Goal: Book appointment/travel/reservation: Book appointment/travel/reservation

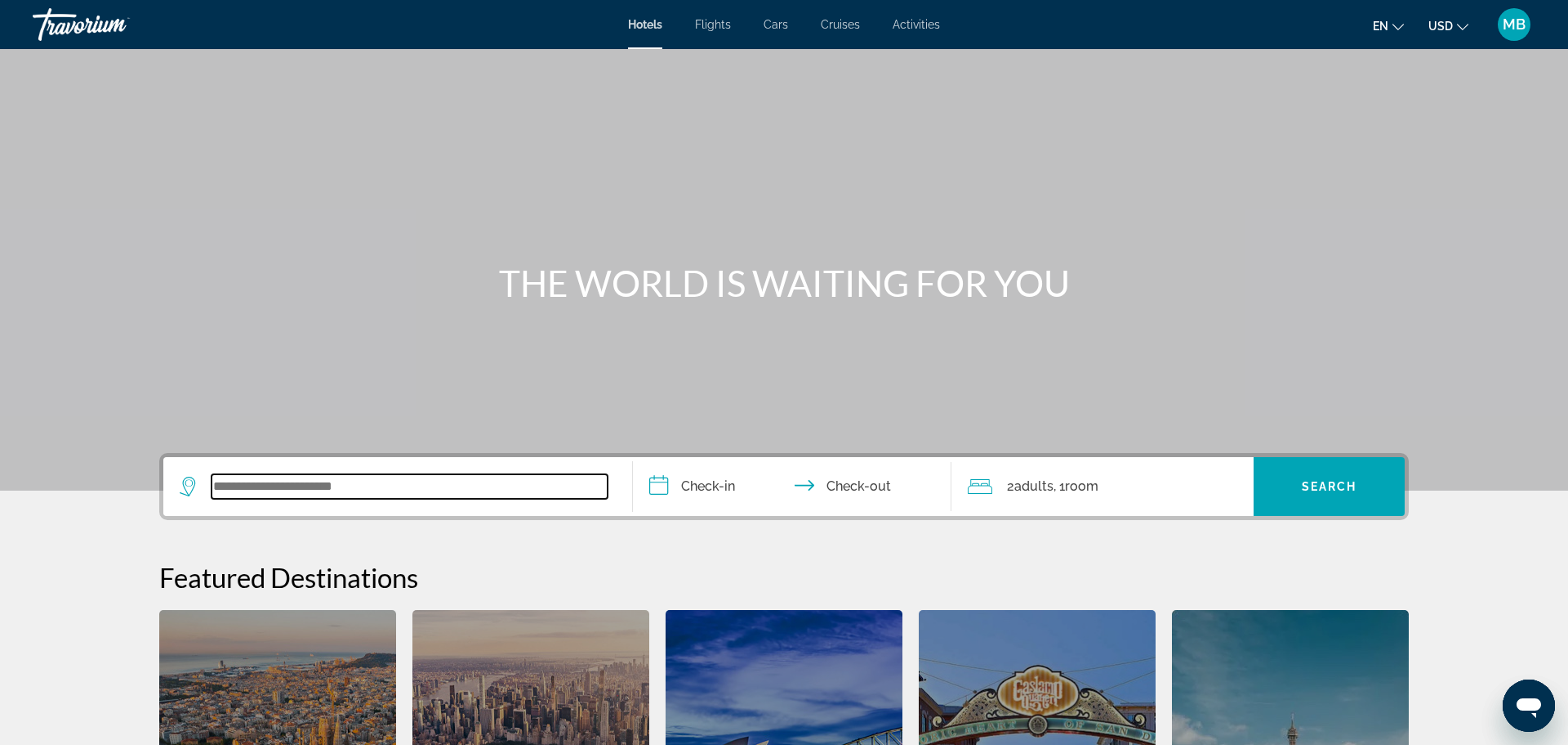
click at [359, 486] on input "Search widget" at bounding box center [409, 486] width 396 height 24
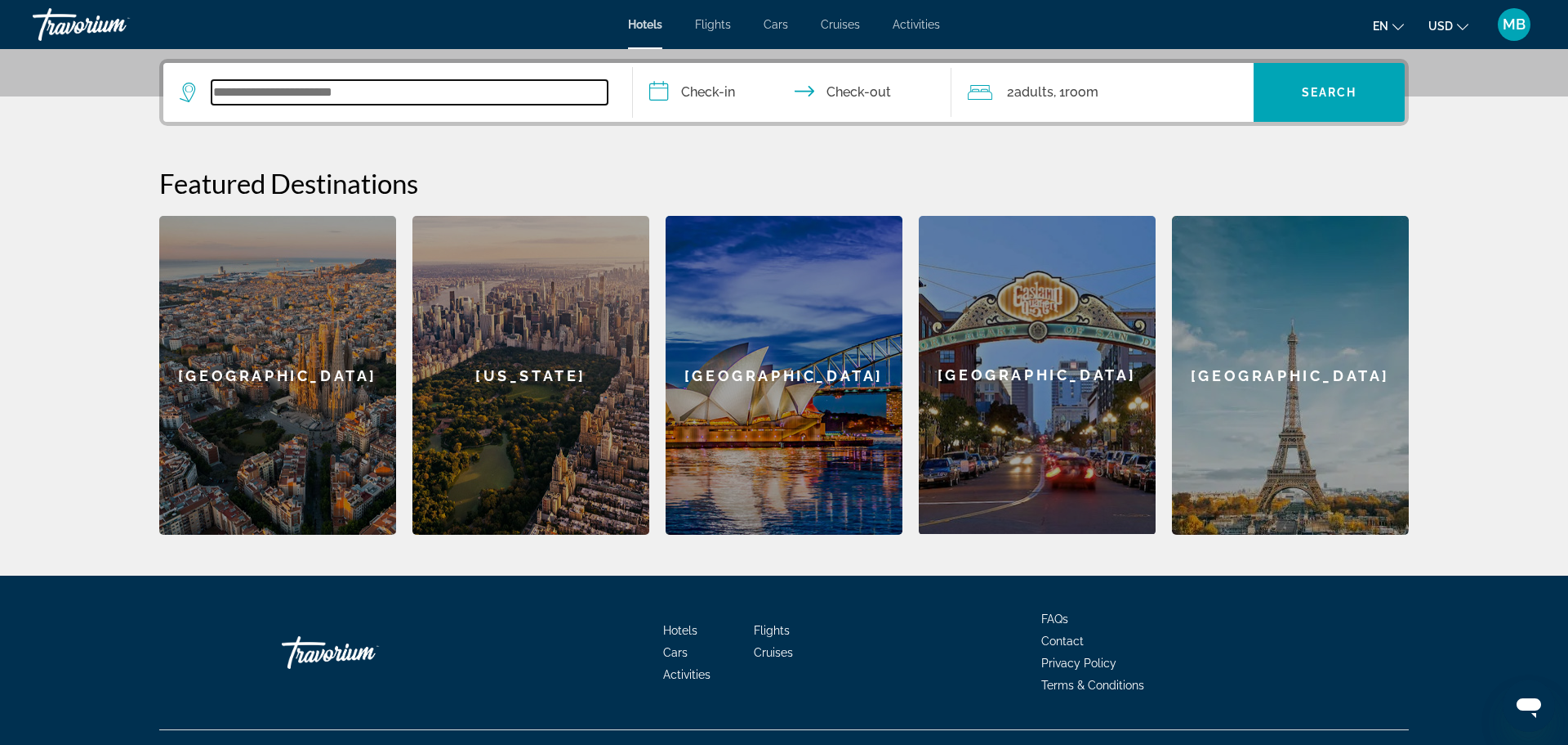
scroll to position [400, 0]
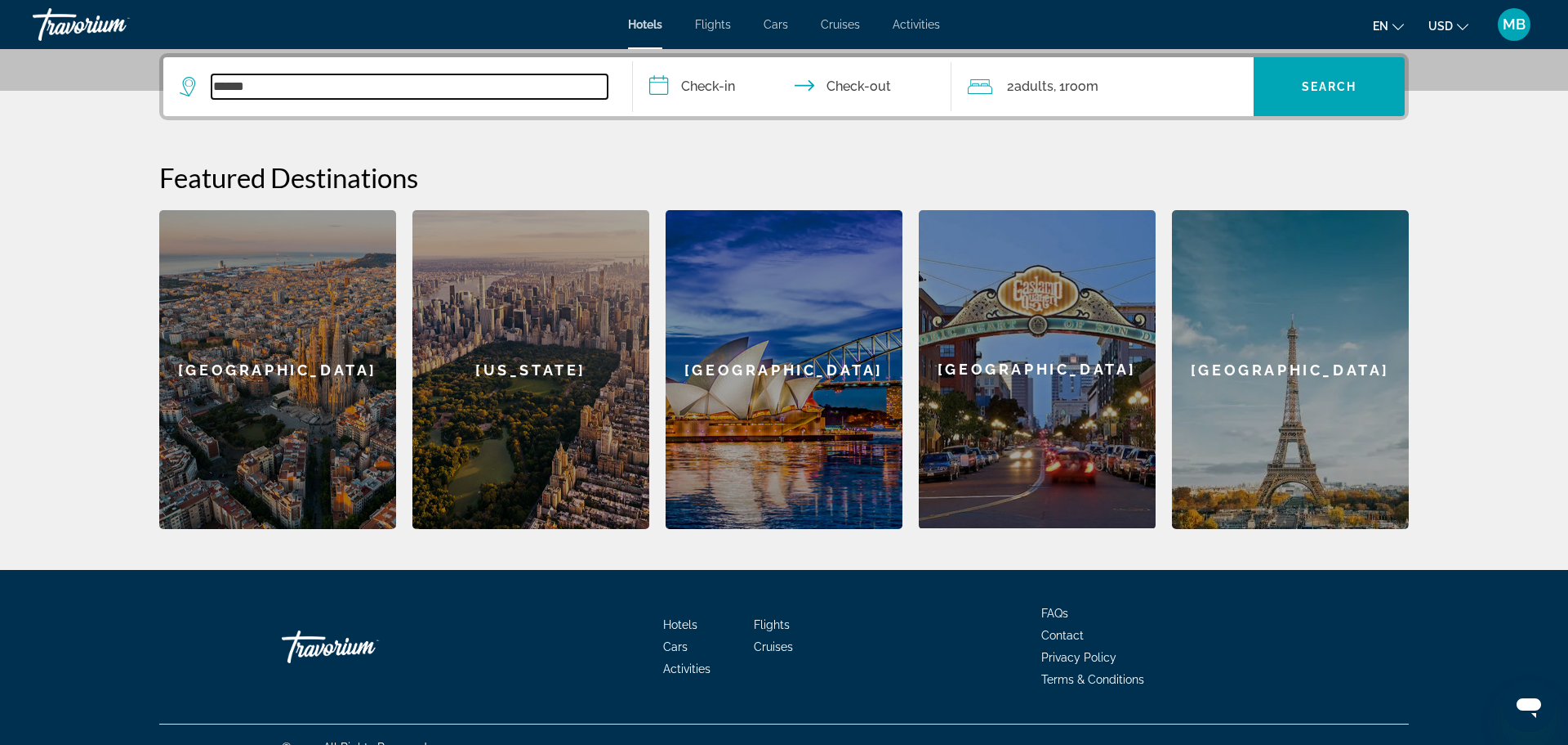
type input "*******"
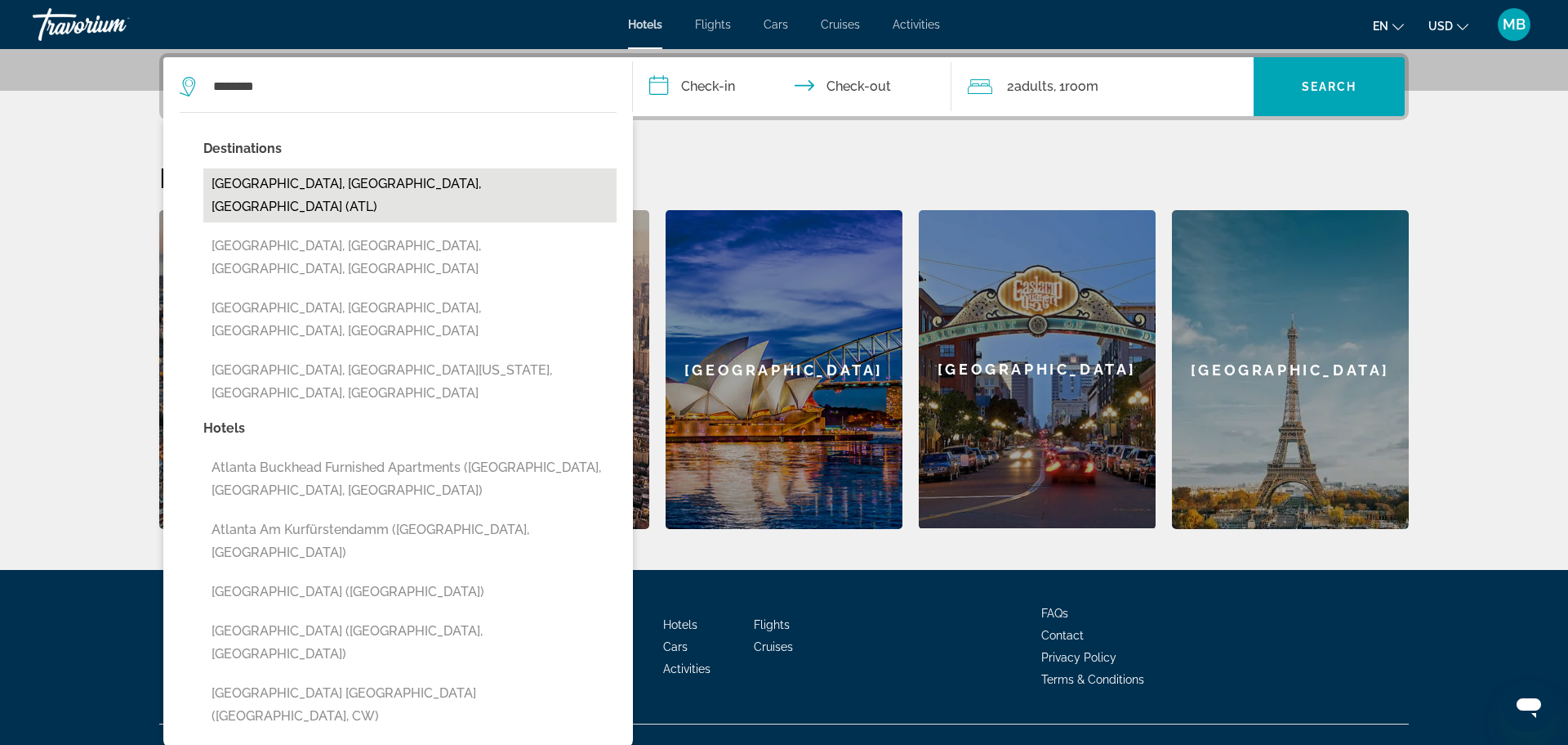
click at [344, 176] on button "[GEOGRAPHIC_DATA], [GEOGRAPHIC_DATA], [GEOGRAPHIC_DATA] (ATL)" at bounding box center [410, 195] width 414 height 54
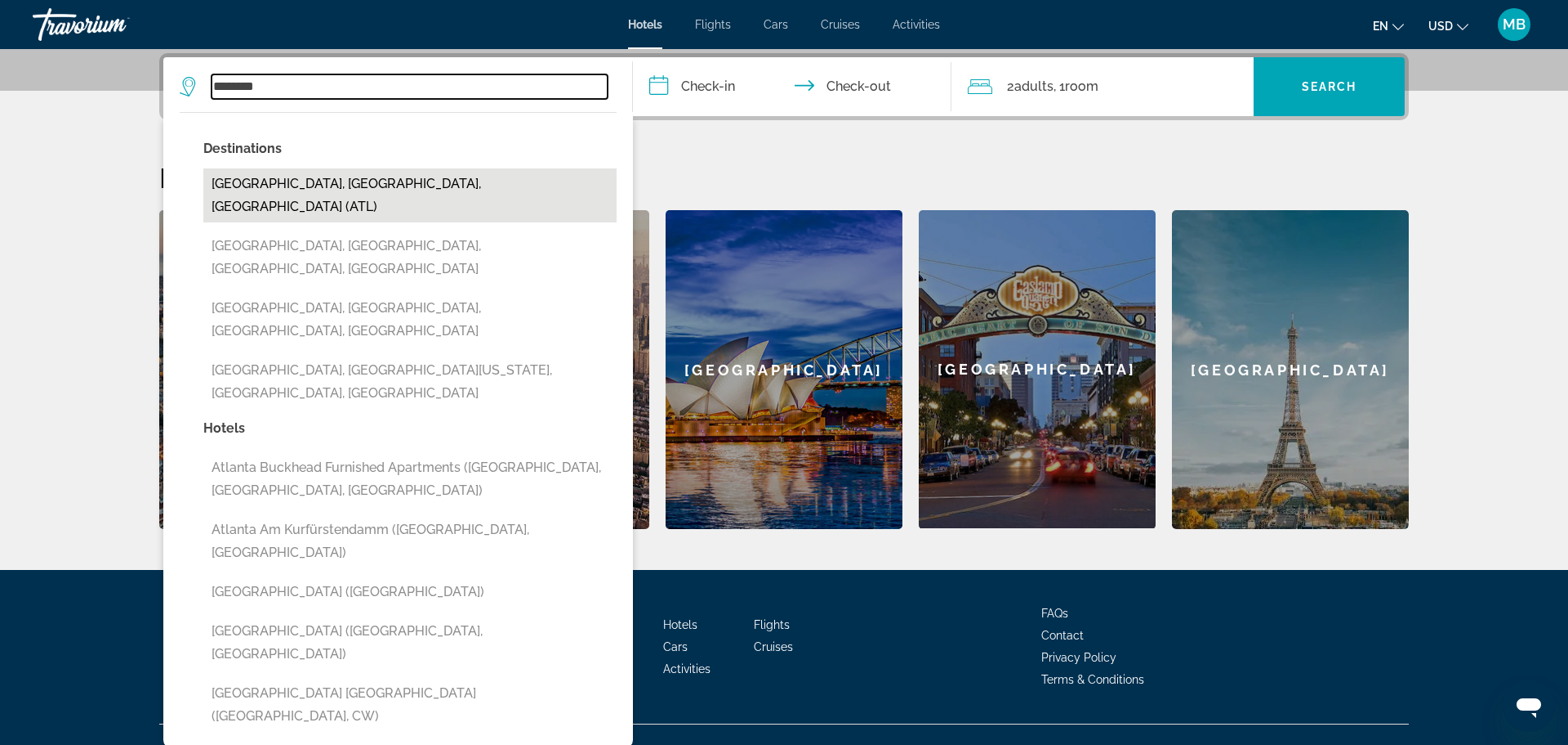
type input "**********"
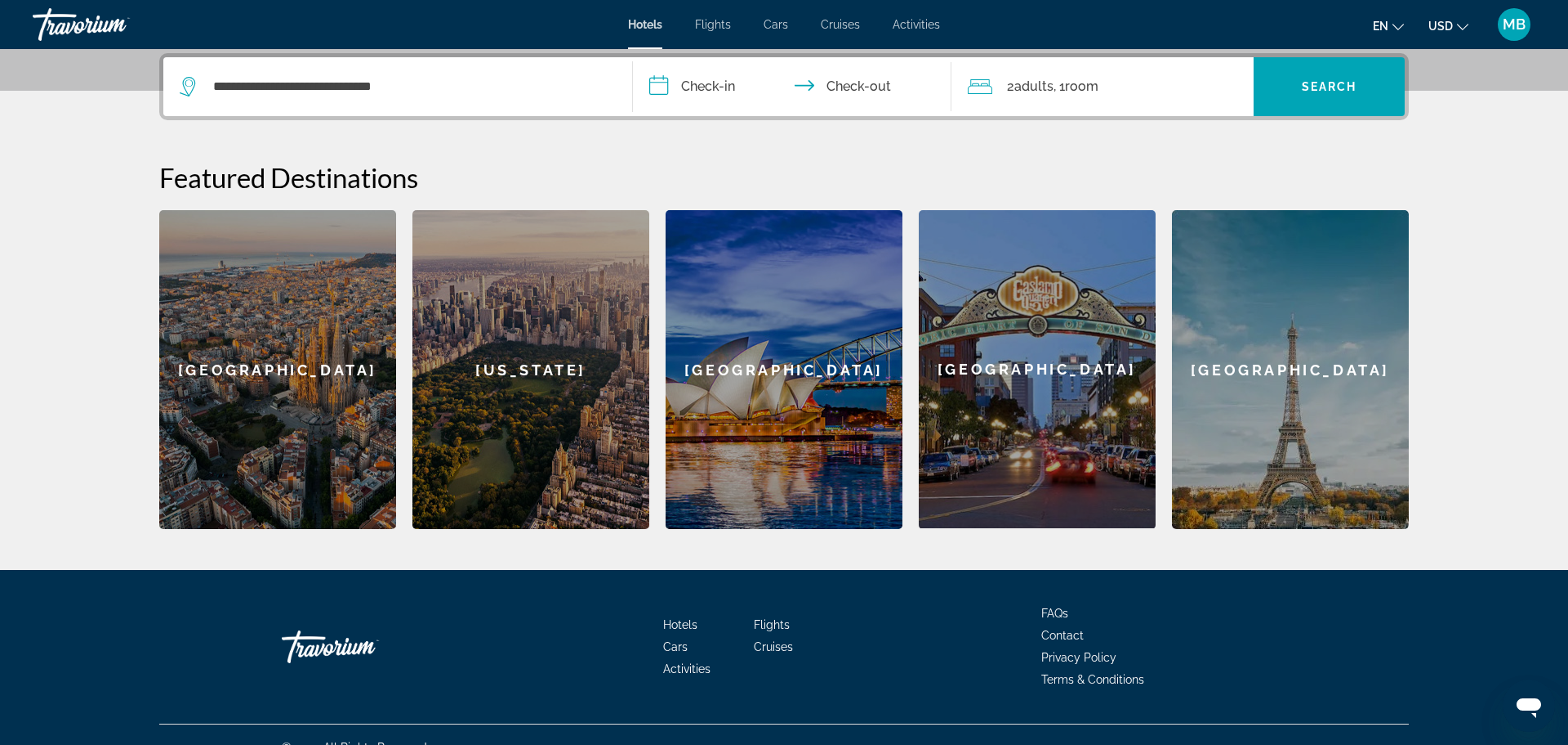
click at [711, 92] on input "**********" at bounding box center [795, 89] width 325 height 64
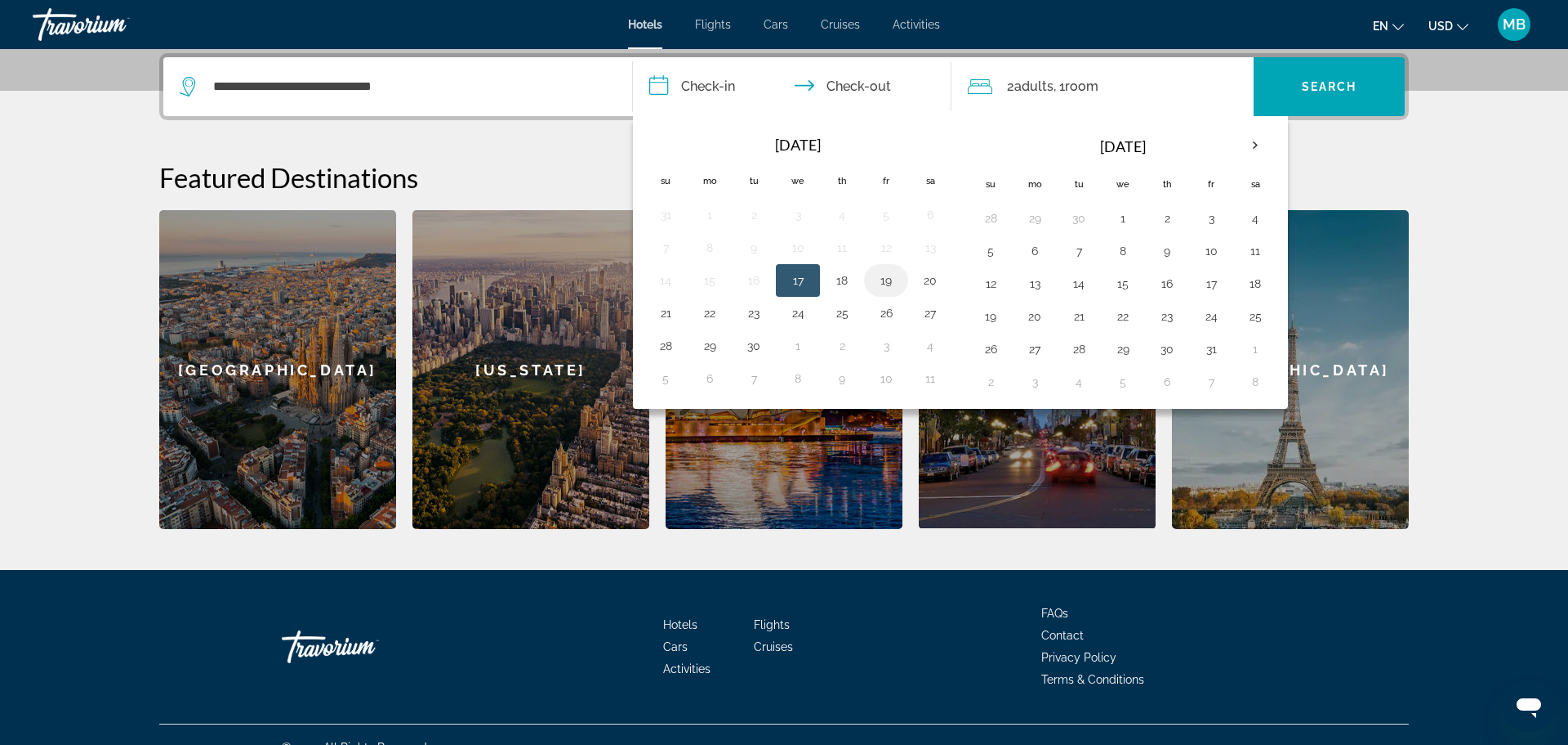
click at [886, 286] on button "19" at bounding box center [886, 280] width 26 height 23
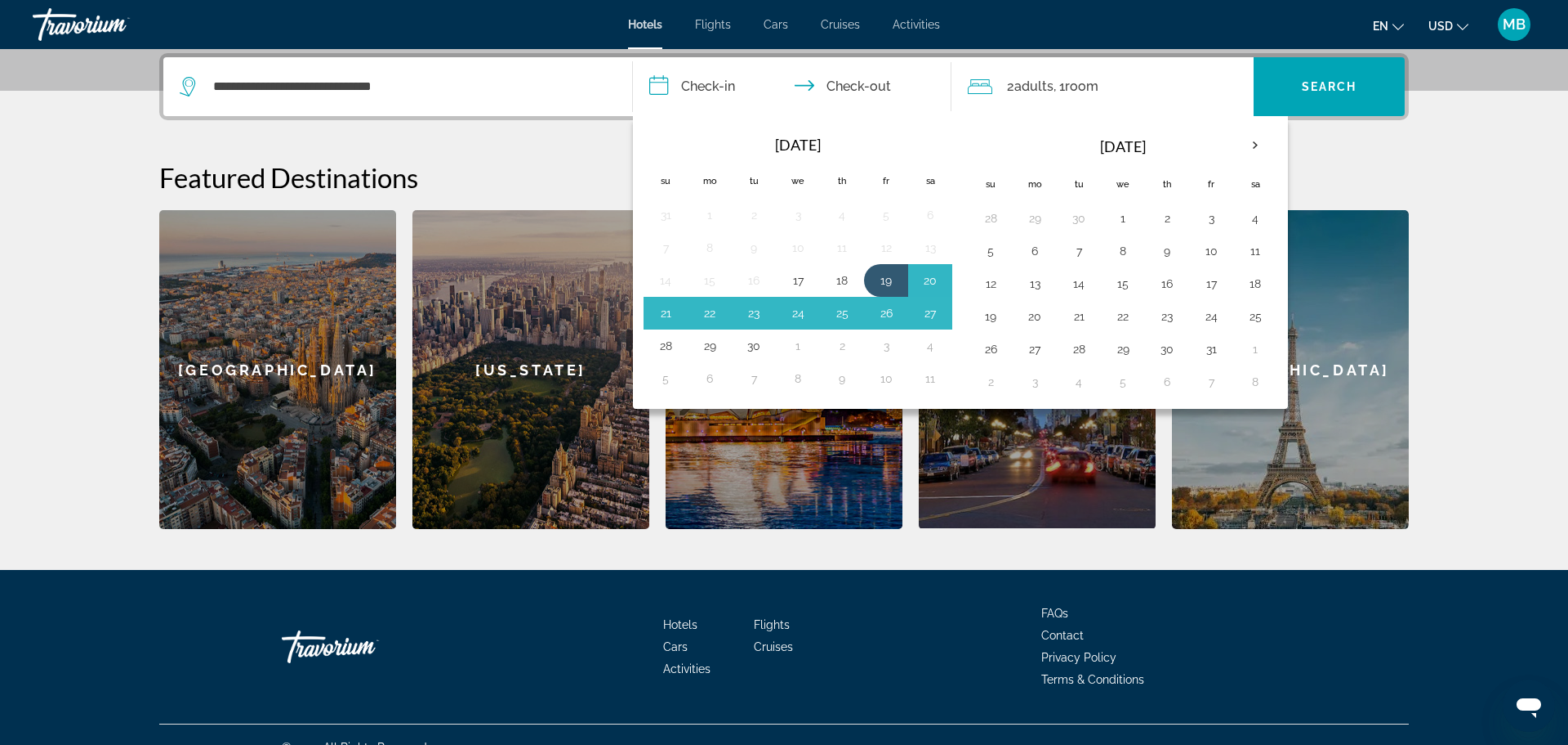
click at [862, 87] on input "**********" at bounding box center [795, 89] width 325 height 64
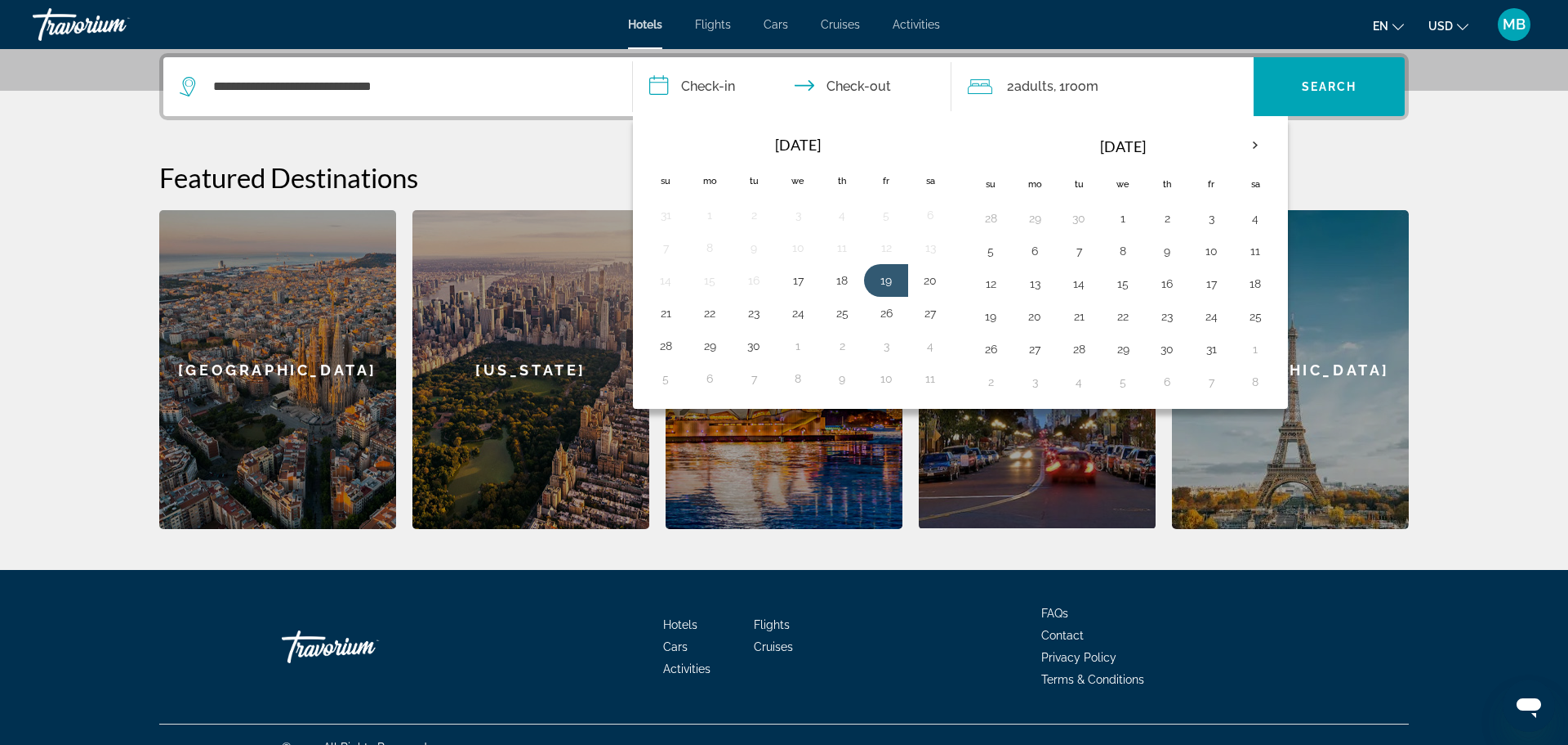
click at [864, 85] on input "**********" at bounding box center [795, 89] width 325 height 64
click at [866, 87] on input "**********" at bounding box center [795, 89] width 325 height 64
click at [812, 90] on input "**********" at bounding box center [795, 89] width 325 height 64
click at [883, 284] on button "19" at bounding box center [886, 280] width 26 height 23
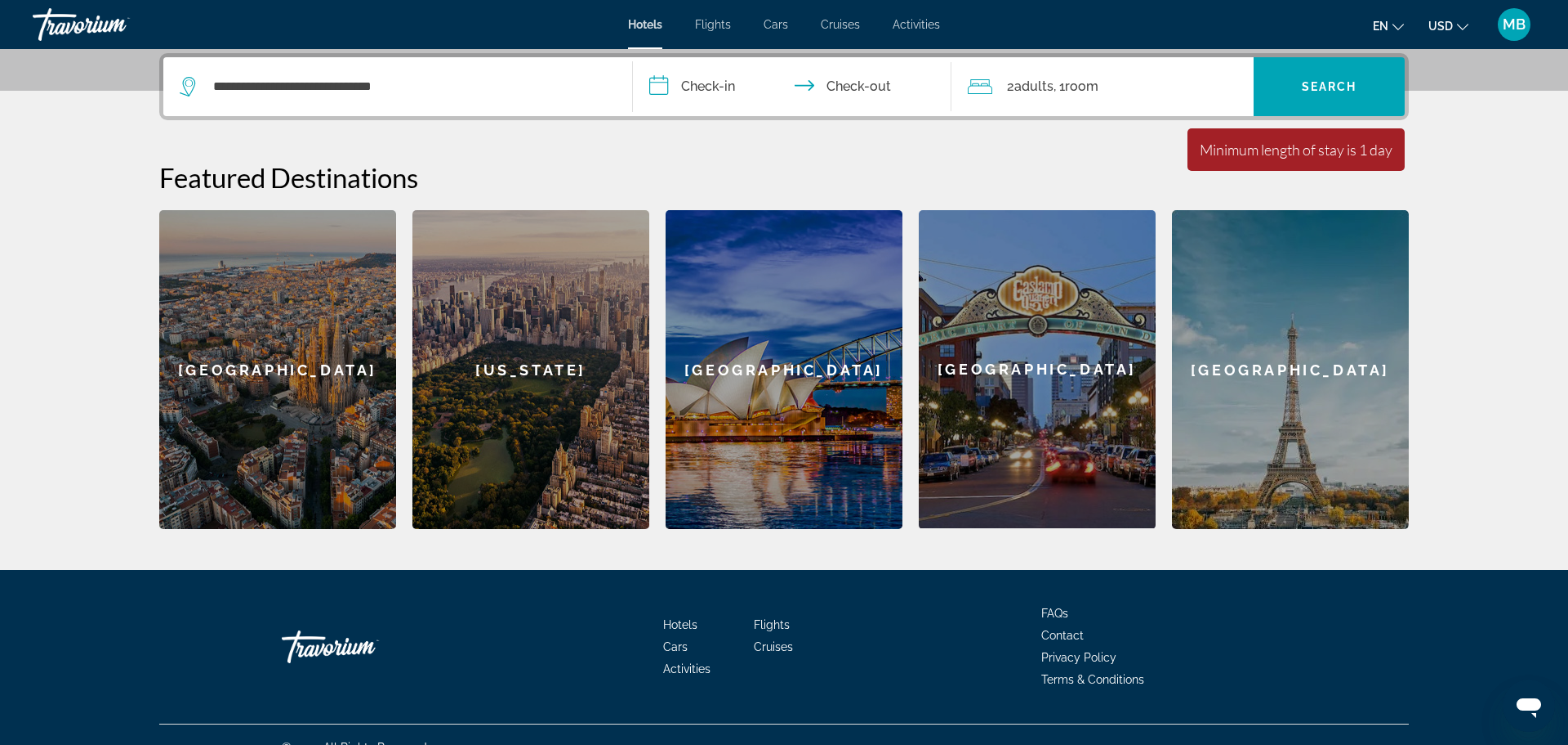
click at [877, 95] on input "**********" at bounding box center [795, 89] width 325 height 64
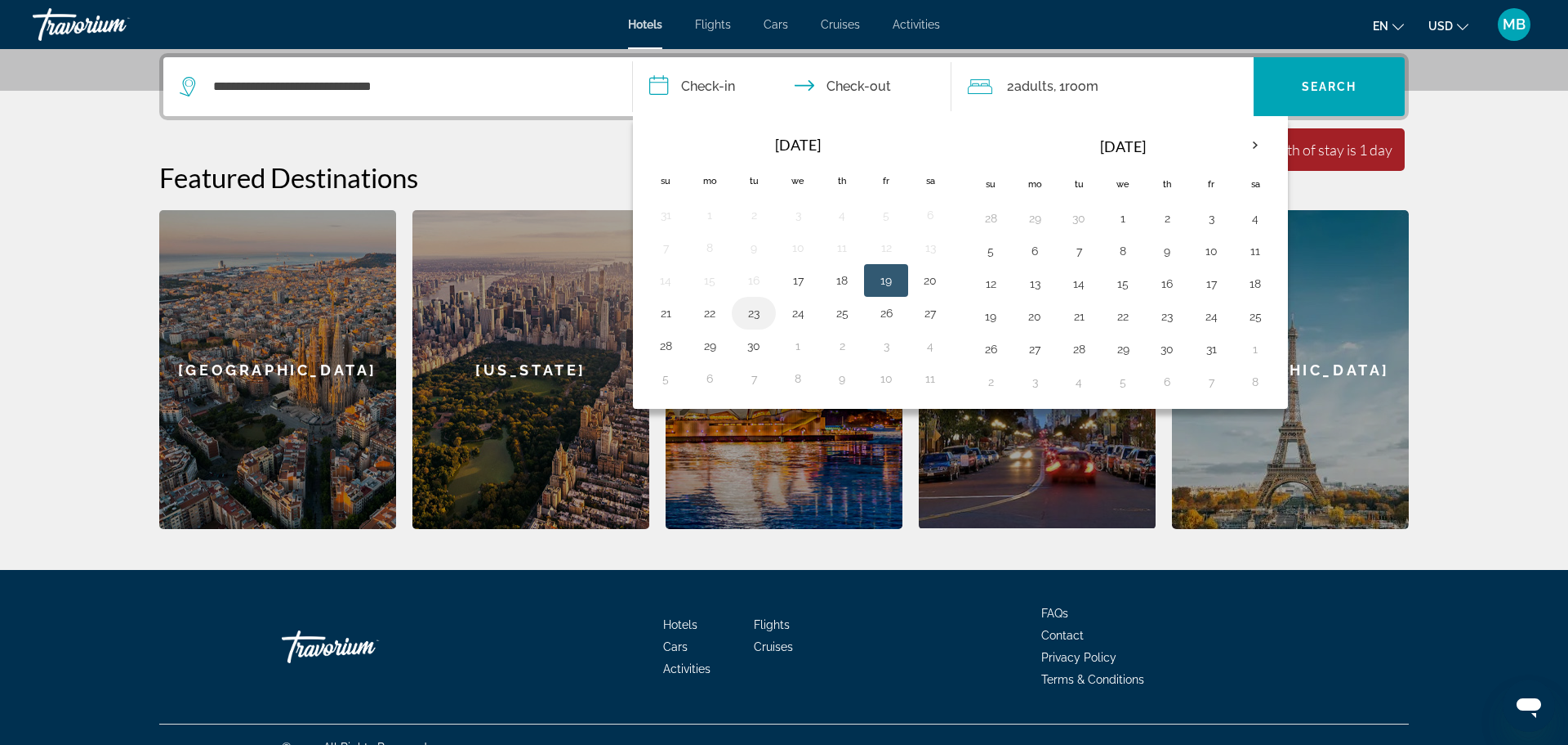
click at [752, 317] on button "23" at bounding box center [754, 313] width 26 height 23
click at [751, 314] on button "23" at bounding box center [754, 313] width 26 height 23
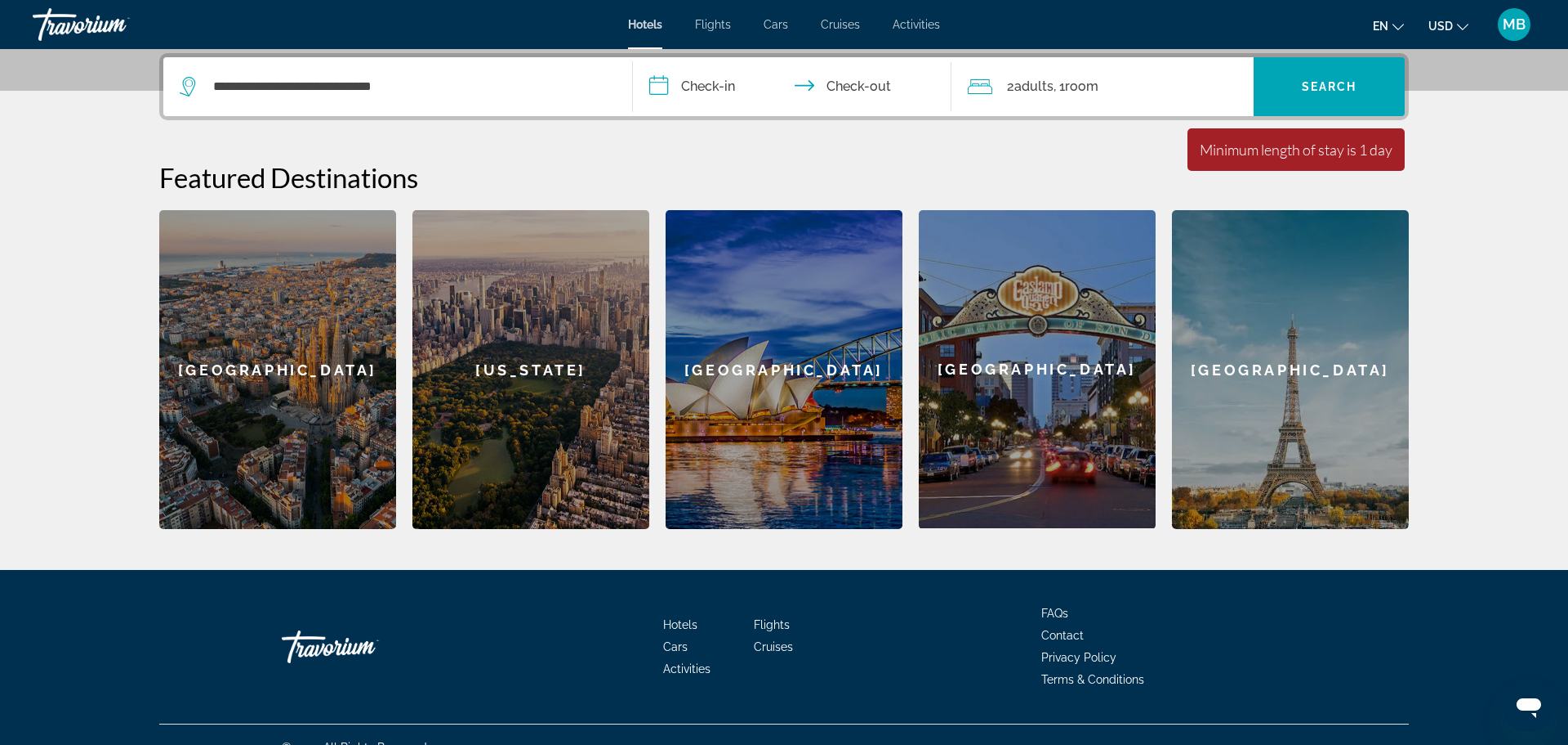
click at [1087, 87] on span "Room" at bounding box center [1082, 86] width 34 height 16
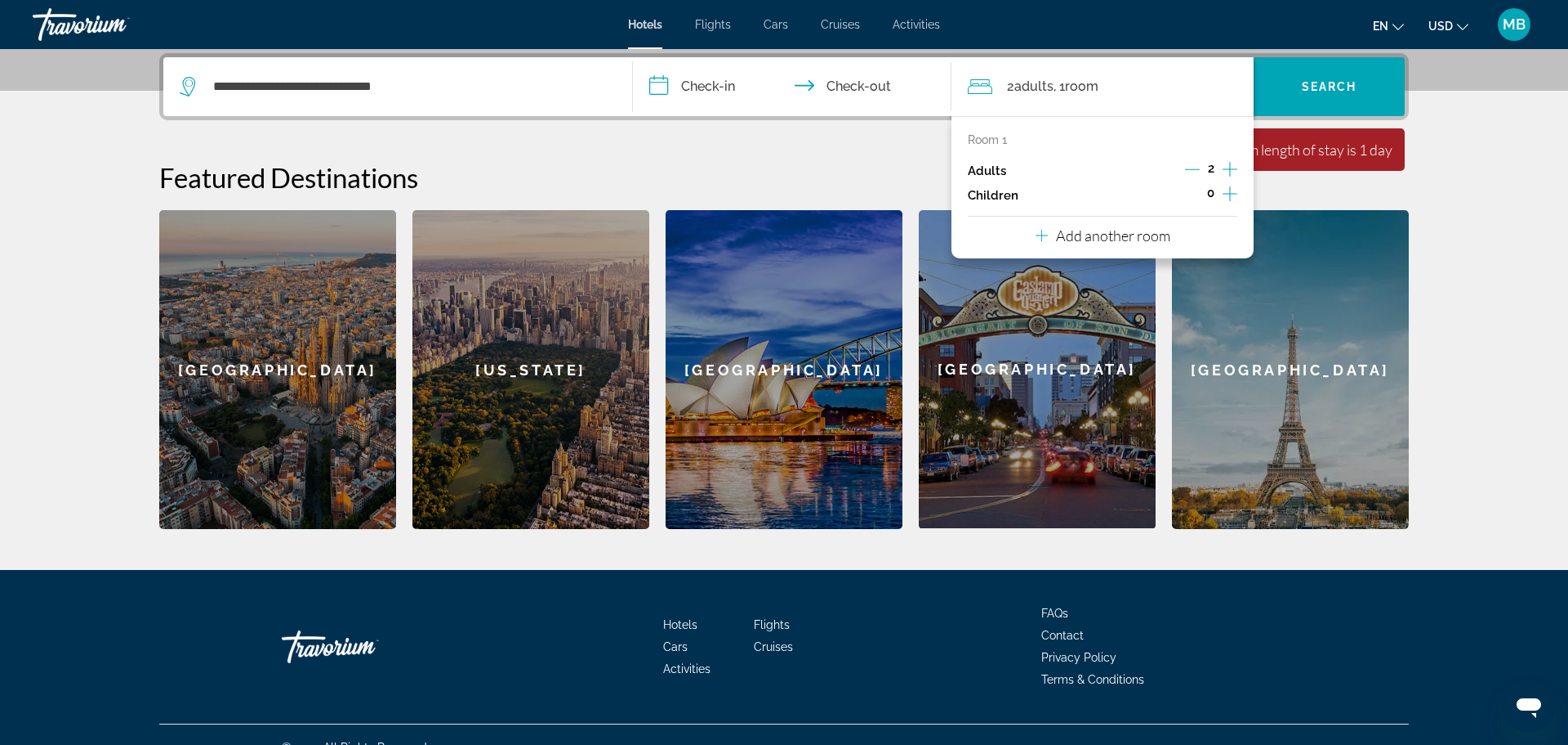
click at [1195, 169] on icon "Decrement adults" at bounding box center [1193, 169] width 15 height 15
click at [1228, 196] on icon "Increment children" at bounding box center [1231, 194] width 15 height 20
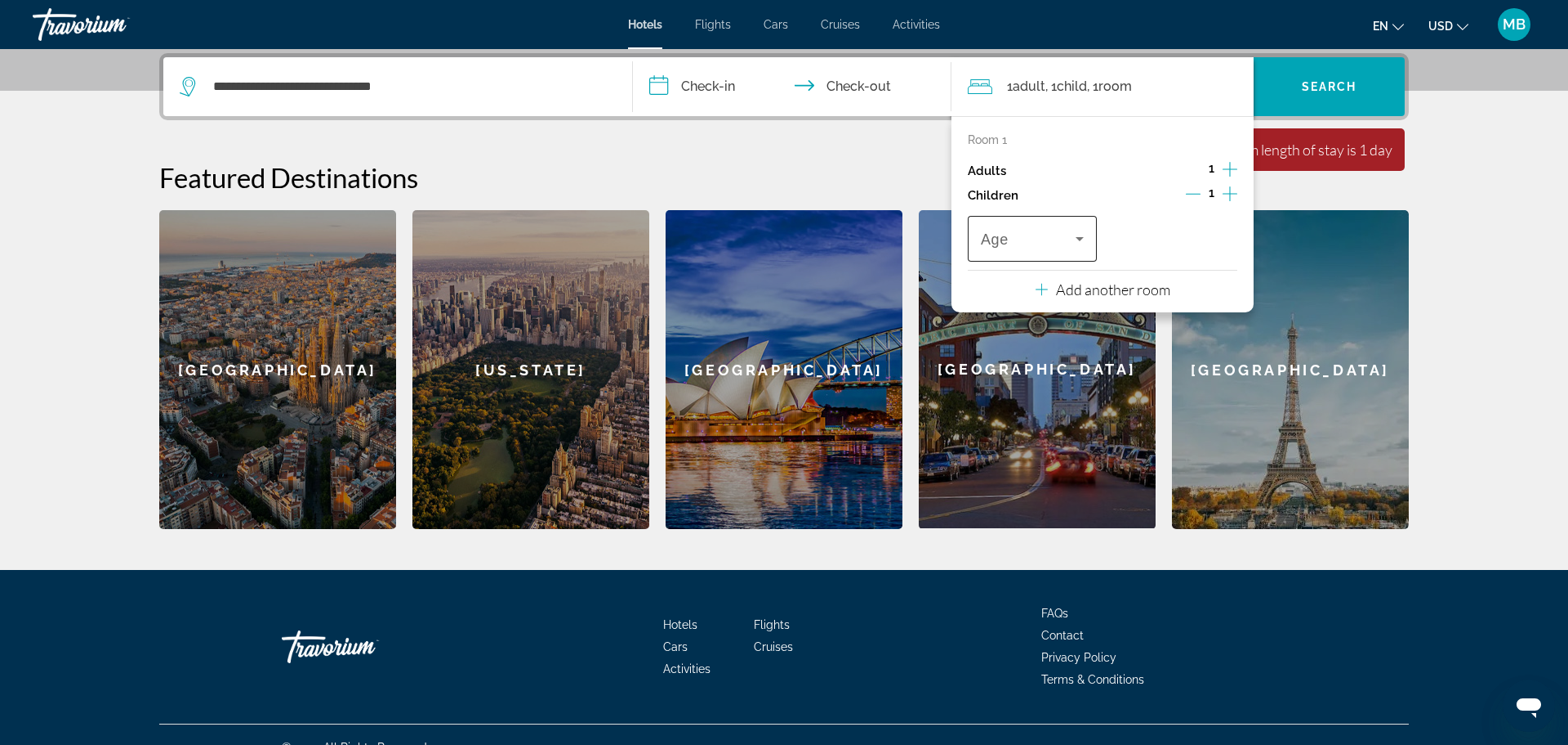
click at [1089, 241] on div "Age" at bounding box center [1032, 238] width 129 height 46
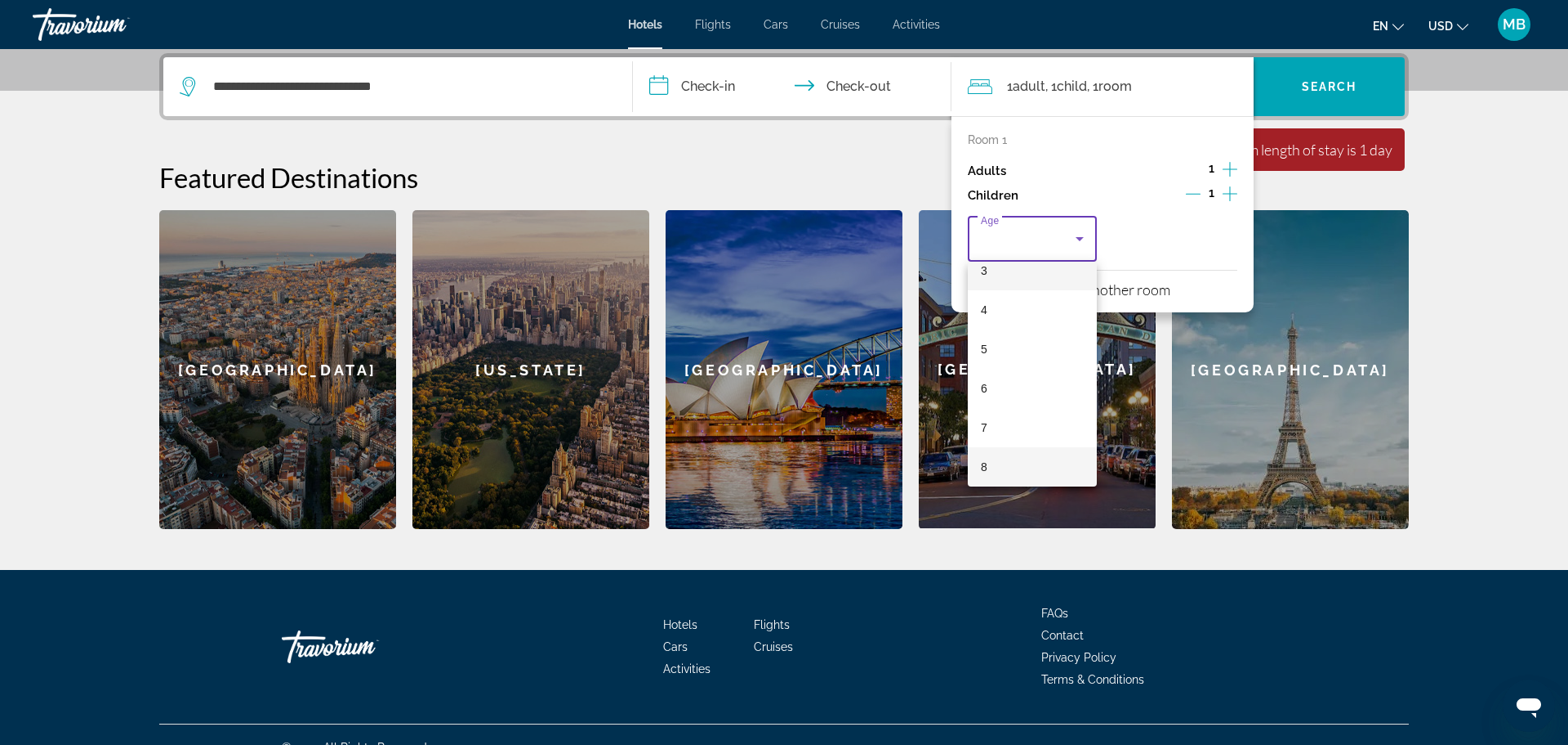
scroll to position [214, 0]
click at [992, 388] on mat-option "8" at bounding box center [1032, 388] width 129 height 40
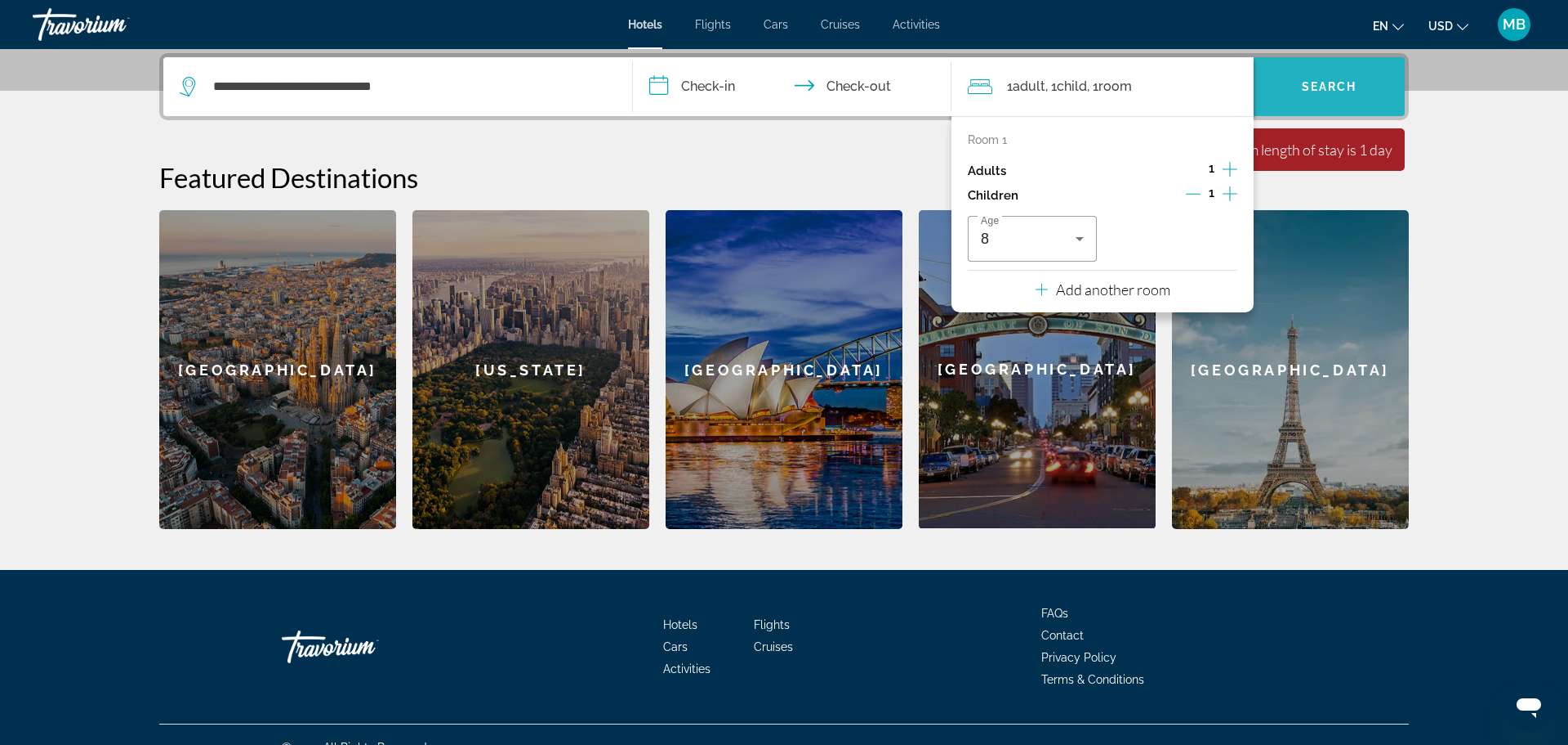
click at [1325, 82] on span "Search" at bounding box center [1329, 87] width 55 height 13
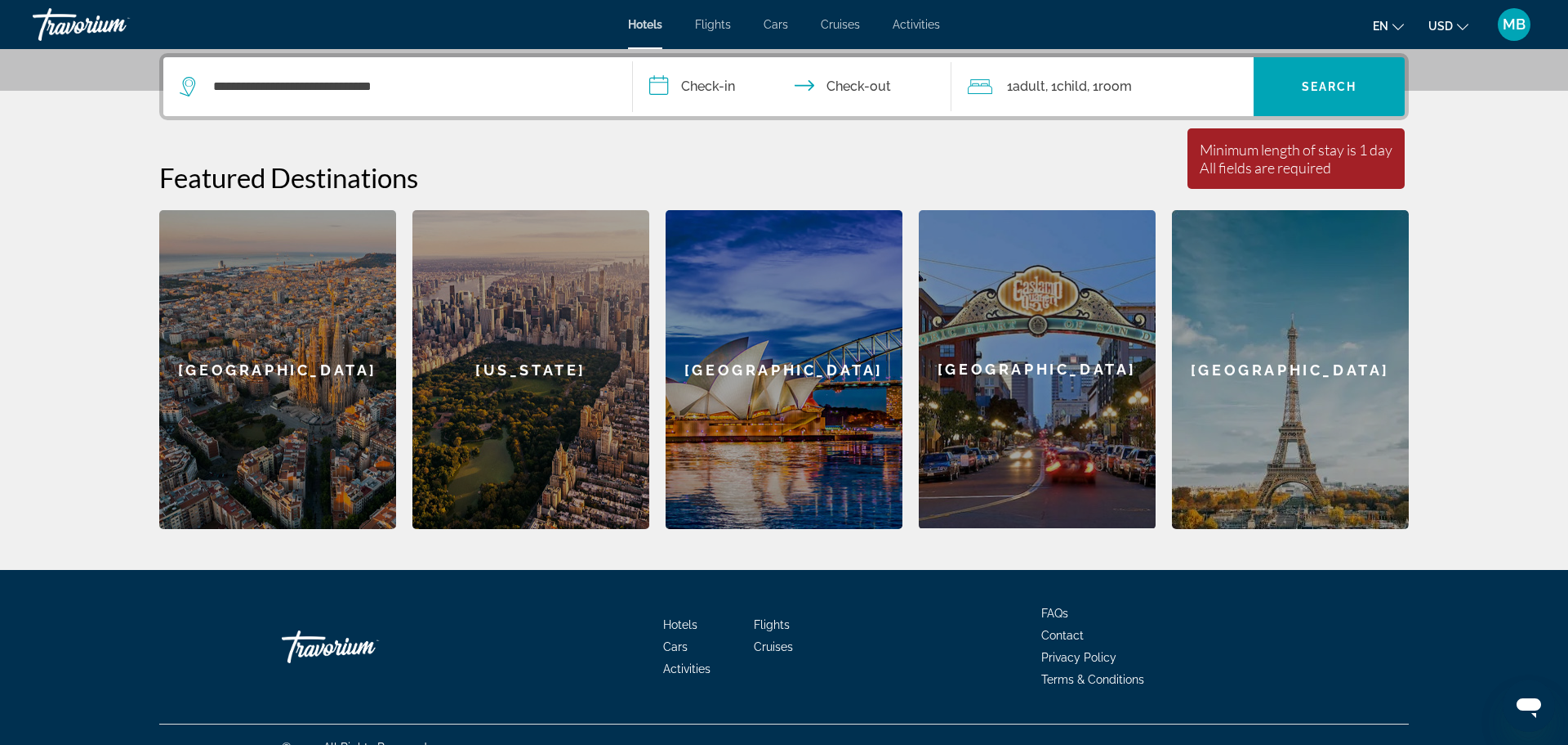
click at [690, 92] on input "**********" at bounding box center [795, 89] width 325 height 64
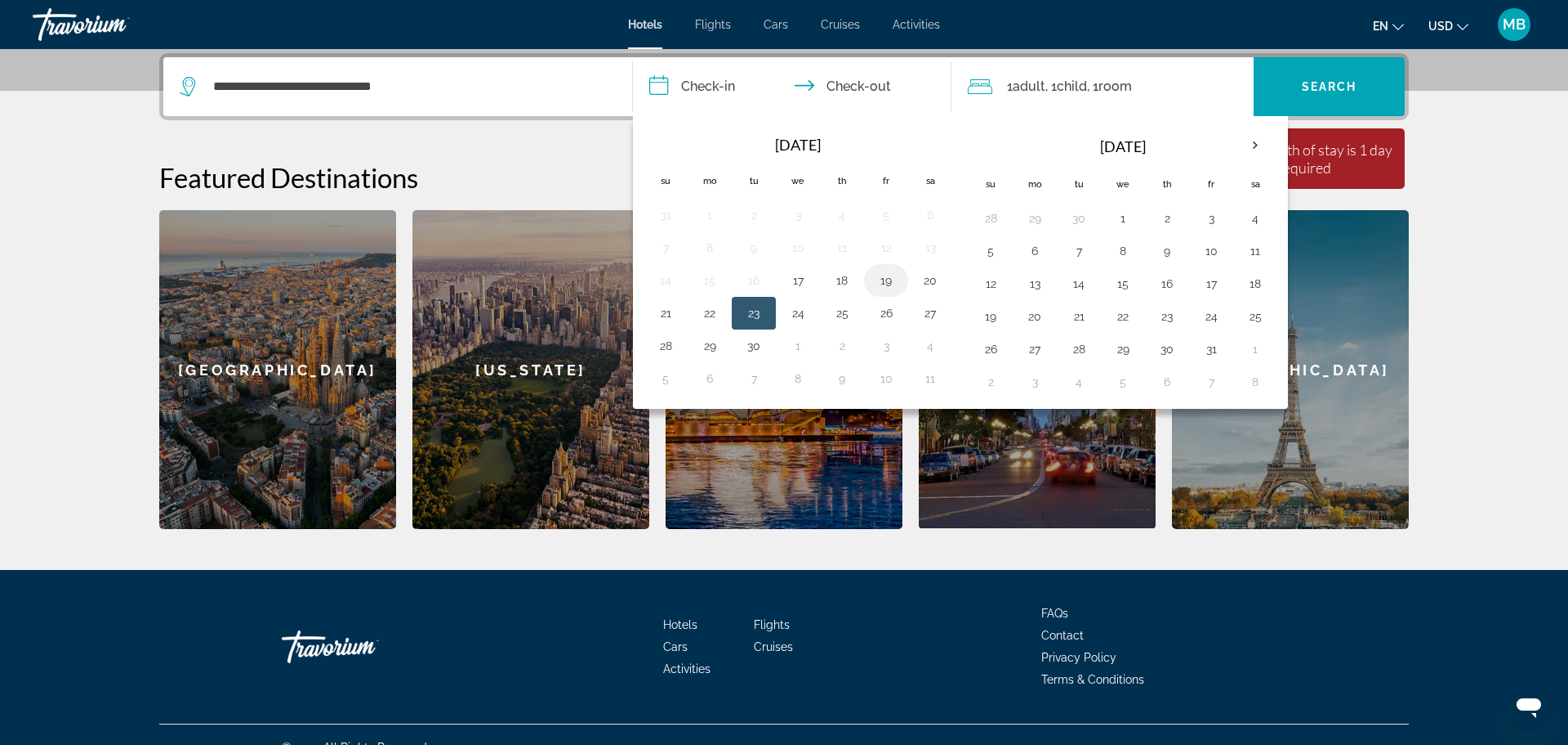
click at [884, 278] on button "19" at bounding box center [886, 280] width 26 height 23
click at [731, 81] on input "**********" at bounding box center [795, 89] width 325 height 64
click at [877, 84] on input "**********" at bounding box center [795, 89] width 325 height 64
click at [888, 279] on button "19" at bounding box center [886, 280] width 26 height 23
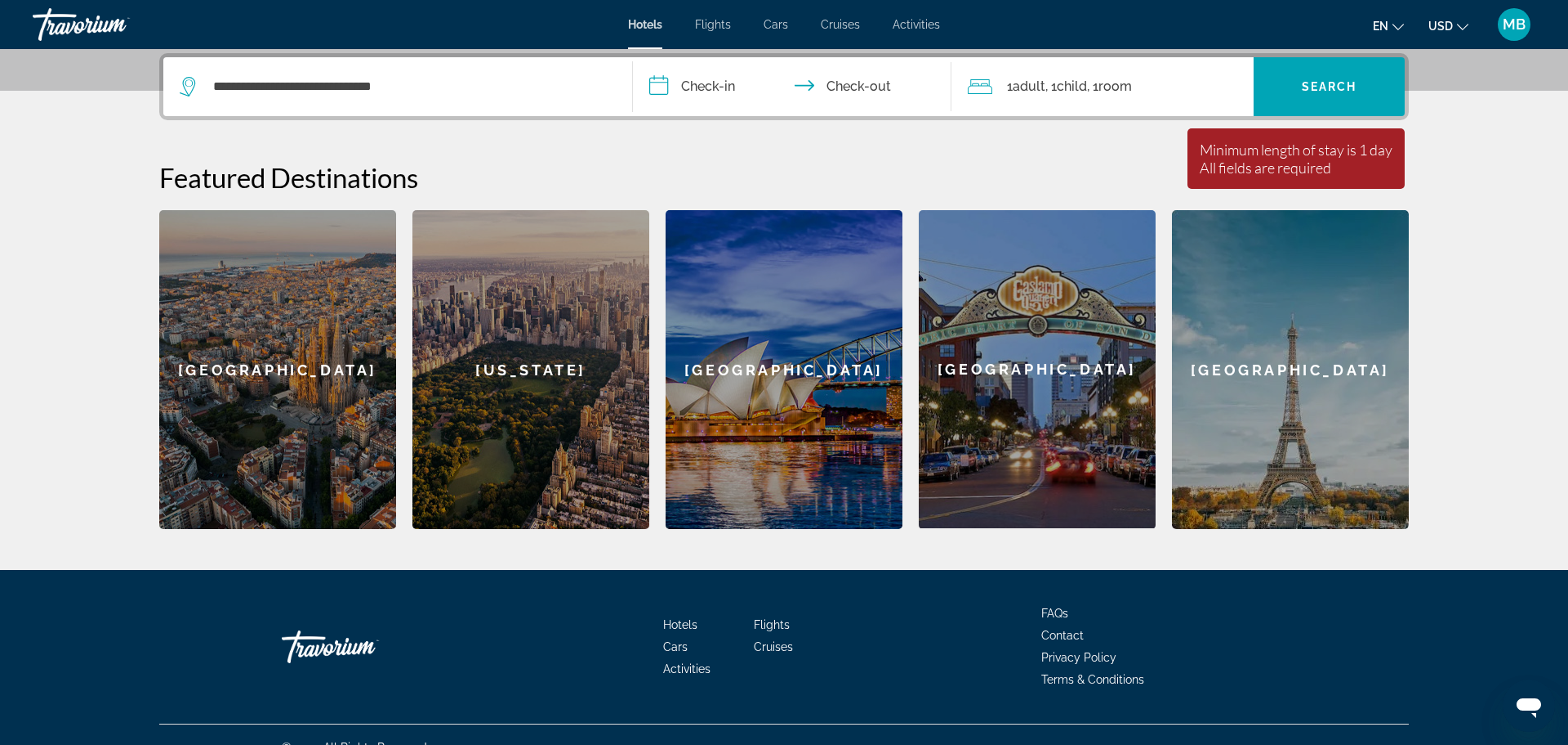
click at [883, 85] on input "**********" at bounding box center [795, 89] width 325 height 64
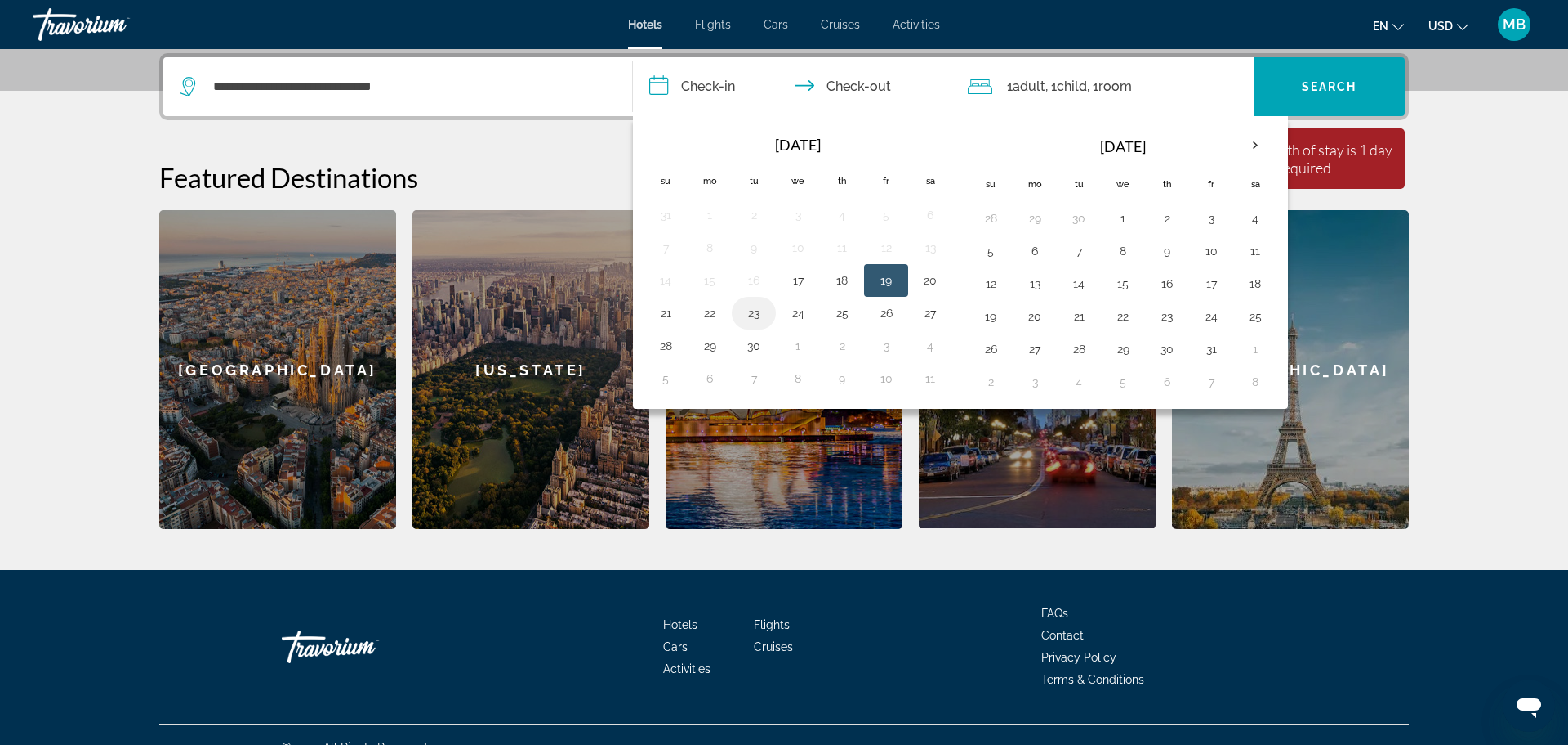
click at [748, 309] on button "23" at bounding box center [754, 313] width 26 height 23
click at [759, 315] on button "23" at bounding box center [754, 313] width 26 height 23
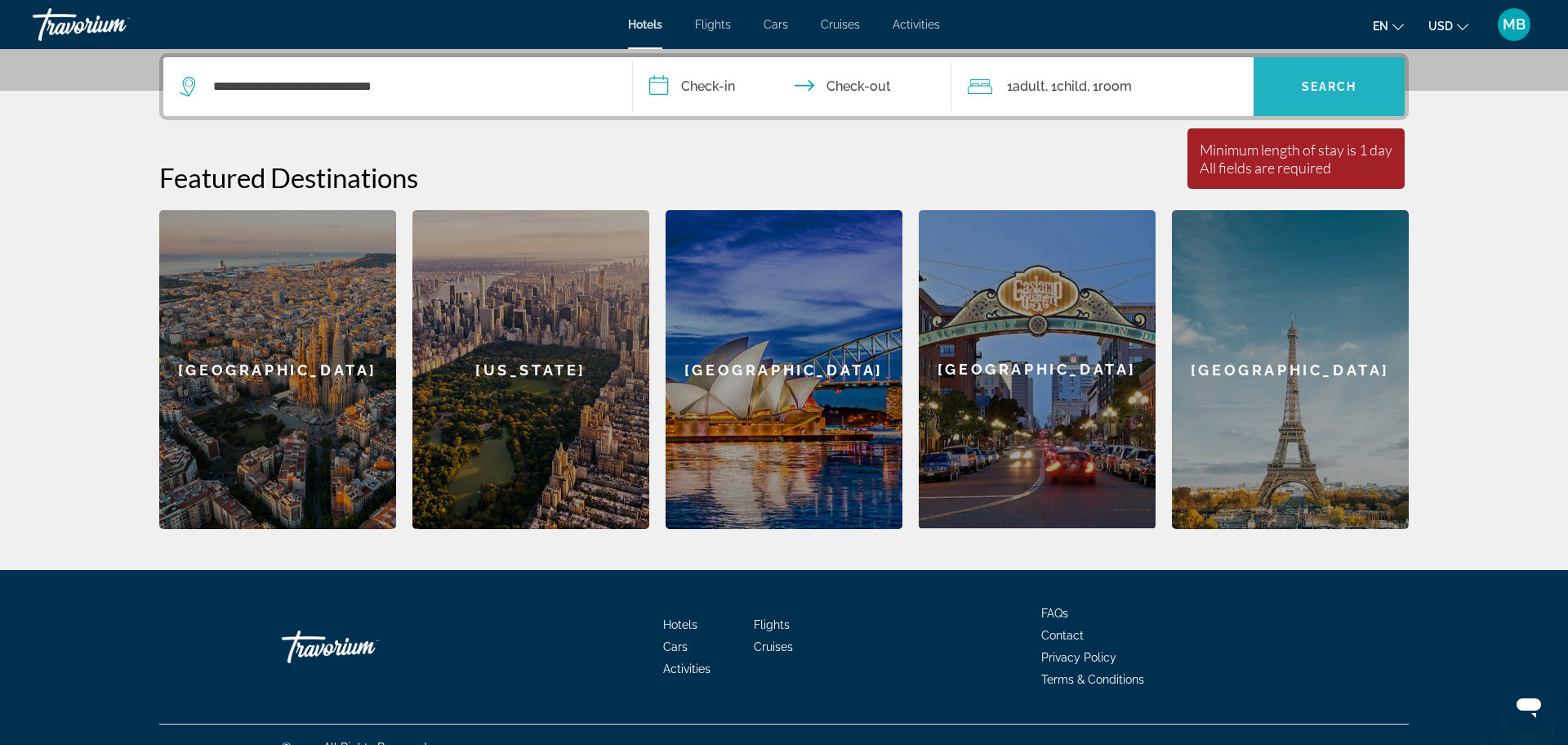
click at [1305, 87] on span "Search" at bounding box center [1329, 87] width 55 height 13
click at [660, 83] on input "**********" at bounding box center [795, 89] width 325 height 64
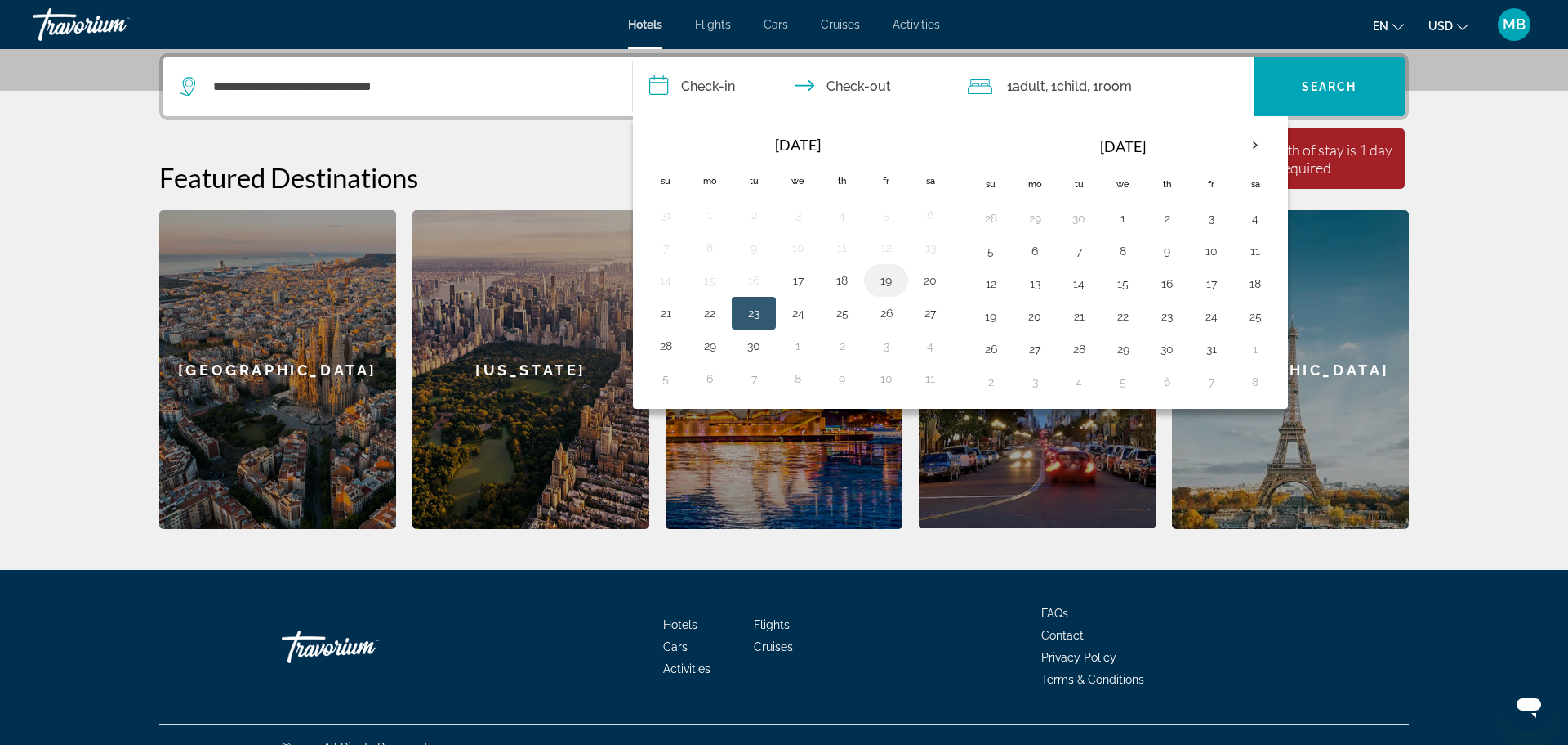
click at [890, 280] on button "19" at bounding box center [886, 280] width 26 height 23
click at [760, 312] on button "23" at bounding box center [754, 313] width 26 height 23
type input "**********"
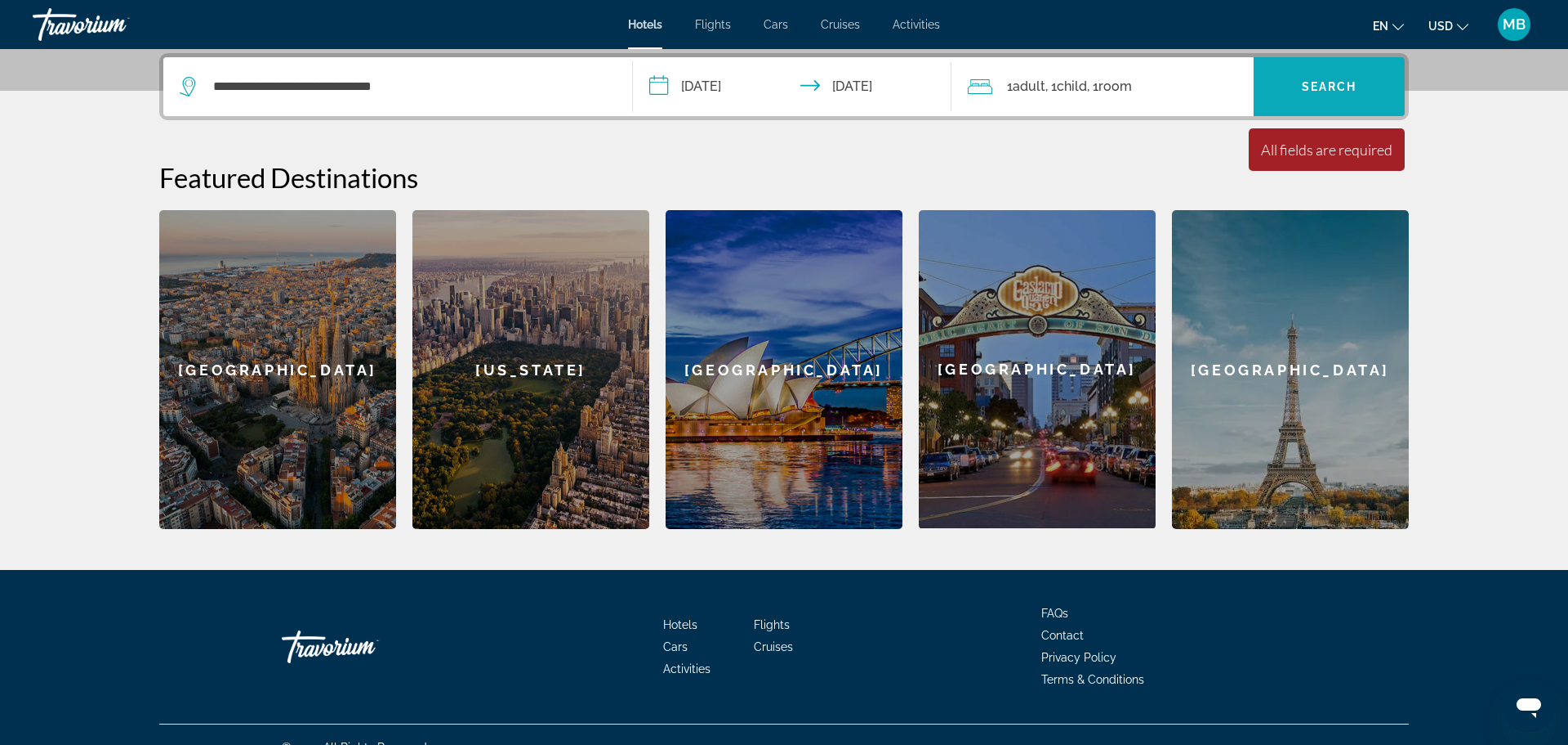
click at [1347, 84] on span "Search" at bounding box center [1329, 87] width 55 height 13
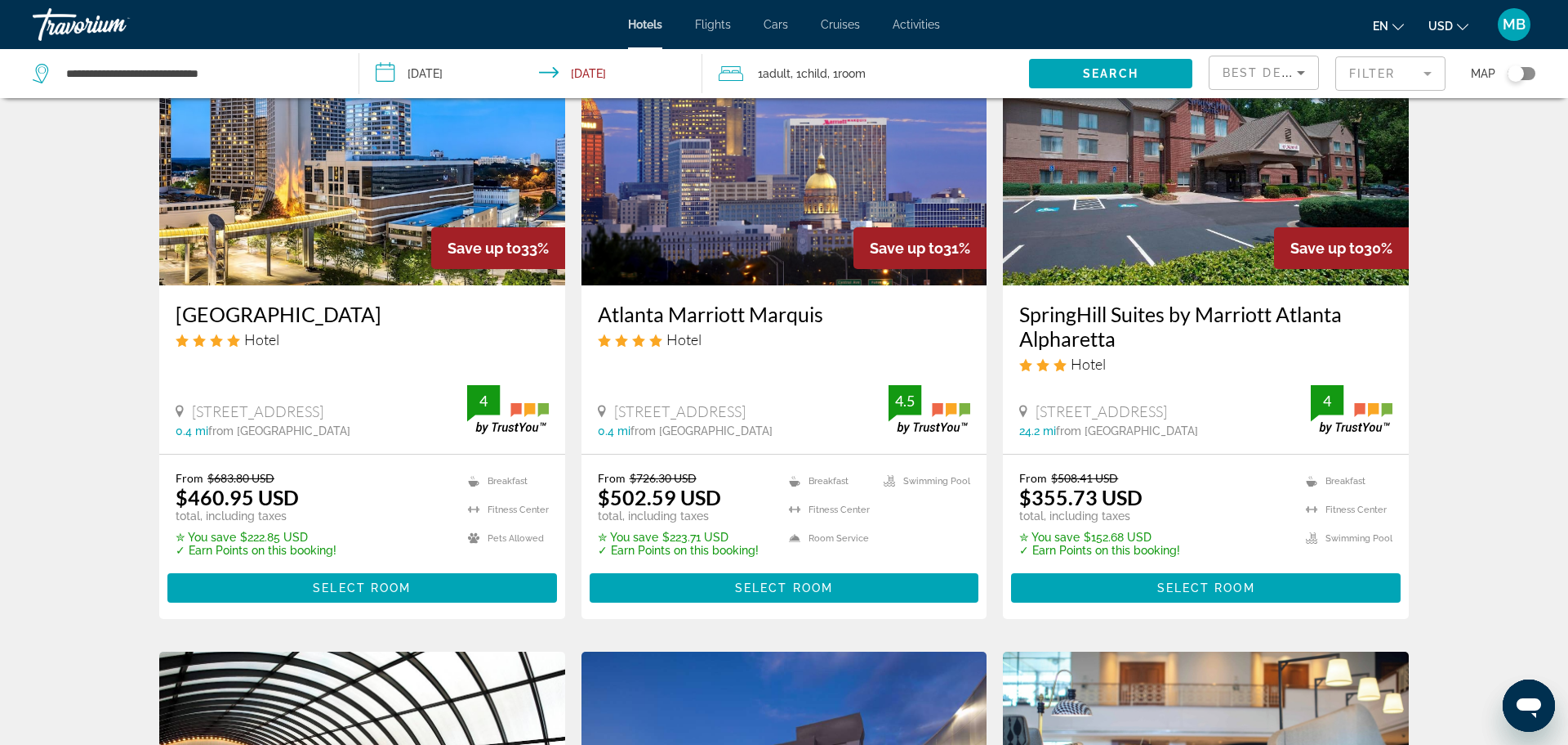
scroll to position [755, 0]
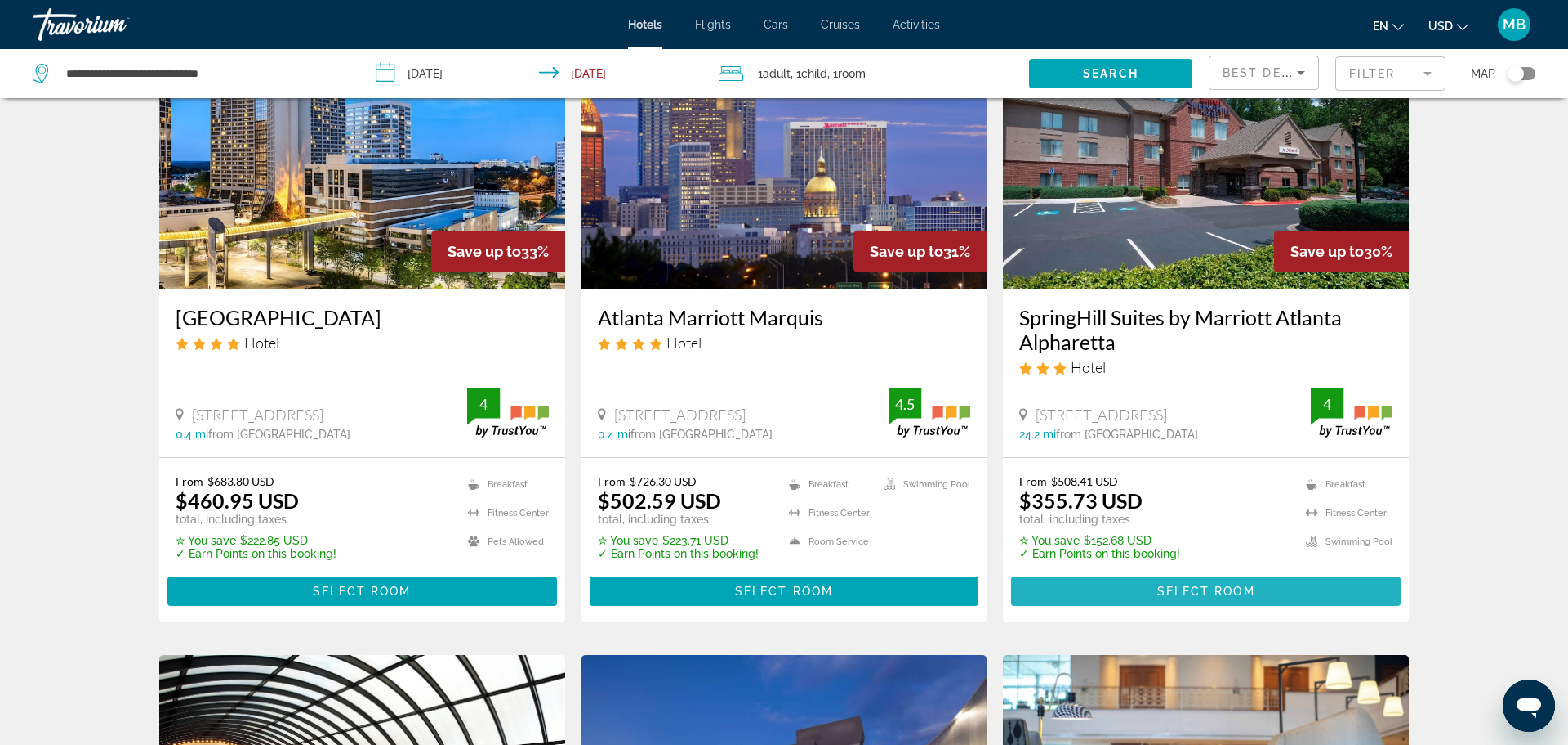
click at [1206, 583] on span "Main content" at bounding box center [1206, 591] width 389 height 40
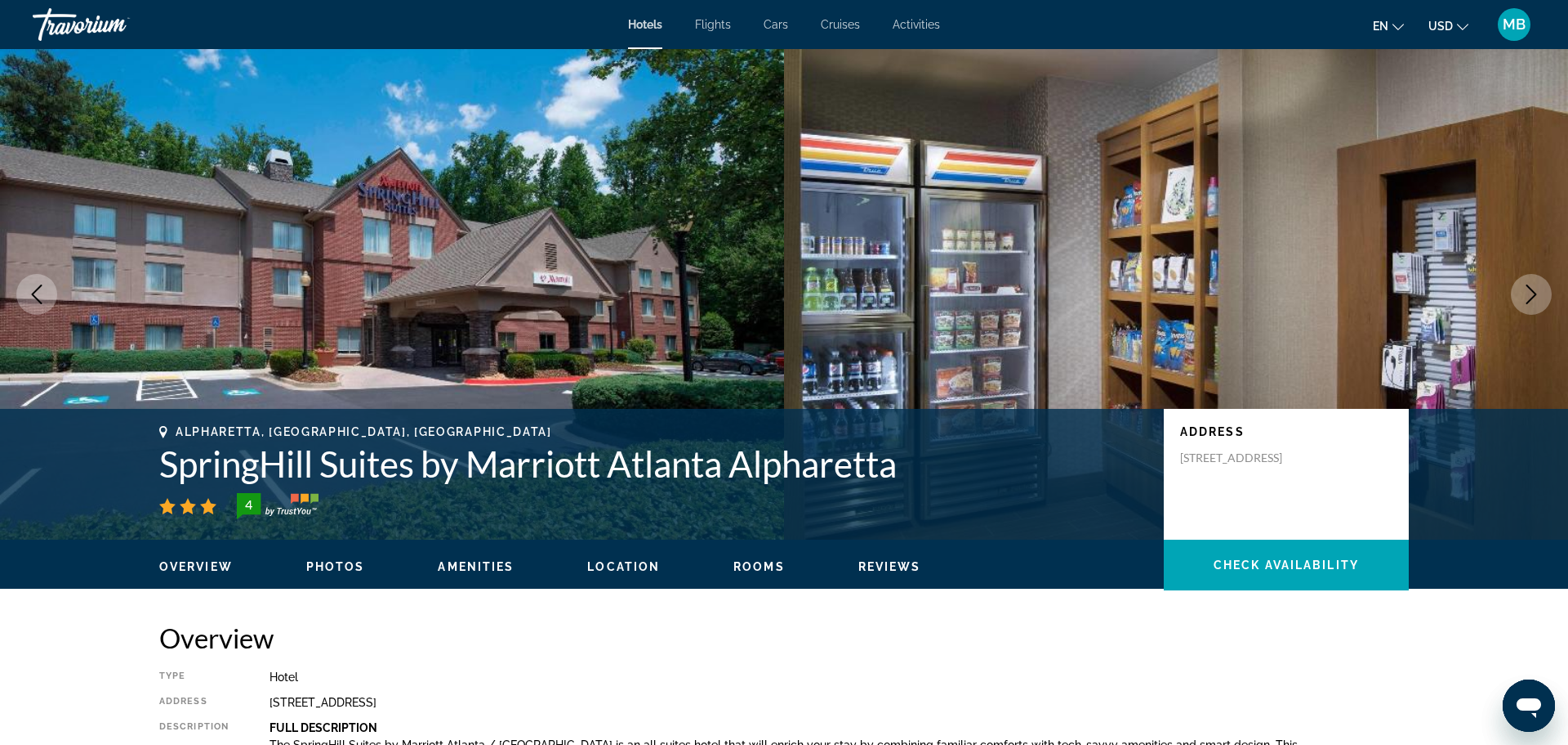
click at [849, 652] on h2 "Overview" at bounding box center [784, 637] width 1250 height 33
click at [1537, 289] on icon "Next image" at bounding box center [1531, 293] width 20 height 20
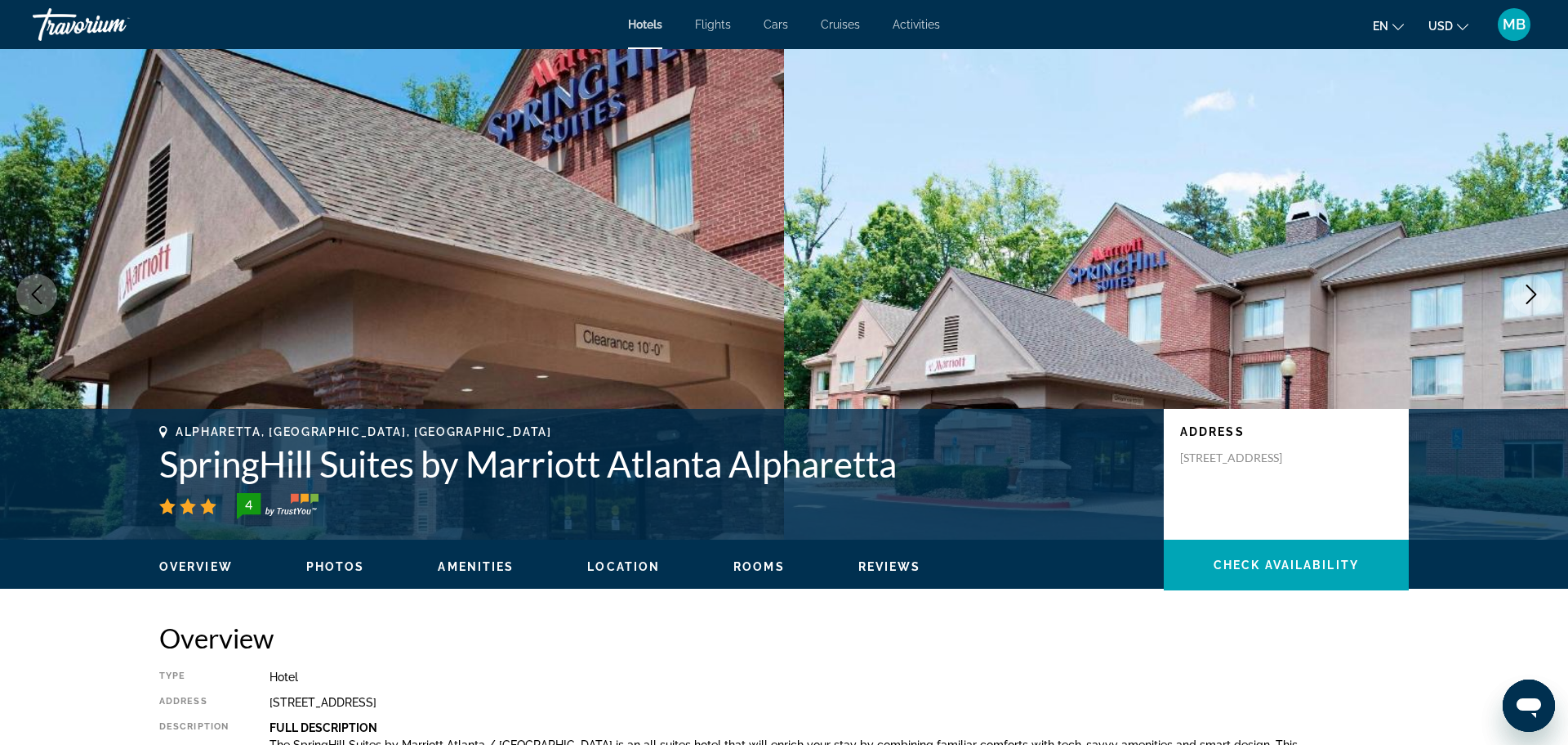
click at [1535, 285] on icon "Next image" at bounding box center [1531, 293] width 20 height 20
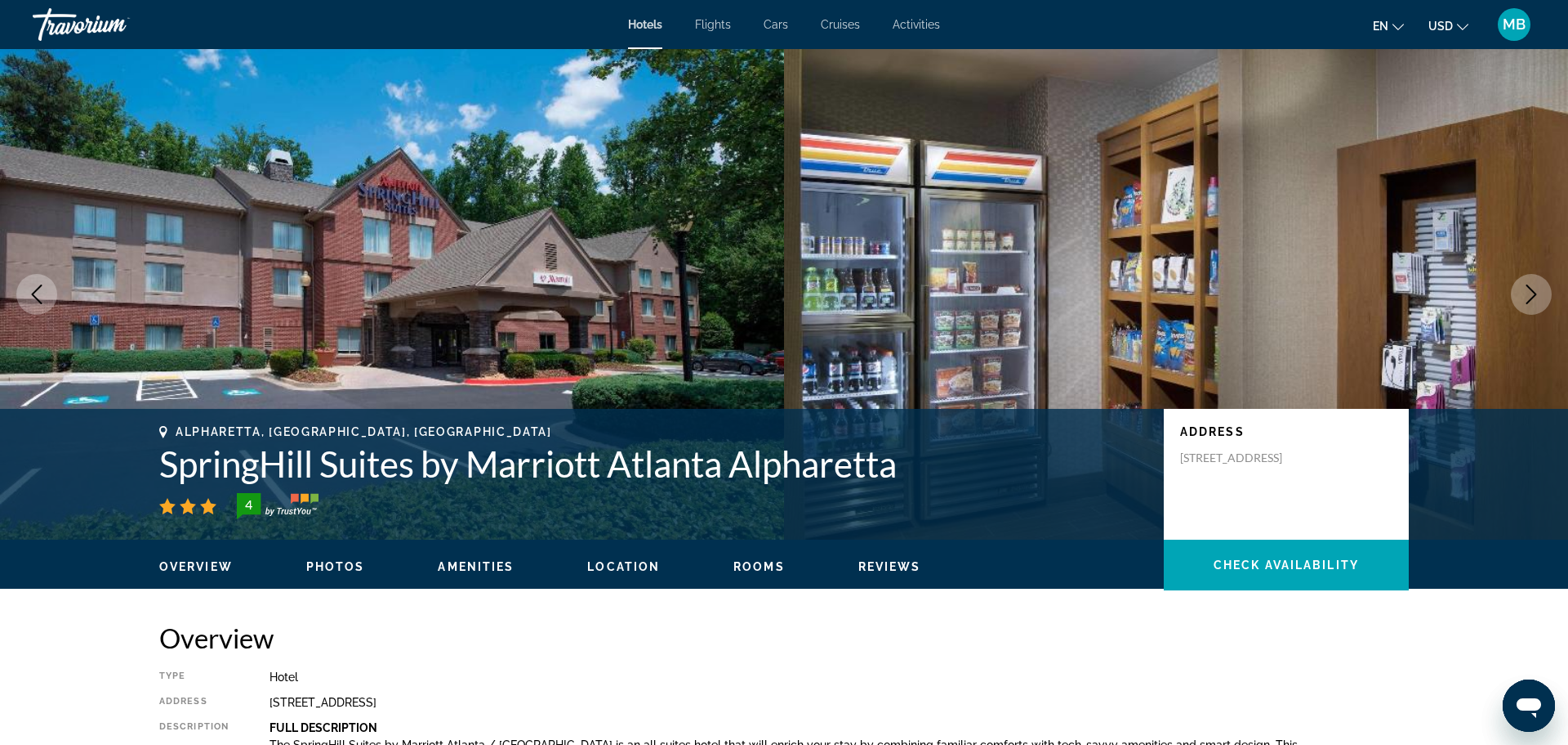
click at [477, 576] on div "Overview Photos Amenities Location Rooms Reviews Check Availability" at bounding box center [784, 565] width 1315 height 51
click at [765, 560] on span "Rooms" at bounding box center [759, 566] width 52 height 13
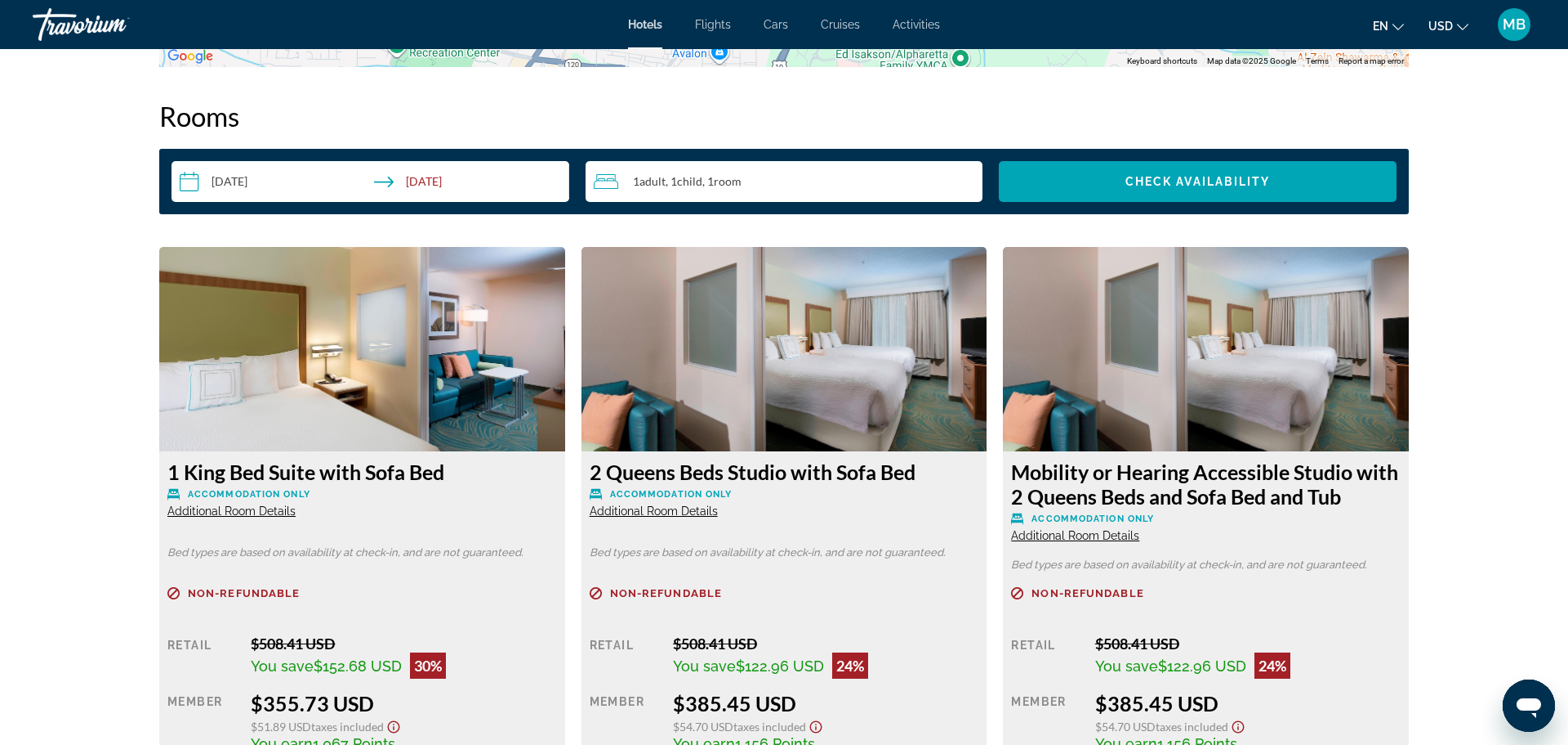
scroll to position [2054, 0]
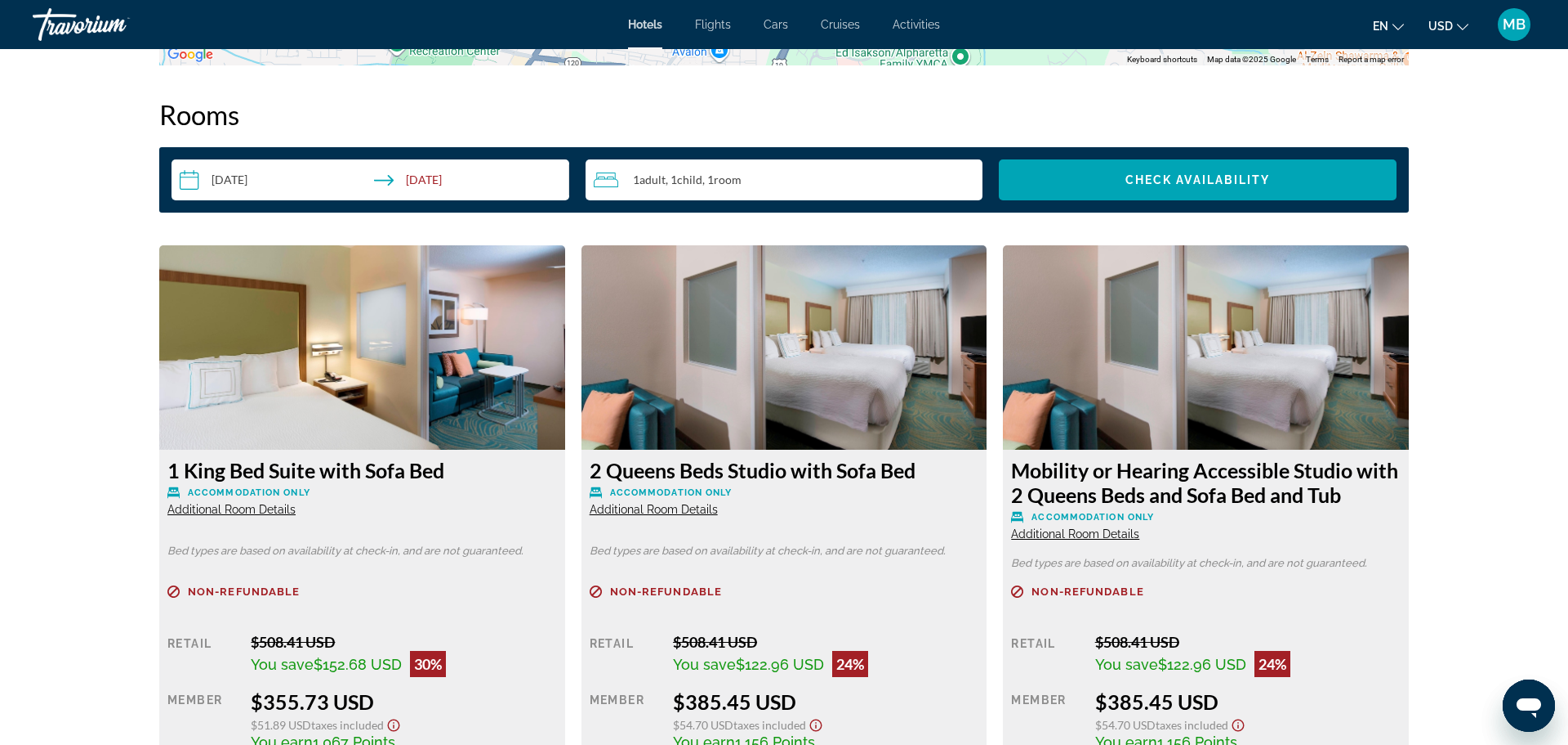
click at [724, 24] on span "Flights" at bounding box center [713, 24] width 36 height 13
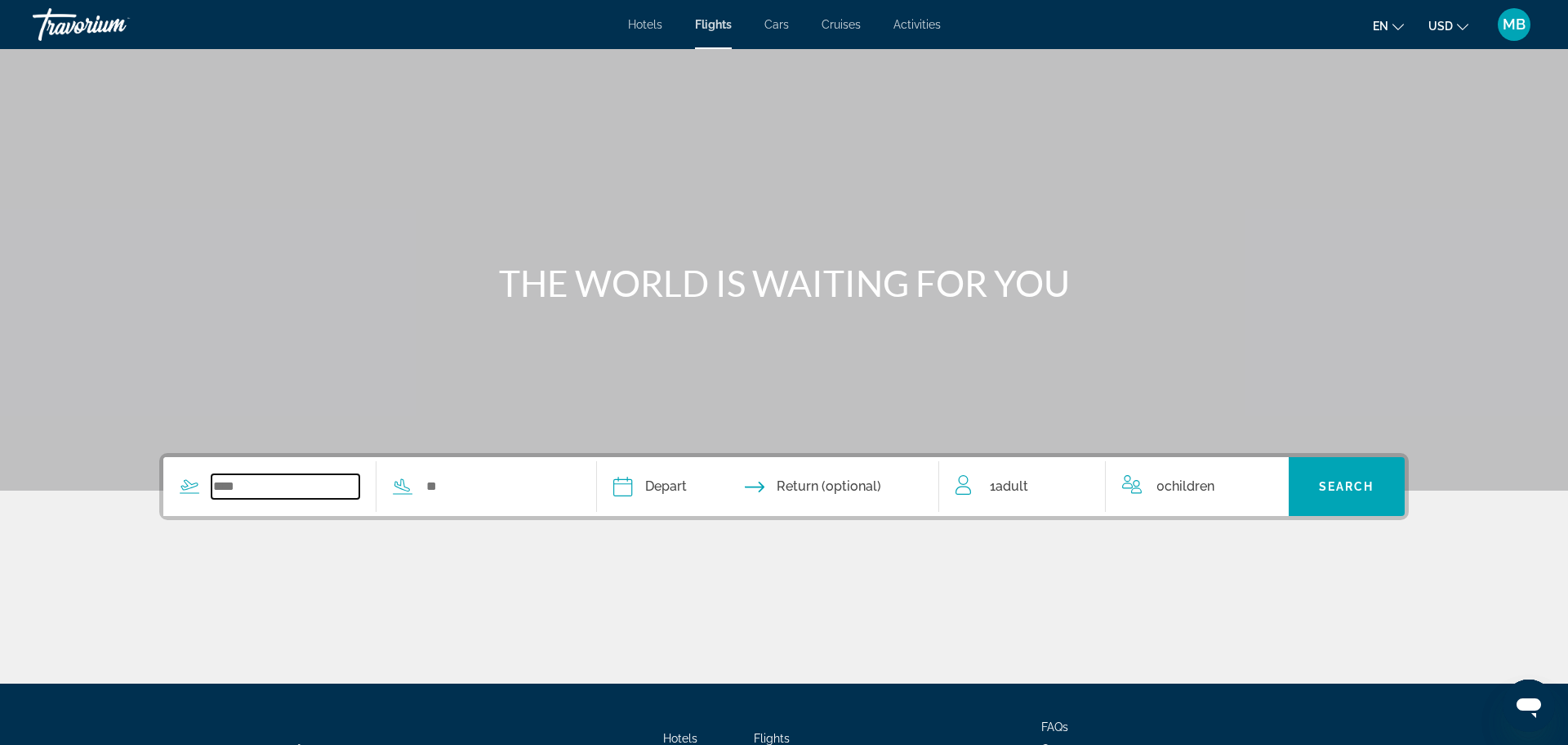
click at [266, 494] on input "Search widget" at bounding box center [285, 486] width 148 height 24
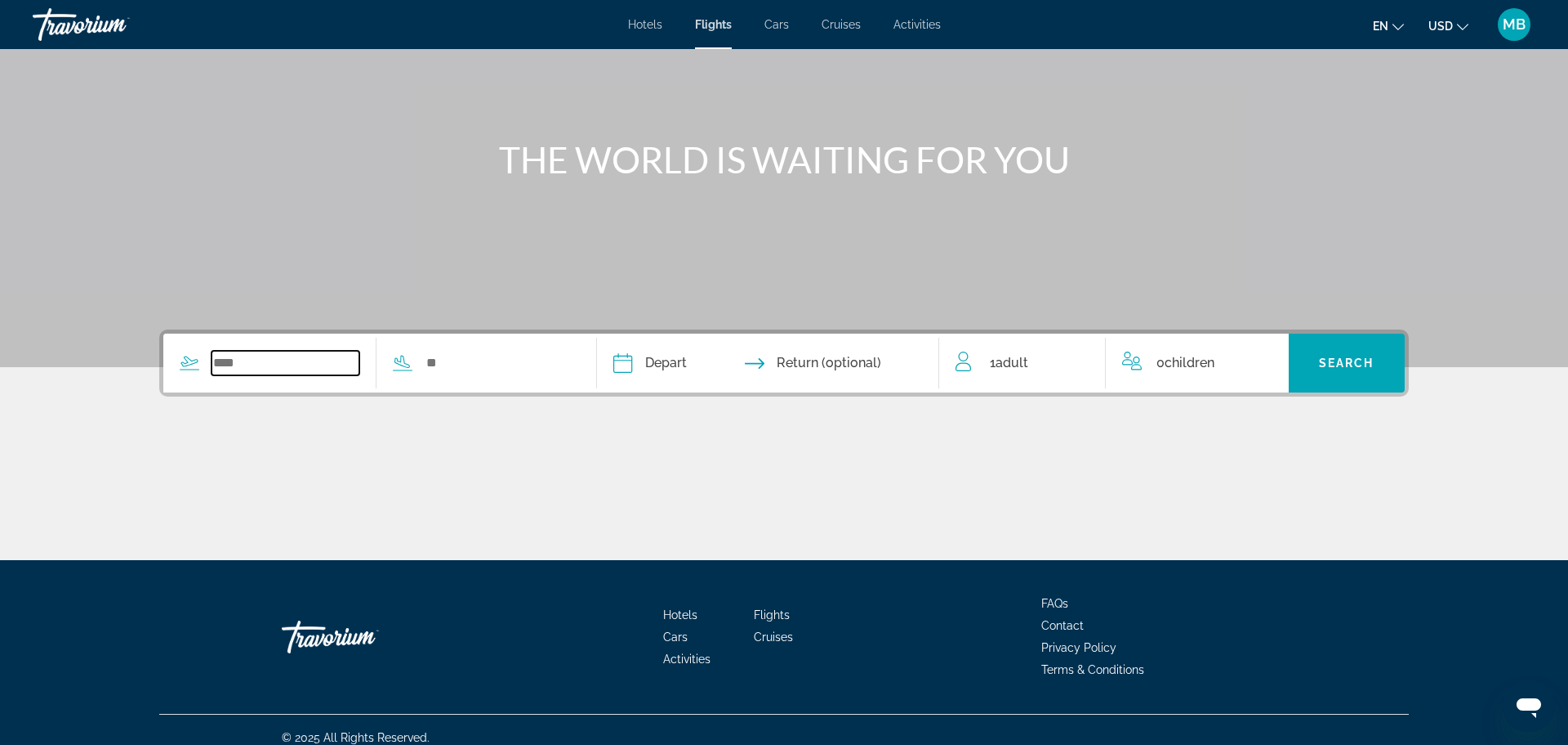
scroll to position [139, 0]
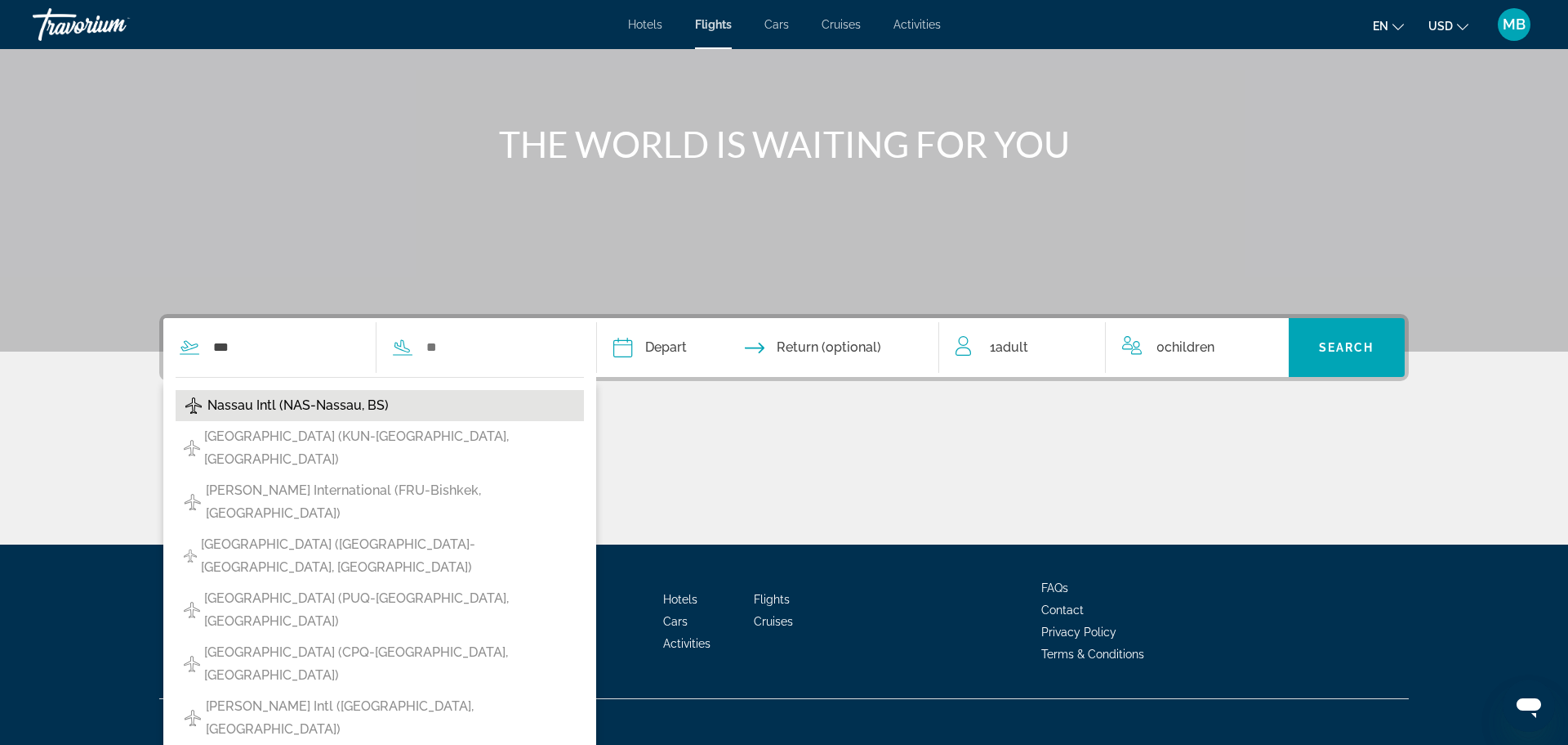
click at [368, 400] on span "Nassau Intl (NAS-Nassau, BS)" at bounding box center [298, 405] width 181 height 23
type input "**********"
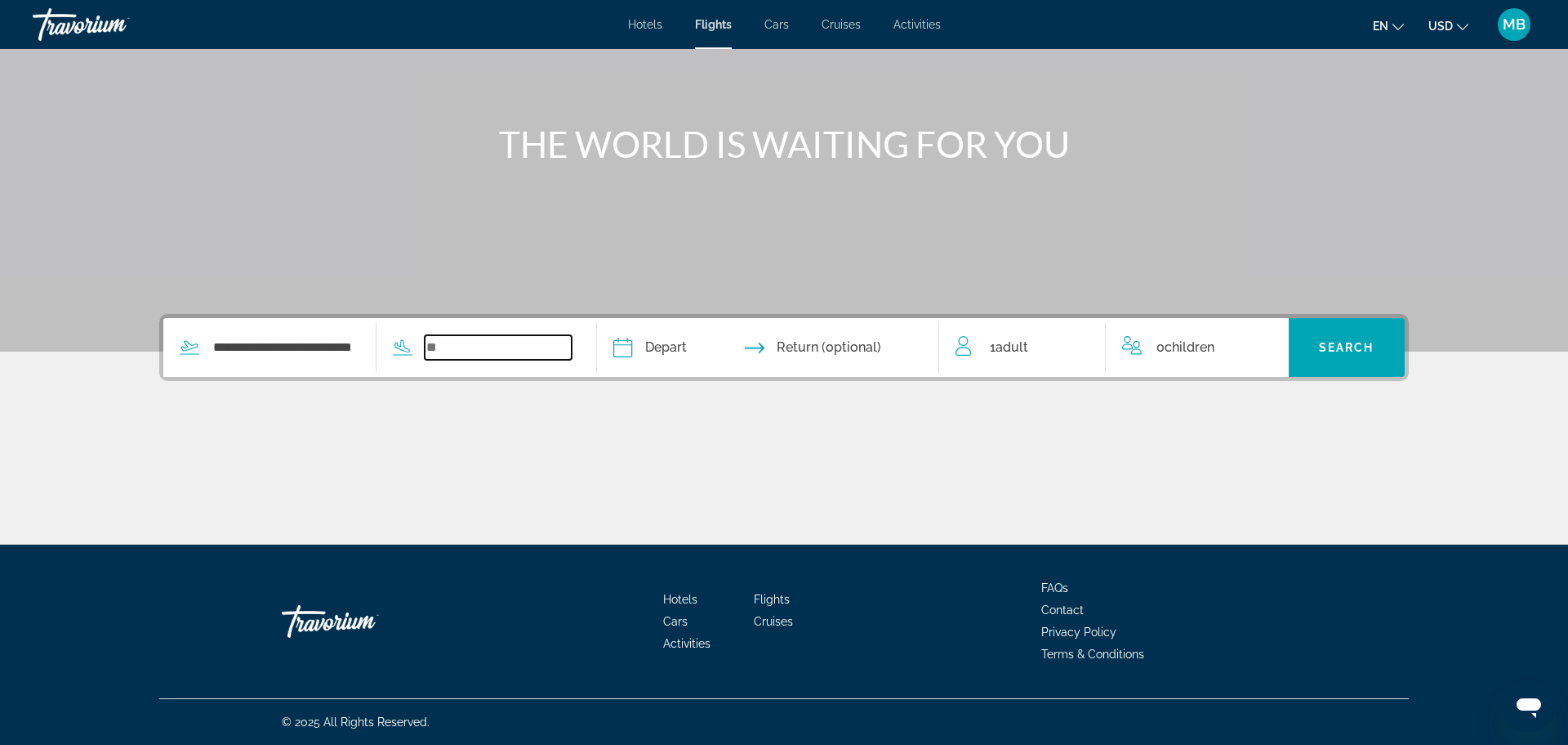
click at [468, 349] on input "Search widget" at bounding box center [498, 347] width 148 height 24
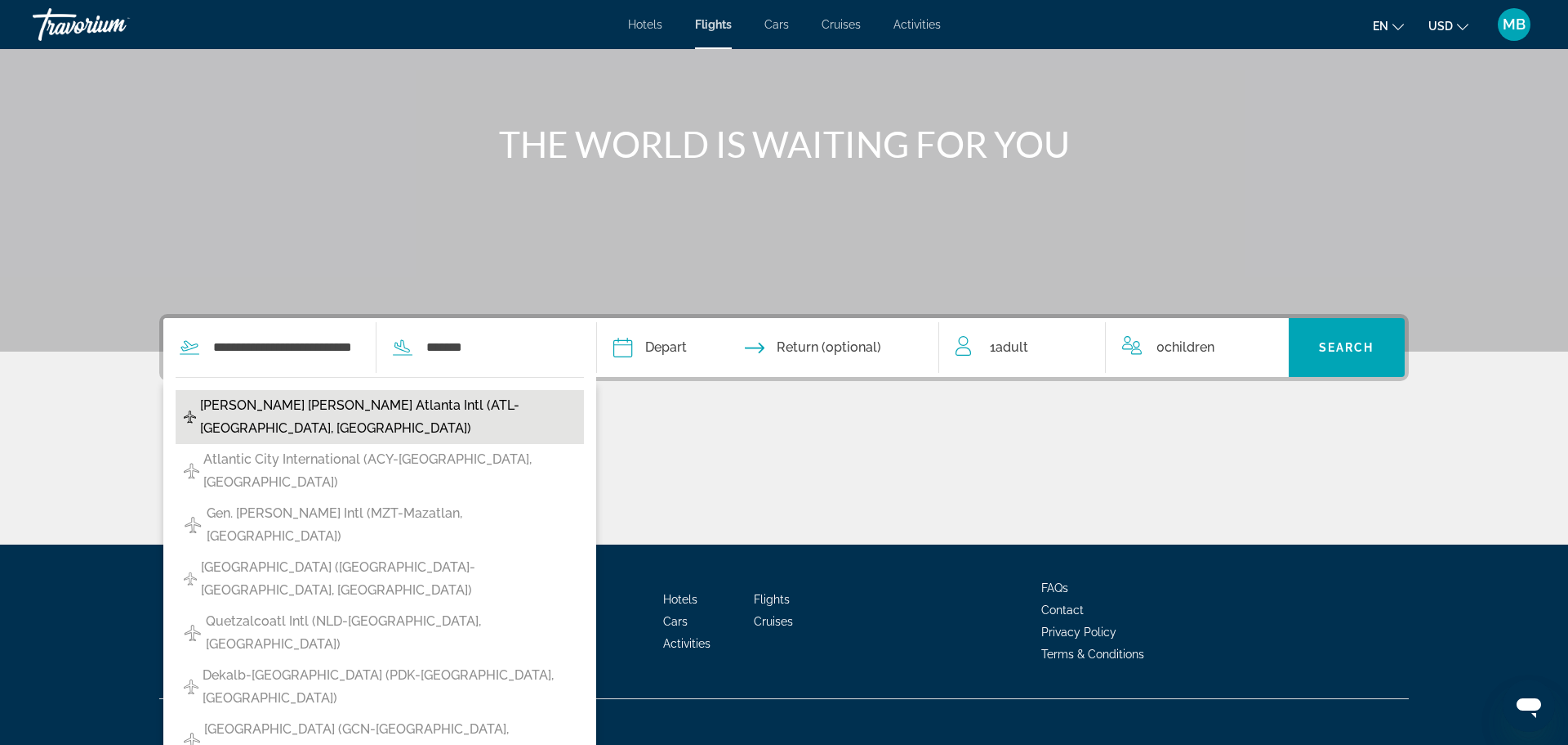
click at [372, 406] on span "[PERSON_NAME] [PERSON_NAME] Atlanta Intl (ATL-[GEOGRAPHIC_DATA], [GEOGRAPHIC_DA…" at bounding box center [388, 417] width 376 height 46
type input "**********"
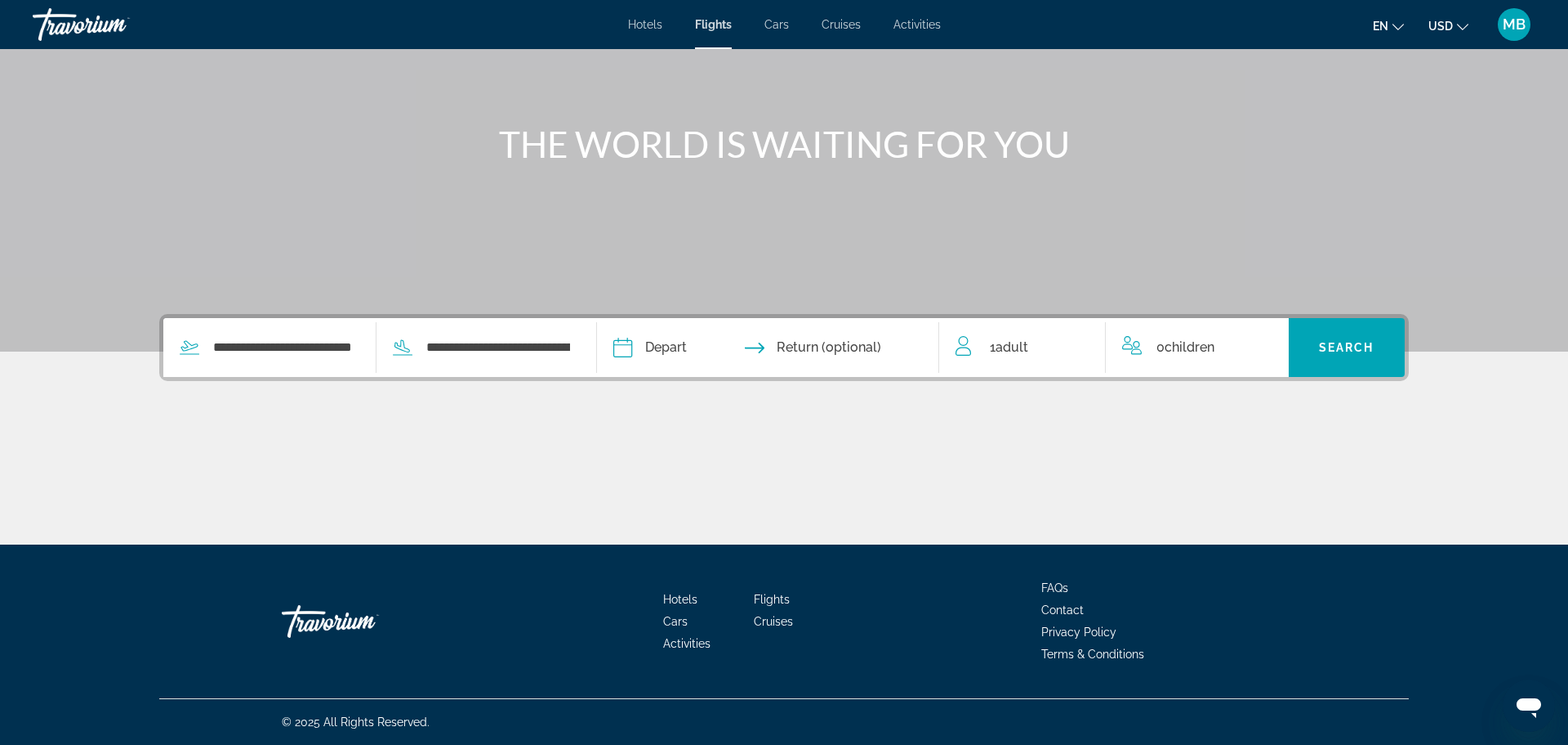
click at [1127, 347] on icon "Travelers: 1 adult, 0 children" at bounding box center [1132, 345] width 20 height 20
click at [1003, 343] on span "Adult" at bounding box center [1011, 347] width 33 height 16
click at [1272, 342] on icon "Increment children" at bounding box center [1265, 343] width 15 height 20
click at [1235, 404] on span "Travelers: 1 adult, 1 child" at bounding box center [1193, 408] width 116 height 20
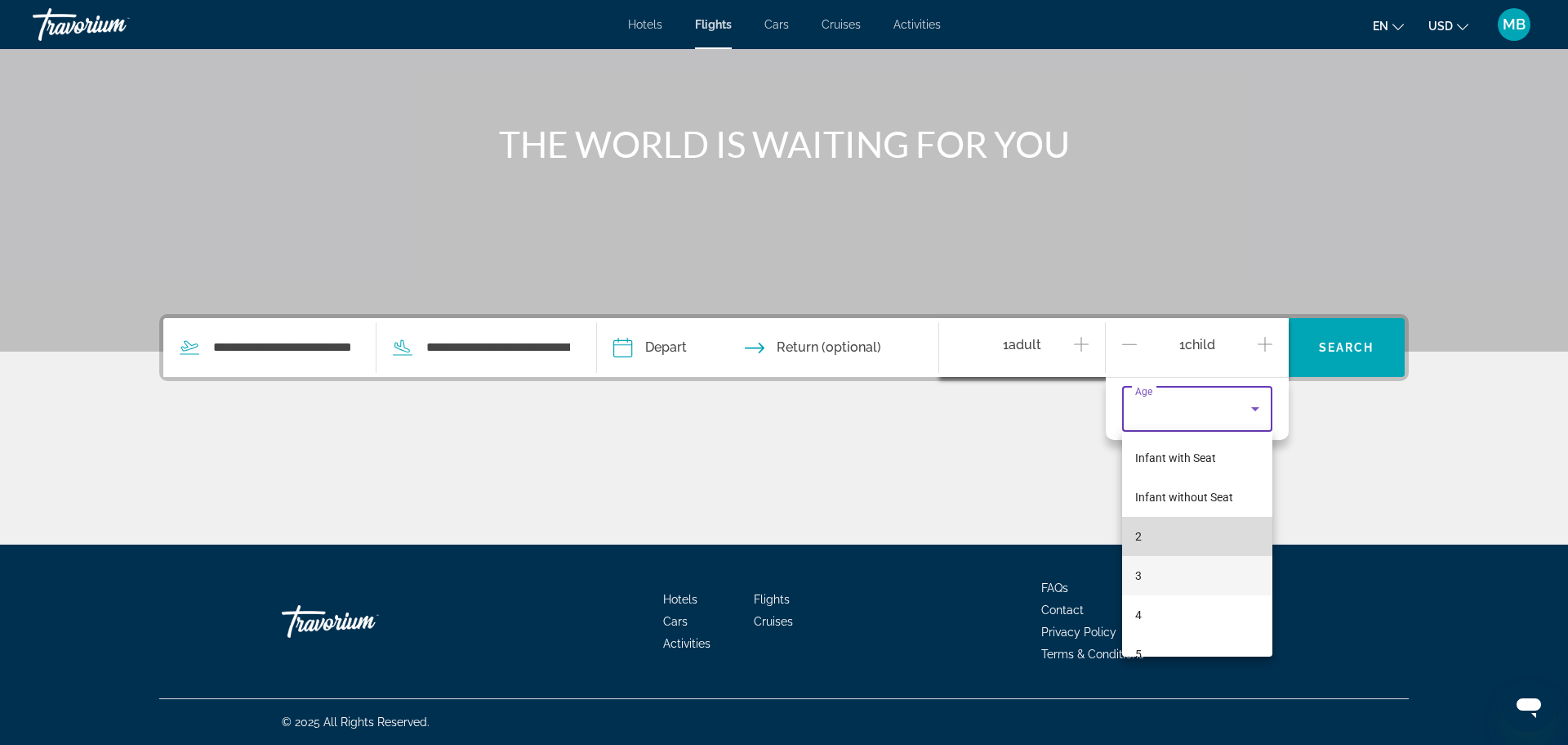
click at [1187, 521] on mat-option "2" at bounding box center [1198, 536] width 150 height 40
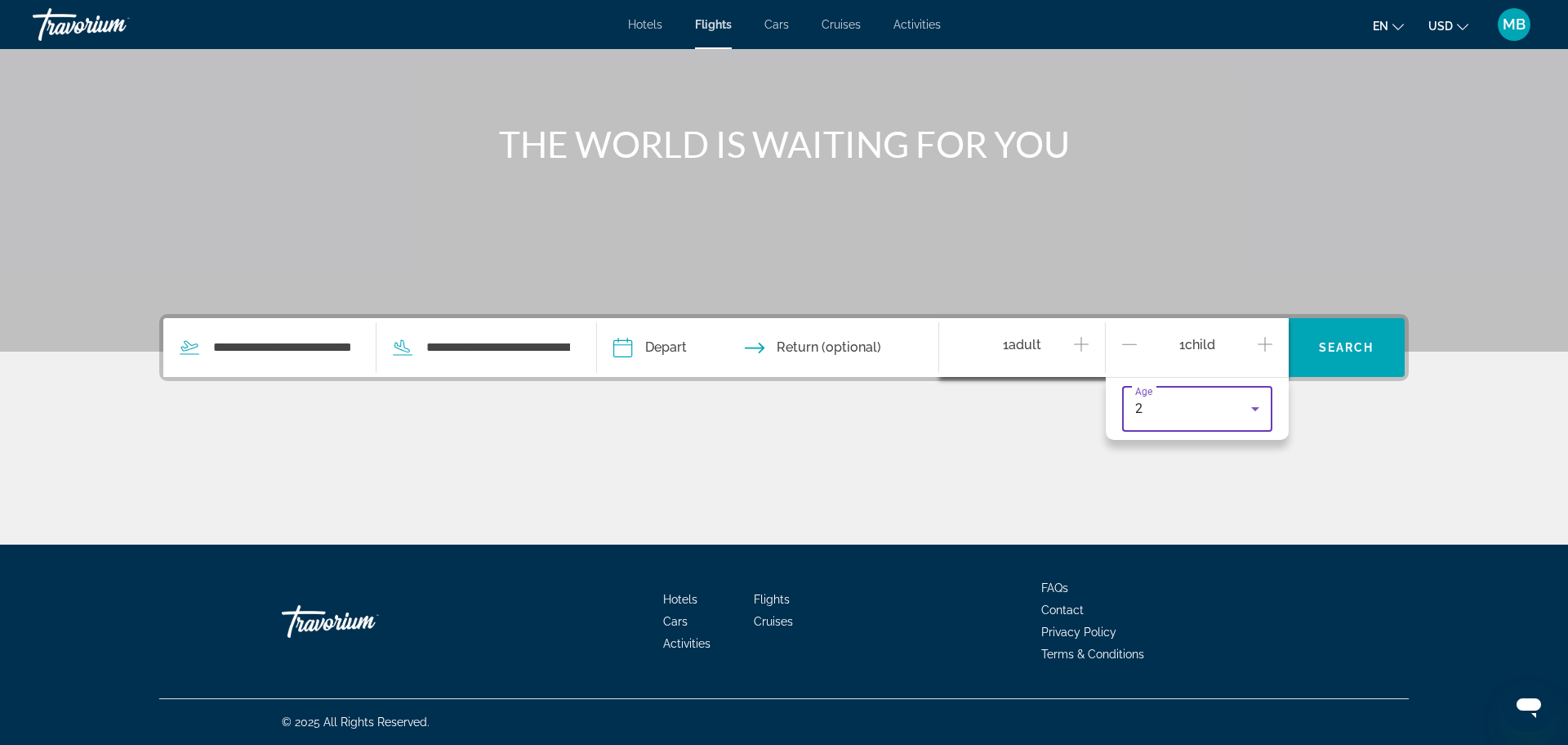
click at [1264, 413] on icon "Travelers: 1 adult, 1 child" at bounding box center [1255, 408] width 20 height 20
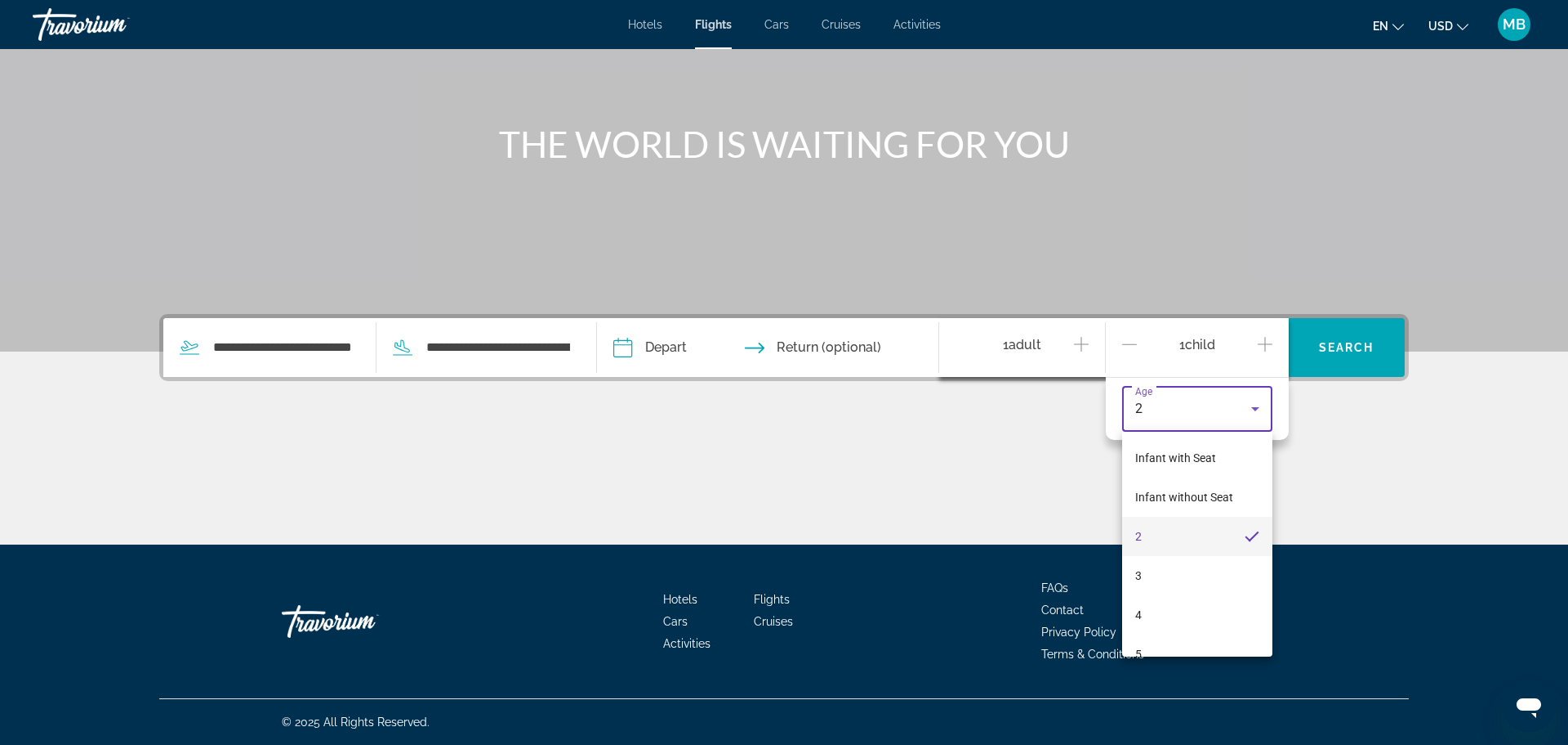
click at [1155, 658] on div at bounding box center [784, 372] width 1568 height 745
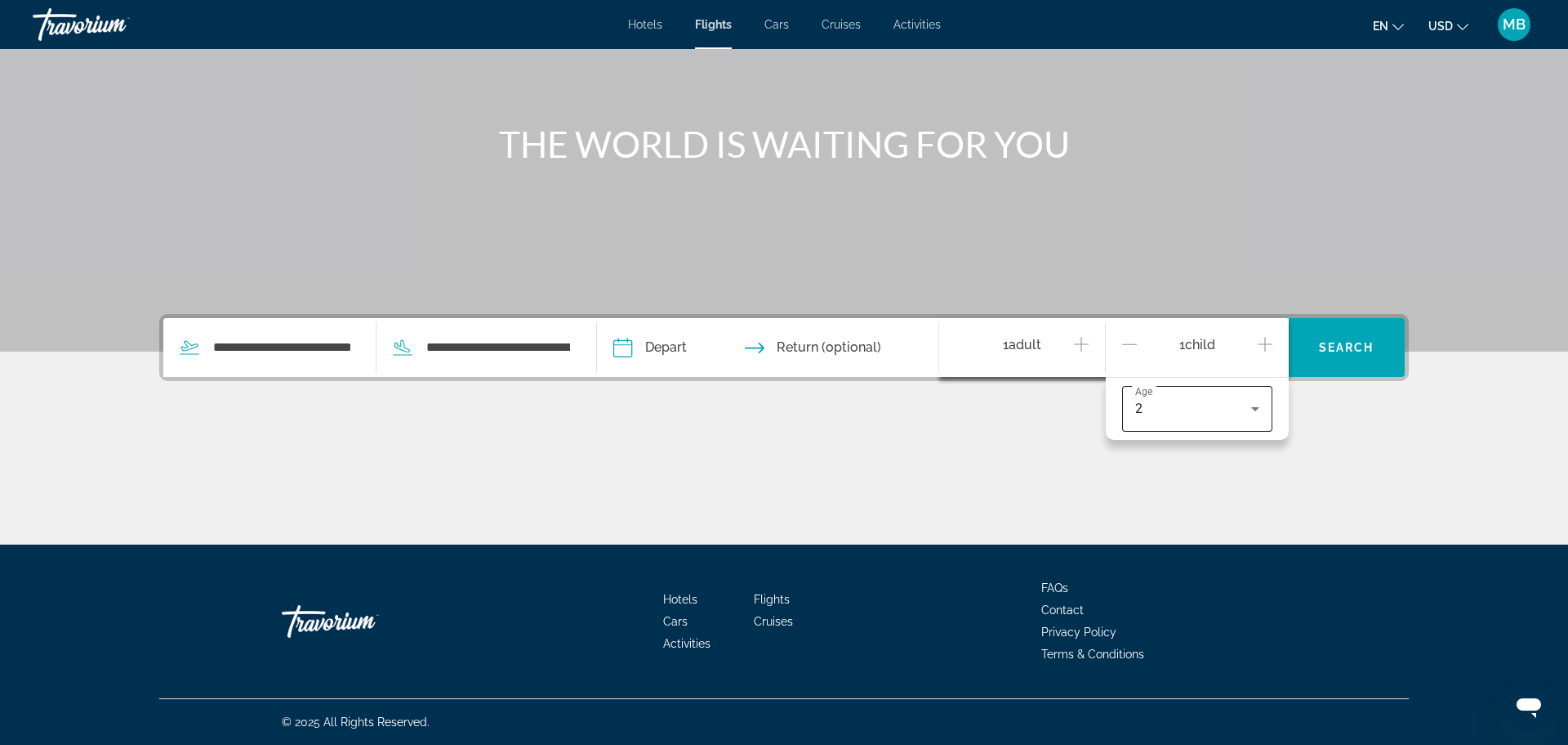
click at [1213, 394] on div "2" at bounding box center [1198, 408] width 124 height 46
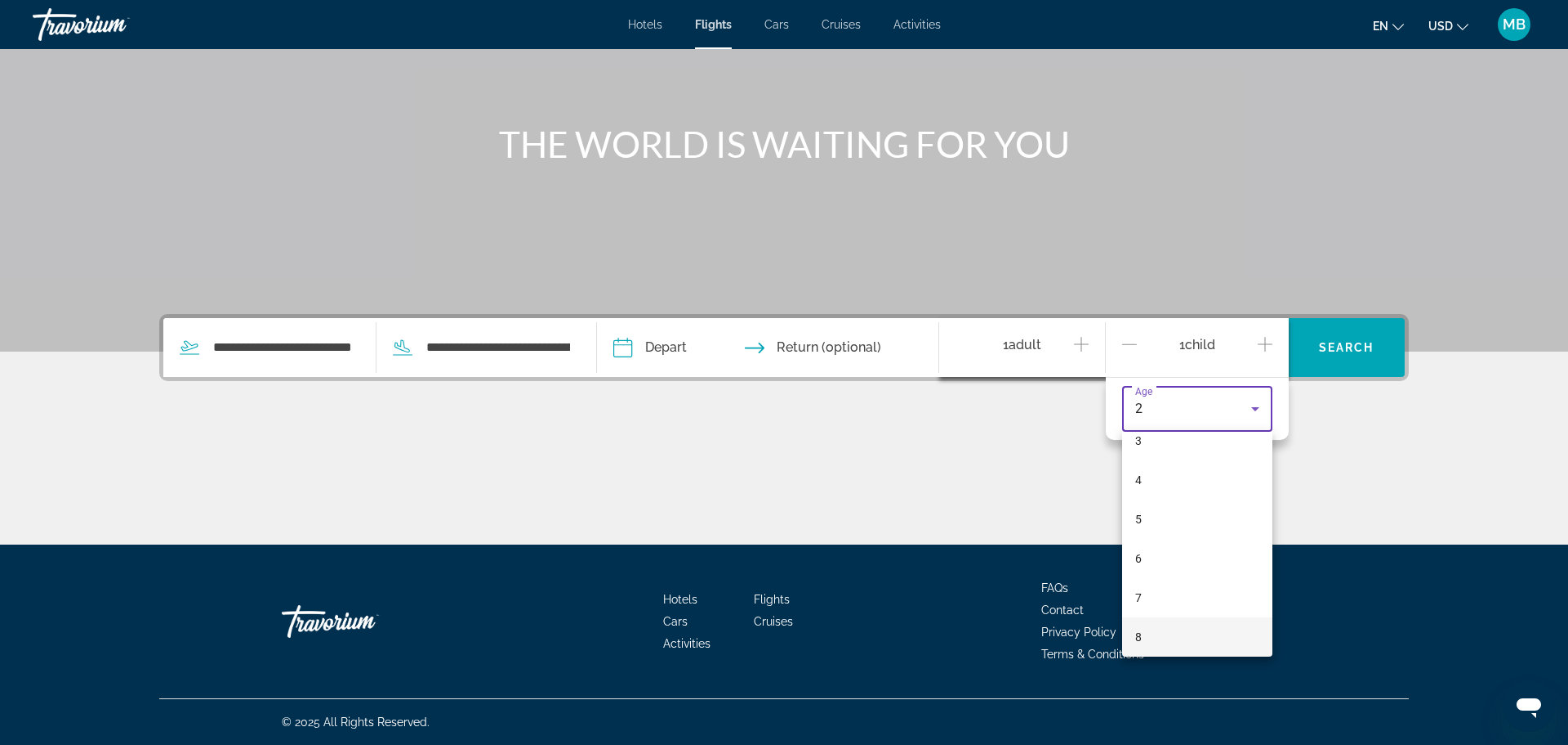
scroll to position [174, 0]
click at [1136, 599] on span "8" at bounding box center [1138, 597] width 7 height 20
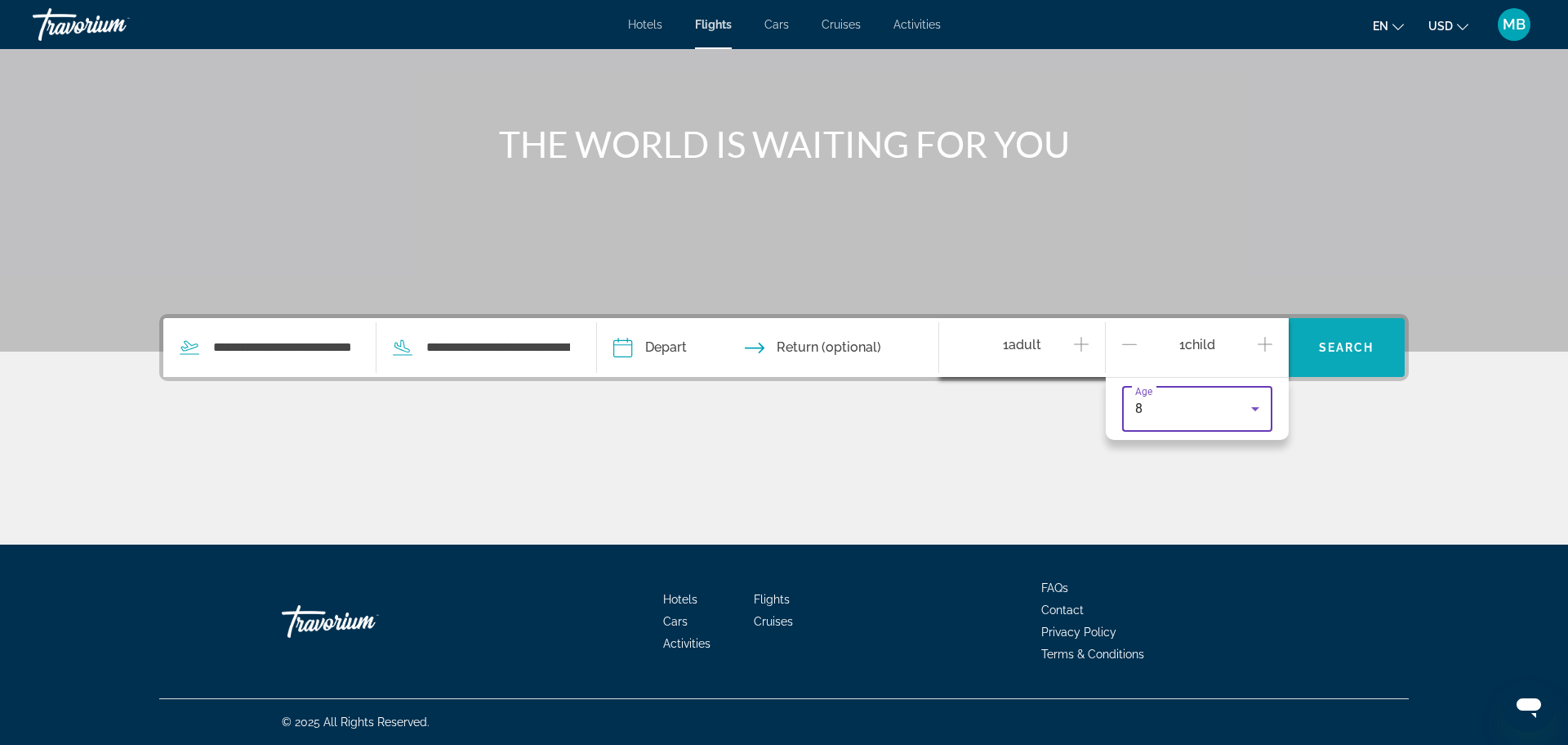
click at [1330, 358] on span "Search widget" at bounding box center [1347, 347] width 117 height 40
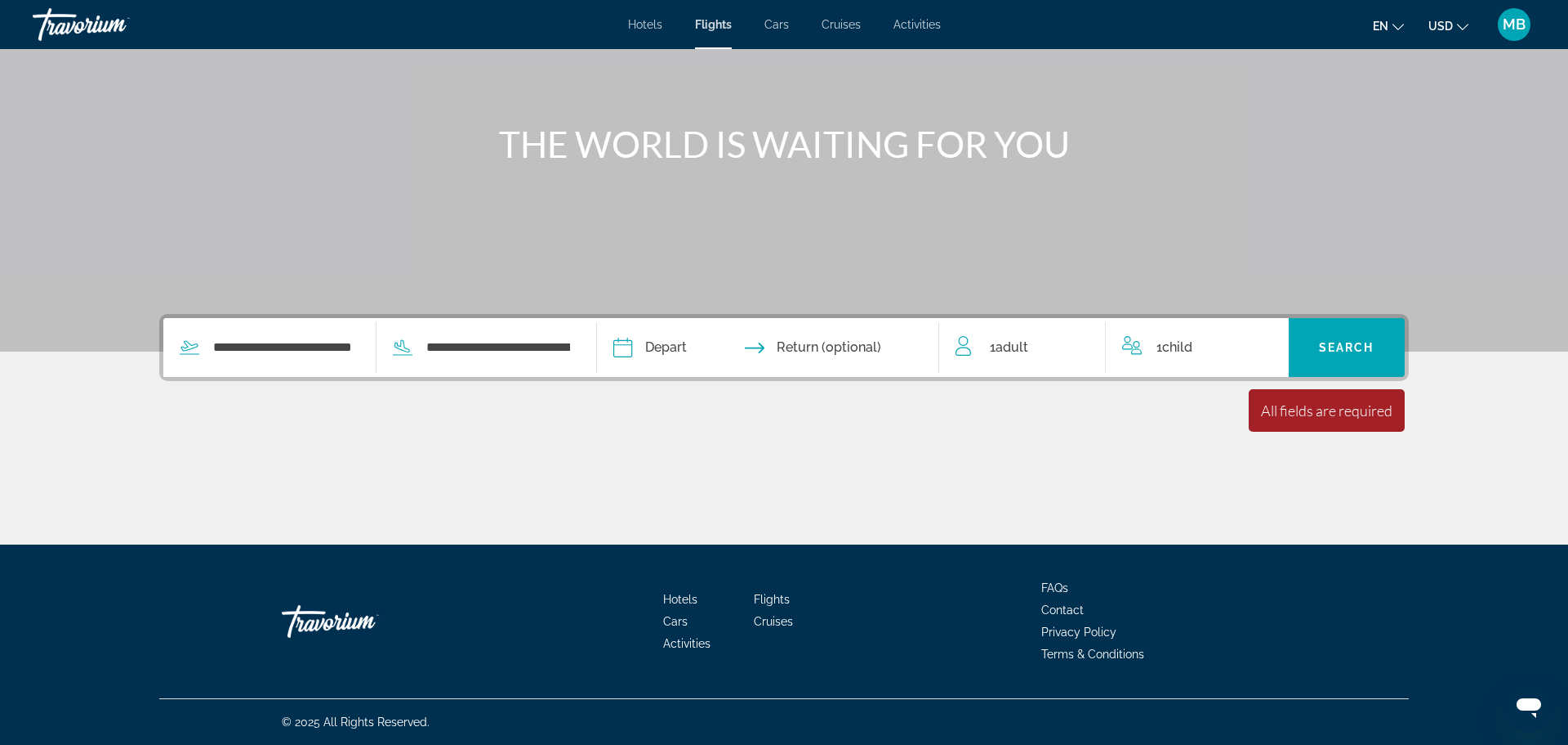
click at [721, 356] on input "Depart date" at bounding box center [694, 350] width 169 height 64
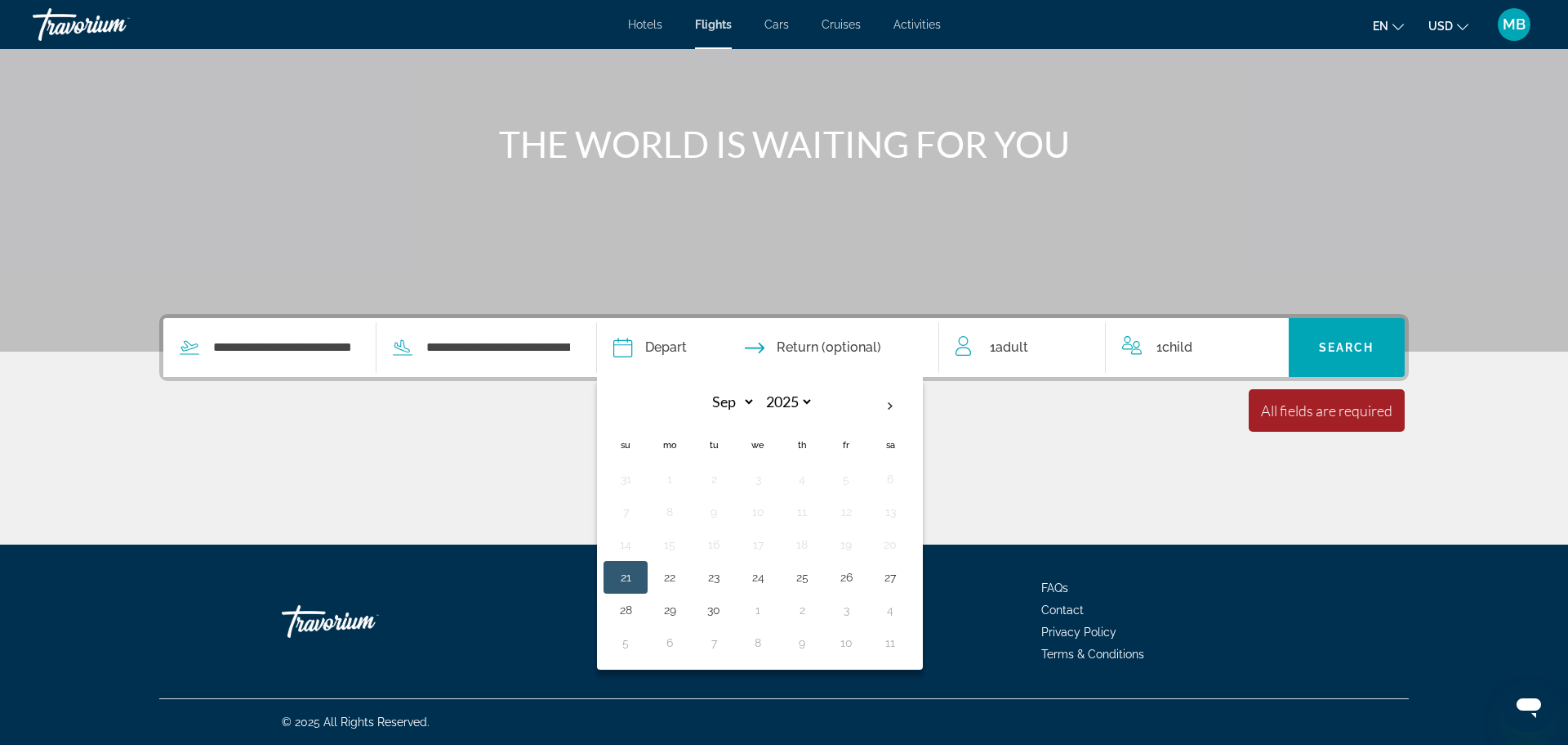
scroll to position [129, 0]
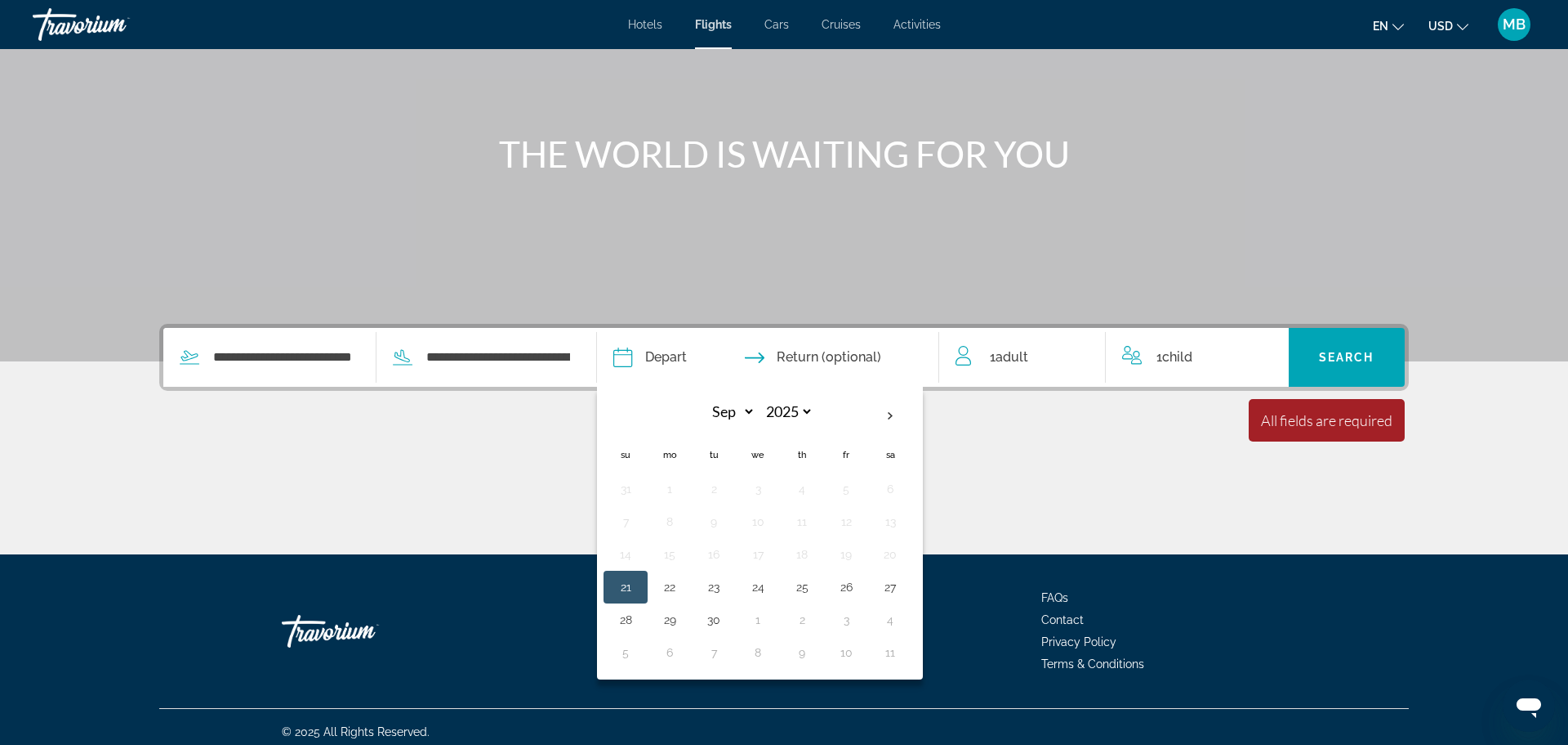
click at [639, 585] on button "21" at bounding box center [626, 587] width 26 height 23
type input "**********"
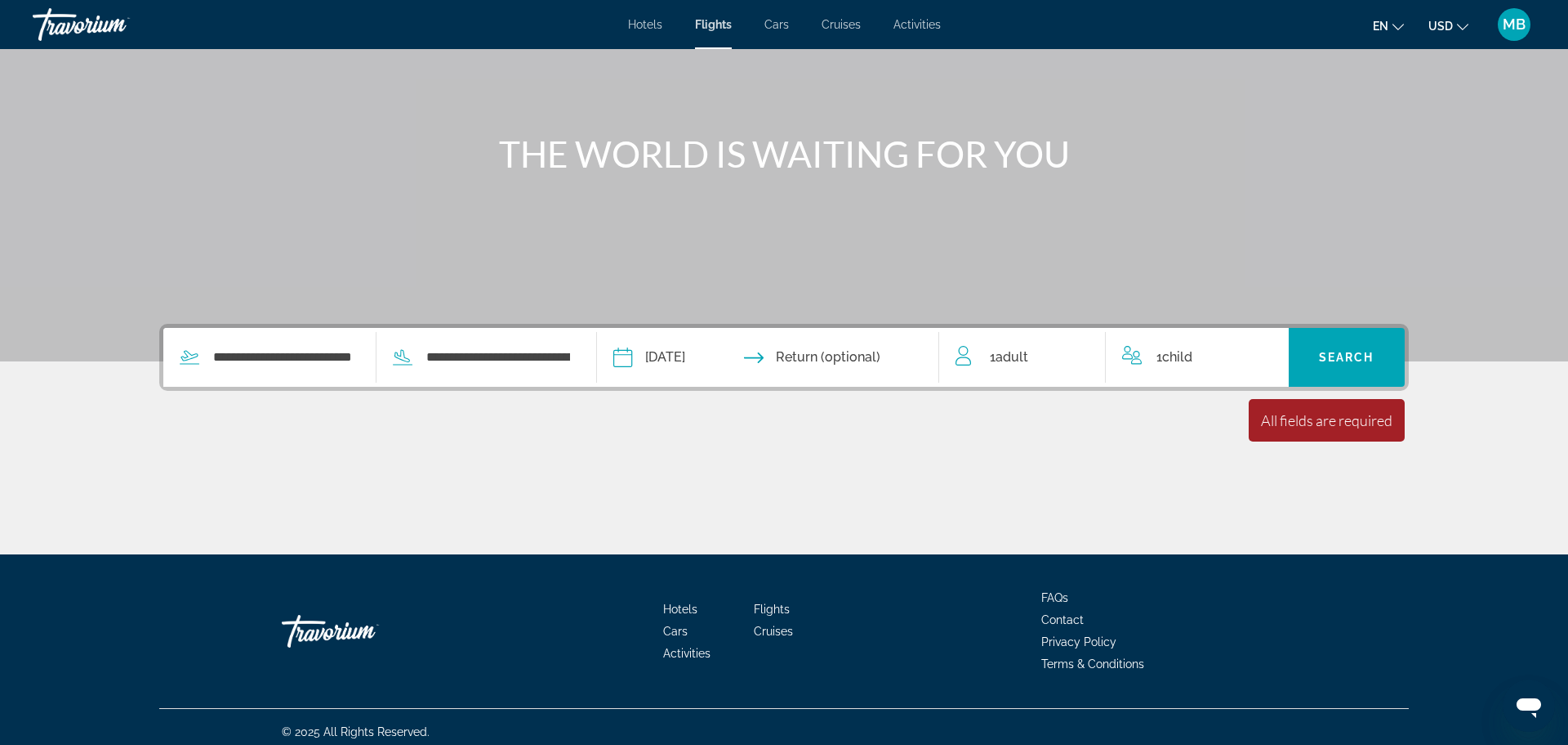
click at [858, 359] on input "Return date" at bounding box center [861, 359] width 169 height 64
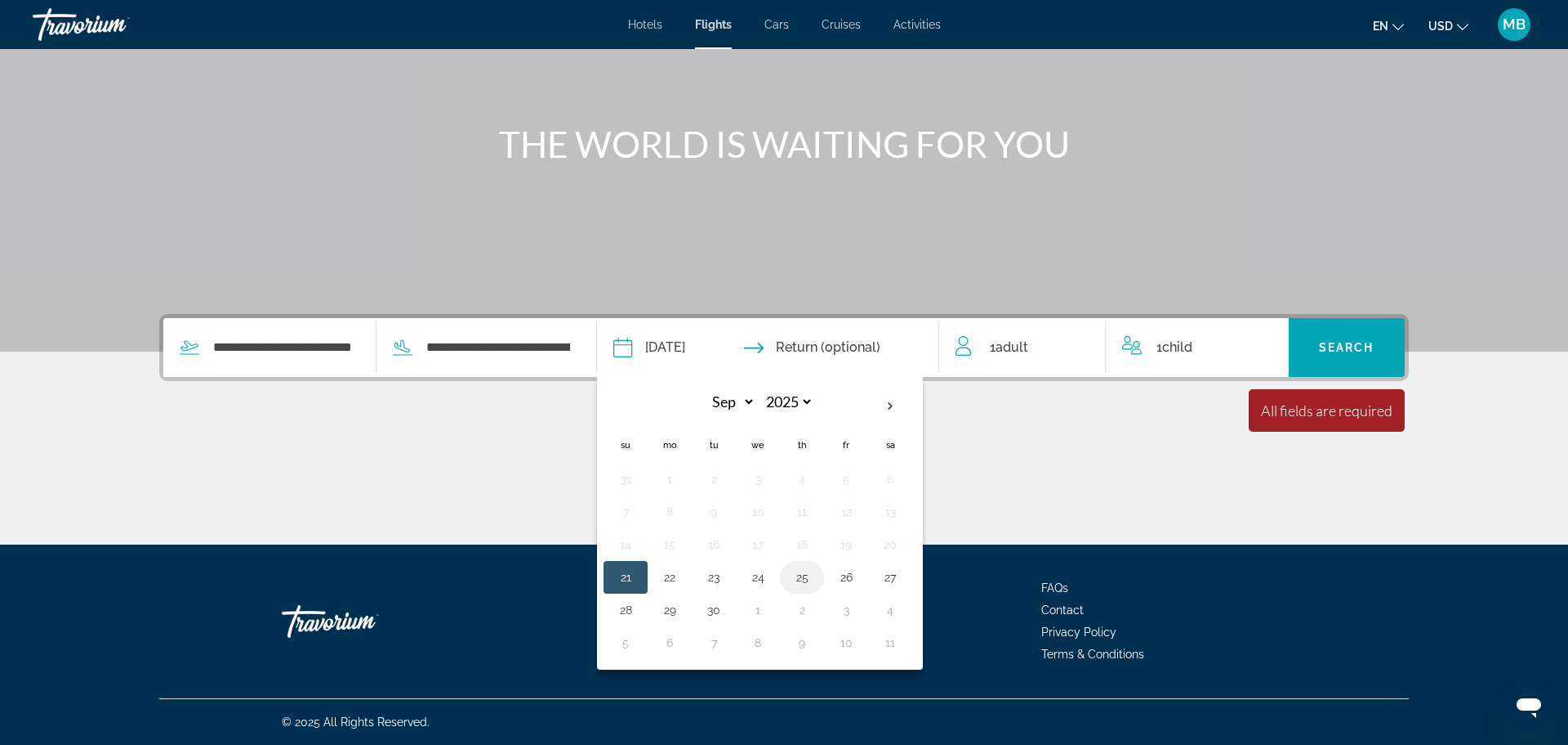
click at [815, 577] on button "25" at bounding box center [802, 577] width 26 height 23
type input "**********"
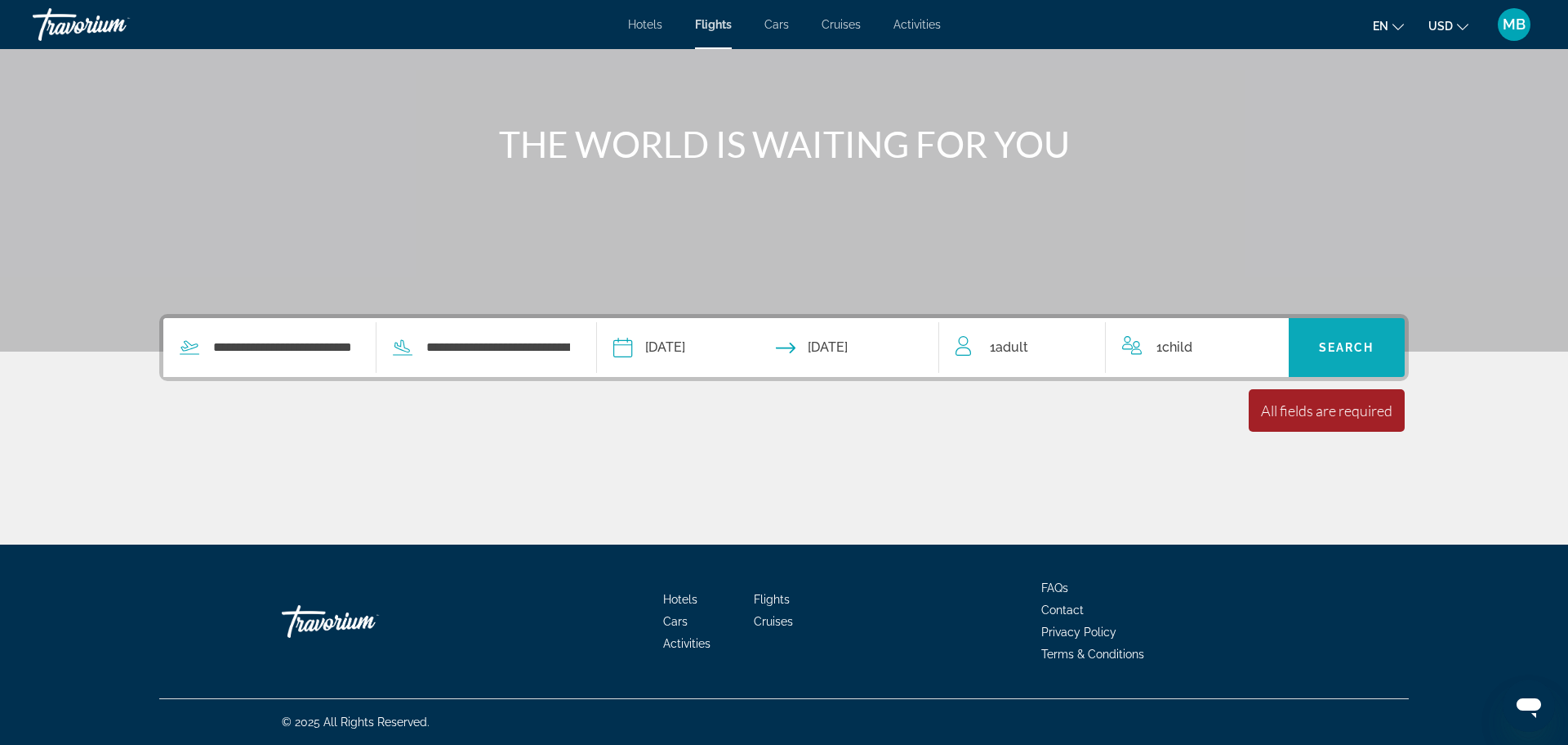
click at [1325, 352] on span "Search" at bounding box center [1346, 347] width 55 height 13
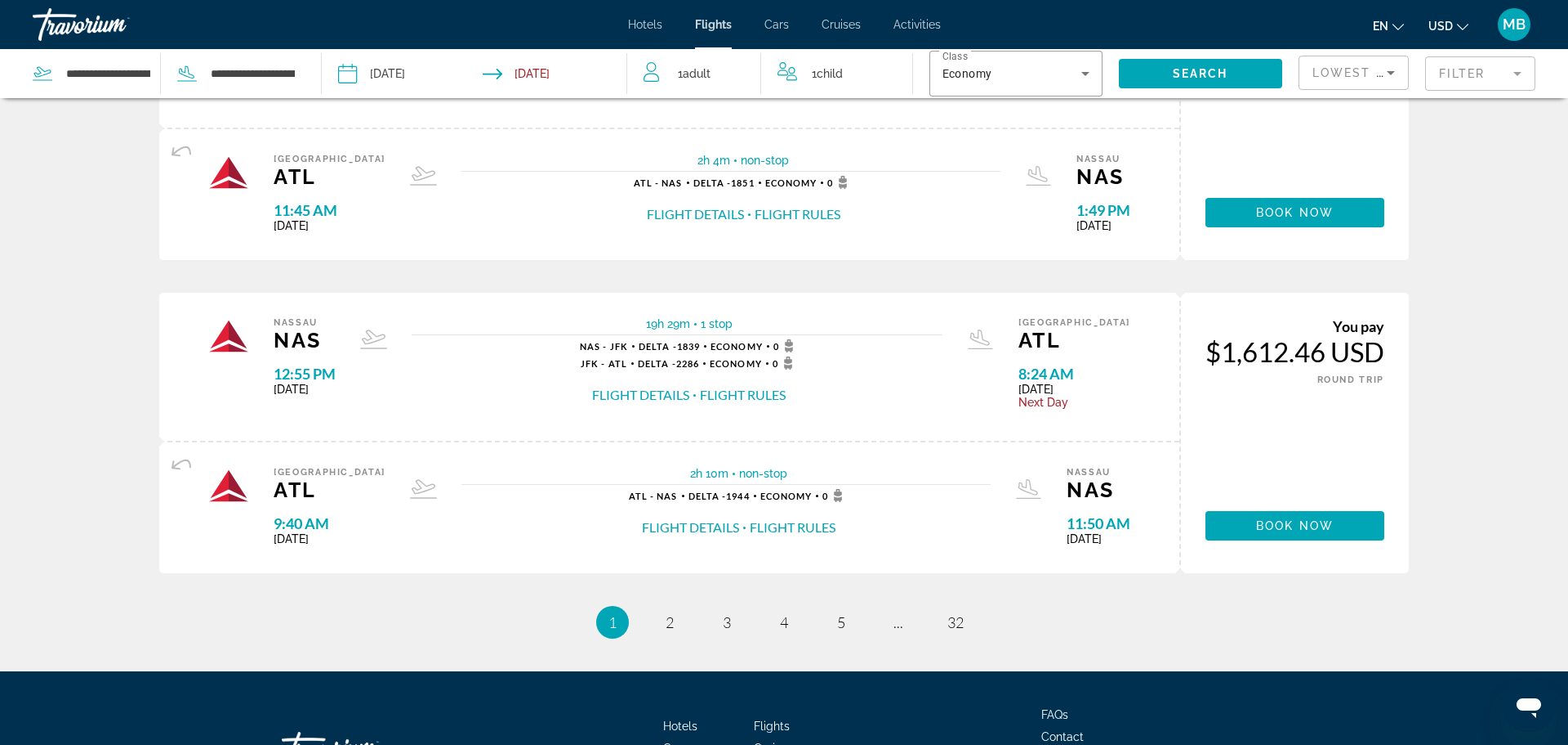
scroll to position [1436, 0]
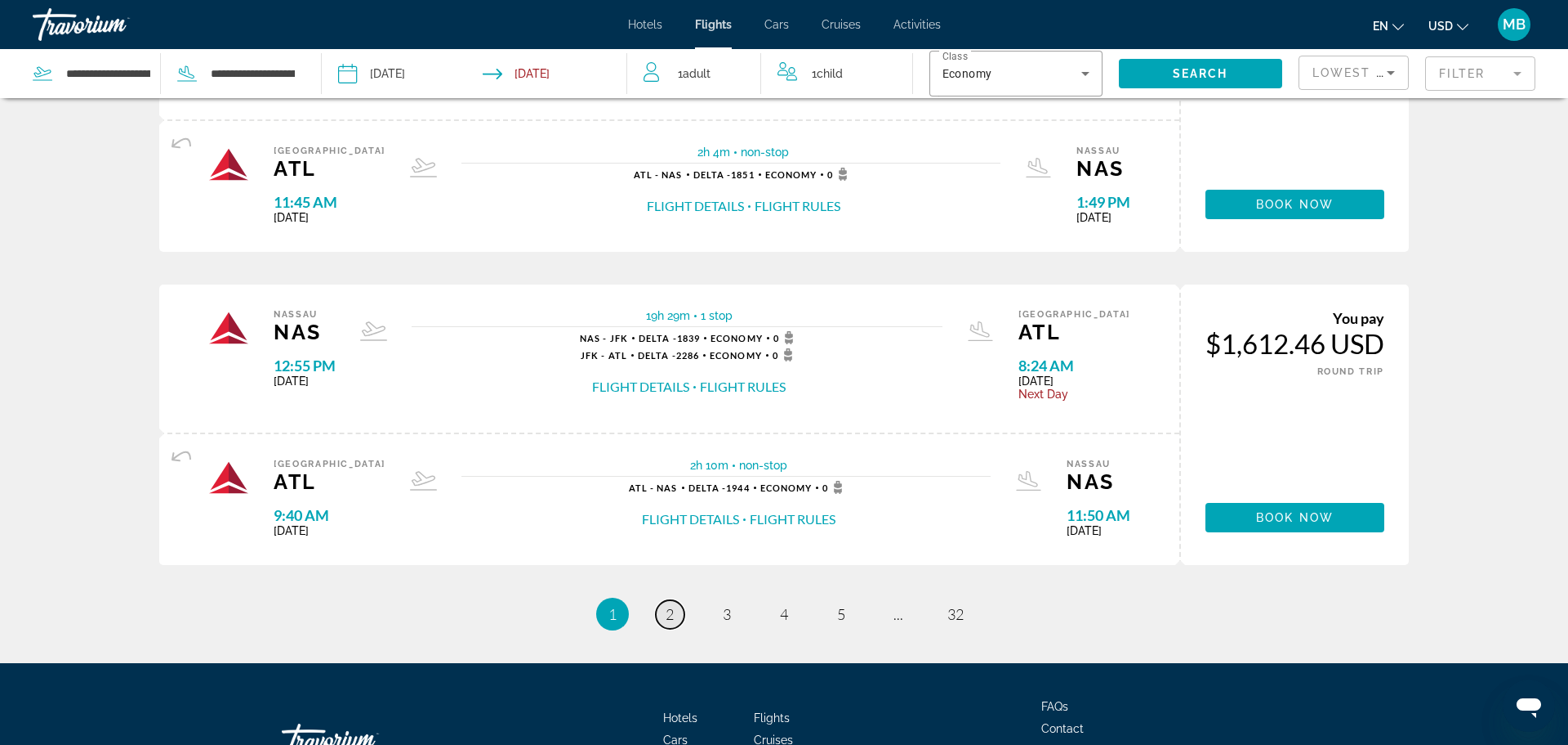
click at [666, 614] on span "2" at bounding box center [669, 613] width 8 height 18
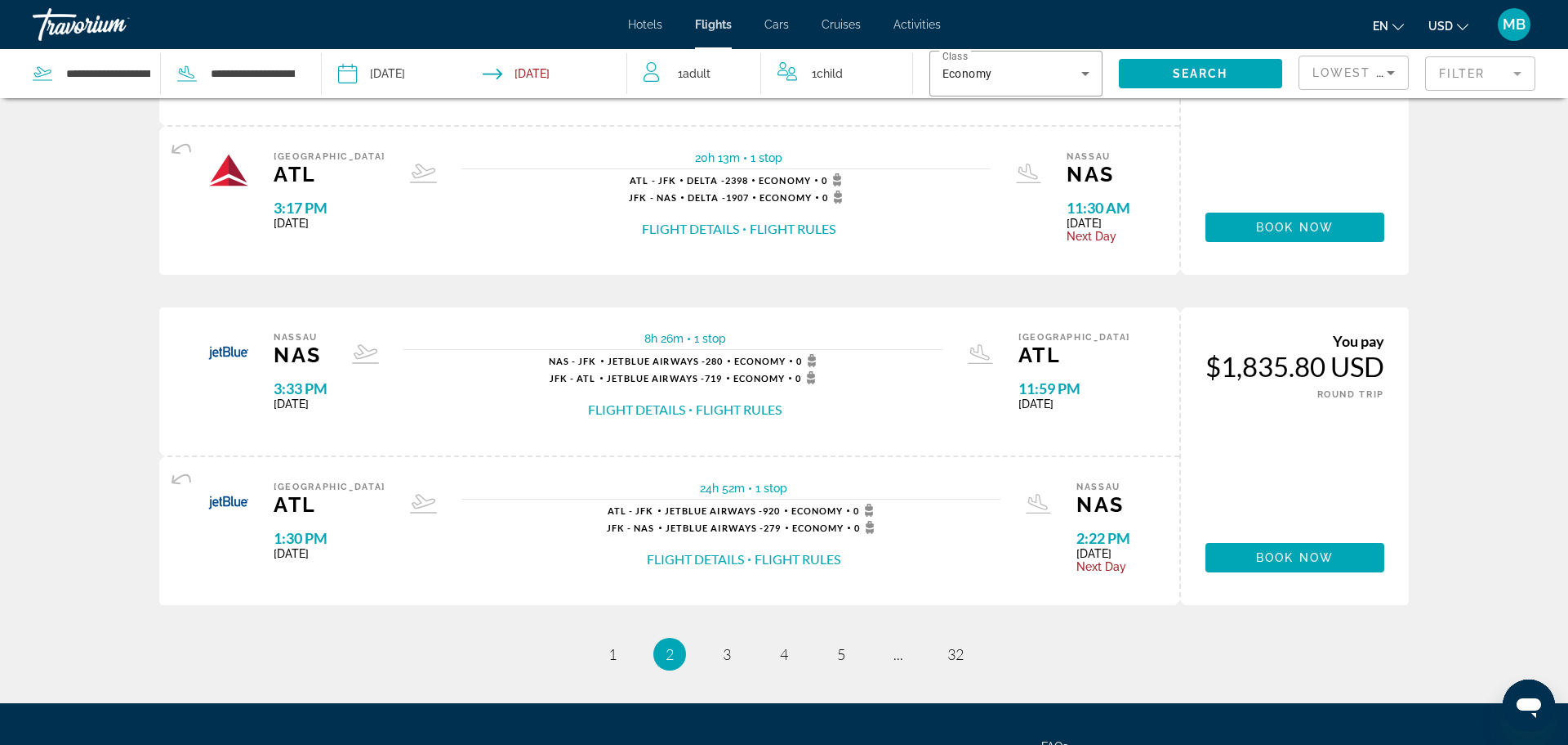
scroll to position [1450, 0]
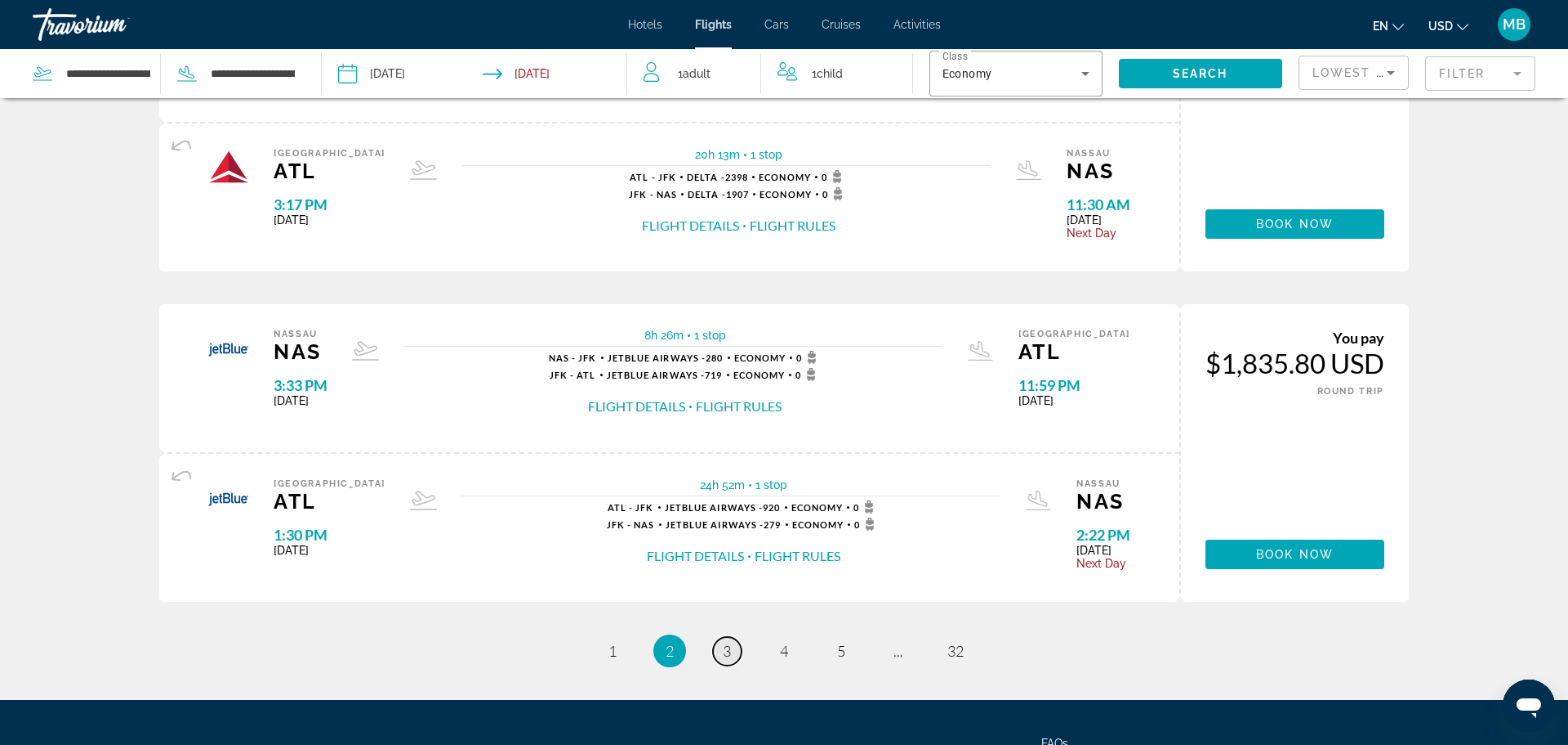
click at [720, 650] on link "page 3" at bounding box center [728, 651] width 28 height 28
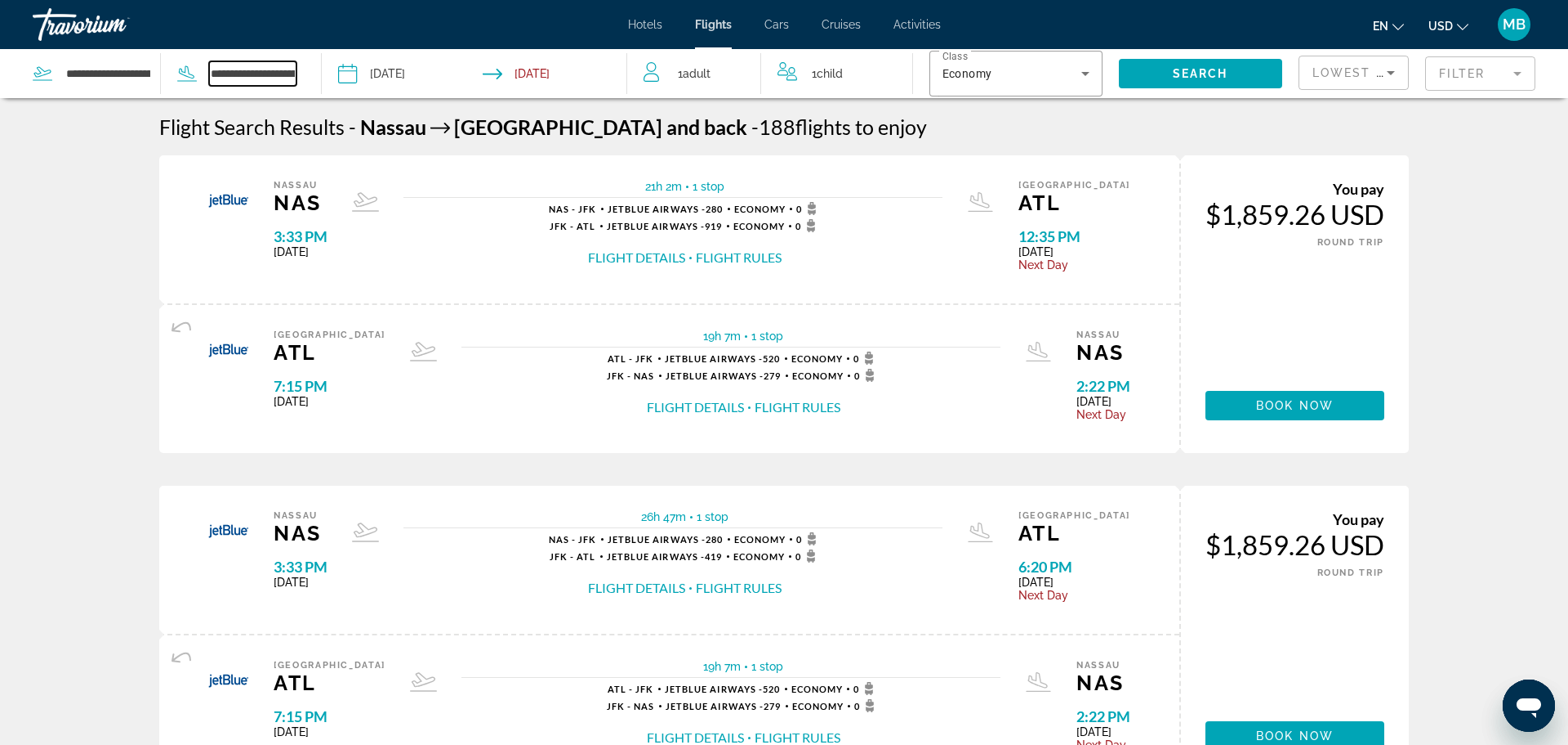
click at [285, 77] on input "**********" at bounding box center [252, 73] width 87 height 24
click at [194, 79] on icon "Search widget" at bounding box center [187, 73] width 20 height 20
click at [196, 76] on div "**********" at bounding box center [228, 73] width 135 height 24
click at [217, 69] on input "**********" at bounding box center [252, 73] width 87 height 24
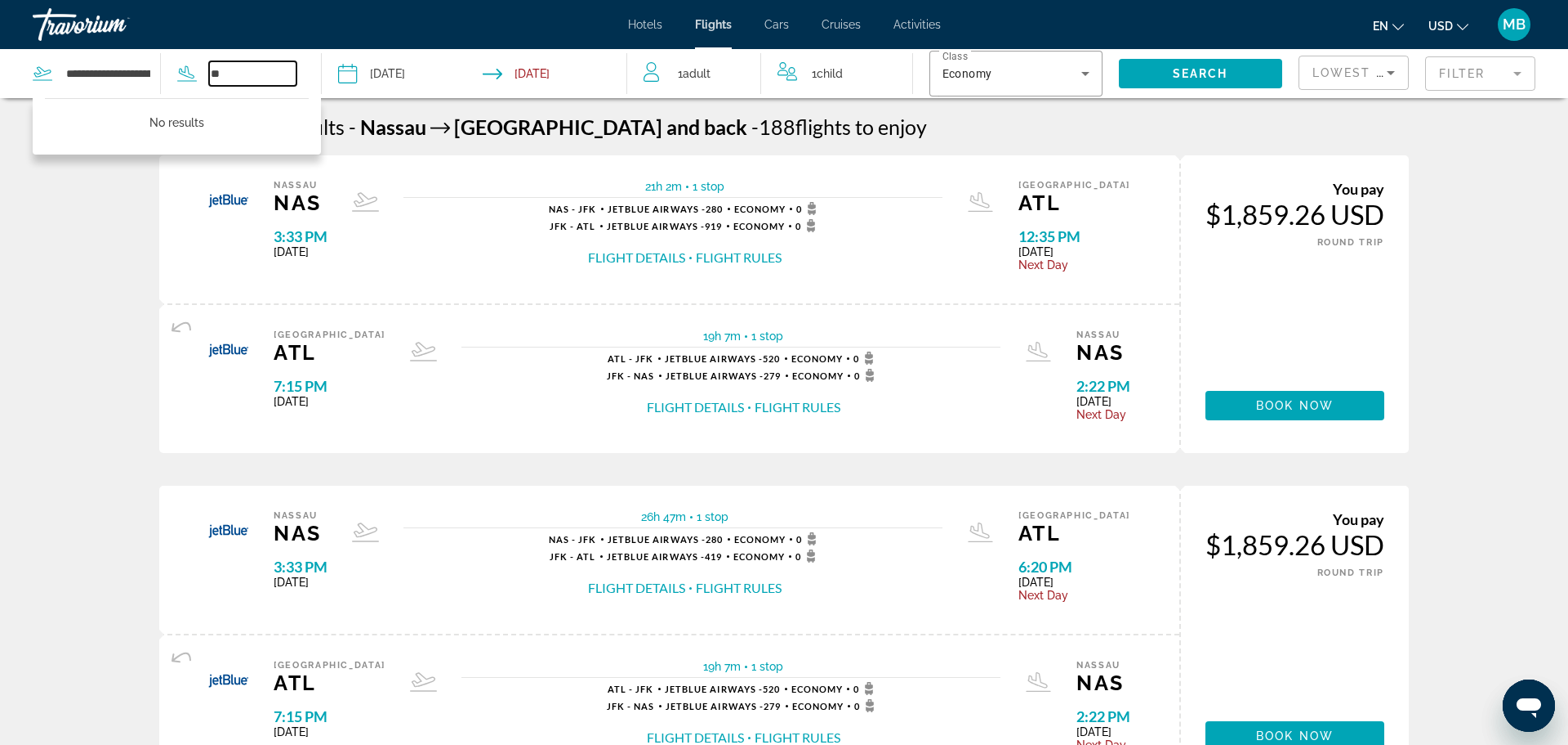
type input "*"
type input "**********"
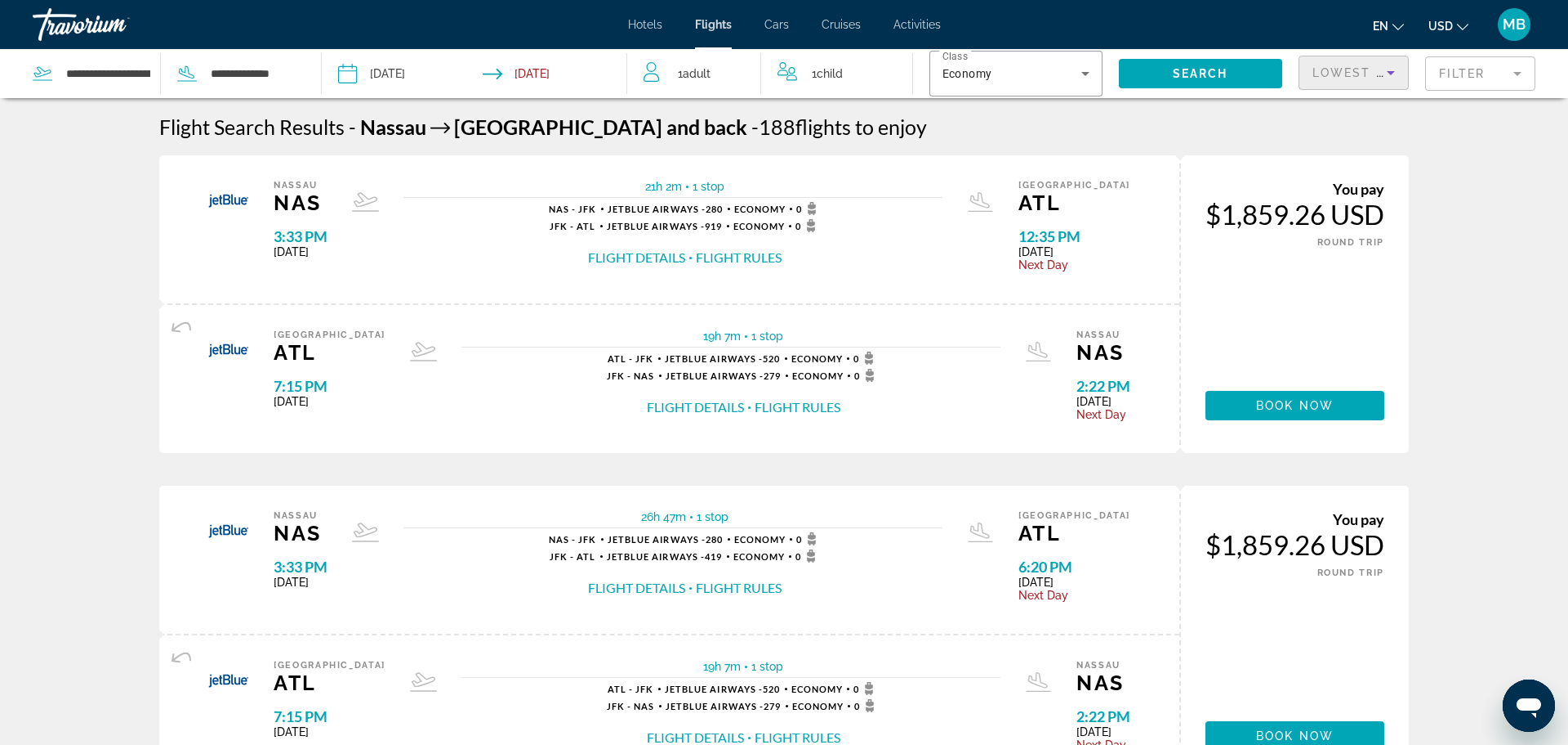
click at [1387, 71] on icon "Sort by" at bounding box center [1390, 72] width 20 height 20
click at [1387, 70] on div at bounding box center [784, 372] width 1568 height 745
click at [525, 71] on input "Return date: Sep 25, 2025" at bounding box center [558, 75] width 151 height 54
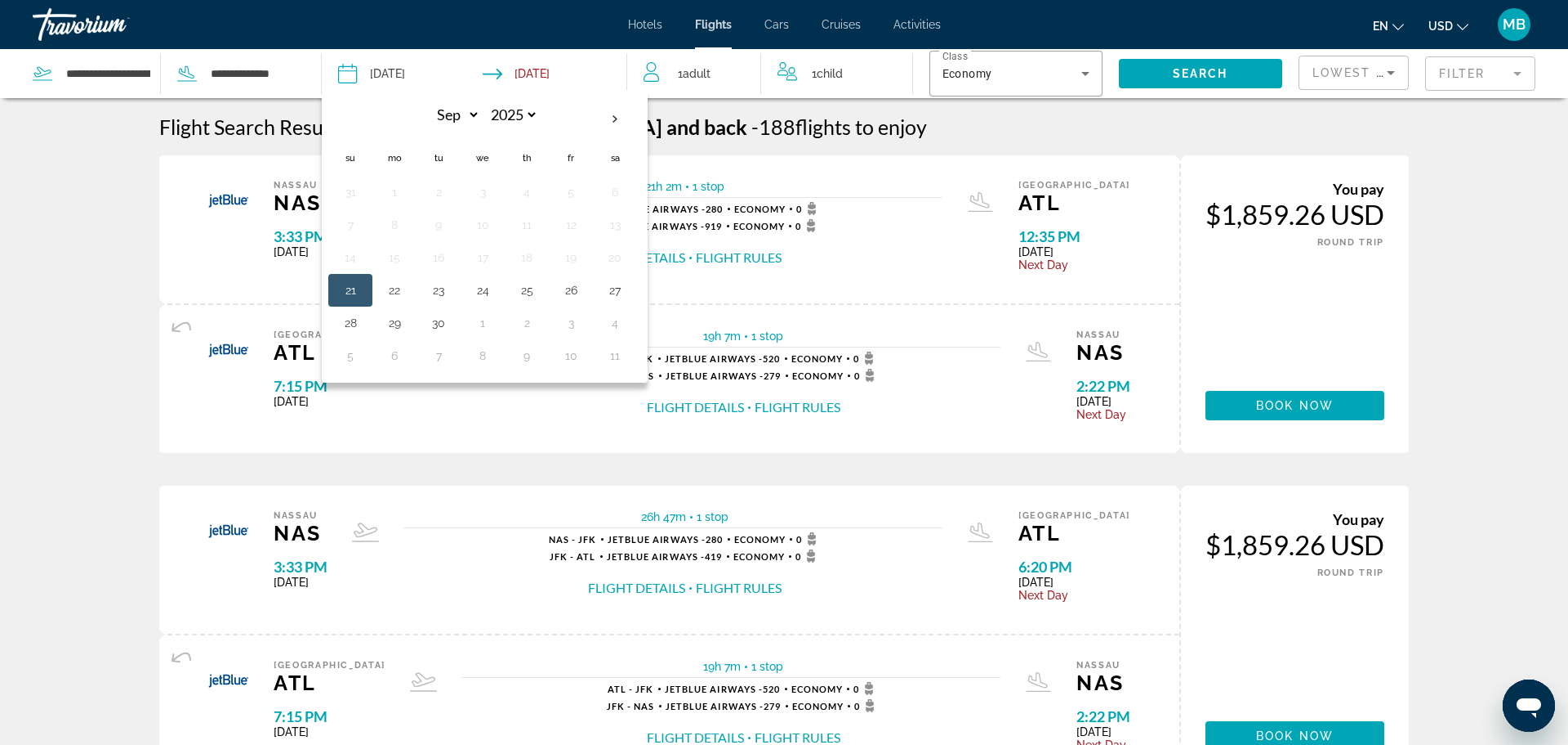
click at [371, 74] on input "Depart date: Sep 21, 2025" at bounding box center [409, 75] width 151 height 54
click at [504, 69] on input "Return date: Sep 25, 2025" at bounding box center [558, 75] width 151 height 54
click at [695, 94] on div "1 Adult Adults" at bounding box center [702, 73] width 118 height 49
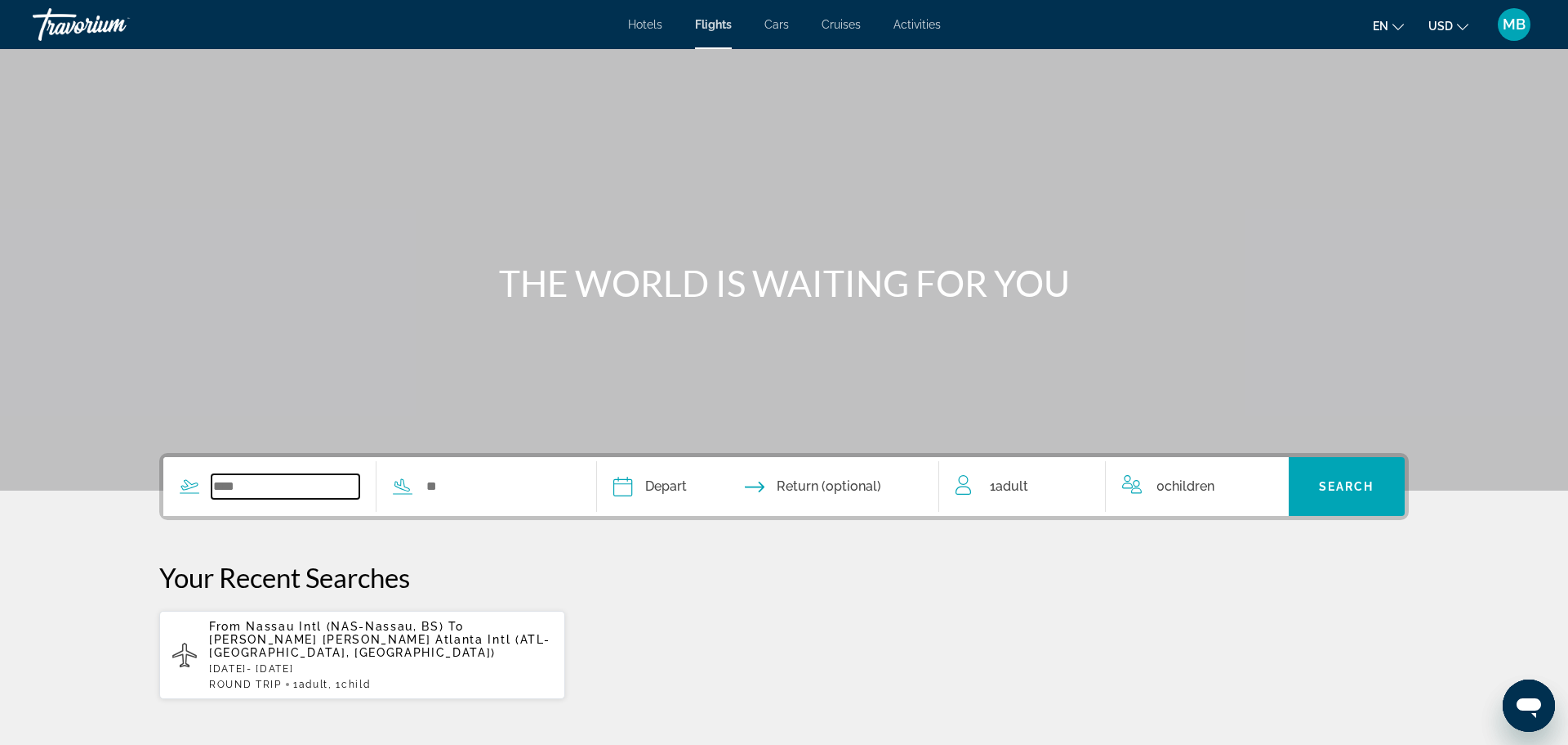
click at [300, 483] on input "Search widget" at bounding box center [285, 486] width 148 height 24
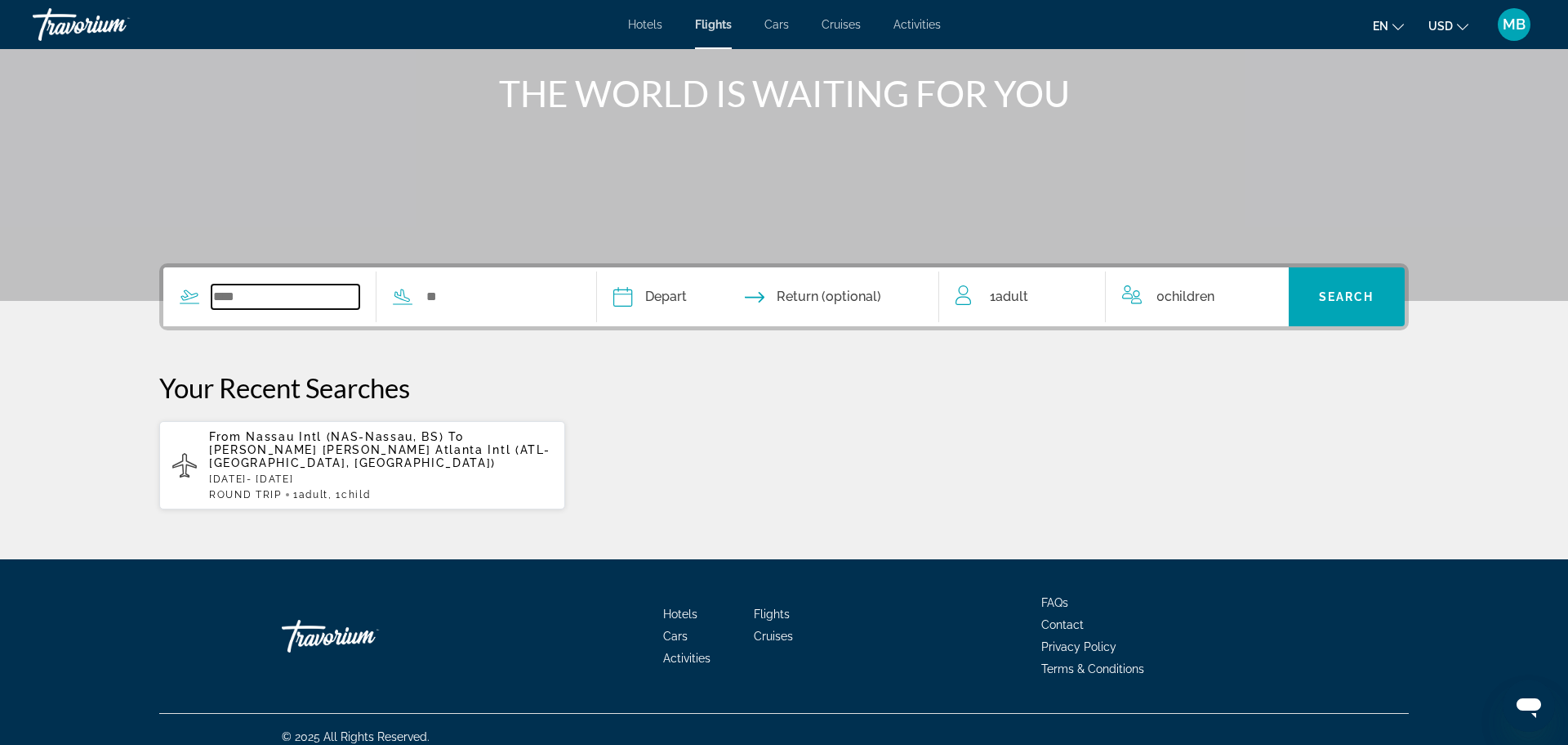
scroll to position [191, 0]
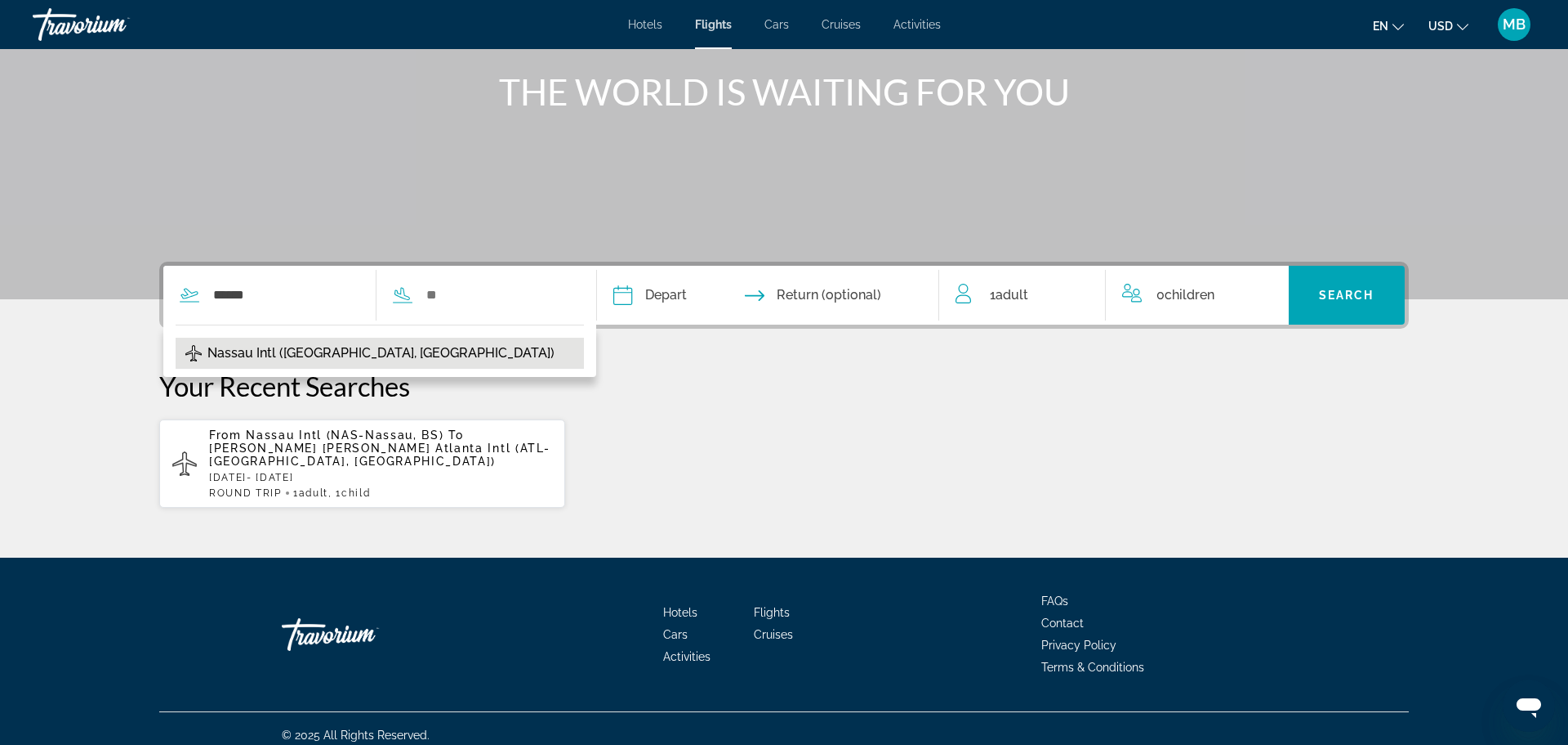
click at [305, 346] on span "Nassau Intl ([GEOGRAPHIC_DATA], [GEOGRAPHIC_DATA])" at bounding box center [381, 353] width 347 height 23
type input "**********"
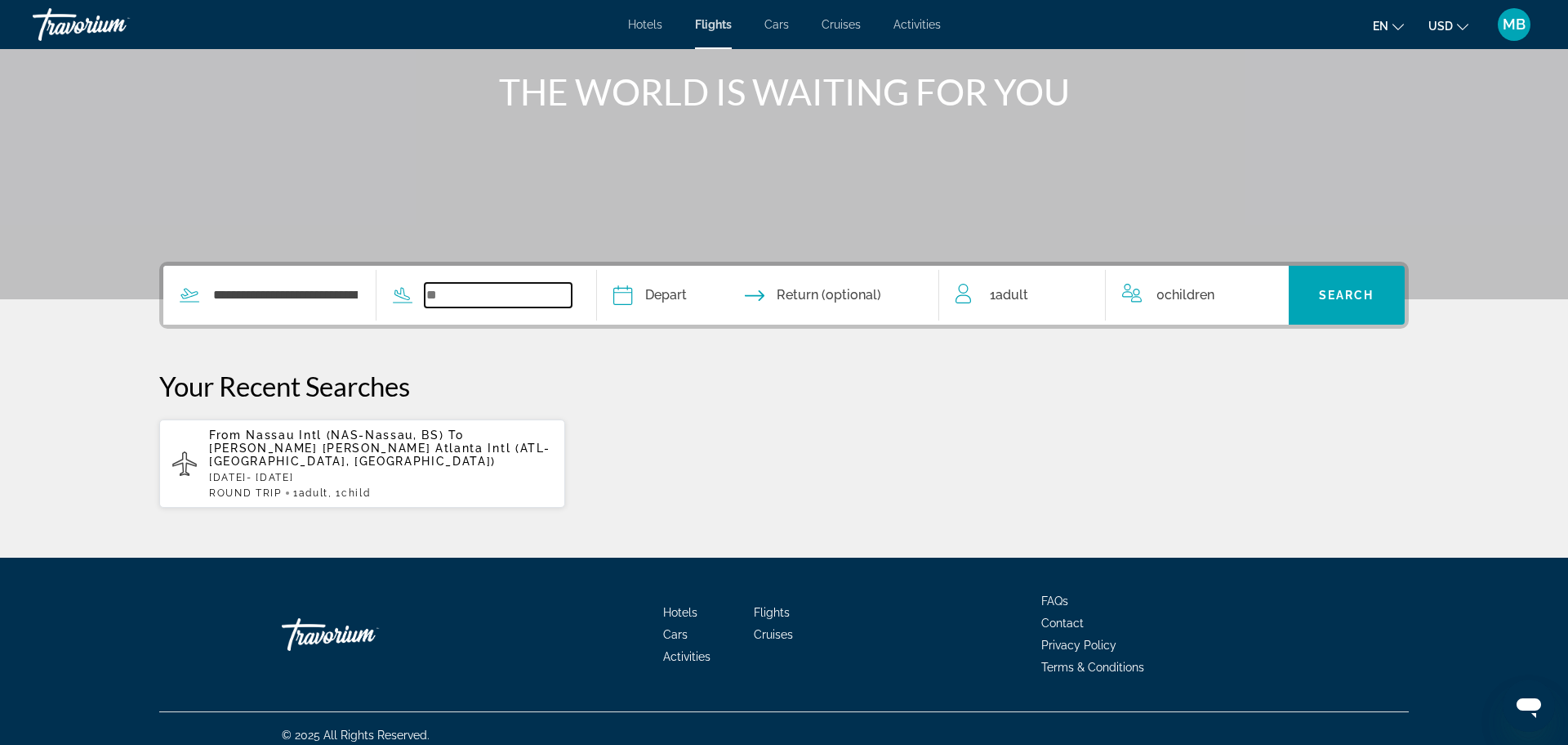
click at [468, 292] on input "Search widget" at bounding box center [498, 295] width 148 height 24
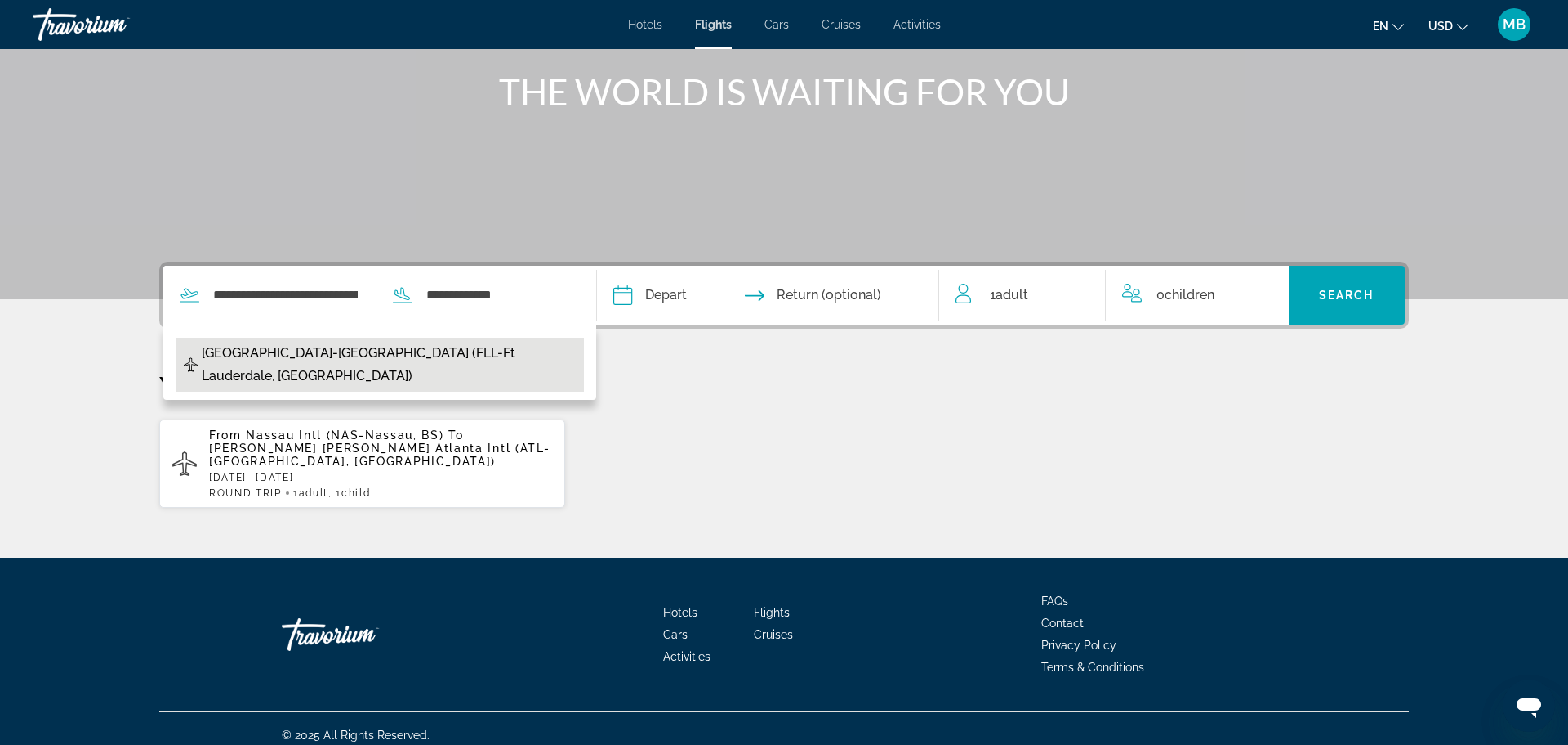
click at [337, 377] on span "[GEOGRAPHIC_DATA]-[GEOGRAPHIC_DATA] (FLL-Ft Lauderdale, [GEOGRAPHIC_DATA])" at bounding box center [389, 364] width 374 height 46
type input "**********"
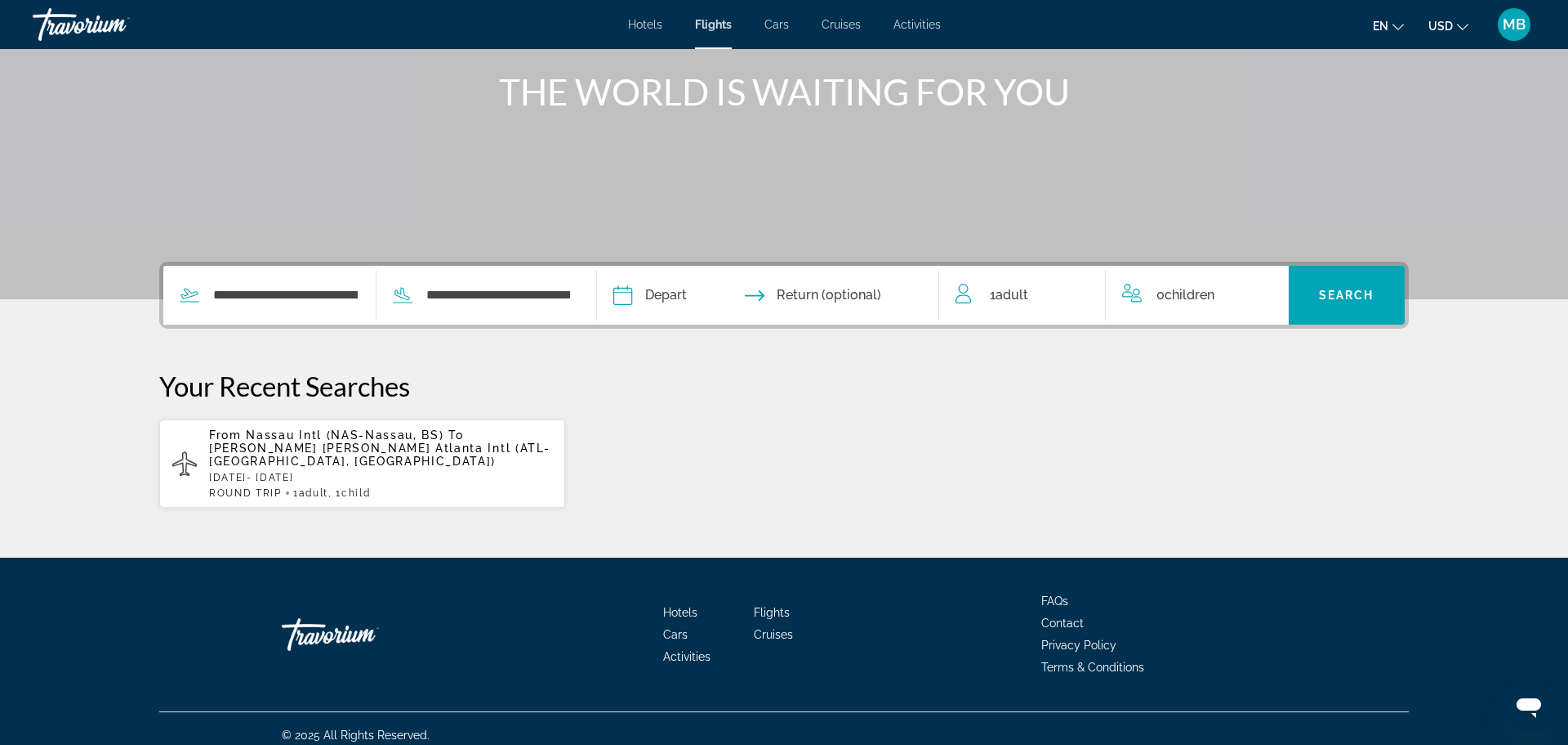
click at [704, 293] on input "Depart date" at bounding box center [694, 297] width 169 height 64
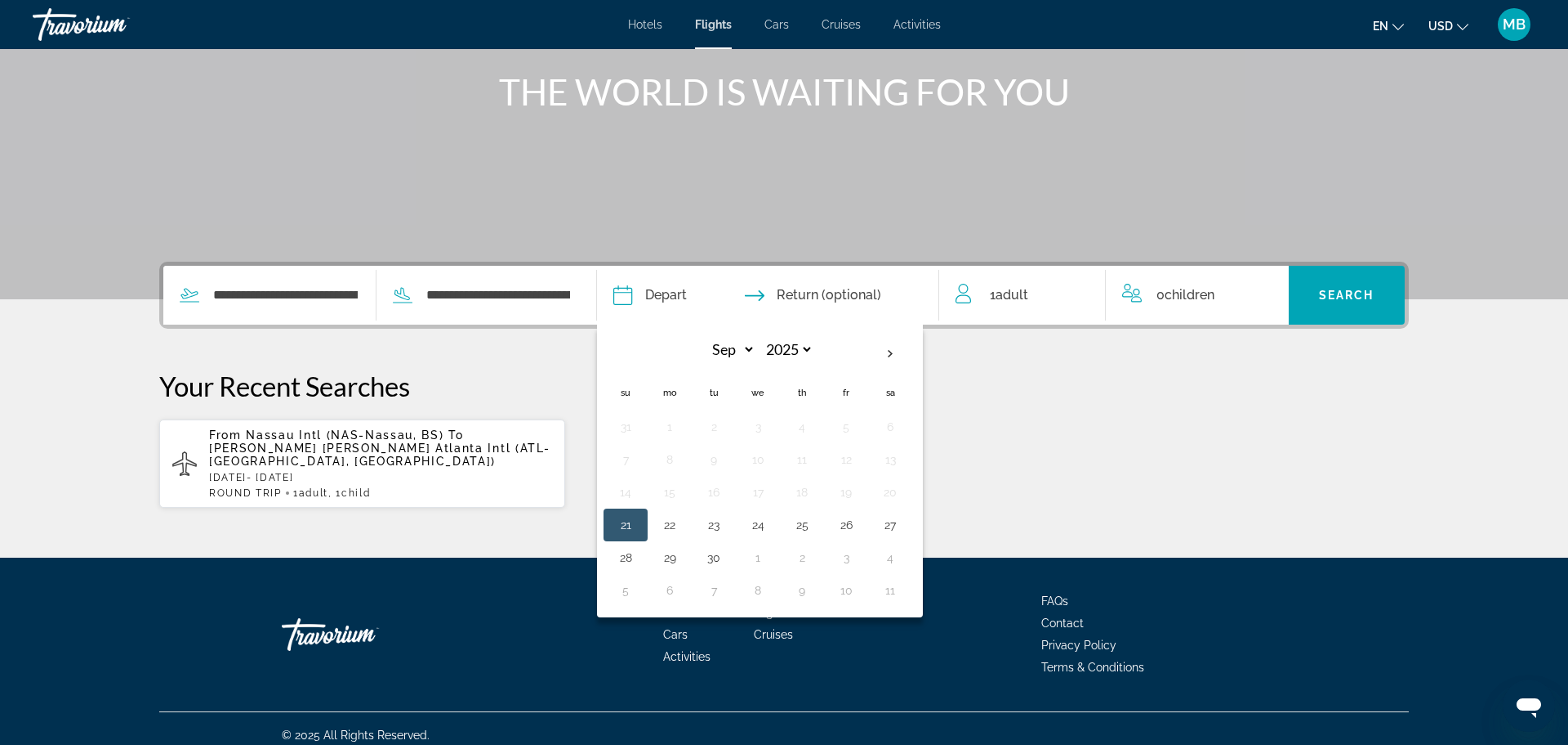
click at [639, 515] on button "21" at bounding box center [626, 525] width 26 height 23
type input "**********"
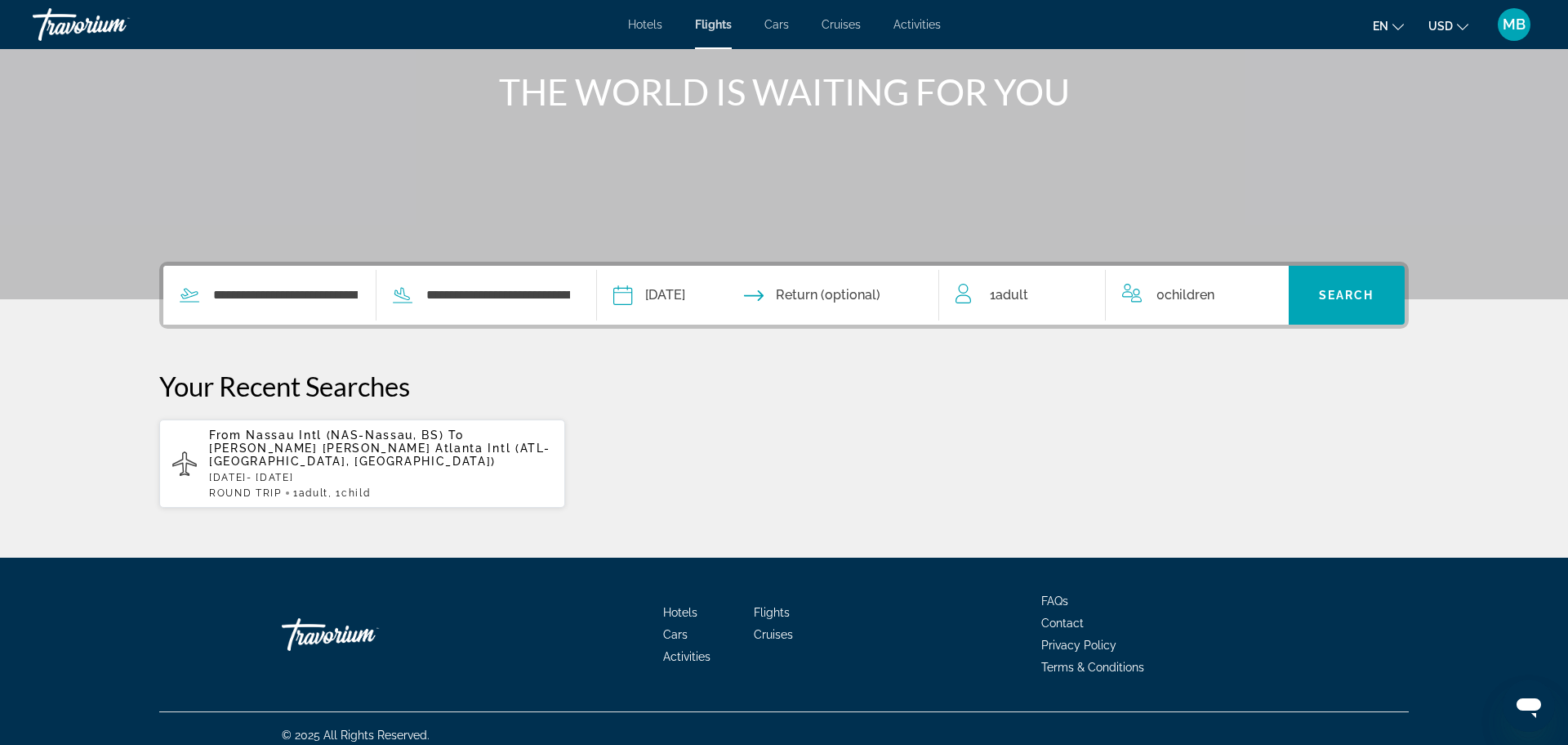
click at [900, 288] on input "Return date" at bounding box center [861, 297] width 169 height 64
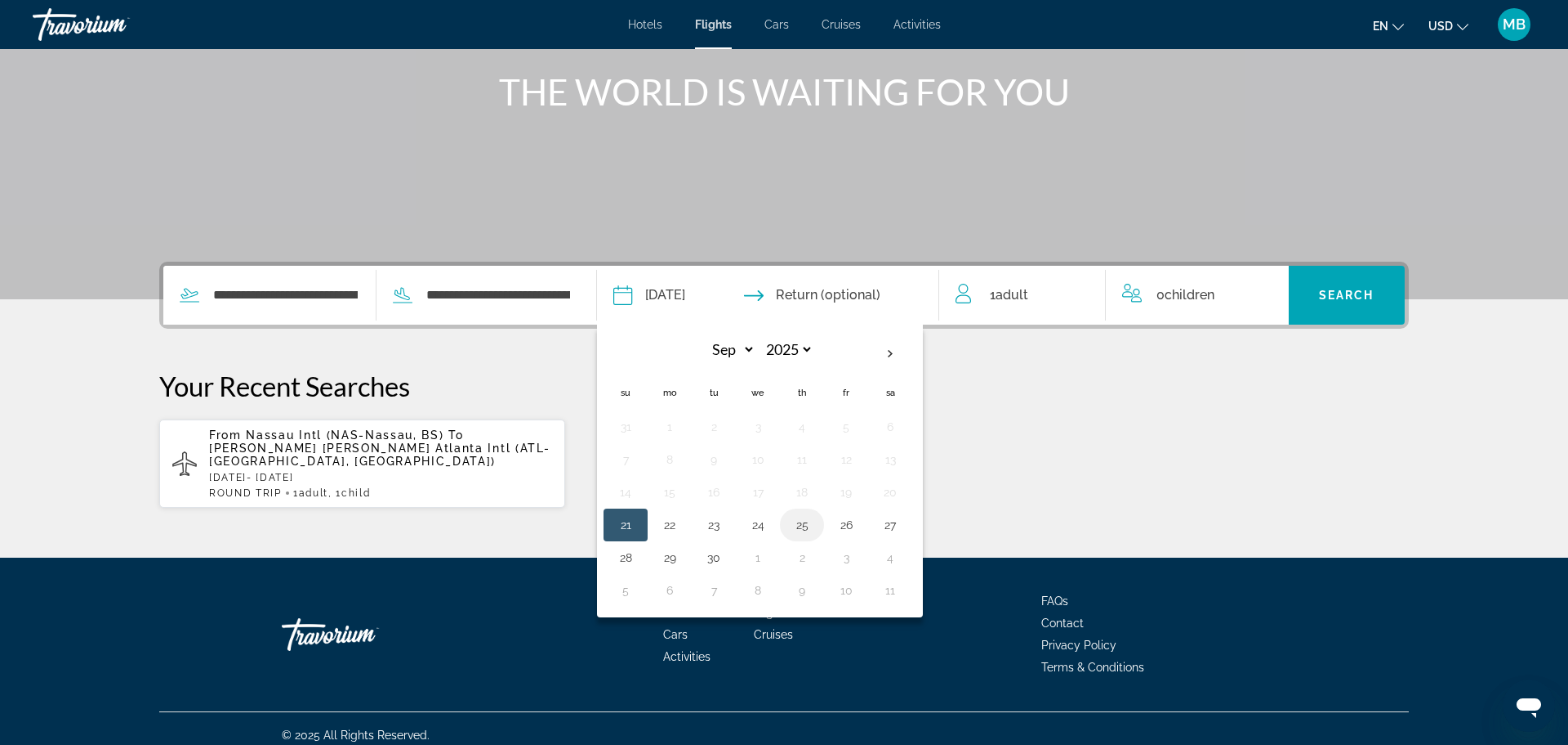
click at [815, 531] on button "25" at bounding box center [802, 525] width 26 height 23
type input "**********"
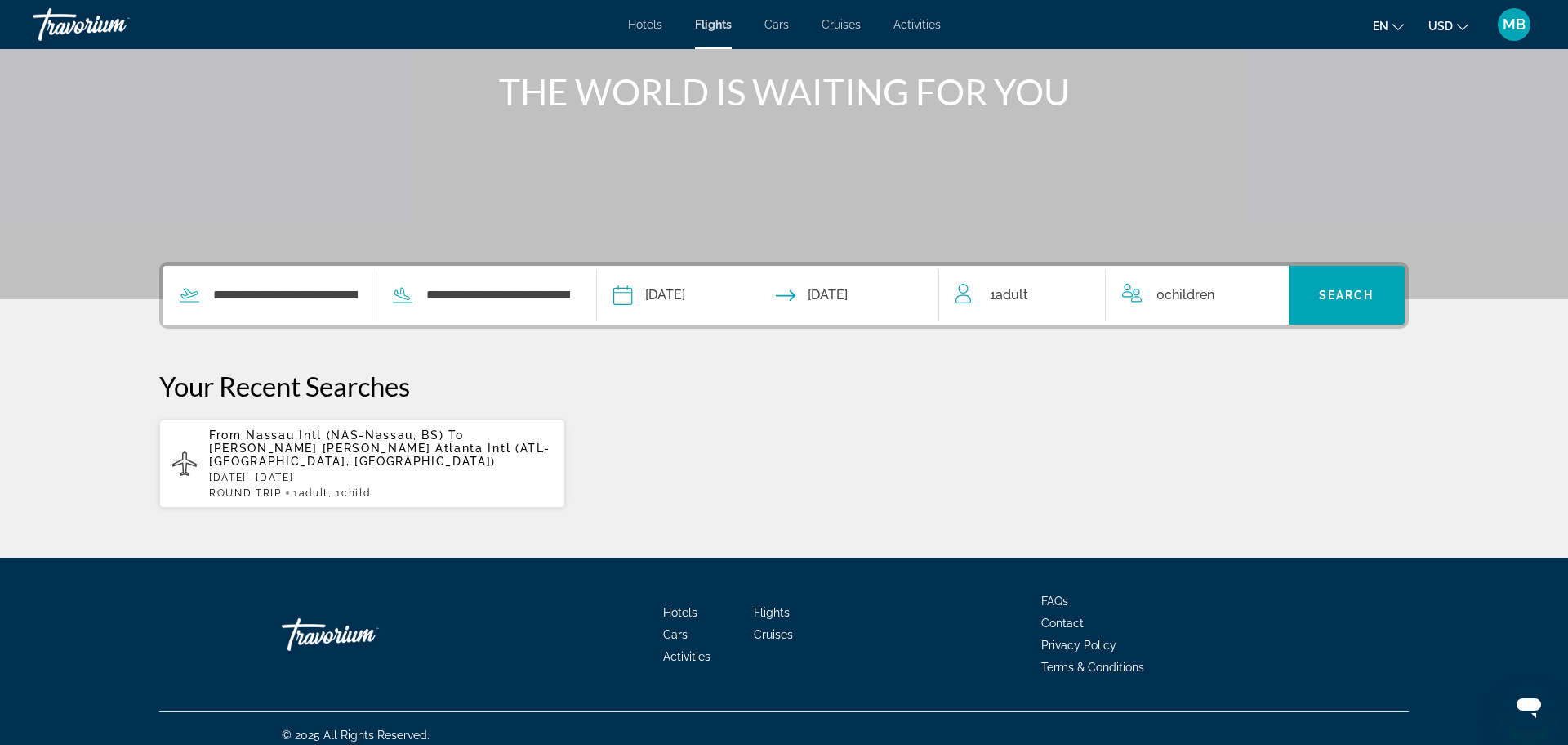
click at [1244, 290] on div "0 Child Children" at bounding box center [1198, 295] width 150 height 23
click at [1269, 294] on icon "Increment children" at bounding box center [1265, 292] width 15 height 20
click at [1247, 372] on div "Travelers: 1 adult, 1 child" at bounding box center [1198, 357] width 124 height 46
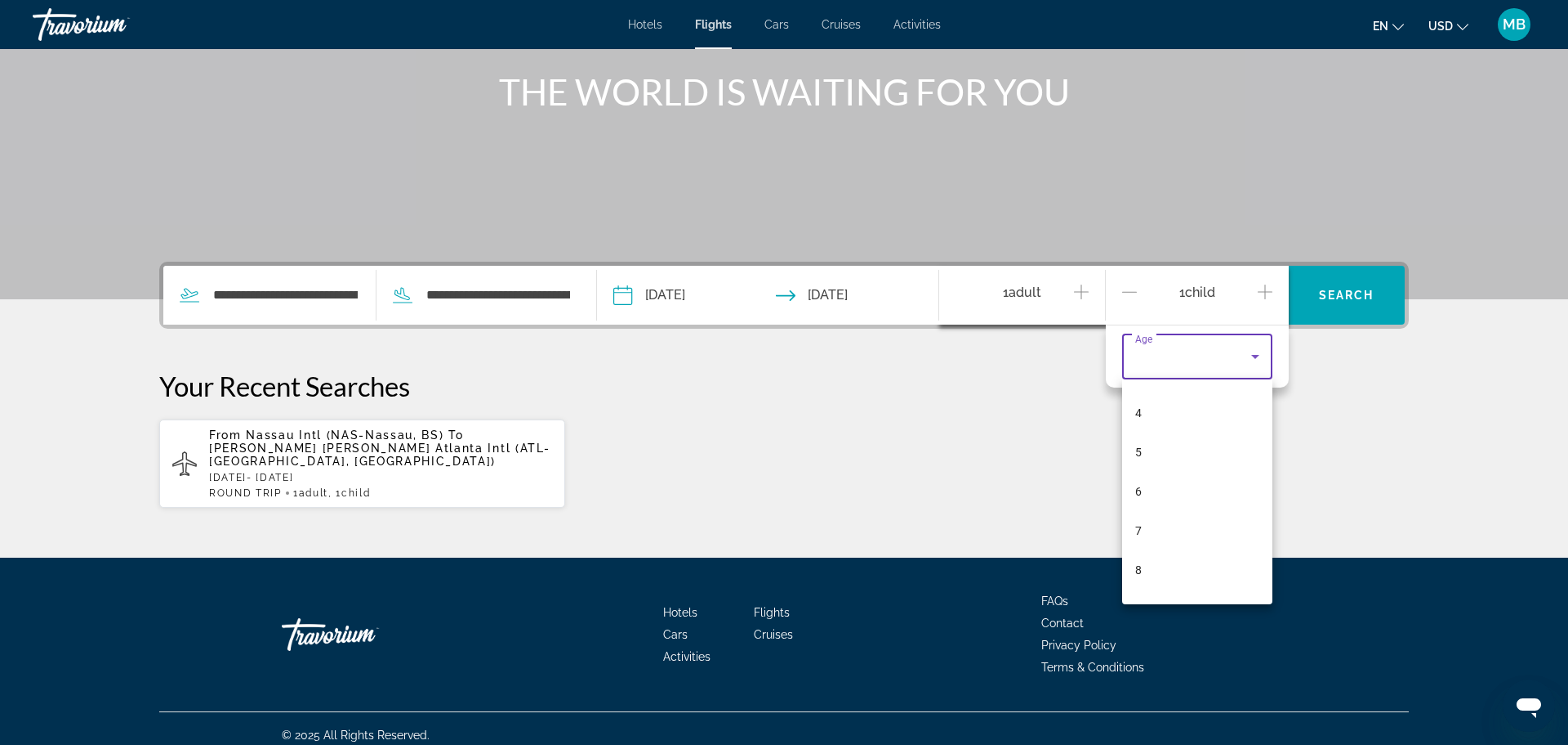
scroll to position [197, 0]
click at [1137, 521] on span "8" at bounding box center [1138, 522] width 7 height 20
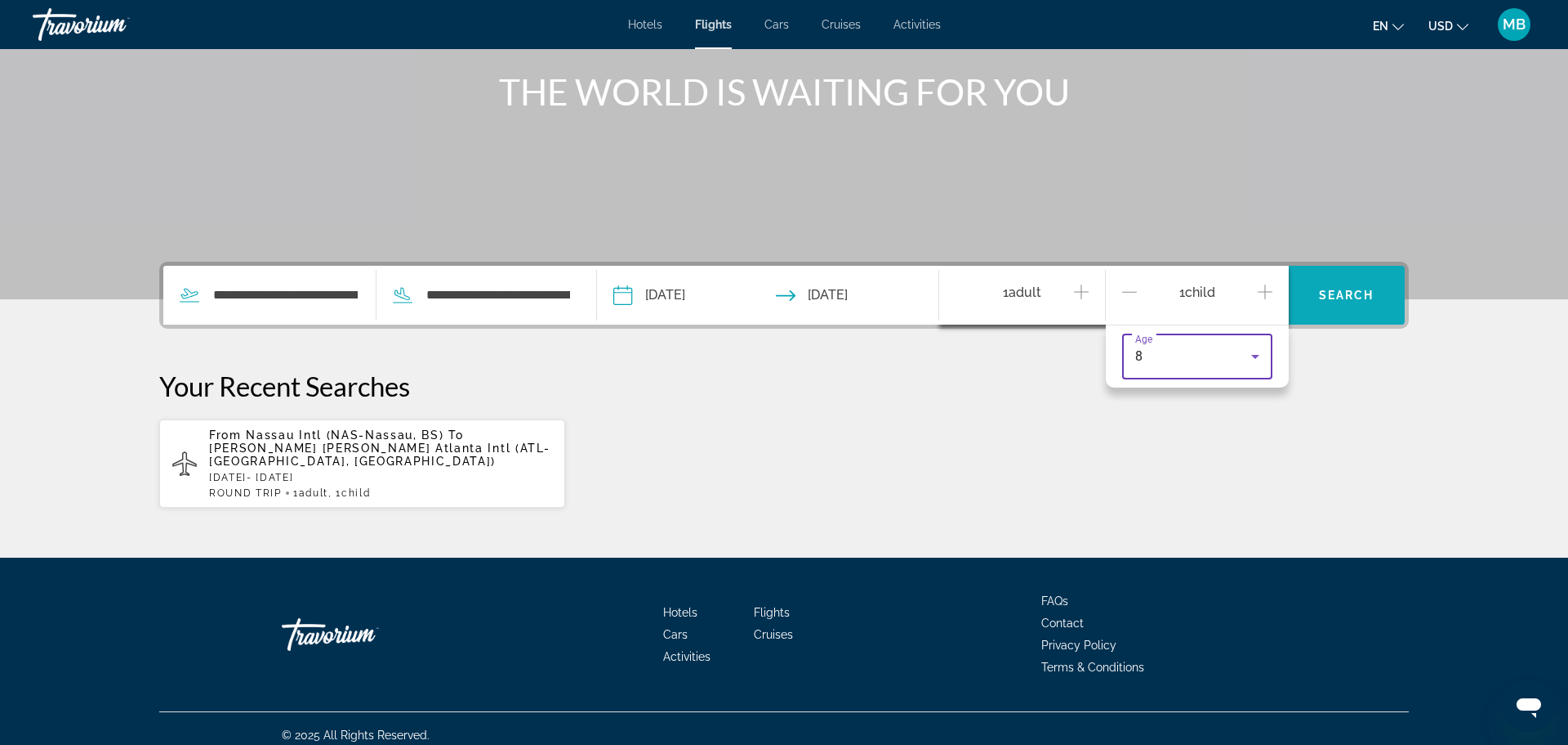
click at [1356, 283] on span "Search widget" at bounding box center [1347, 295] width 117 height 40
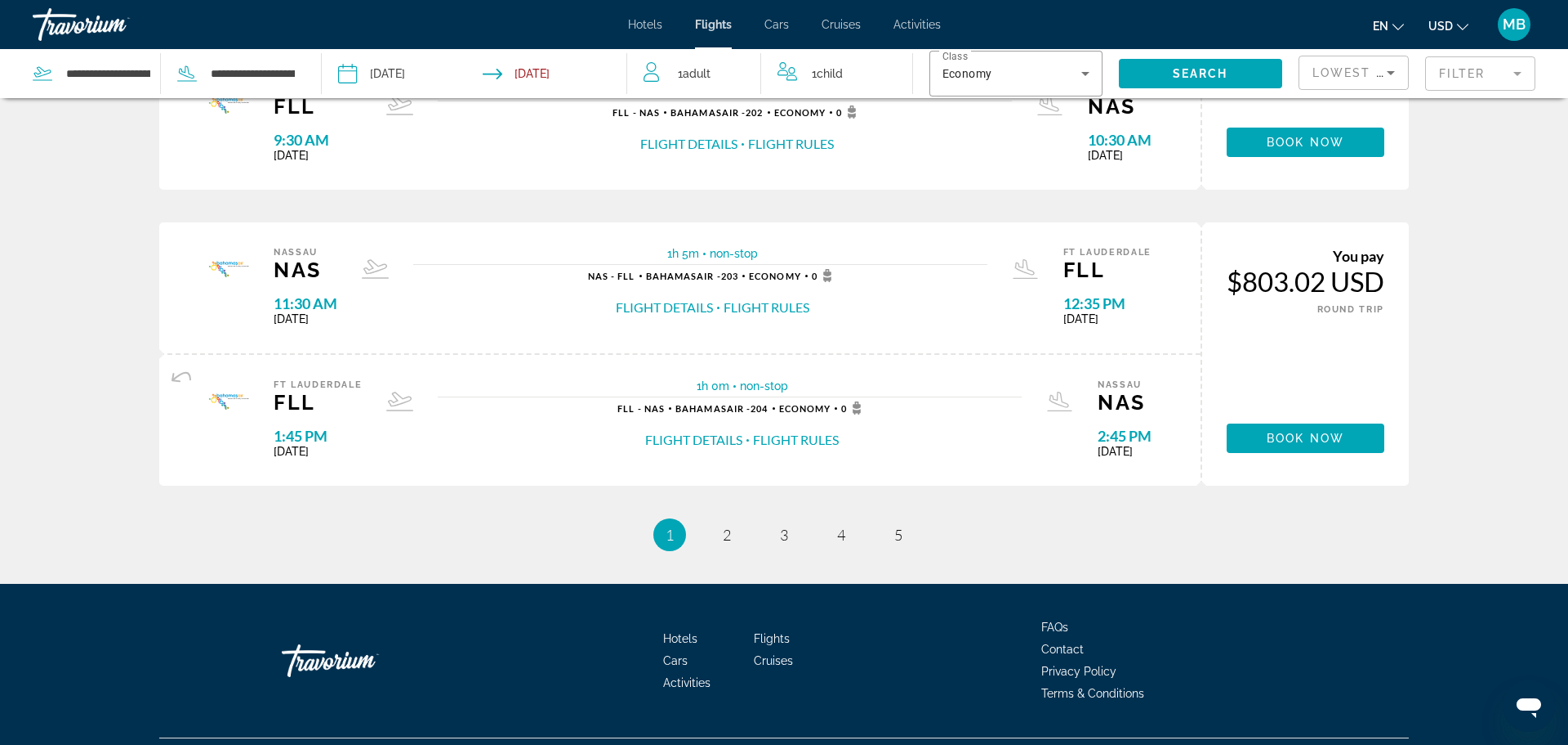
scroll to position [1451, 0]
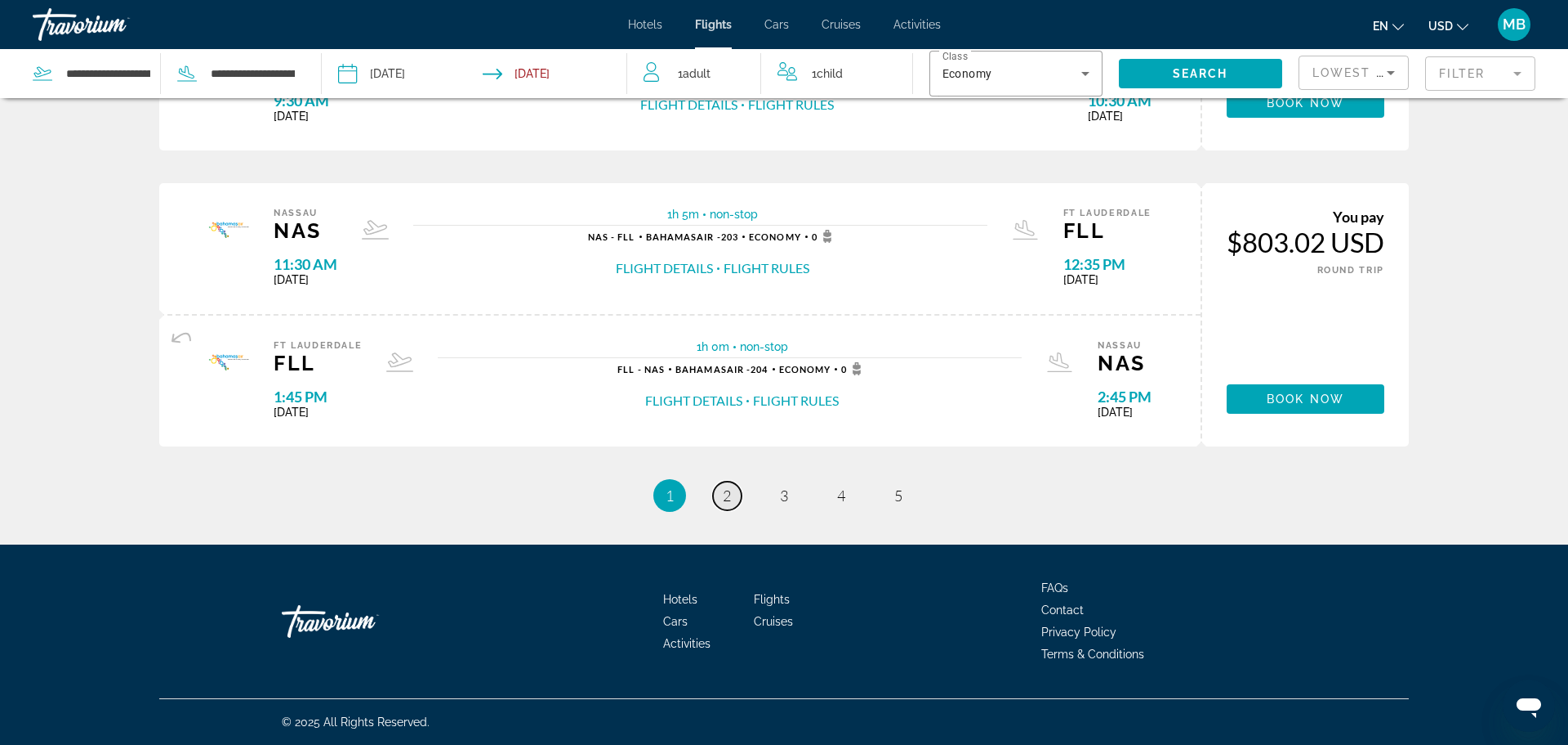
click at [727, 500] on span "2" at bounding box center [727, 495] width 8 height 18
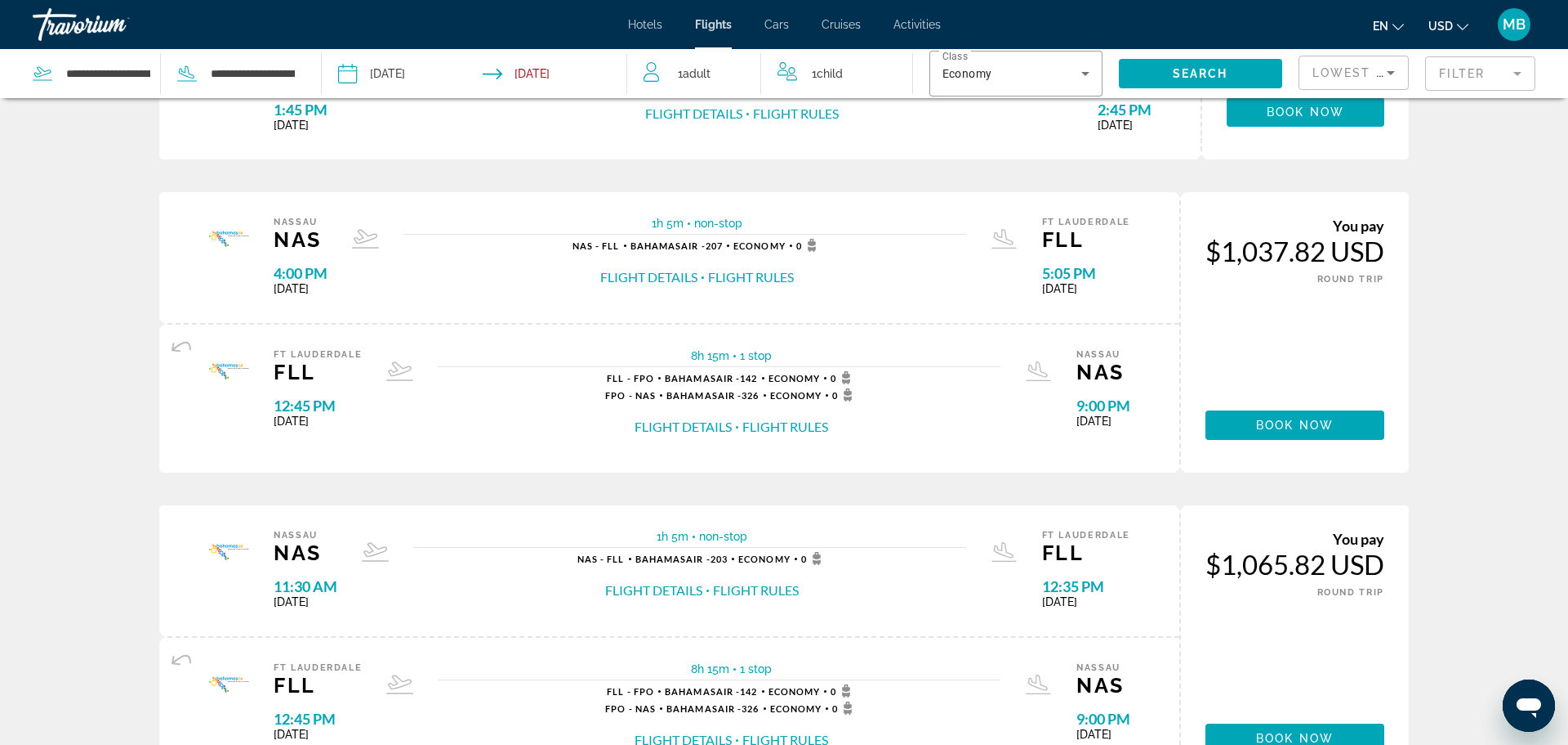
scroll to position [1520, 0]
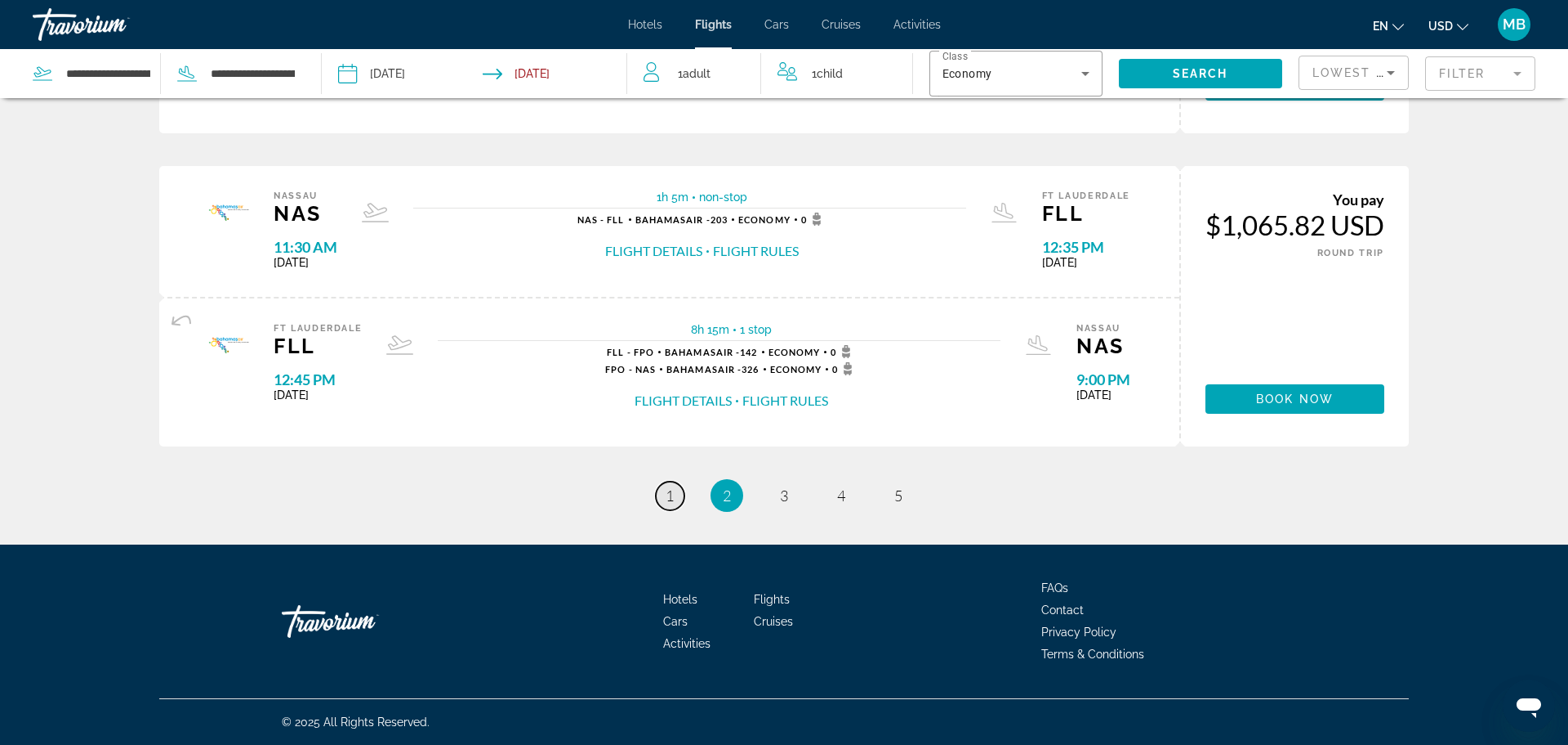
click at [671, 498] on span "1" at bounding box center [669, 495] width 8 height 18
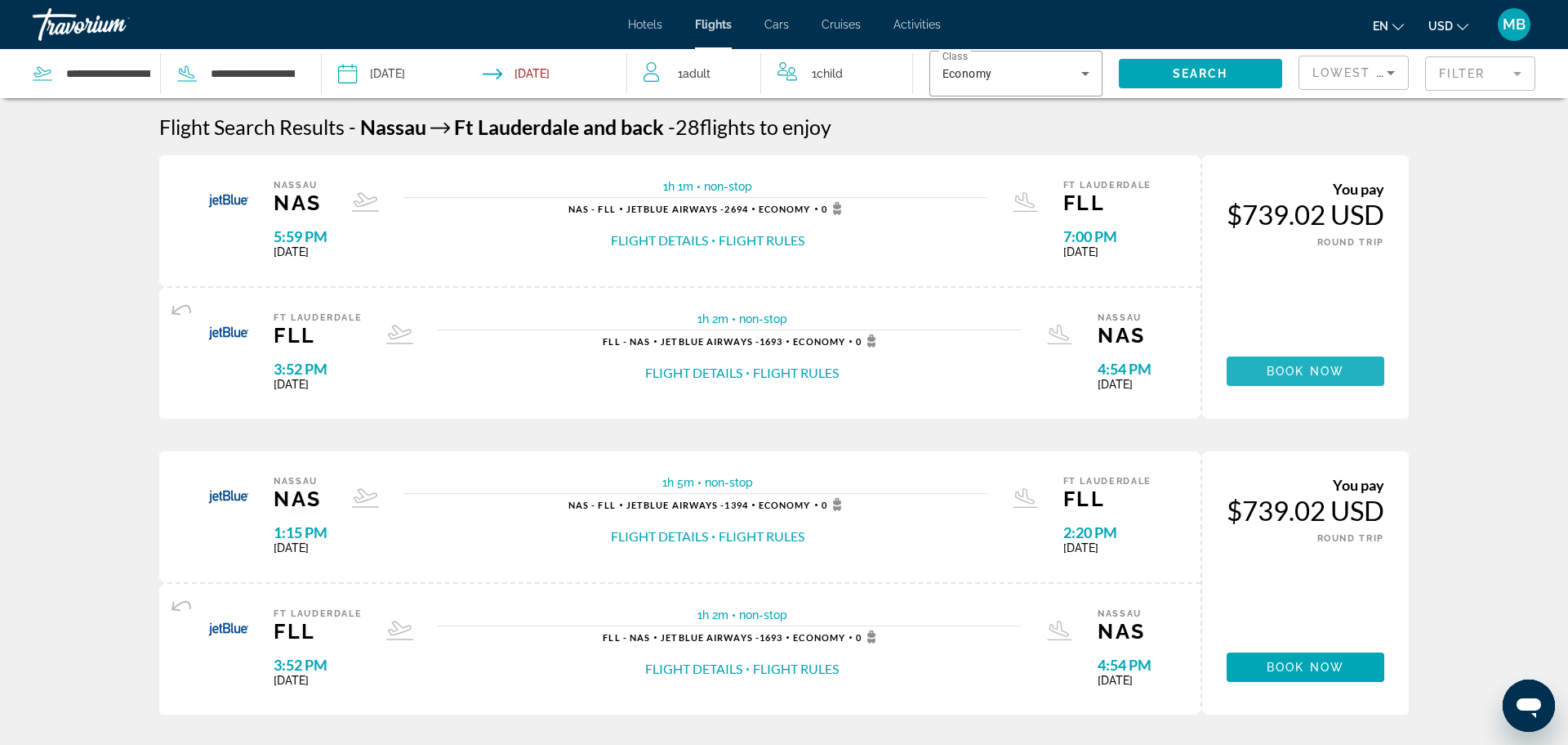
click at [1325, 366] on span "Book now" at bounding box center [1306, 372] width 78 height 13
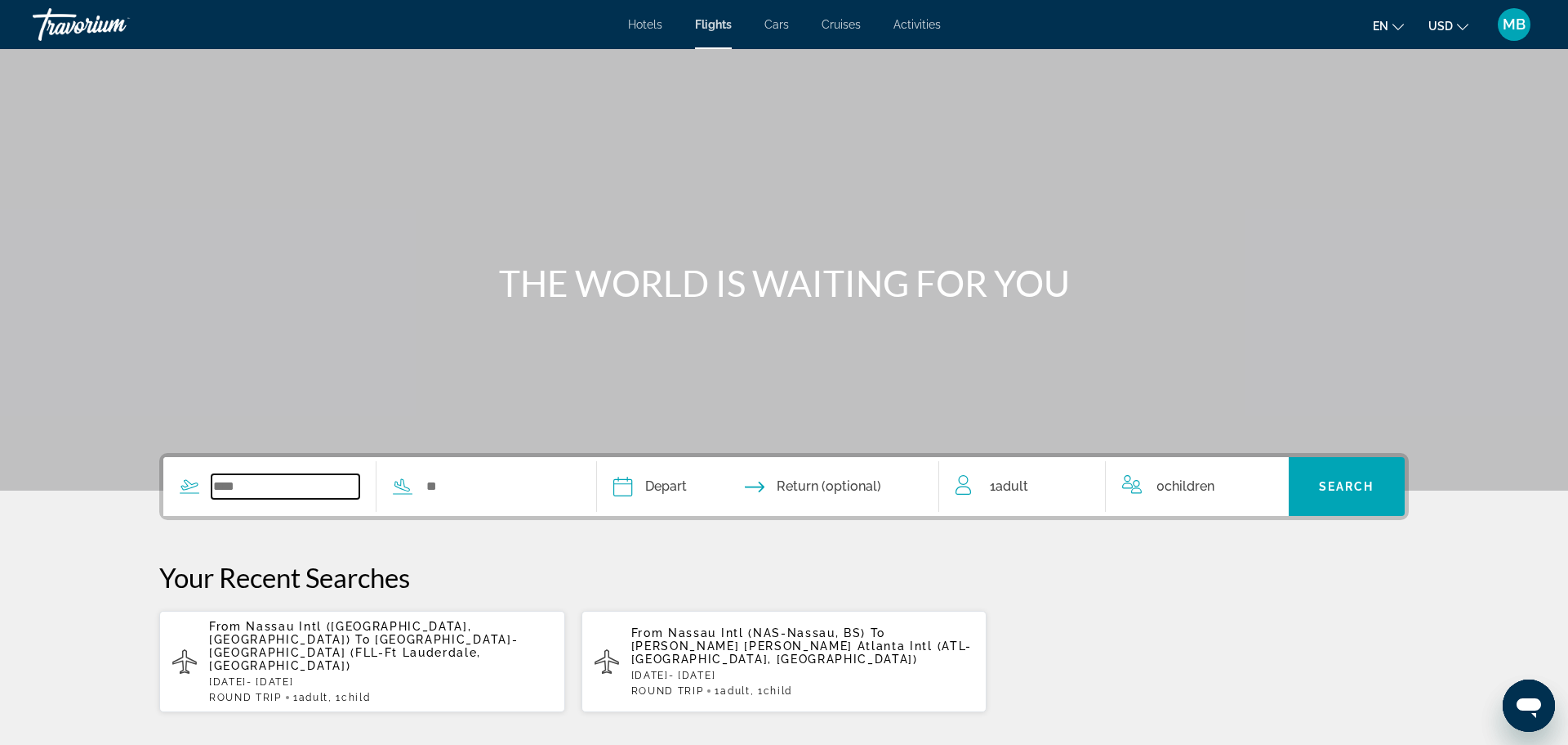
click at [215, 483] on input "Search widget" at bounding box center [285, 486] width 148 height 24
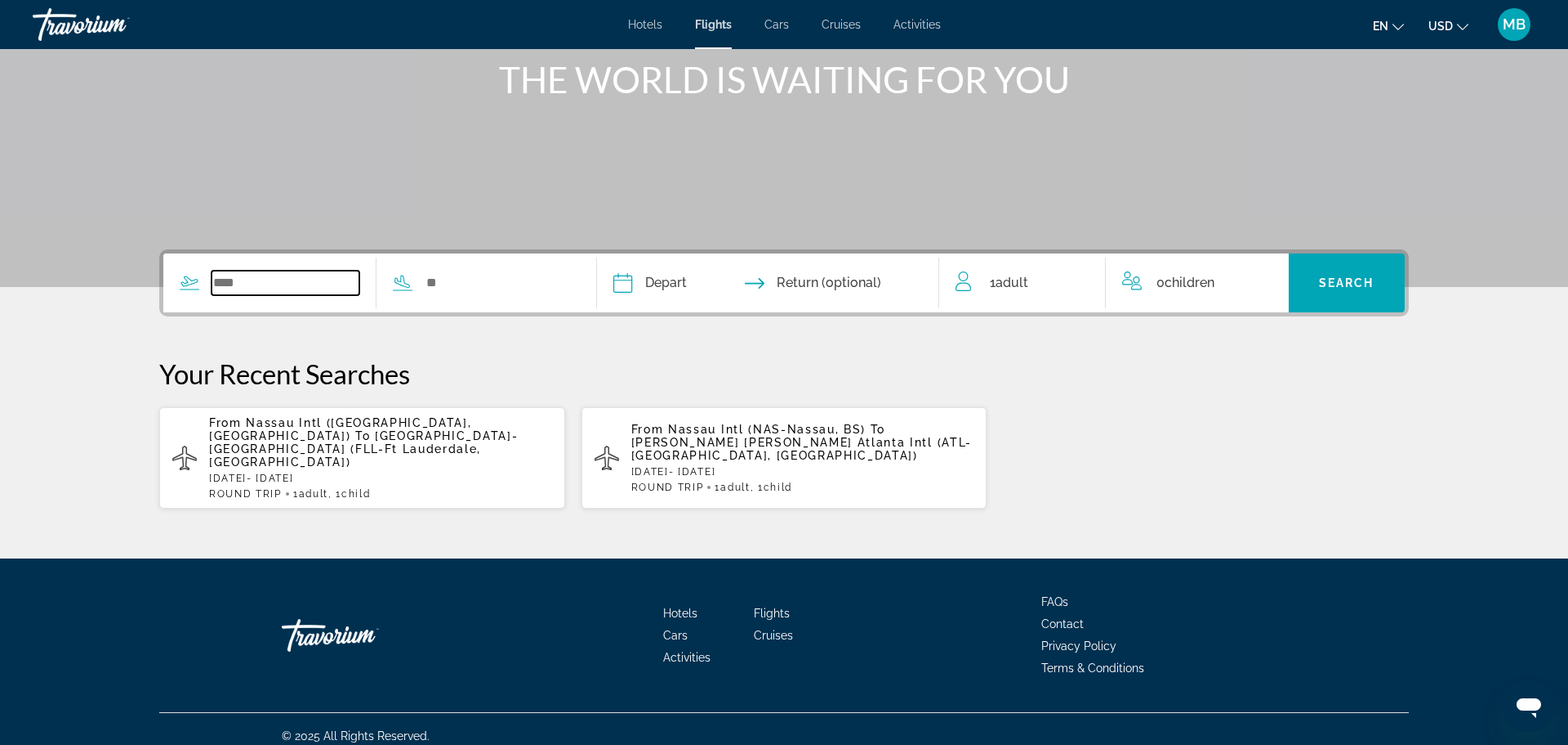
scroll to position [204, 0]
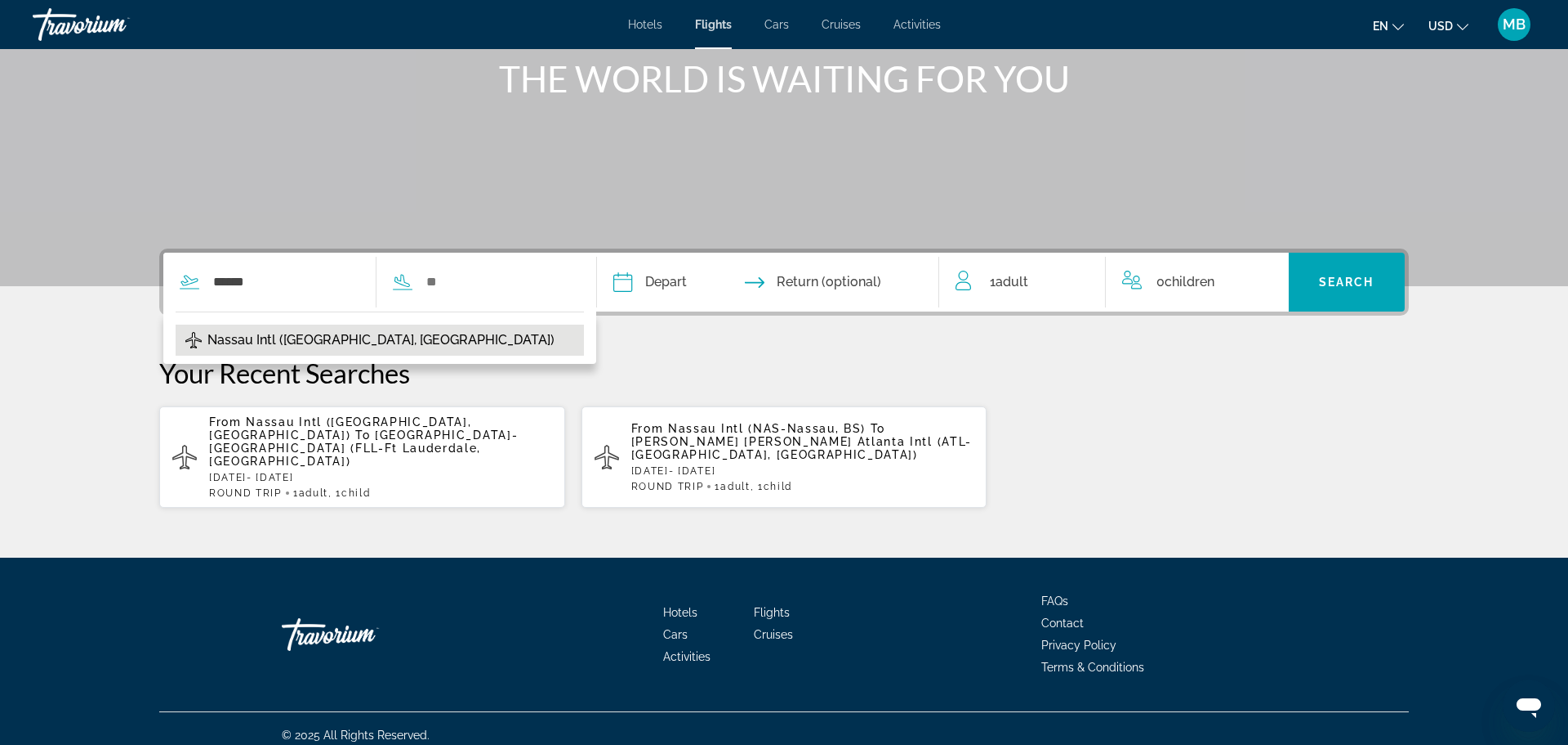
click at [362, 331] on span "Nassau Intl ([GEOGRAPHIC_DATA], [GEOGRAPHIC_DATA])" at bounding box center [381, 340] width 347 height 23
type input "**********"
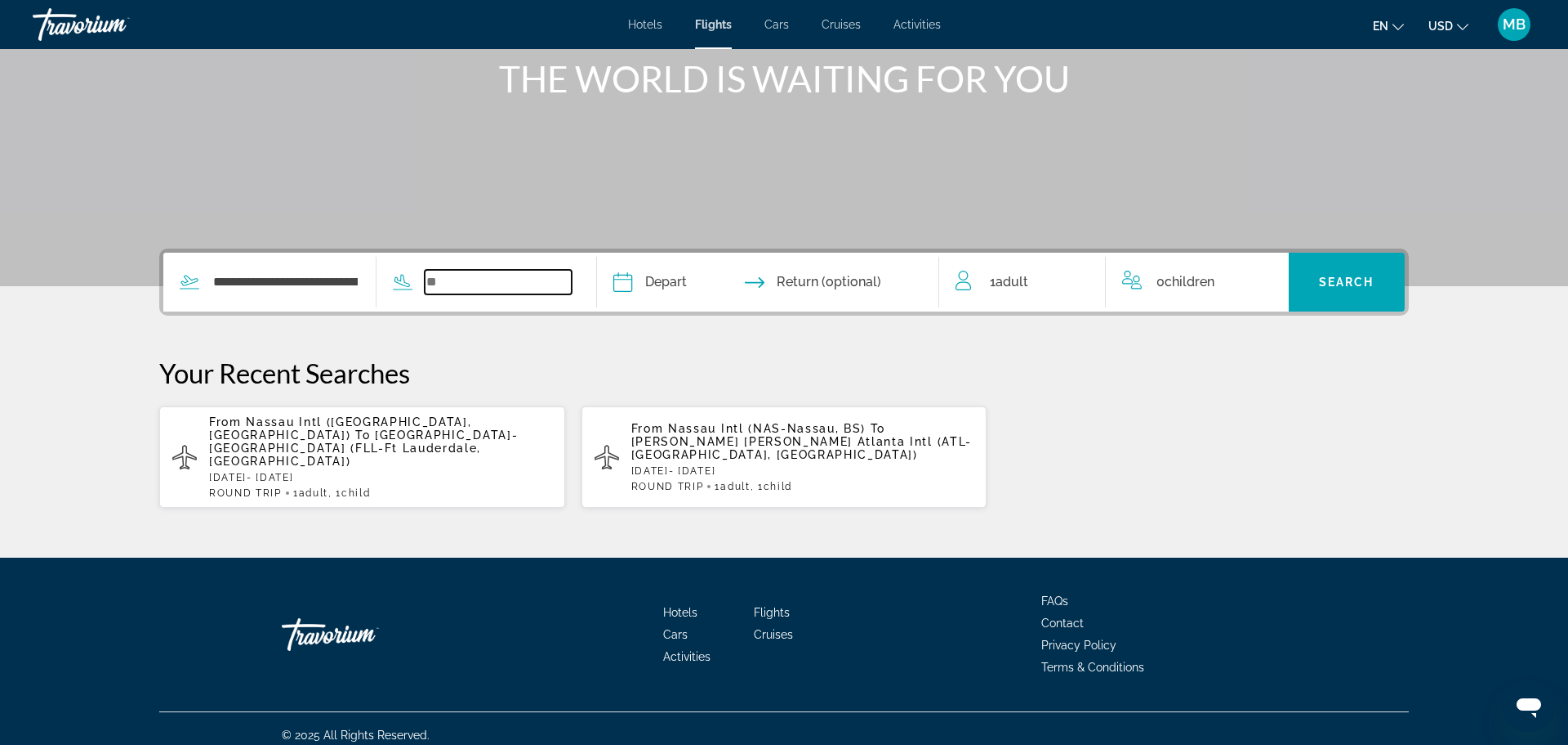
click at [452, 277] on input "Search widget" at bounding box center [498, 282] width 148 height 24
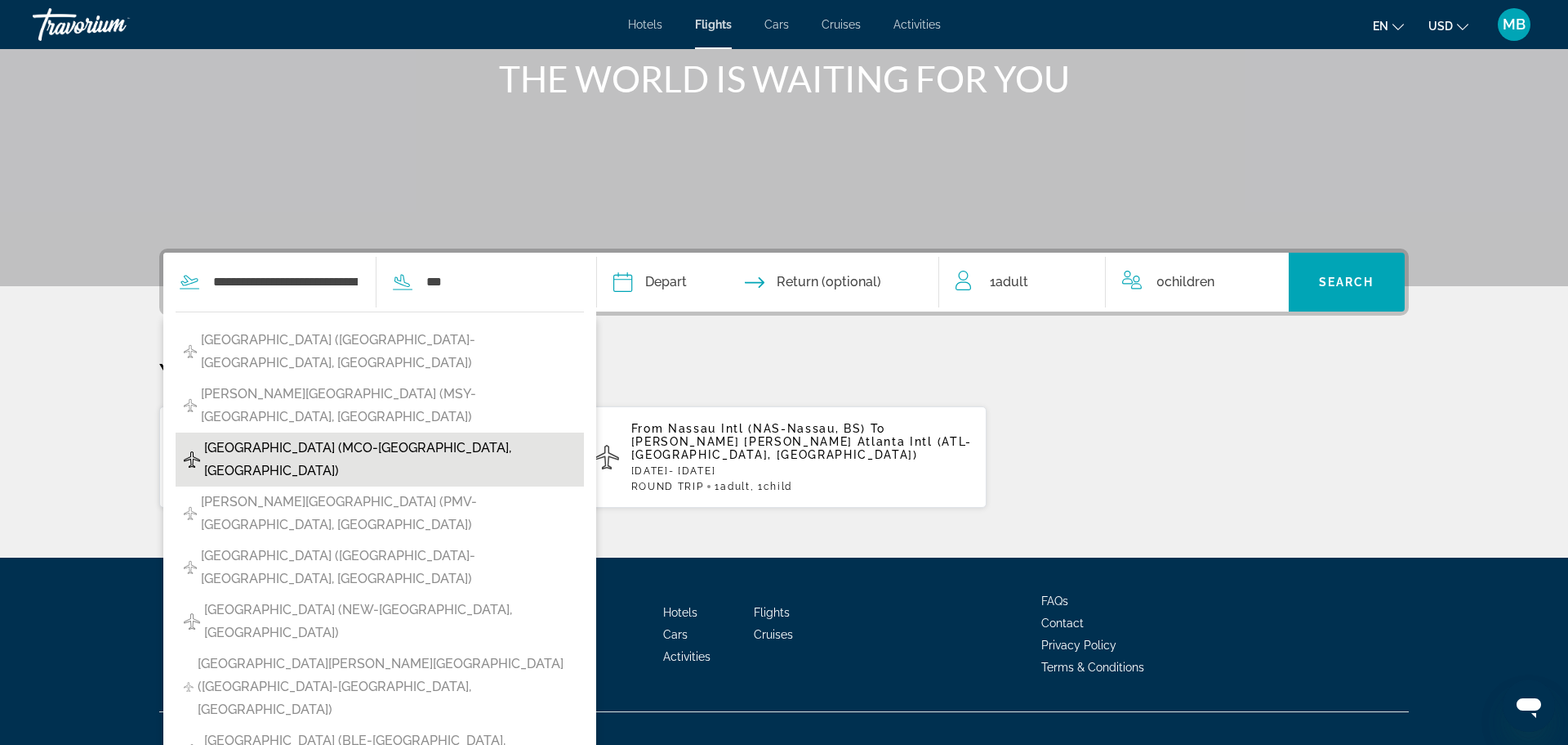
click at [405, 436] on span "[GEOGRAPHIC_DATA] (MCO-[GEOGRAPHIC_DATA], [GEOGRAPHIC_DATA])" at bounding box center [389, 459] width 371 height 46
type input "**********"
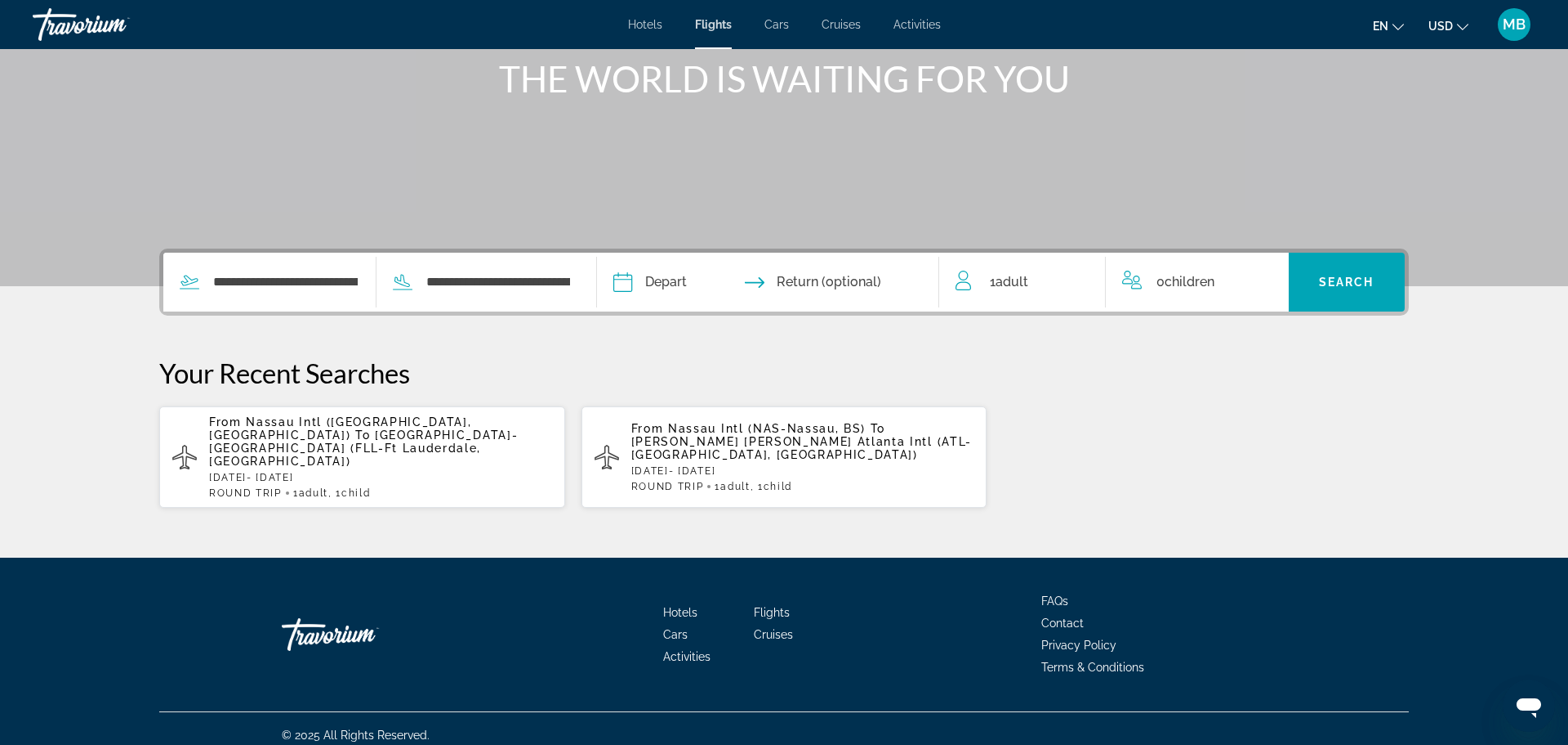
click at [657, 264] on input "Depart date" at bounding box center [694, 285] width 169 height 64
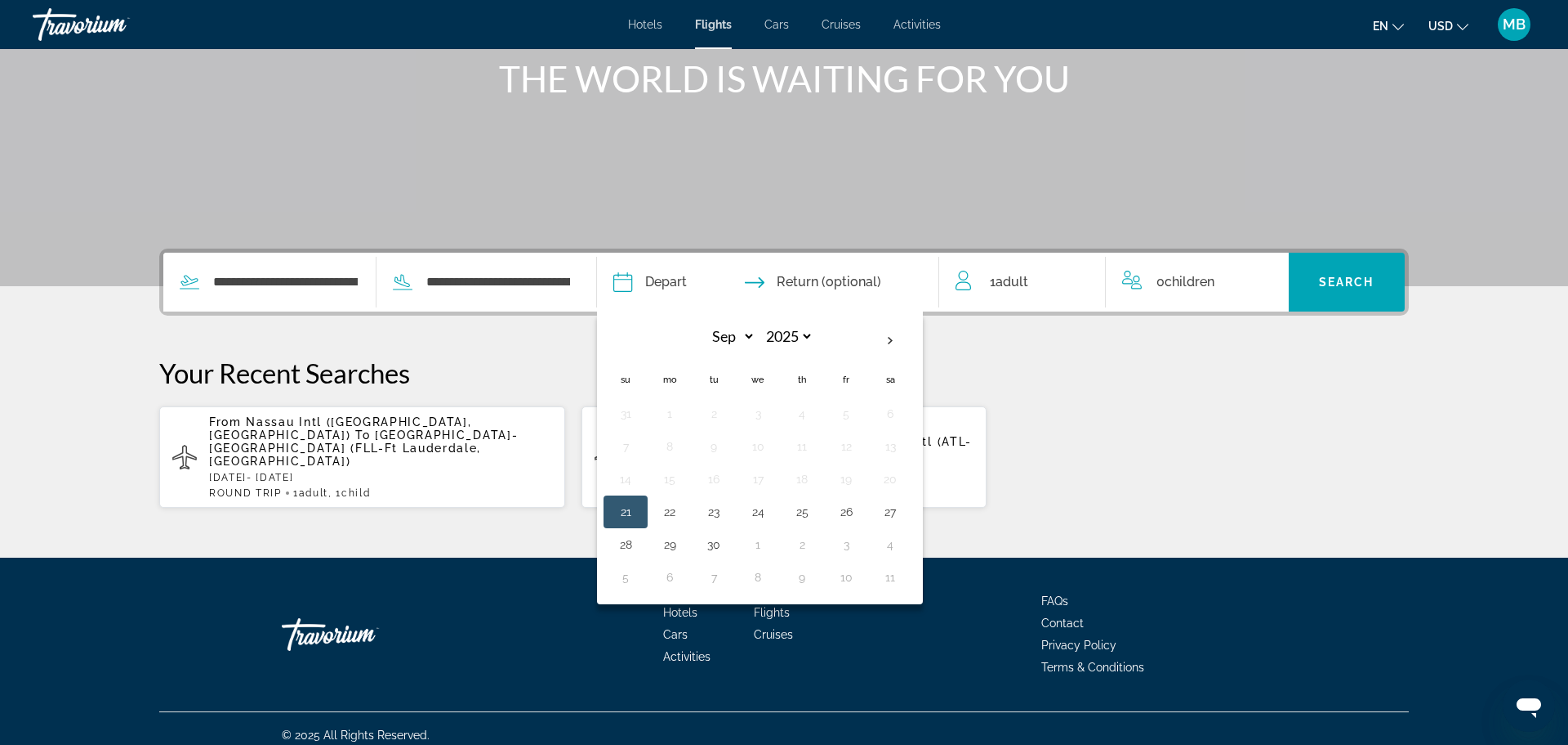
click at [639, 511] on button "21" at bounding box center [626, 512] width 26 height 23
type input "**********"
select select "*"
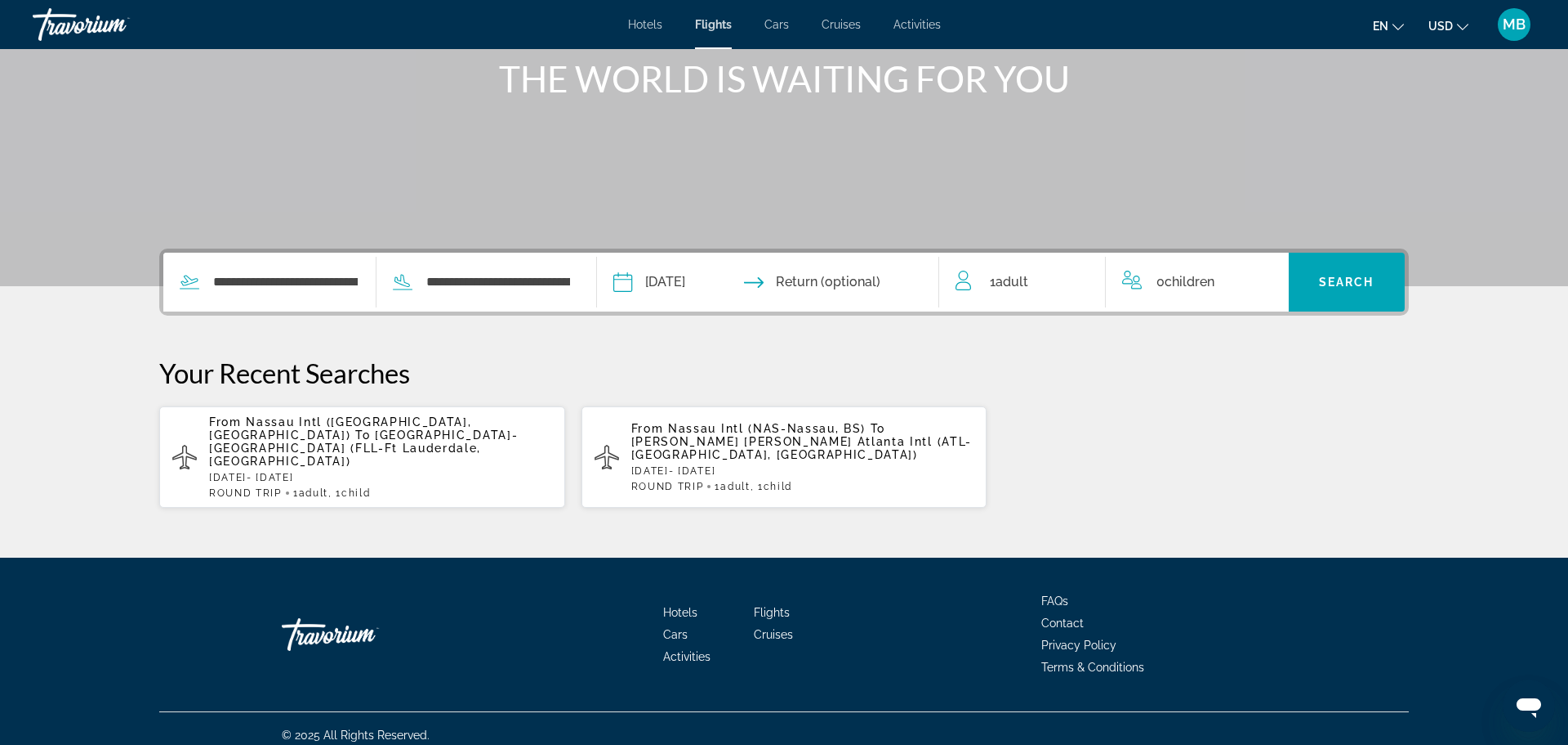
click at [882, 281] on input "Return date" at bounding box center [861, 285] width 169 height 64
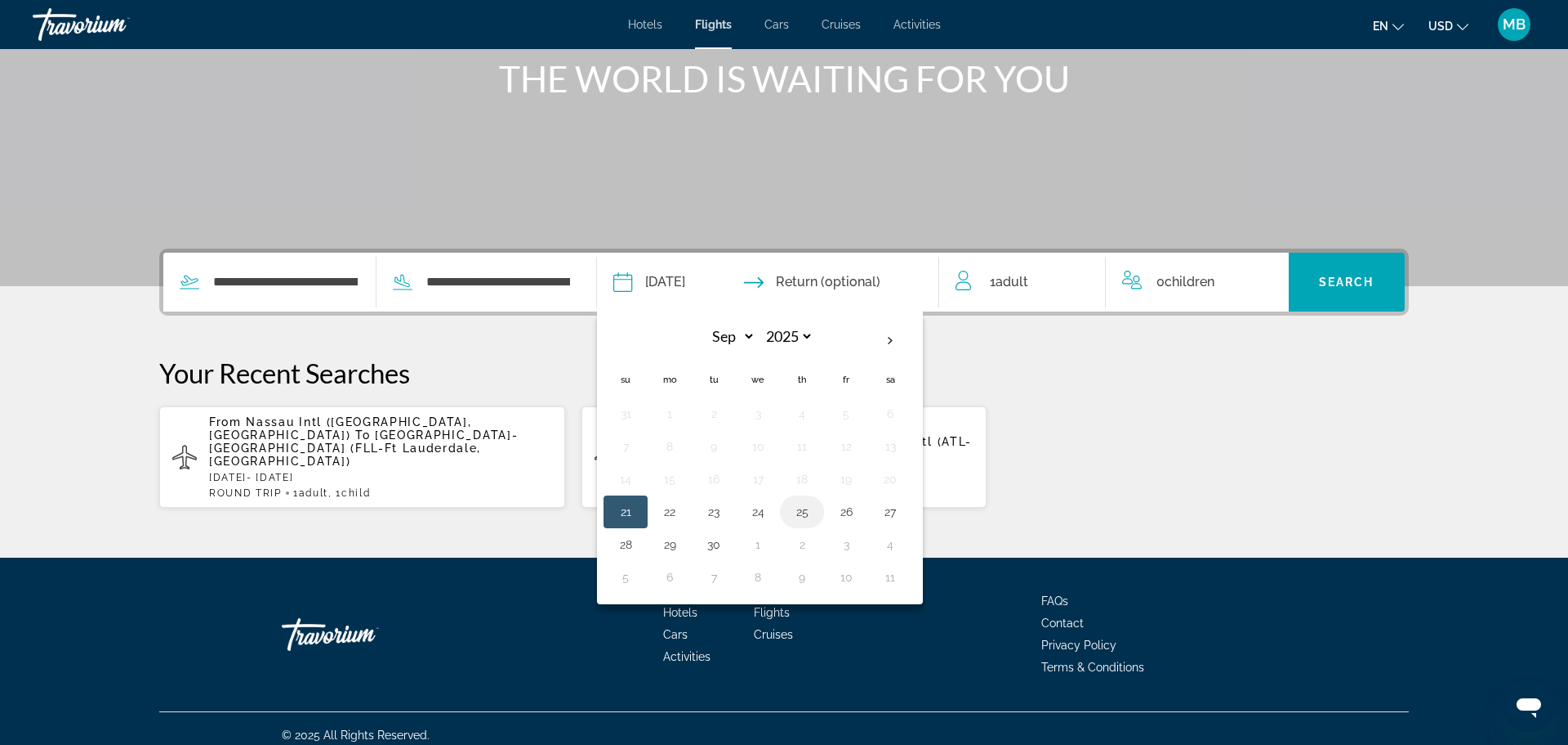
click at [824, 509] on td "25" at bounding box center [802, 512] width 44 height 33
click at [815, 511] on button "25" at bounding box center [802, 512] width 26 height 23
type input "**********"
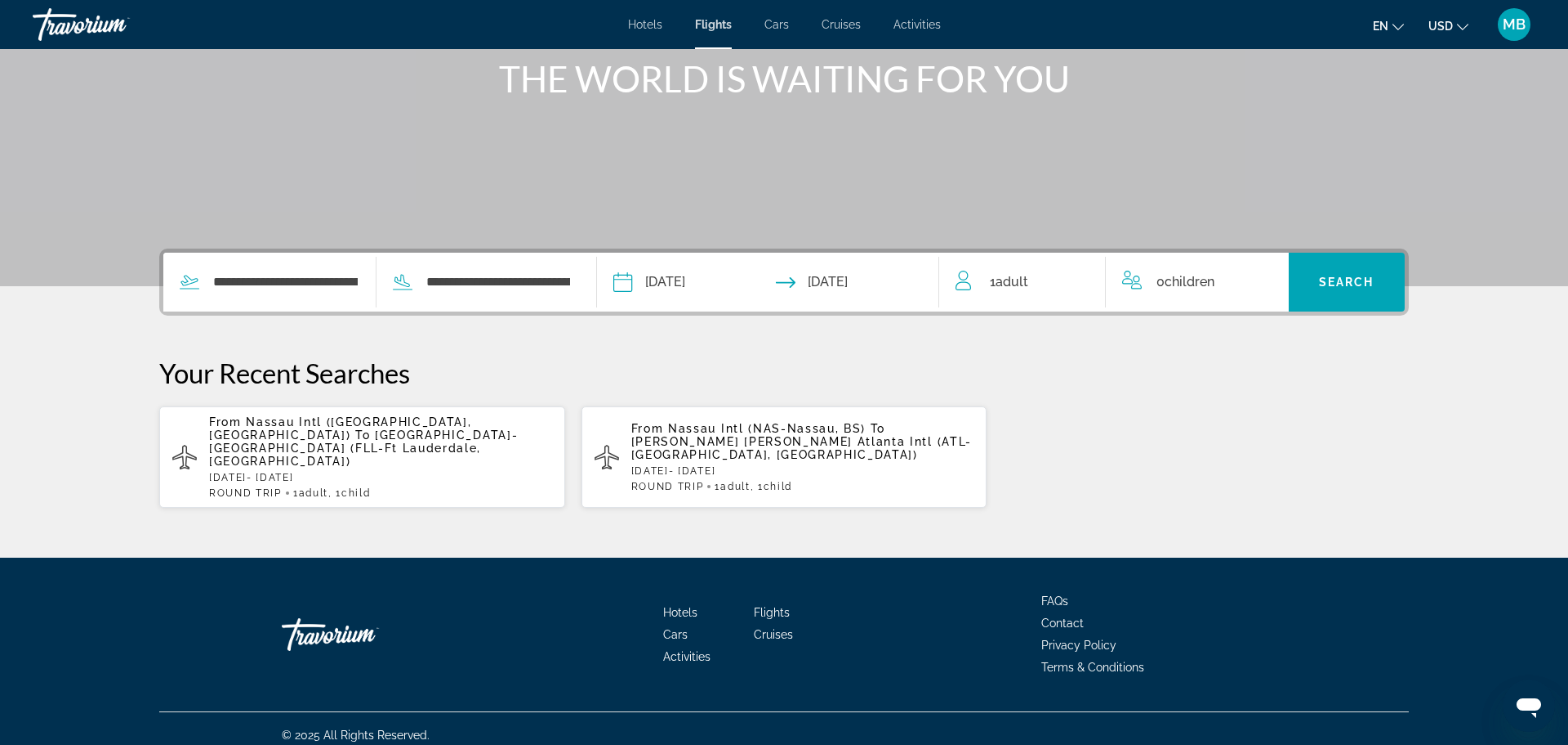
click at [1254, 287] on div "0 Child Children" at bounding box center [1198, 282] width 150 height 23
click at [1266, 277] on icon "Increment children" at bounding box center [1265, 278] width 15 height 20
click at [1246, 358] on div "Travelers: 1 adult, 1 child" at bounding box center [1198, 343] width 124 height 46
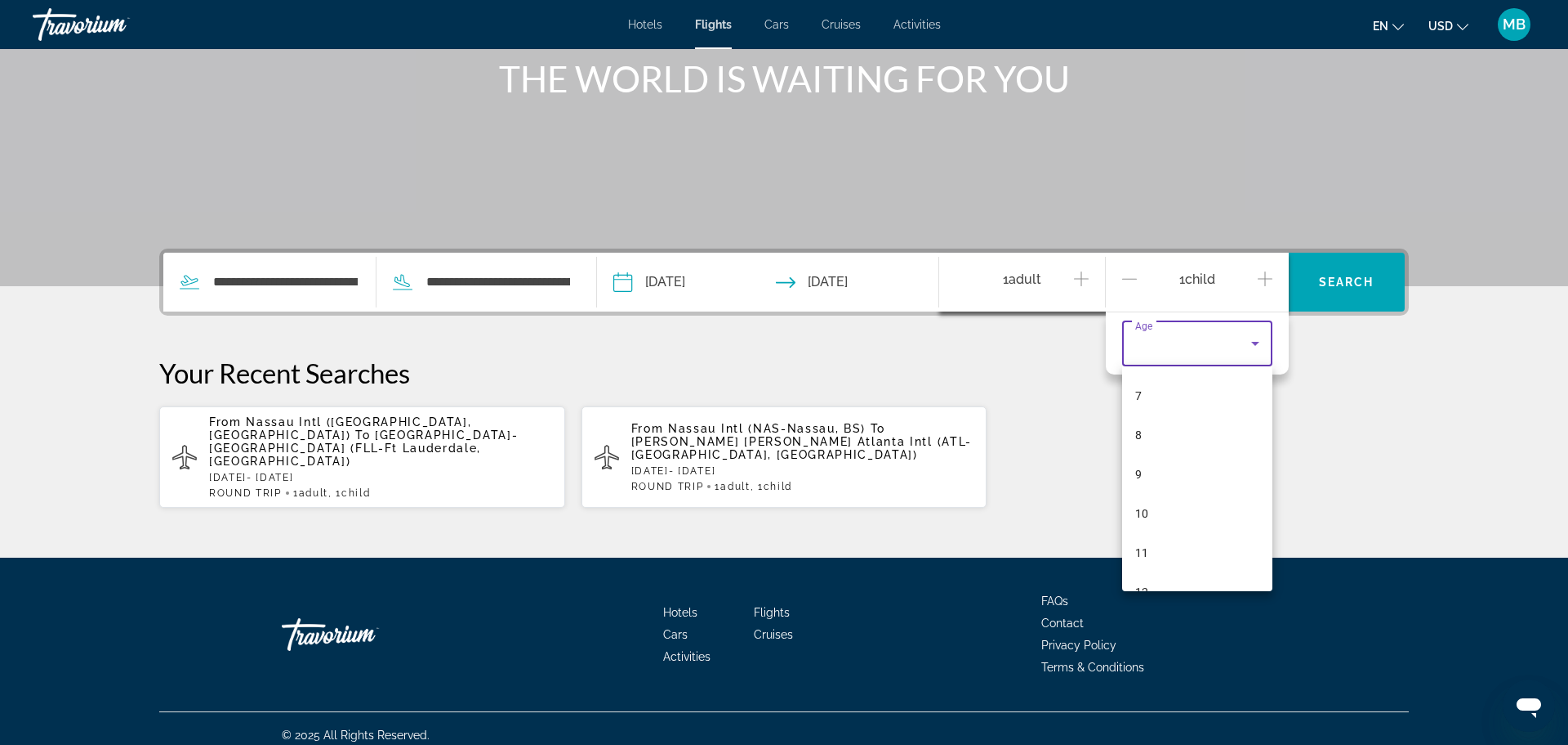
scroll to position [284, 0]
click at [1137, 420] on span "8" at bounding box center [1138, 421] width 7 height 20
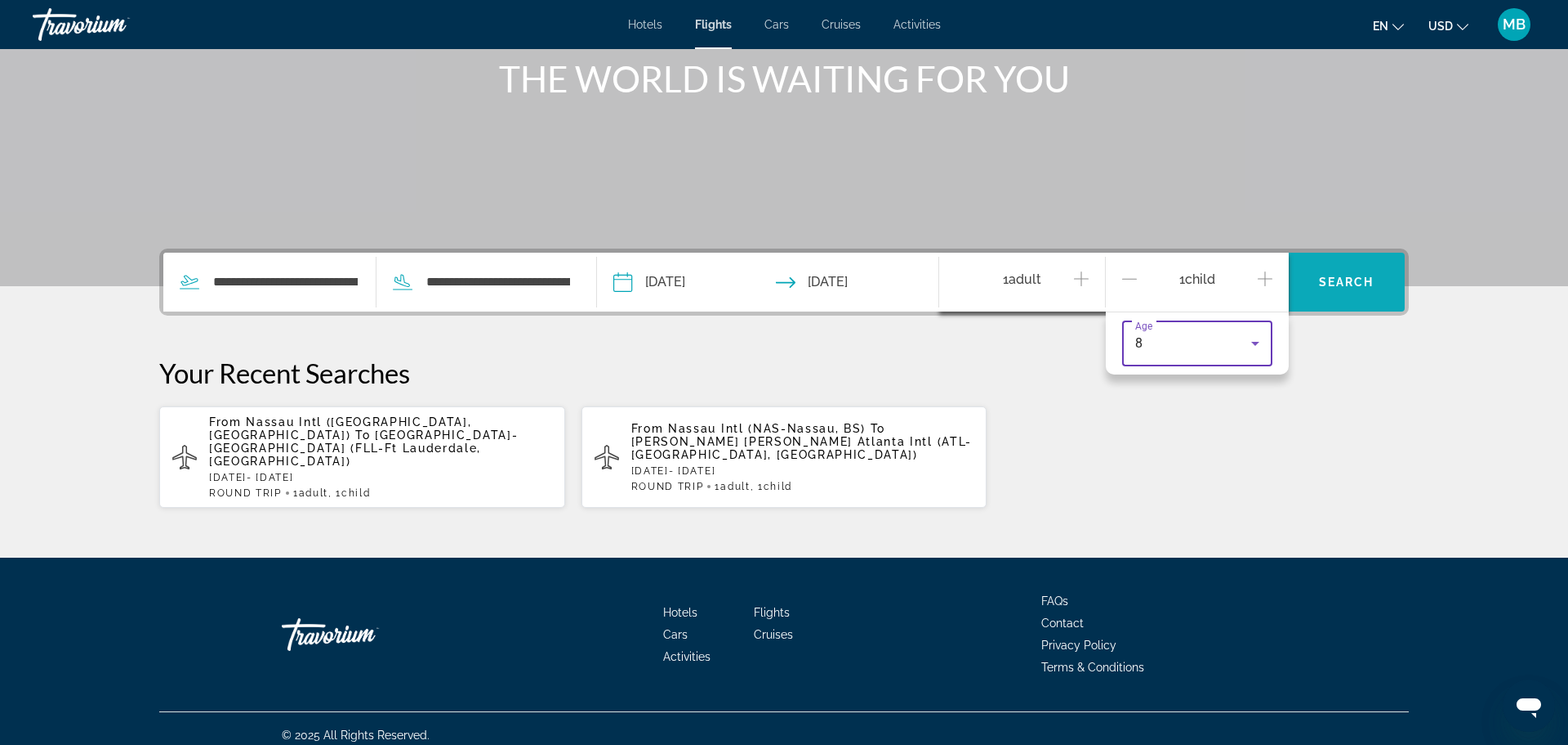
click at [1337, 289] on span "Search widget" at bounding box center [1347, 282] width 117 height 40
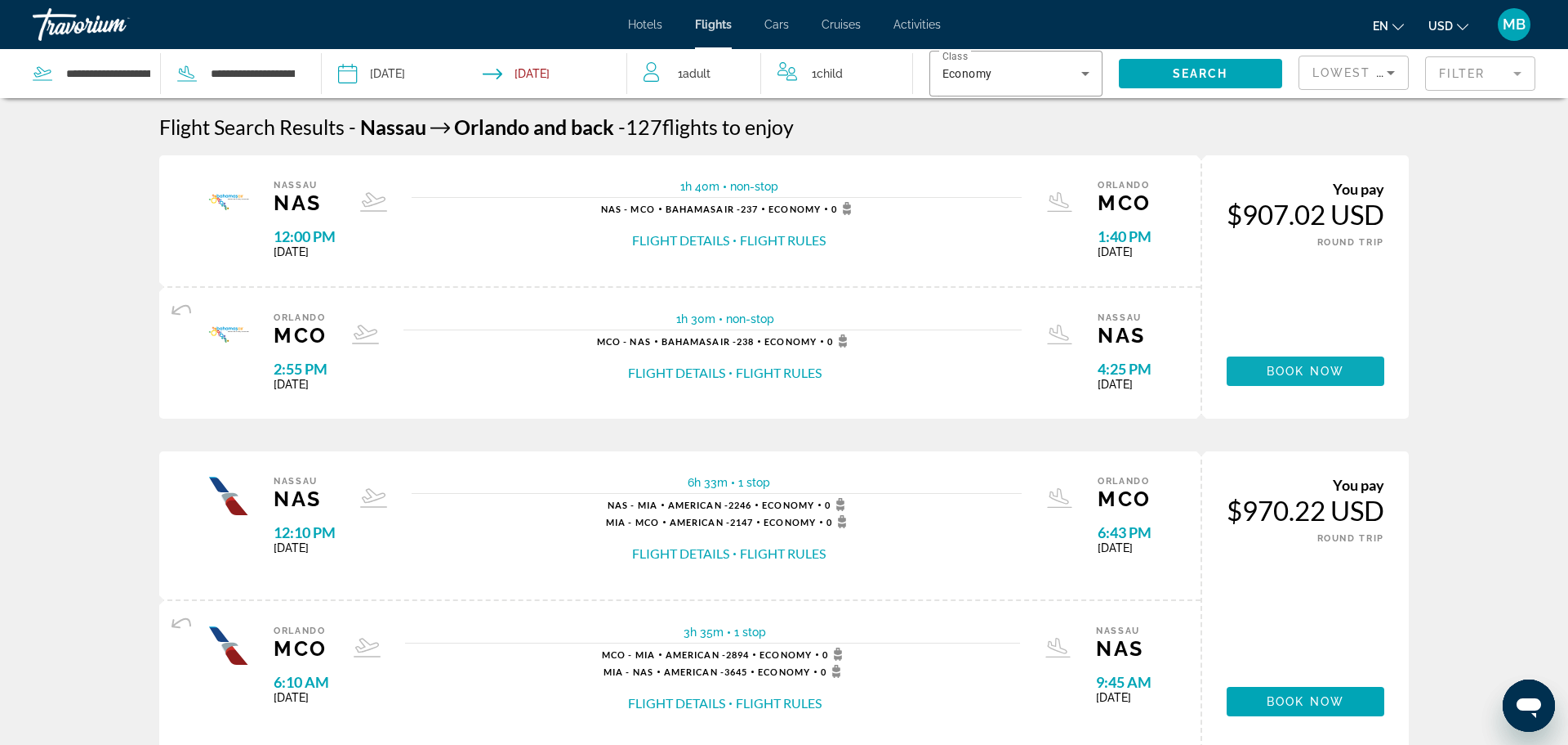
click at [1337, 382] on span "Main content" at bounding box center [1306, 372] width 158 height 40
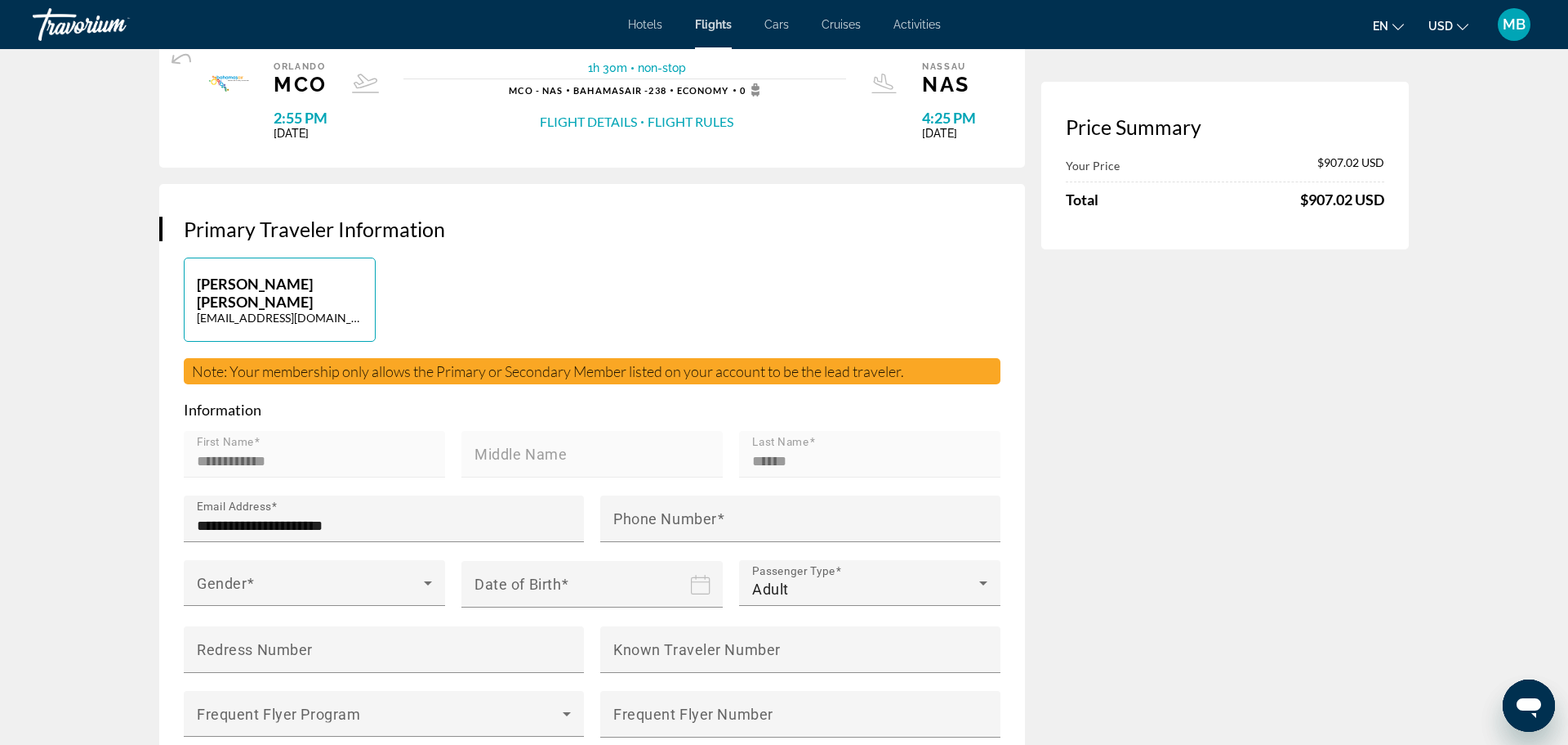
scroll to position [69, 0]
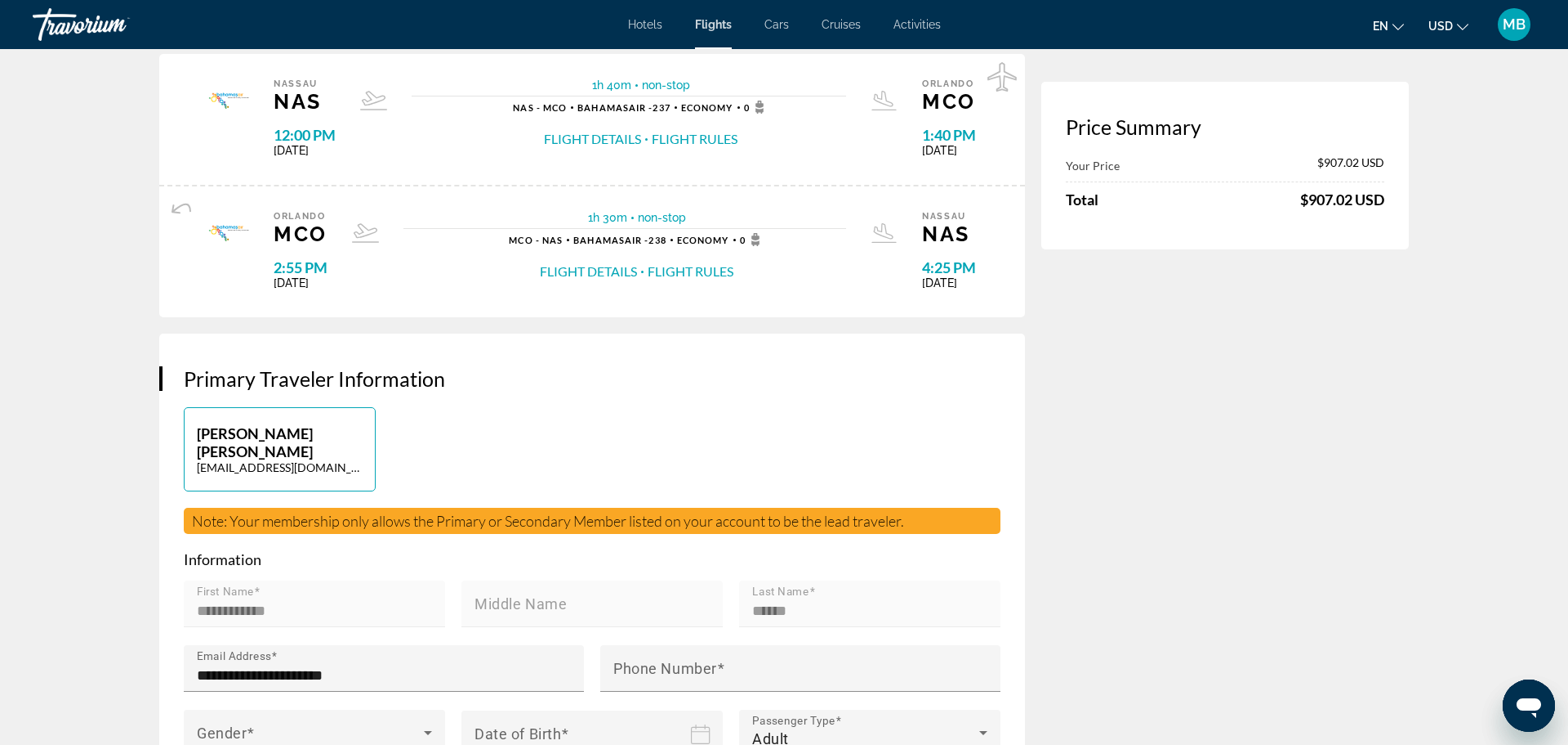
click at [838, 23] on span "Cruises" at bounding box center [841, 24] width 39 height 13
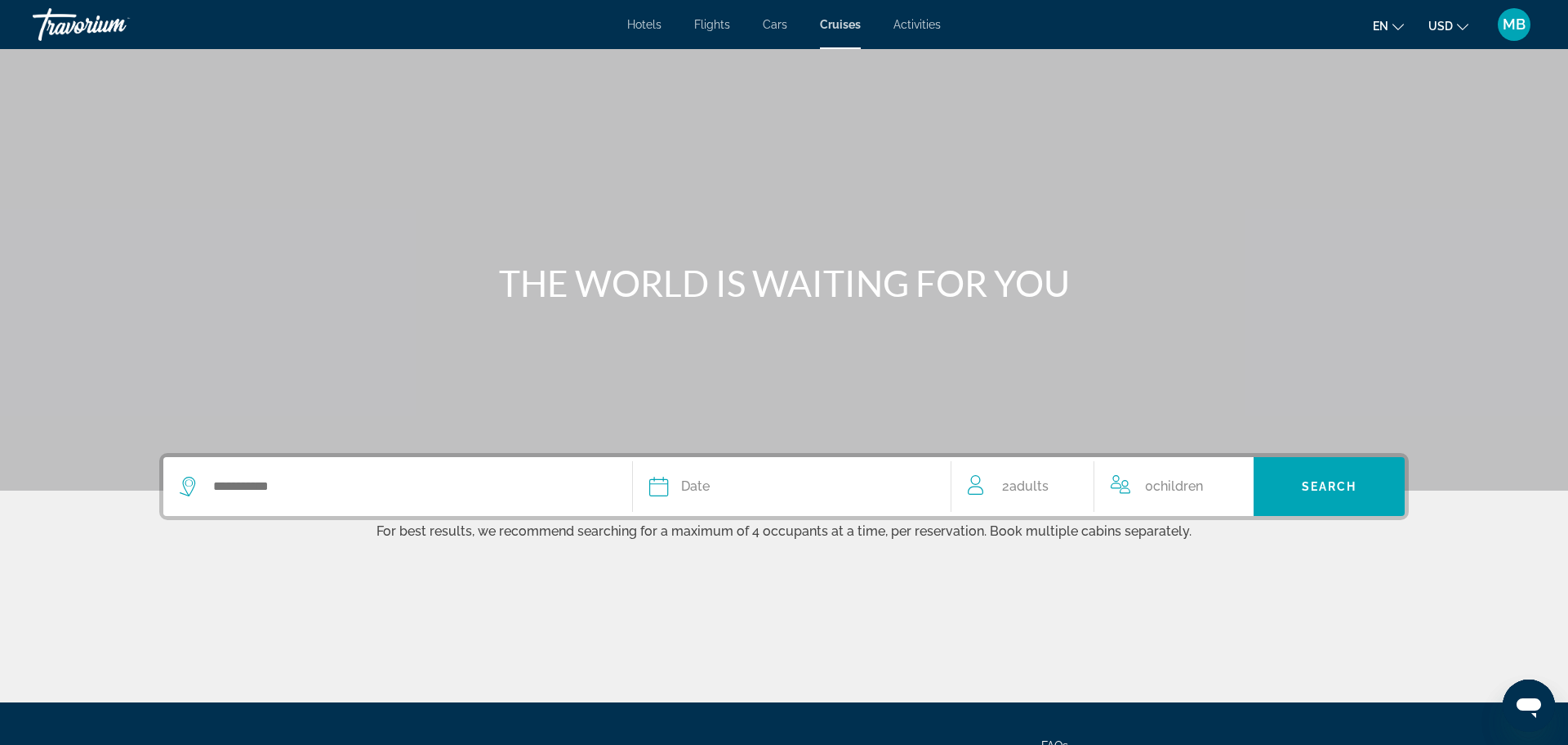
click at [391, 472] on div "Search widget" at bounding box center [398, 486] width 436 height 59
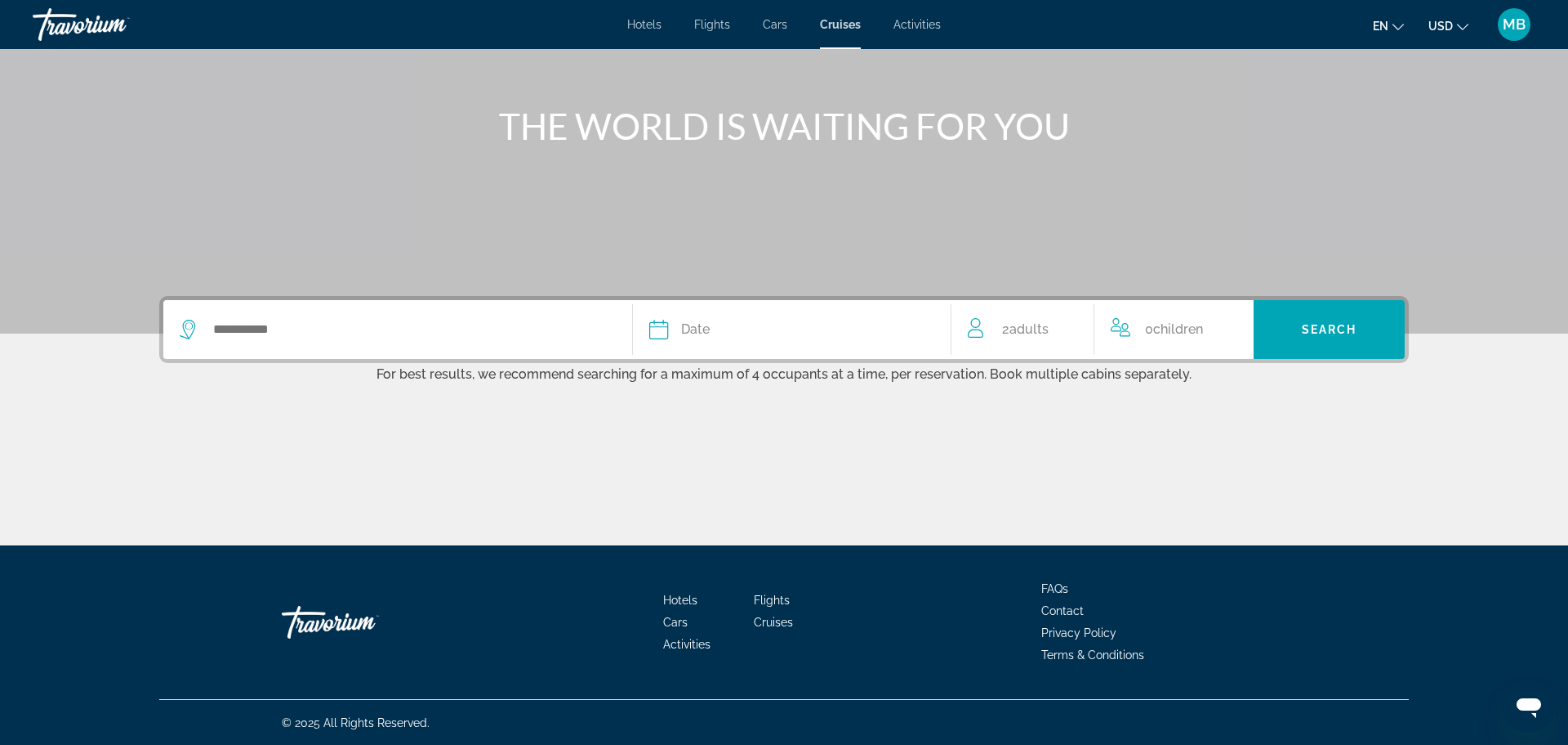
scroll to position [158, 0]
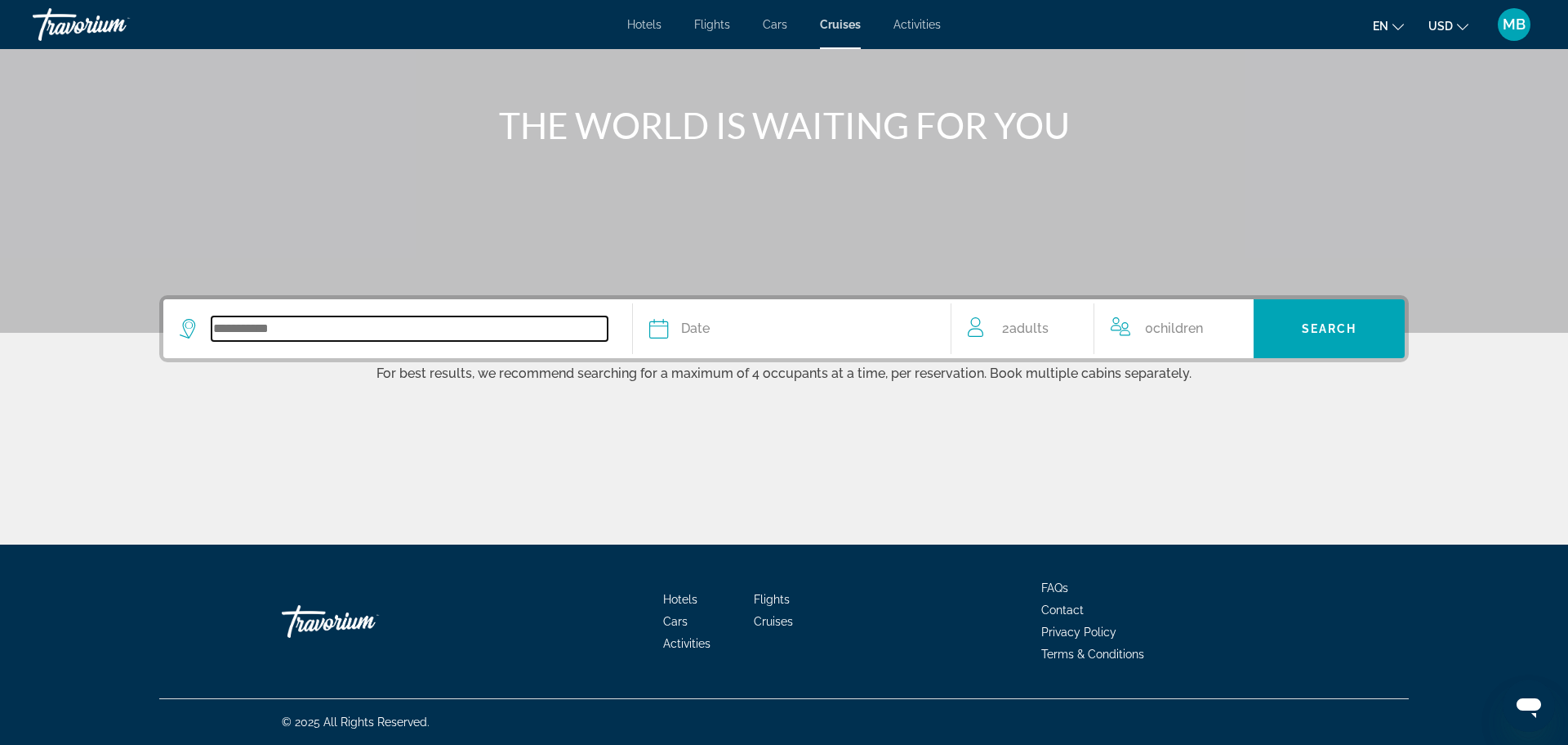
click at [230, 317] on input "Search widget" at bounding box center [409, 328] width 396 height 24
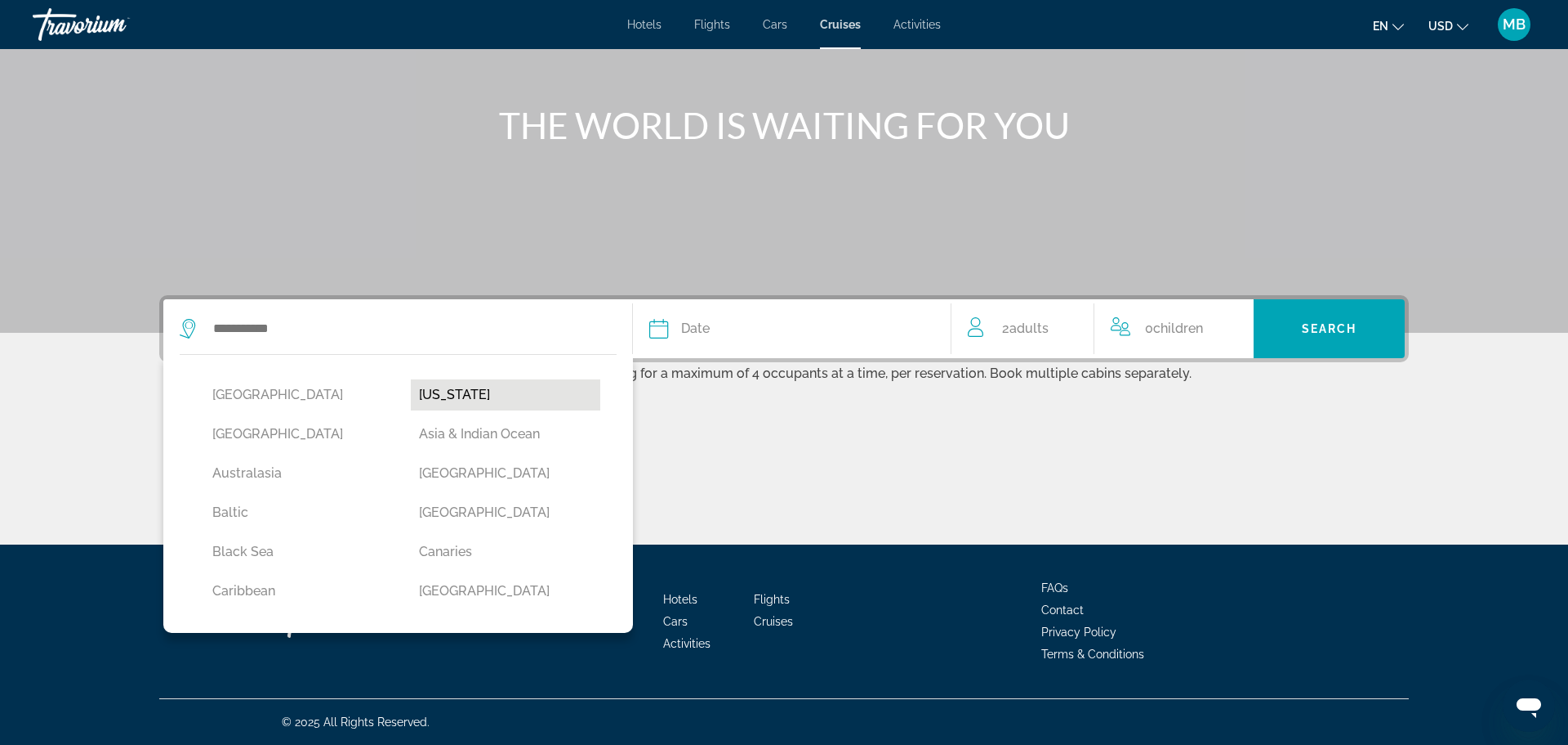
click at [438, 390] on button "[US_STATE]" at bounding box center [506, 394] width 190 height 31
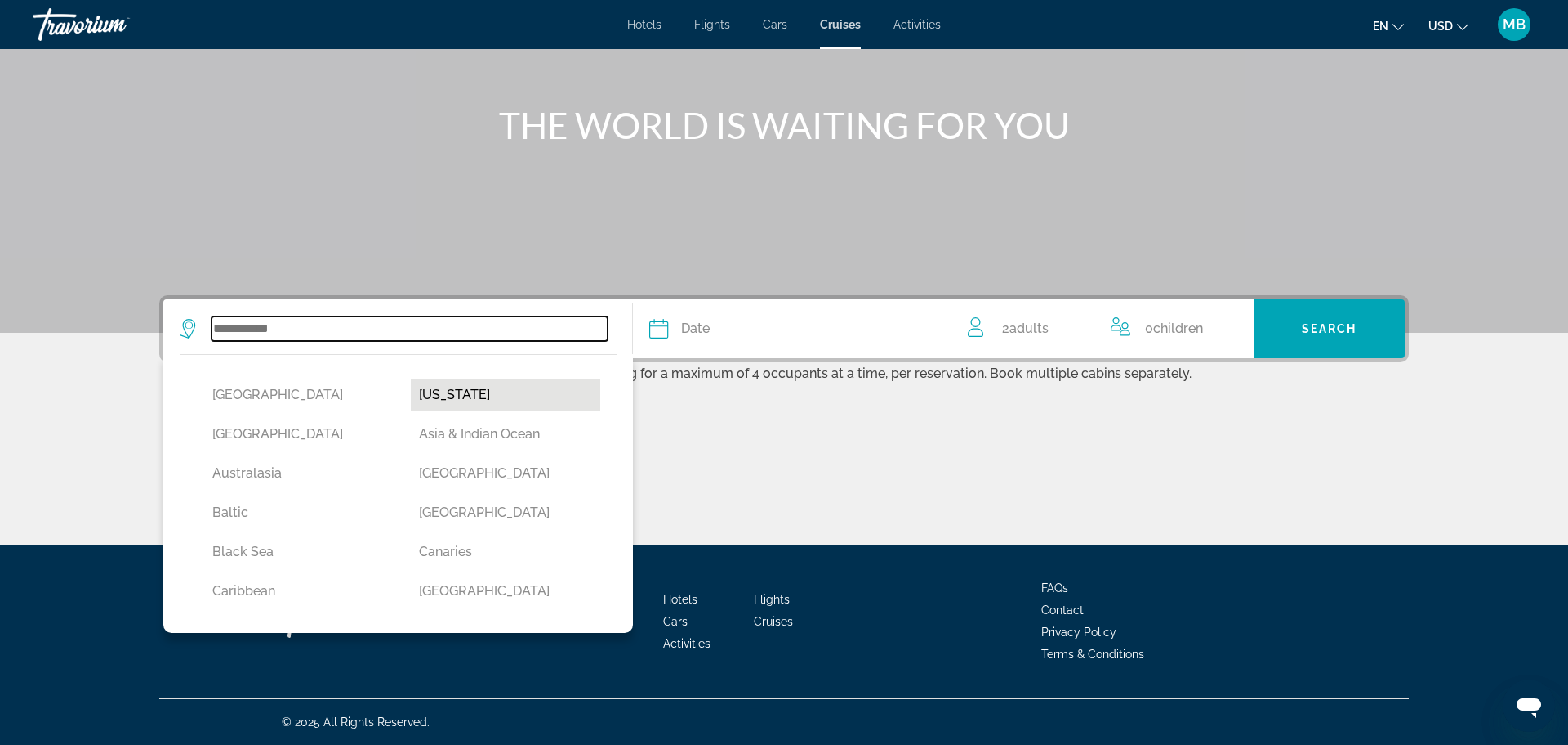
type input "******"
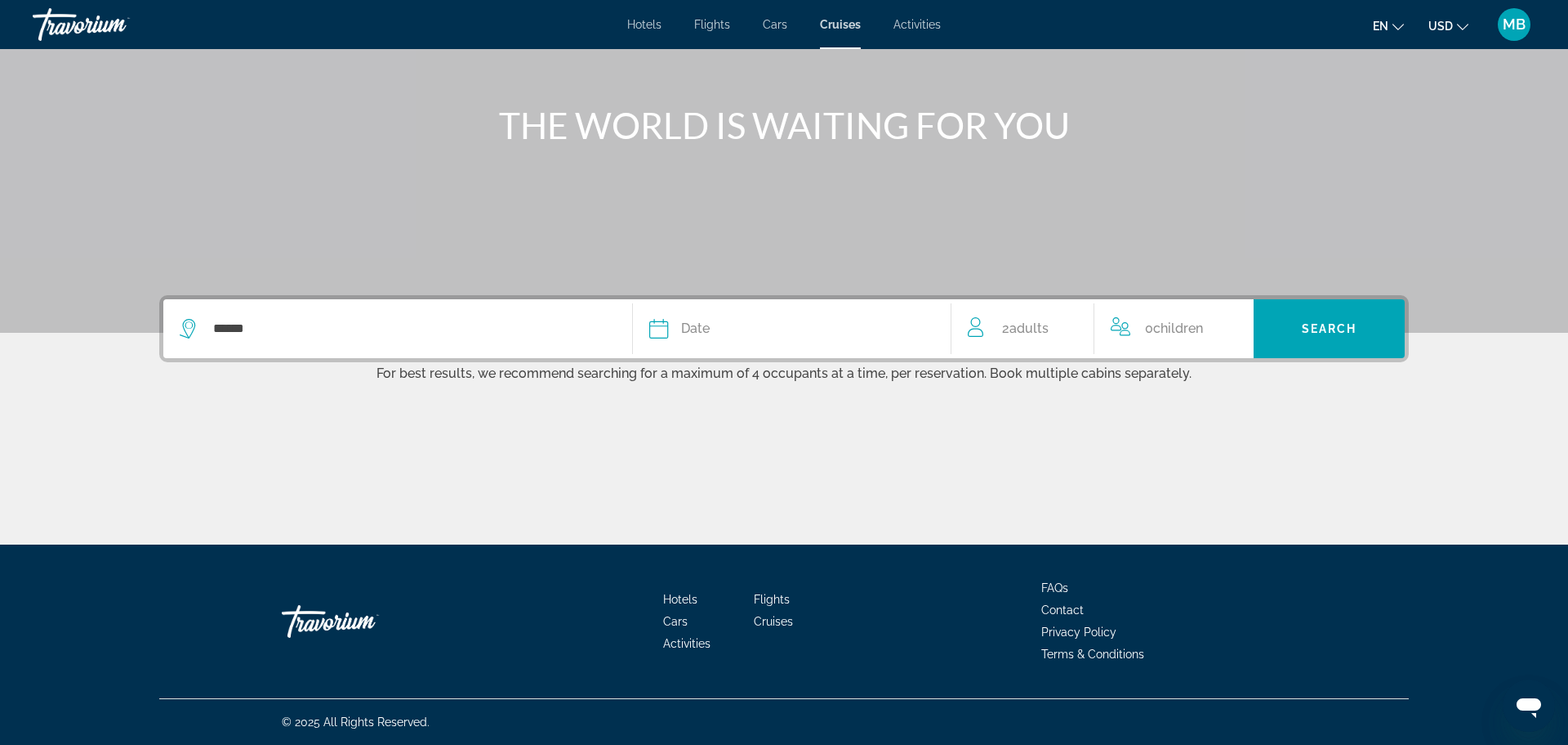
click at [669, 326] on div "Date" at bounding box center [792, 328] width 285 height 23
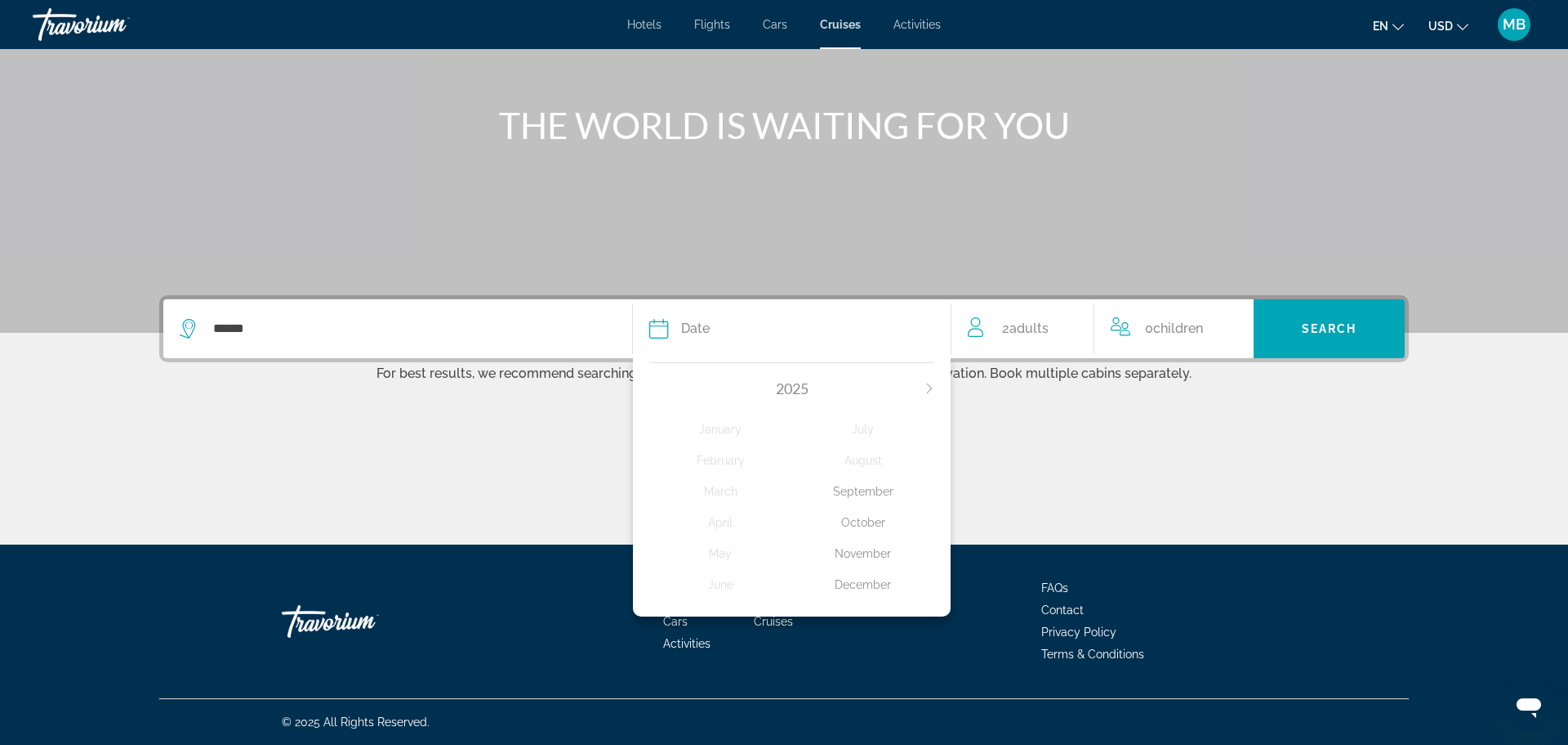
click at [851, 587] on div "December" at bounding box center [864, 584] width 143 height 29
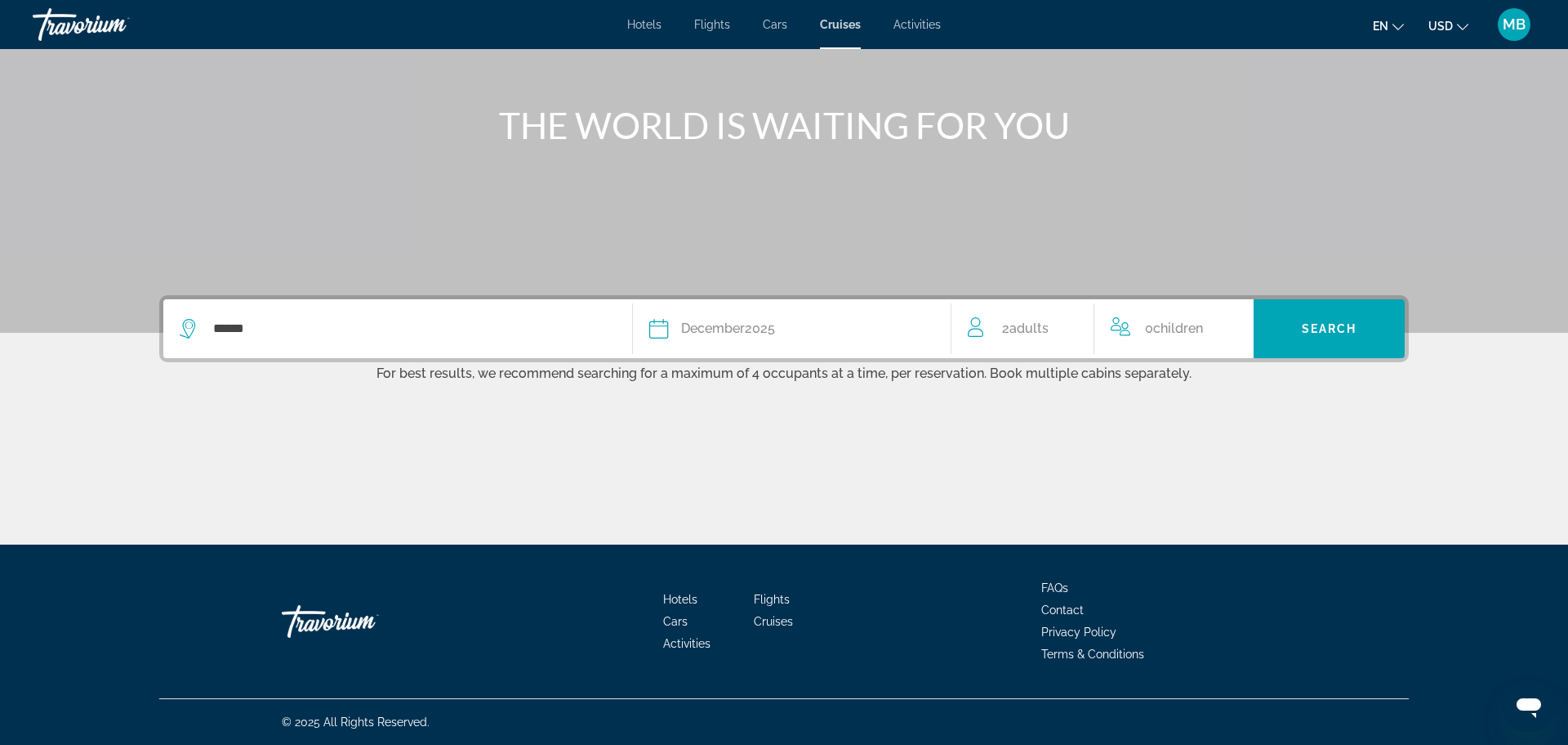
click at [1174, 322] on span "Children" at bounding box center [1178, 328] width 50 height 16
click at [1224, 327] on icon "Increment children" at bounding box center [1231, 325] width 15 height 20
click at [1220, 397] on icon "Travelers: 2 adults, 1 child" at bounding box center [1220, 389] width 20 height 20
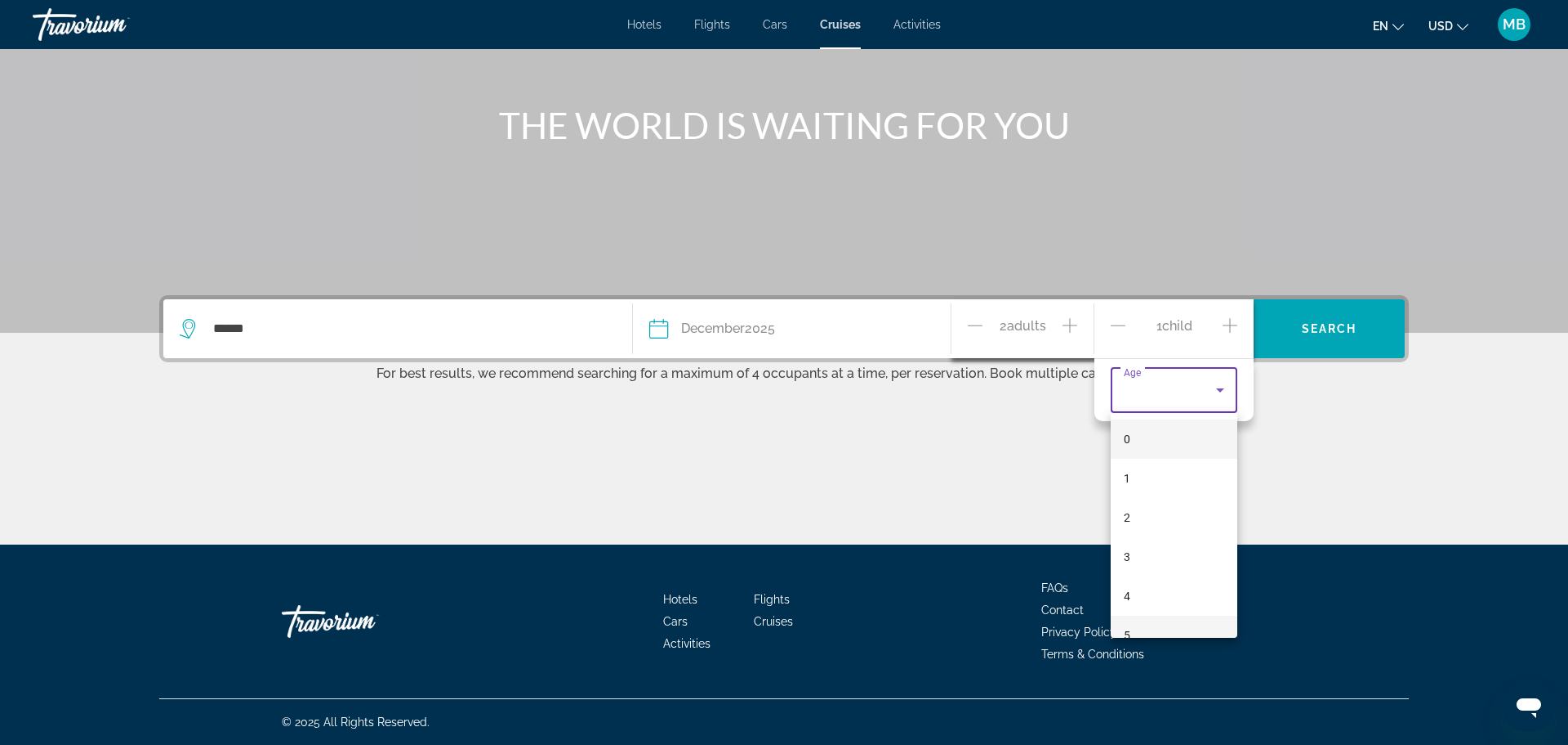
drag, startPoint x: 1139, startPoint y: 606, endPoint x: 1139, endPoint y: 624, distance: 18.0
click at [1139, 624] on div "0 1 2 3 4 5 6 7 8 9 10 11" at bounding box center [1174, 525] width 127 height 225
click at [1231, 325] on div at bounding box center [784, 372] width 1568 height 745
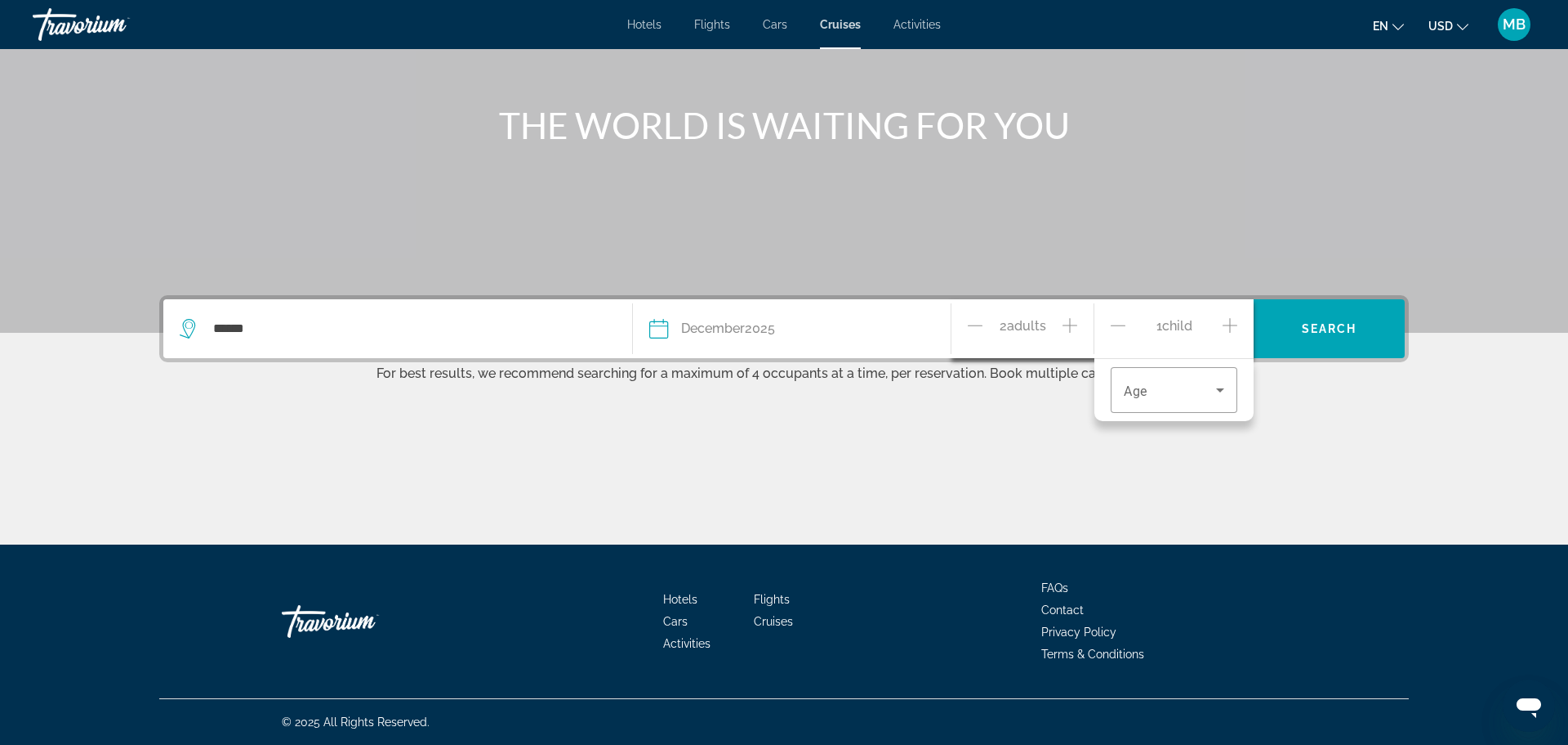
click at [1231, 325] on icon "Increment children" at bounding box center [1231, 325] width 15 height 20
click at [1174, 330] on span "Children" at bounding box center [1178, 325] width 50 height 16
click at [1177, 389] on span "Travelers: 2 adults, 2 children" at bounding box center [1170, 389] width 92 height 20
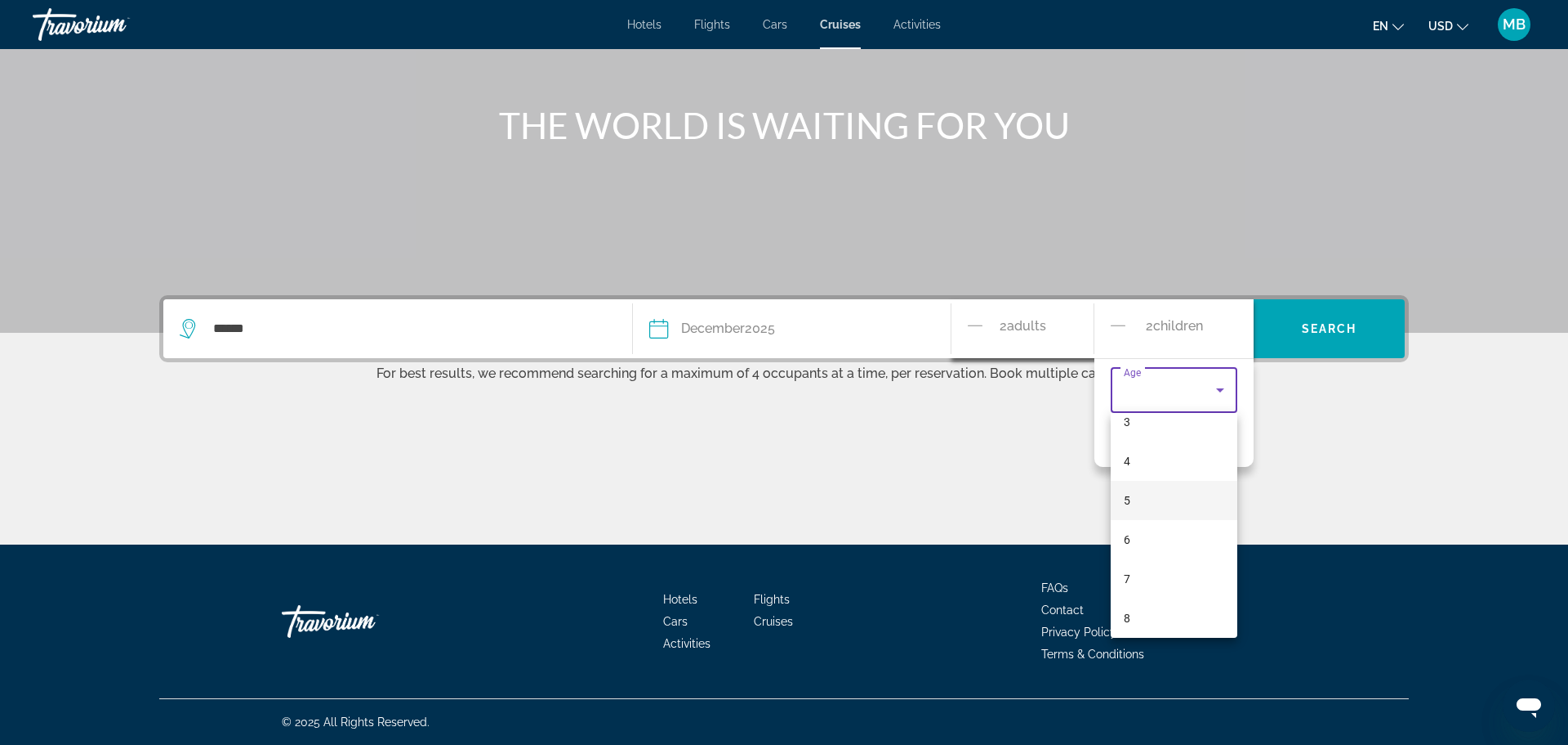
scroll to position [174, 0]
click at [1125, 577] on span "8" at bounding box center [1127, 579] width 7 height 20
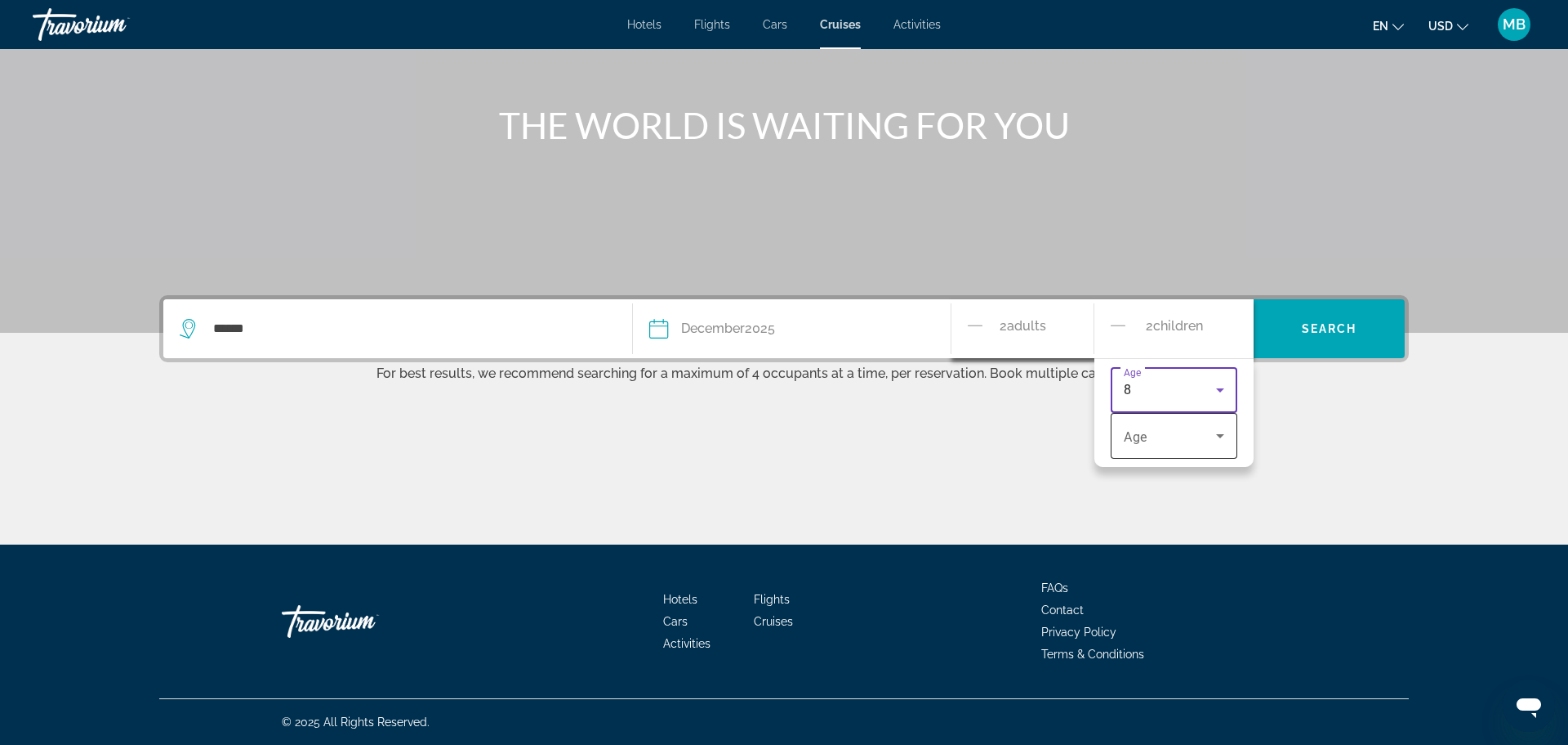
click at [1227, 434] on icon "Travelers: 2 adults, 2 children" at bounding box center [1220, 436] width 20 height 20
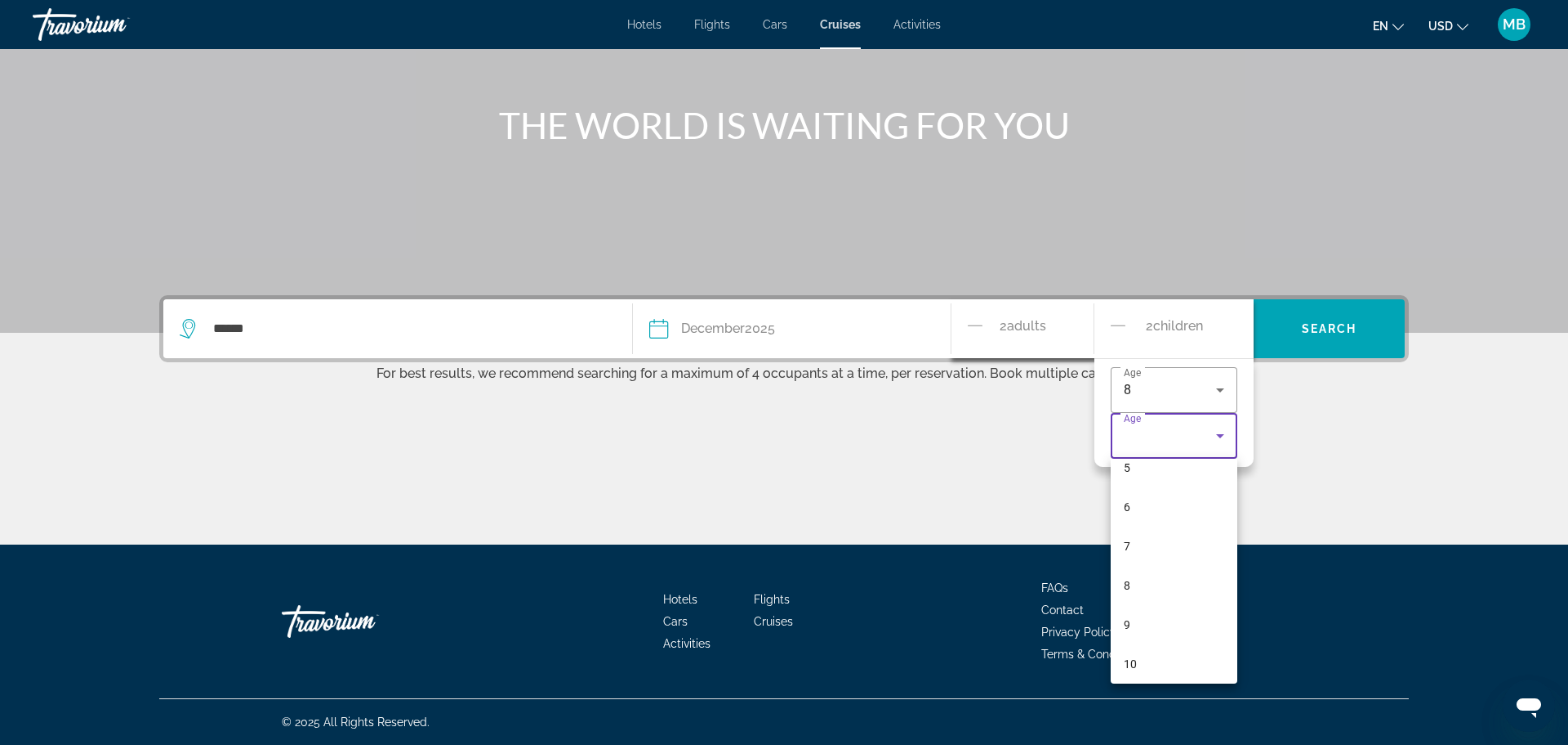
scroll to position [253, 0]
click at [1142, 673] on mat-option "11" at bounding box center [1174, 664] width 127 height 40
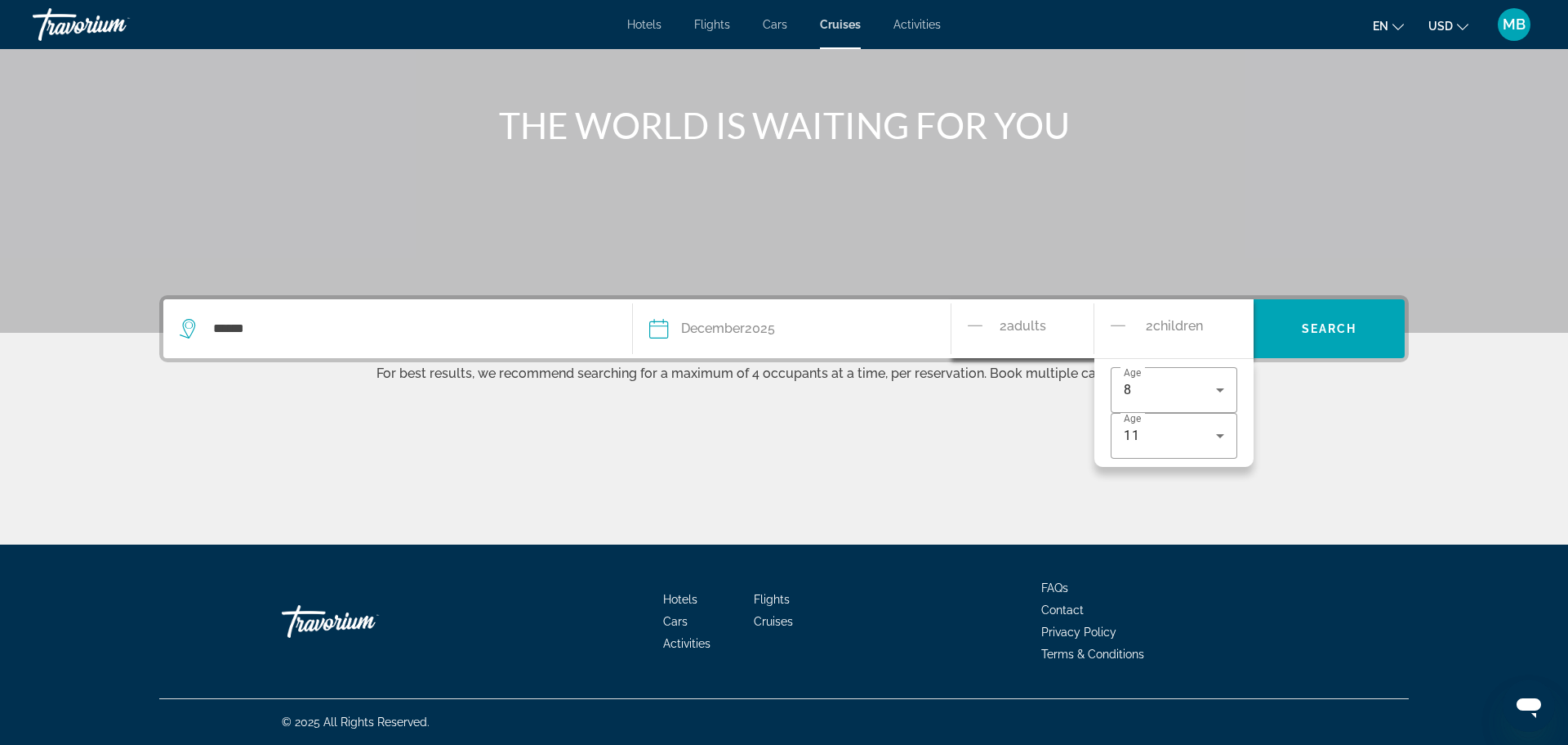
click at [965, 320] on div "2 Adult Adults" at bounding box center [1023, 328] width 143 height 59
click at [1053, 321] on div "2 Adult Adults" at bounding box center [1031, 329] width 126 height 28
click at [1043, 326] on span "Adults" at bounding box center [1027, 325] width 39 height 16
click at [1011, 326] on span "Adults" at bounding box center [1027, 325] width 39 height 16
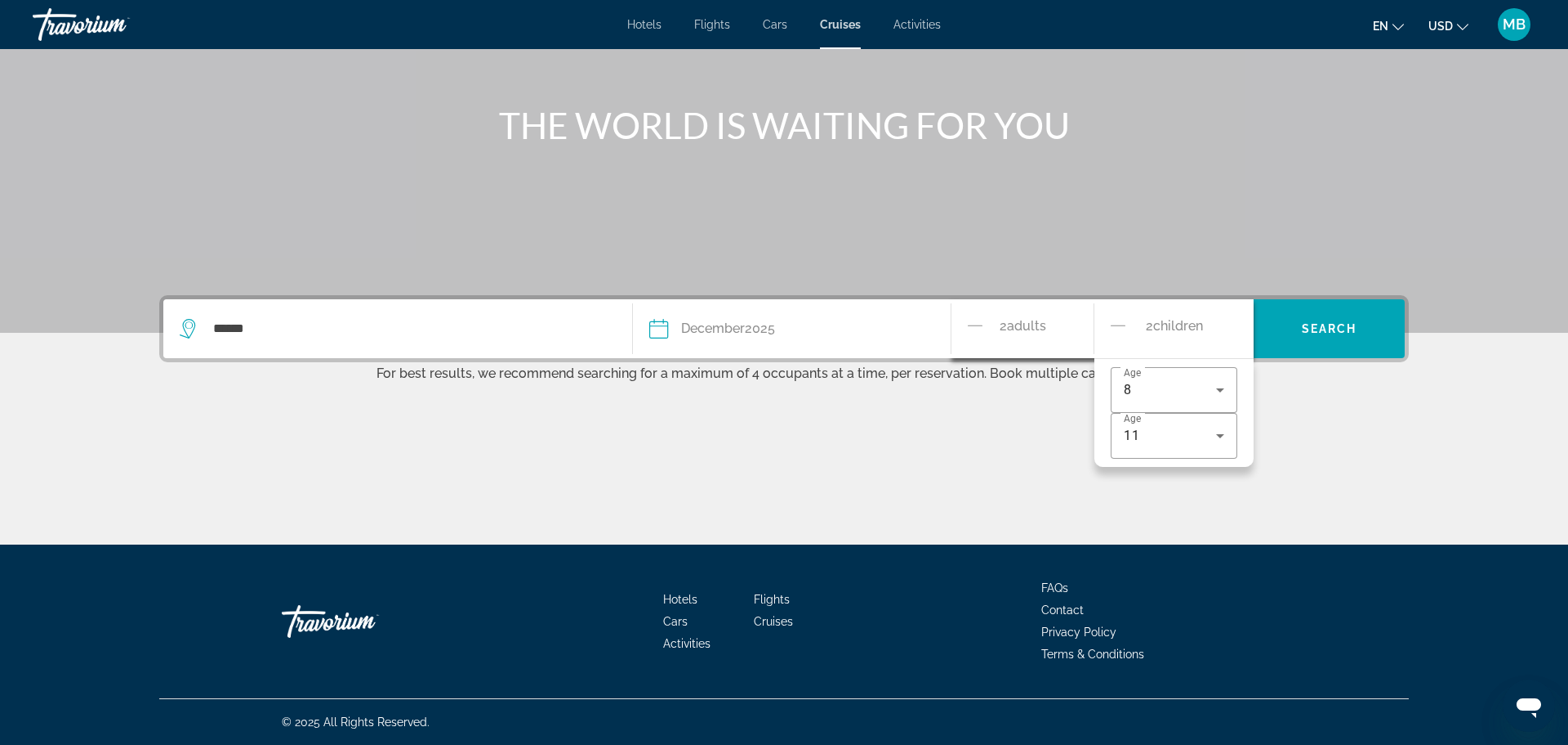
click at [1011, 326] on span "Adults" at bounding box center [1027, 325] width 39 height 16
click at [1376, 322] on span "Search widget" at bounding box center [1329, 328] width 151 height 40
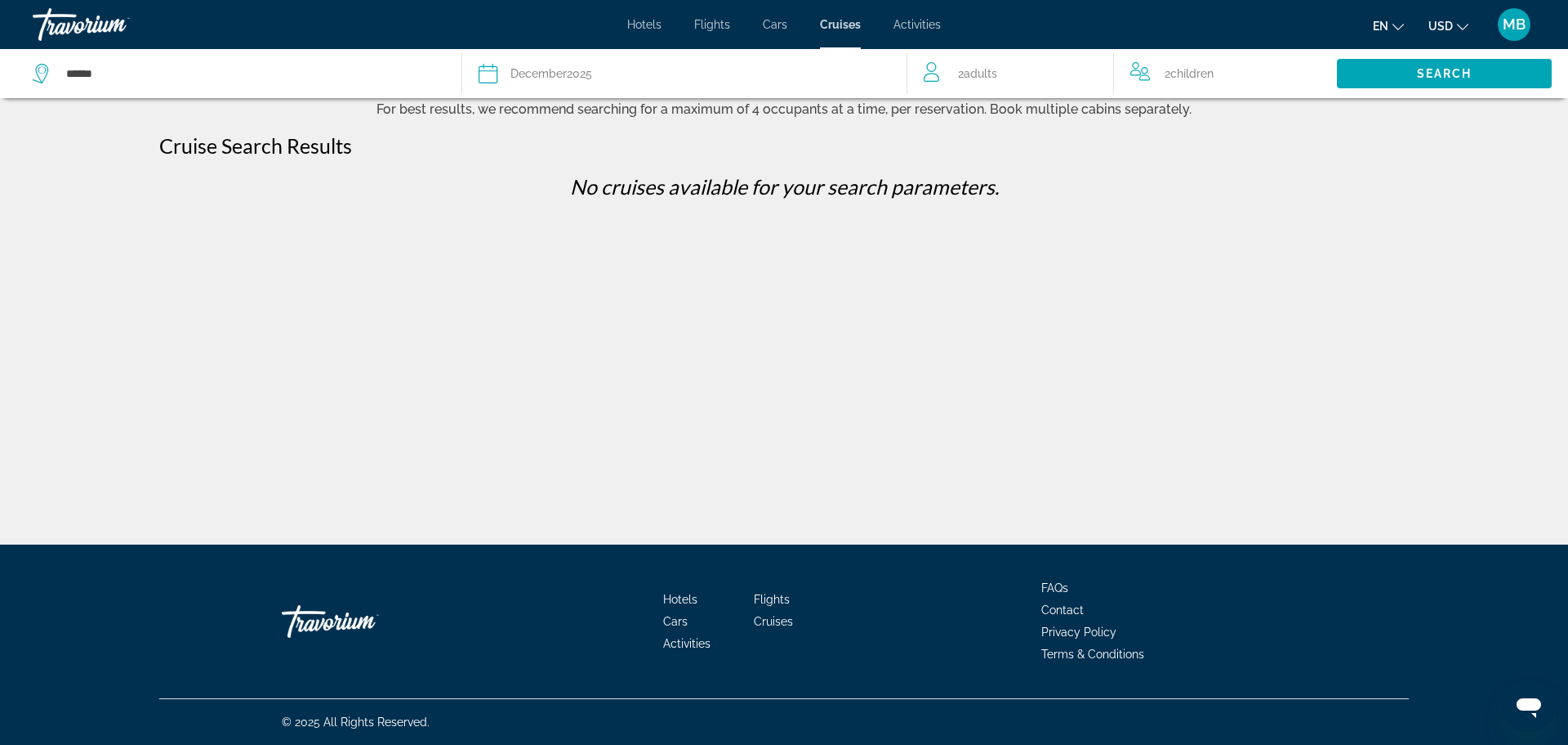
click at [499, 69] on div "Date [DATE]" at bounding box center [684, 73] width 413 height 23
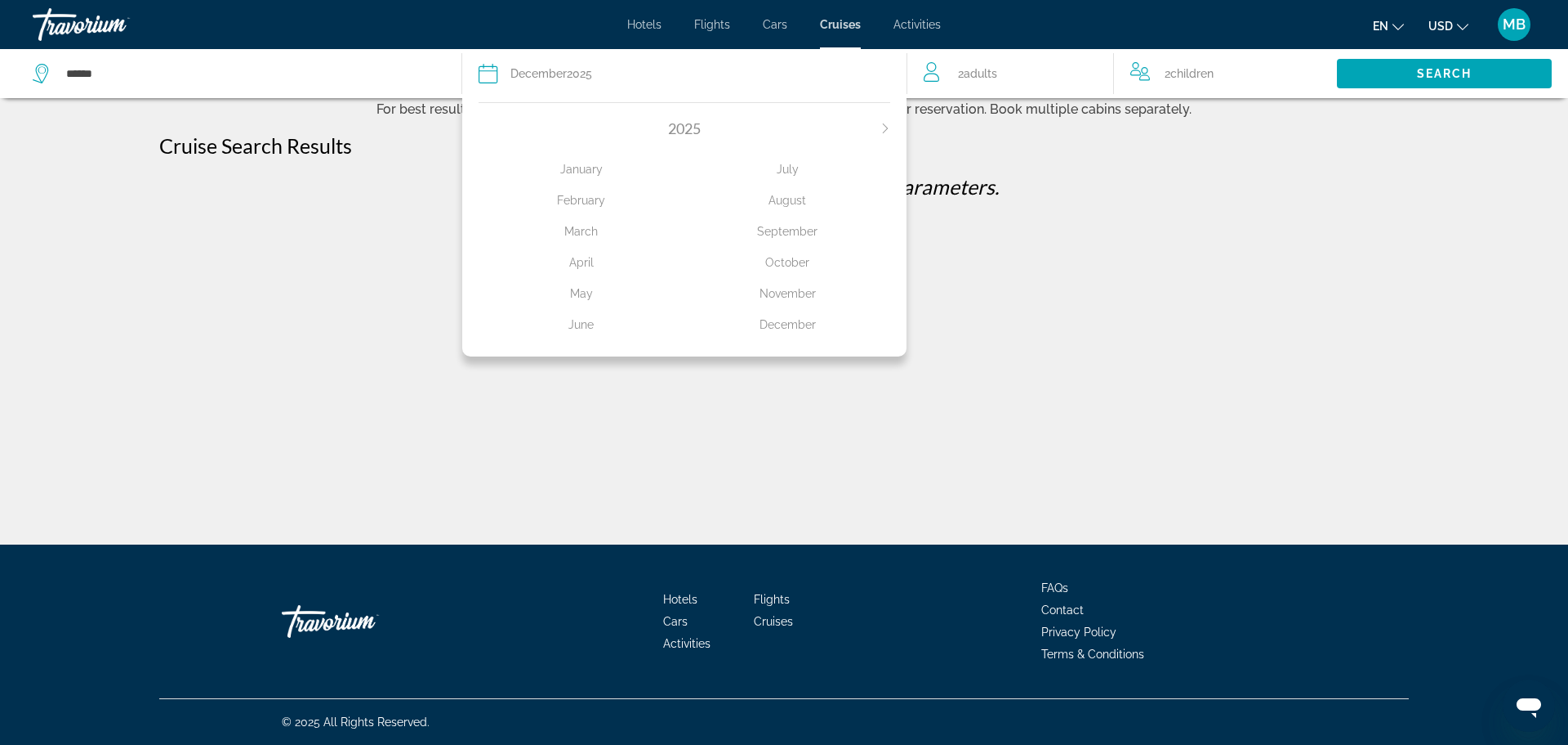
click at [777, 299] on div "November" at bounding box center [787, 293] width 206 height 29
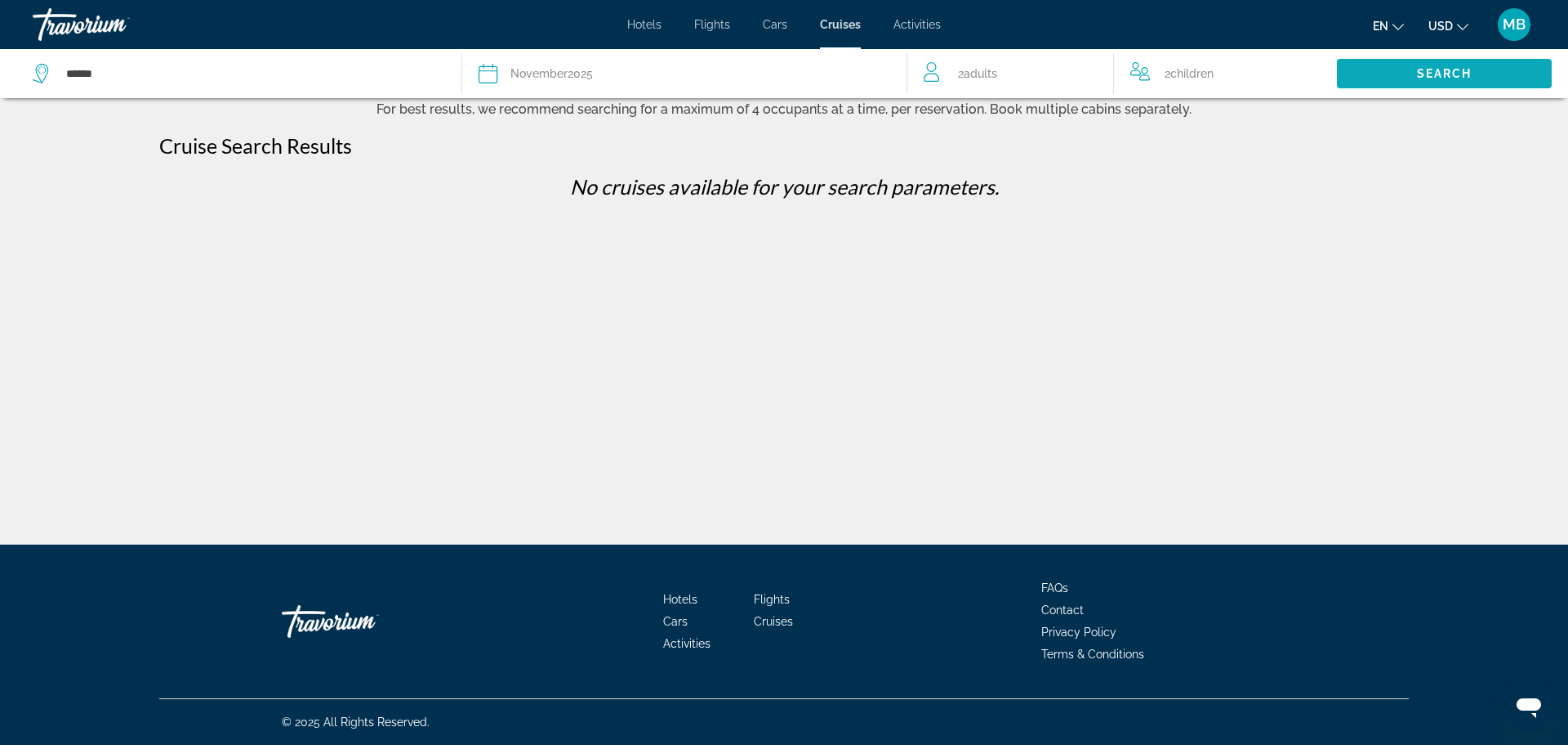
click at [1383, 86] on span "Search widget" at bounding box center [1444, 73] width 215 height 40
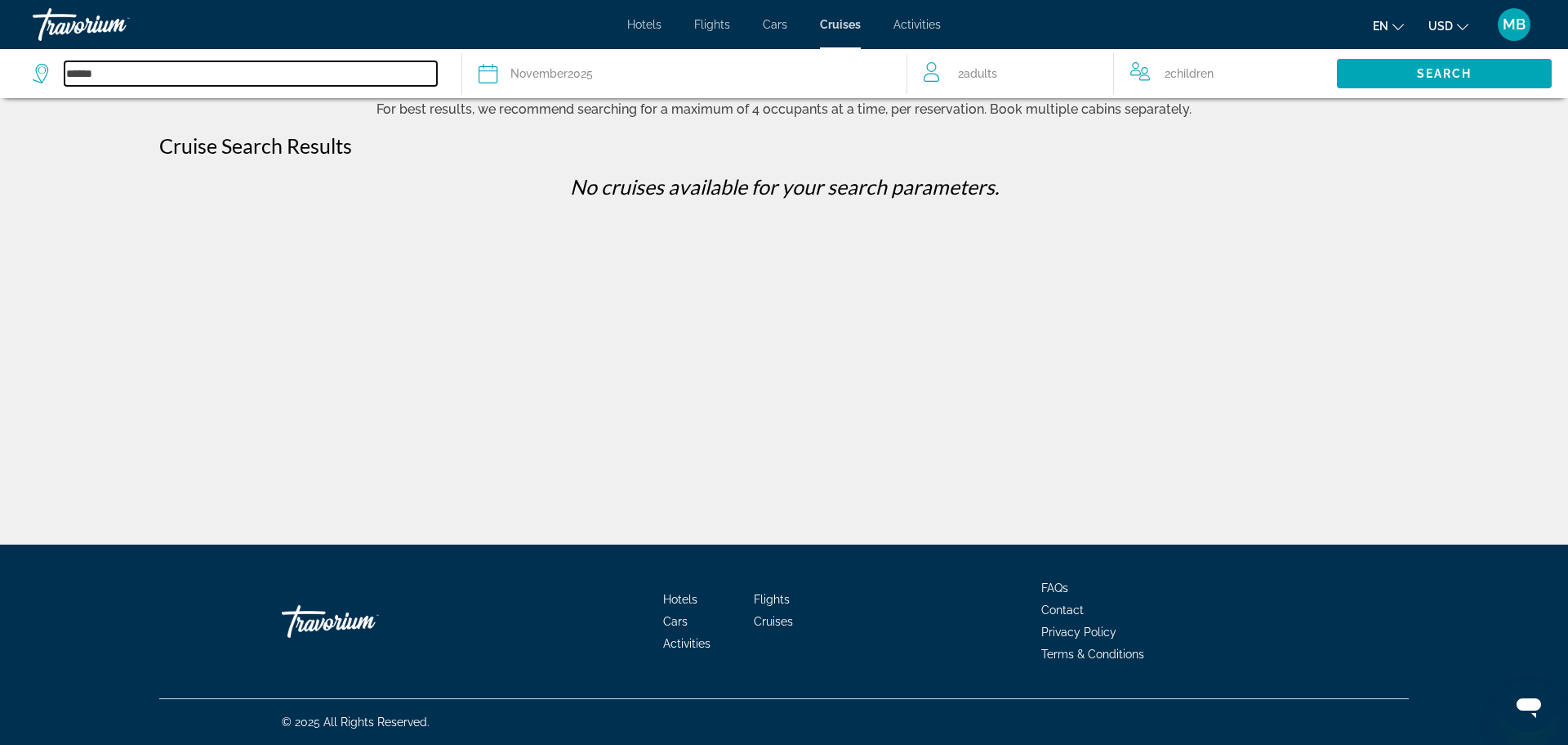
click at [217, 61] on input "******" at bounding box center [251, 73] width 372 height 24
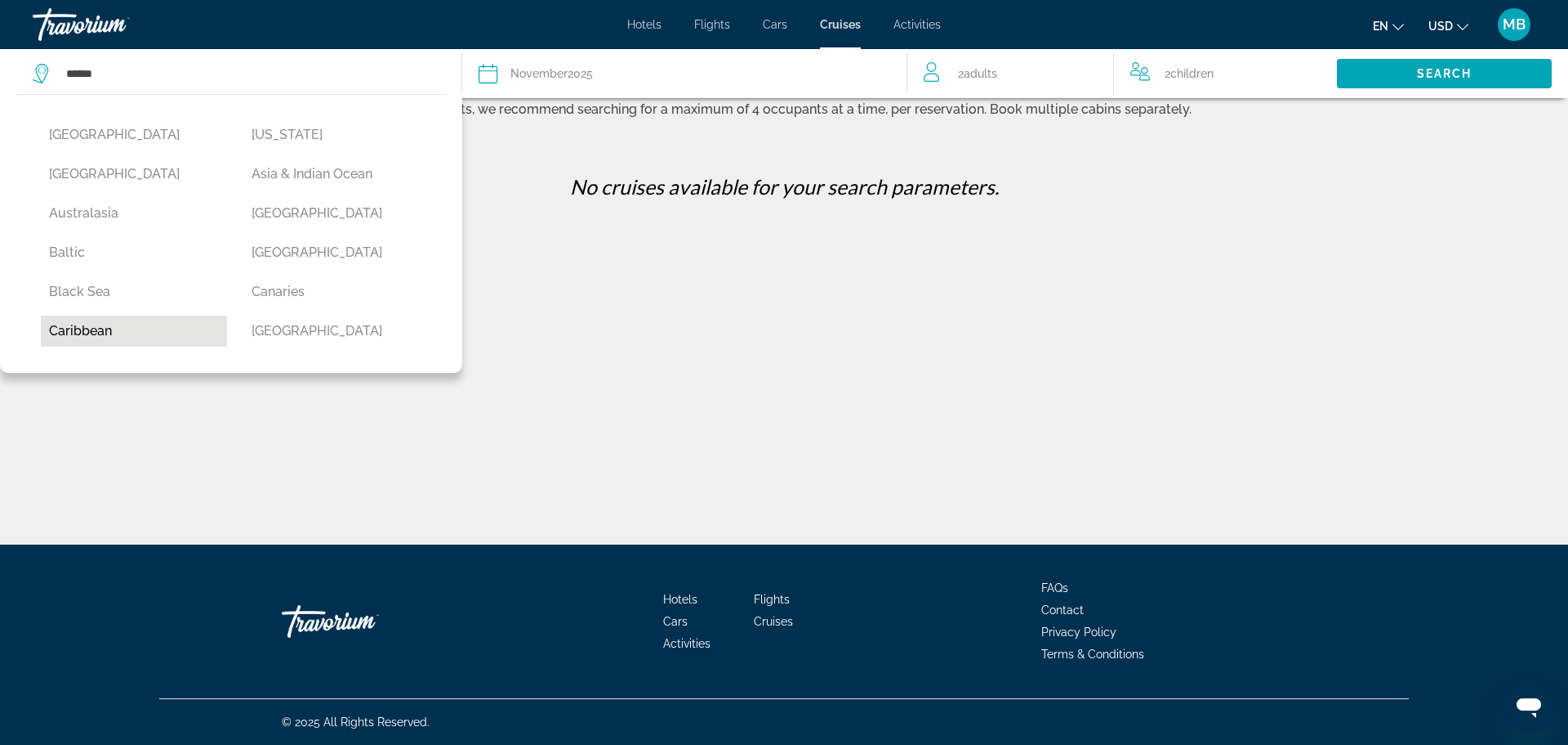
click at [94, 329] on button "Caribbean" at bounding box center [133, 330] width 186 height 31
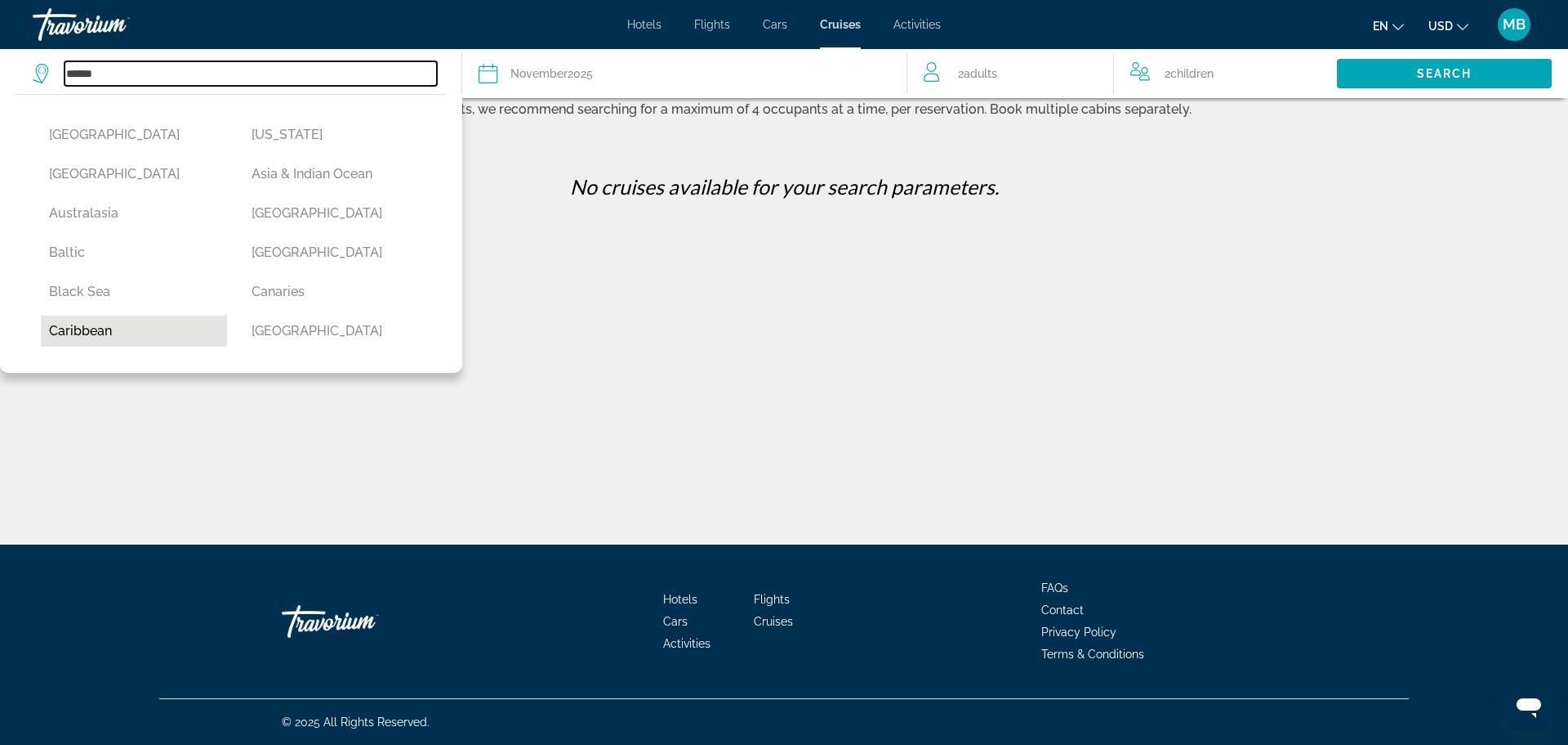
type input "*********"
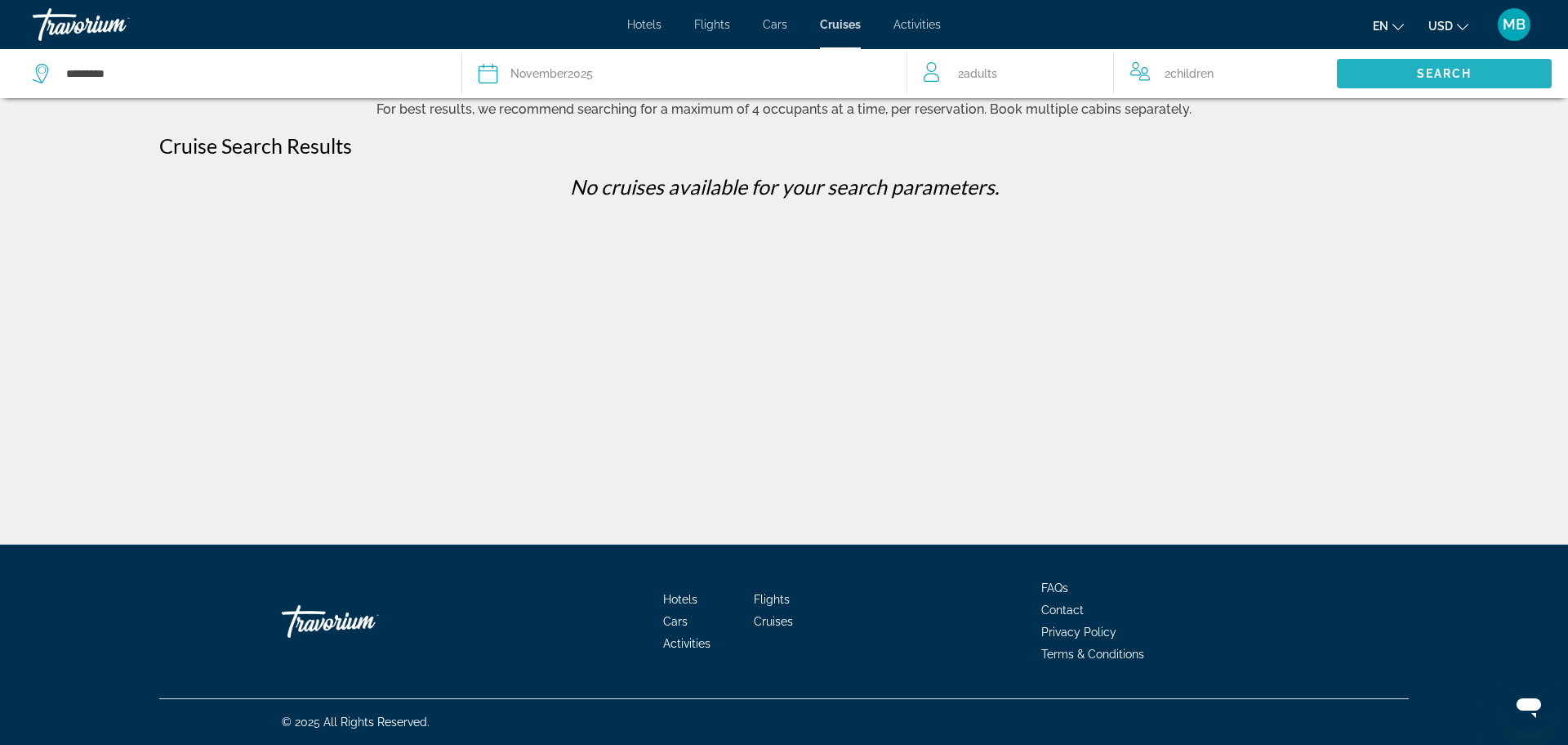
click at [1476, 72] on span "Search widget" at bounding box center [1444, 73] width 215 height 40
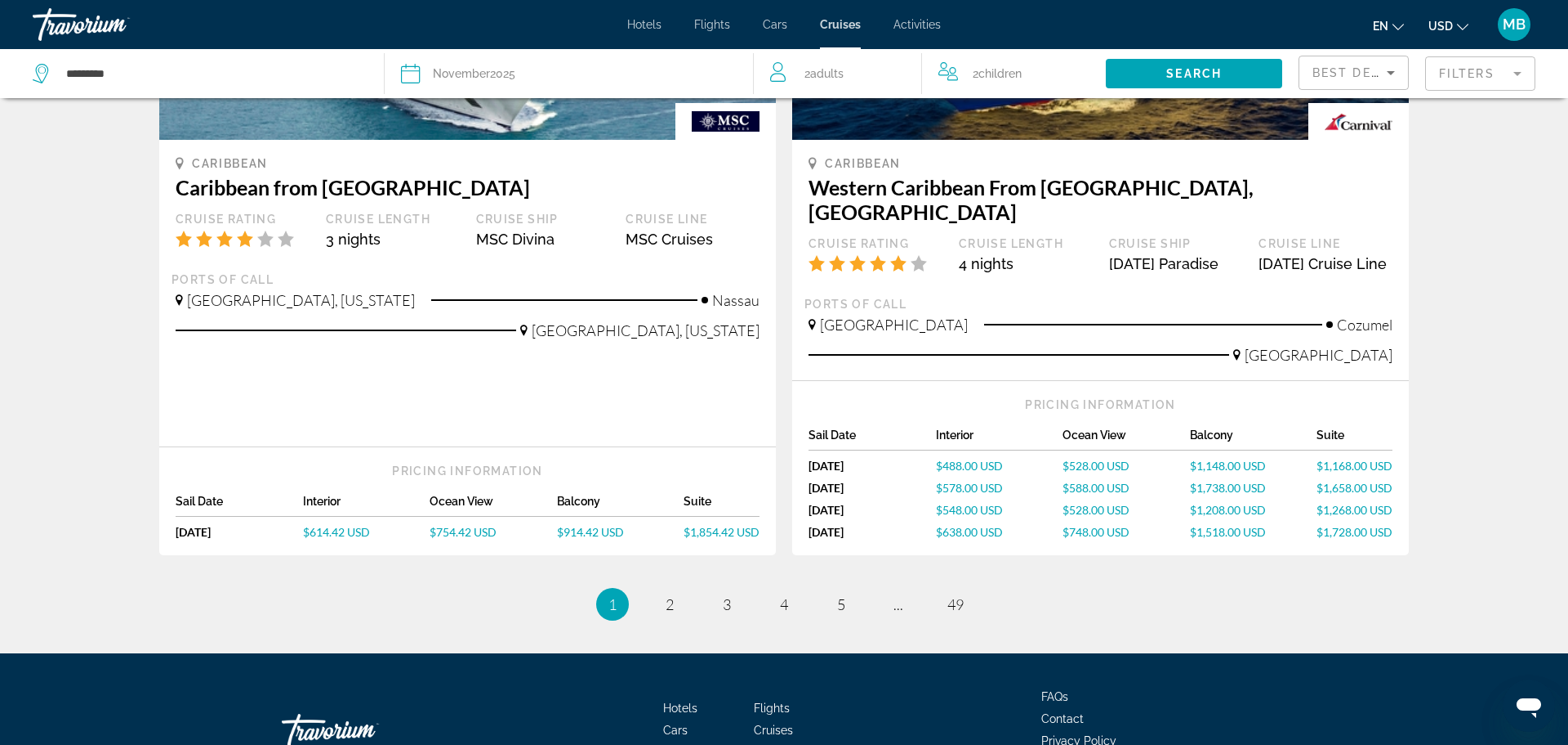
scroll to position [1715, 0]
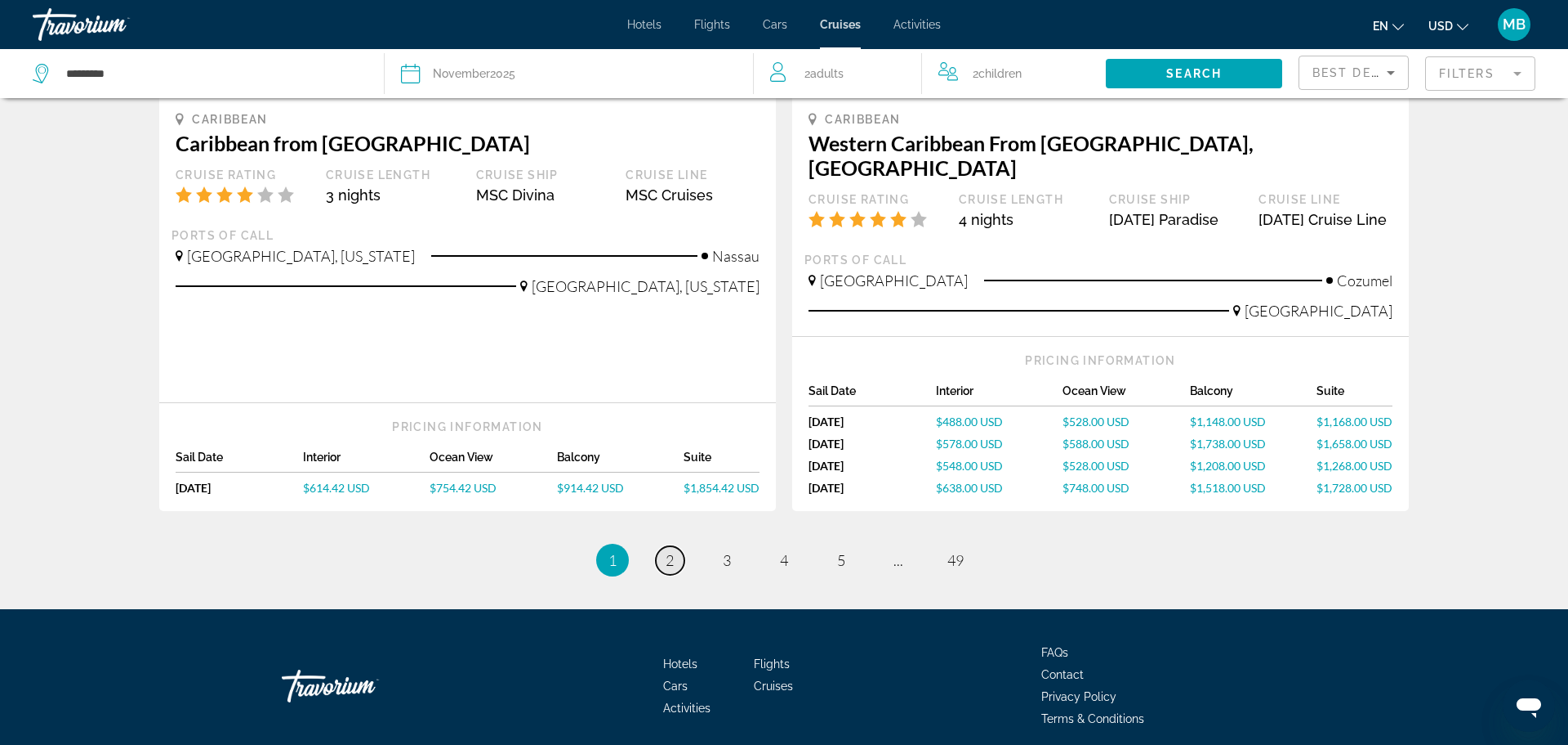
click at [678, 547] on link "page 2" at bounding box center [670, 560] width 28 height 28
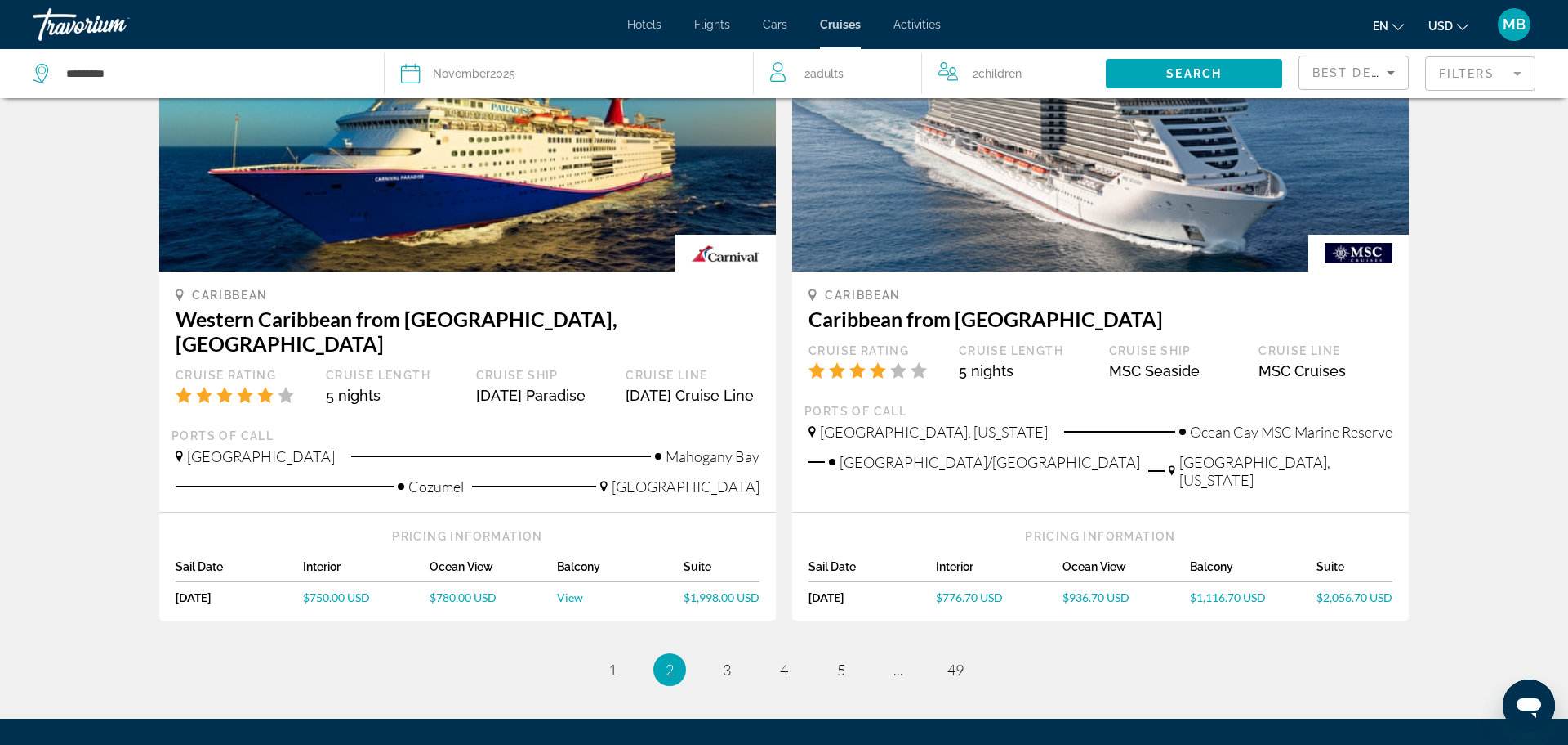
scroll to position [1540, 0]
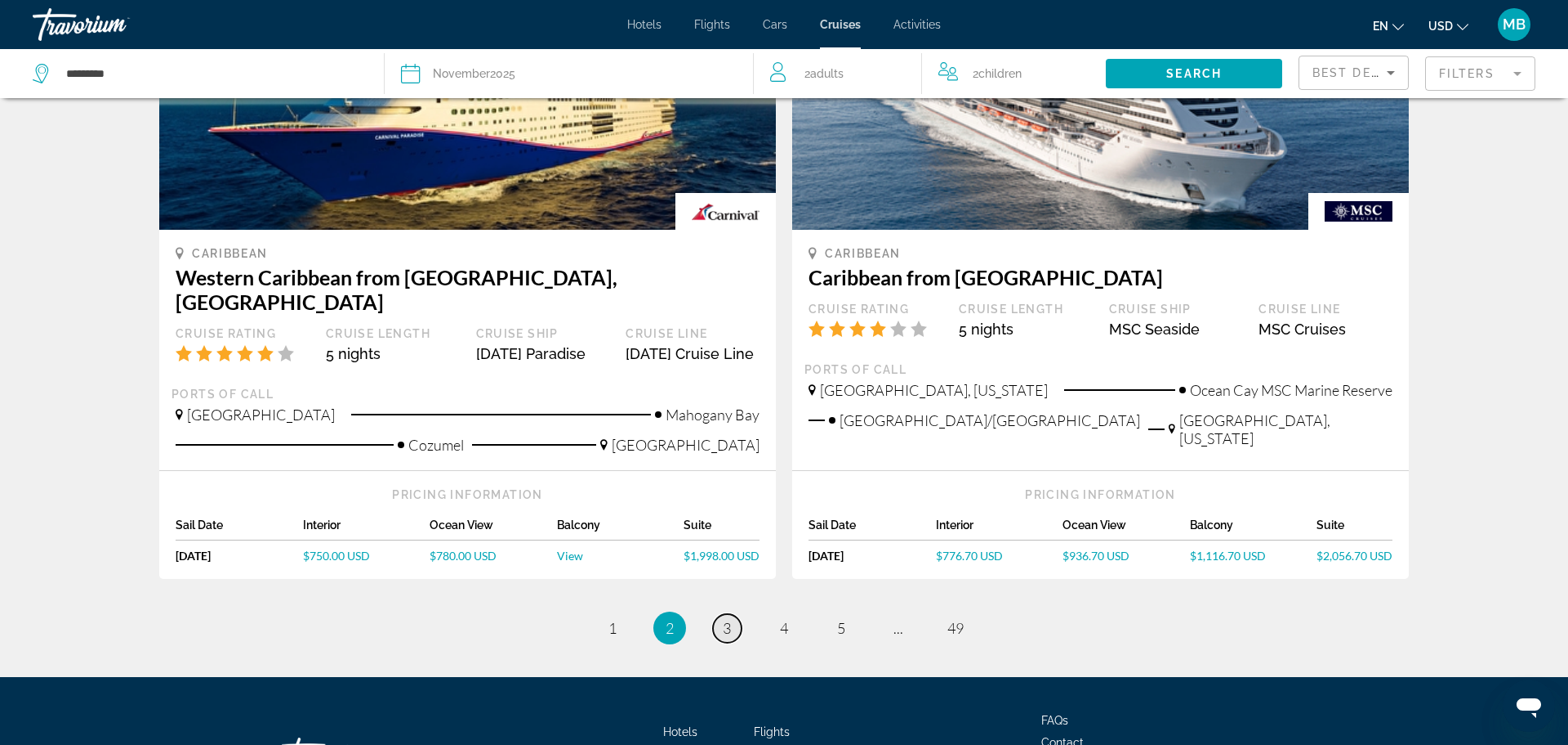
click at [729, 619] on span "3" at bounding box center [727, 627] width 8 height 18
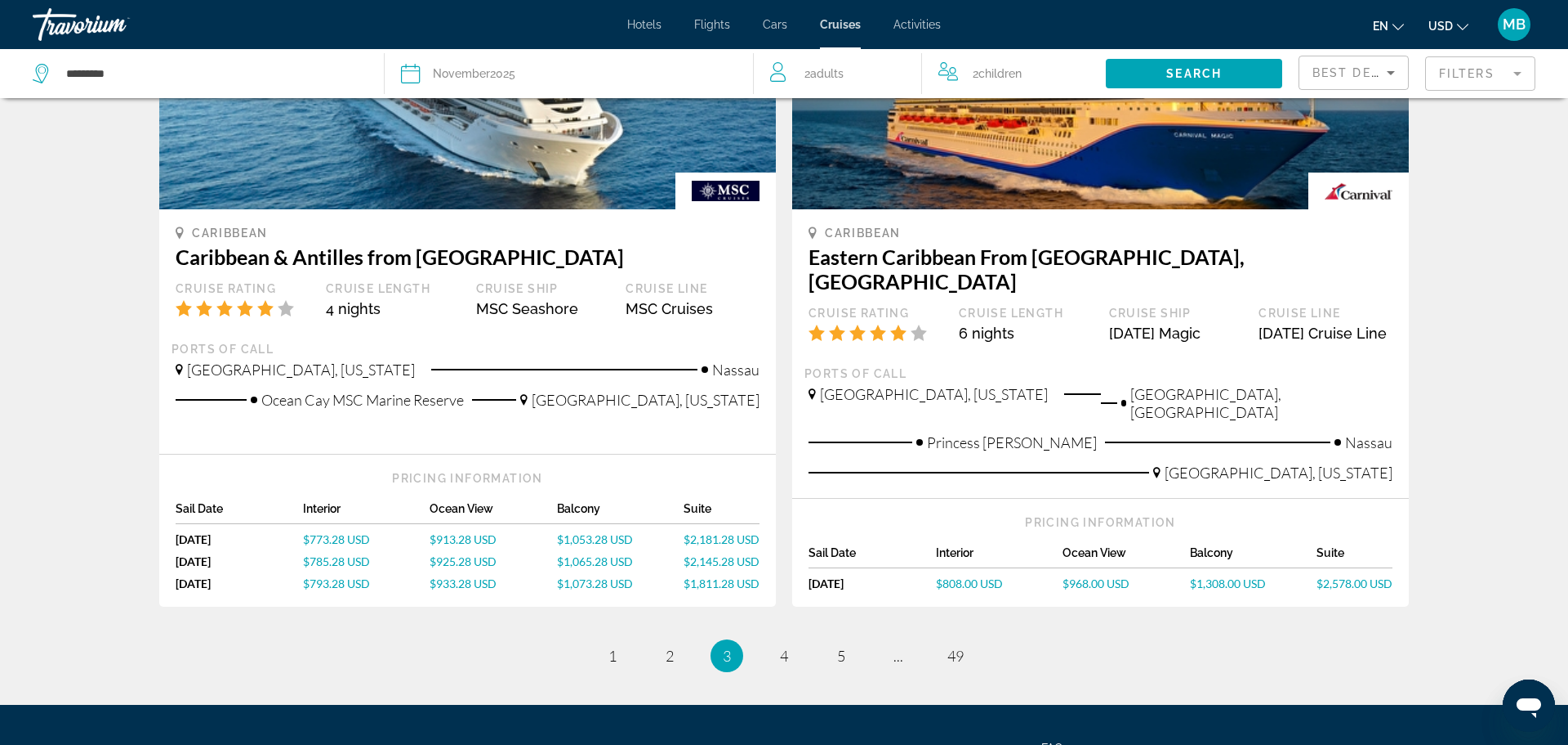
scroll to position [1693, 0]
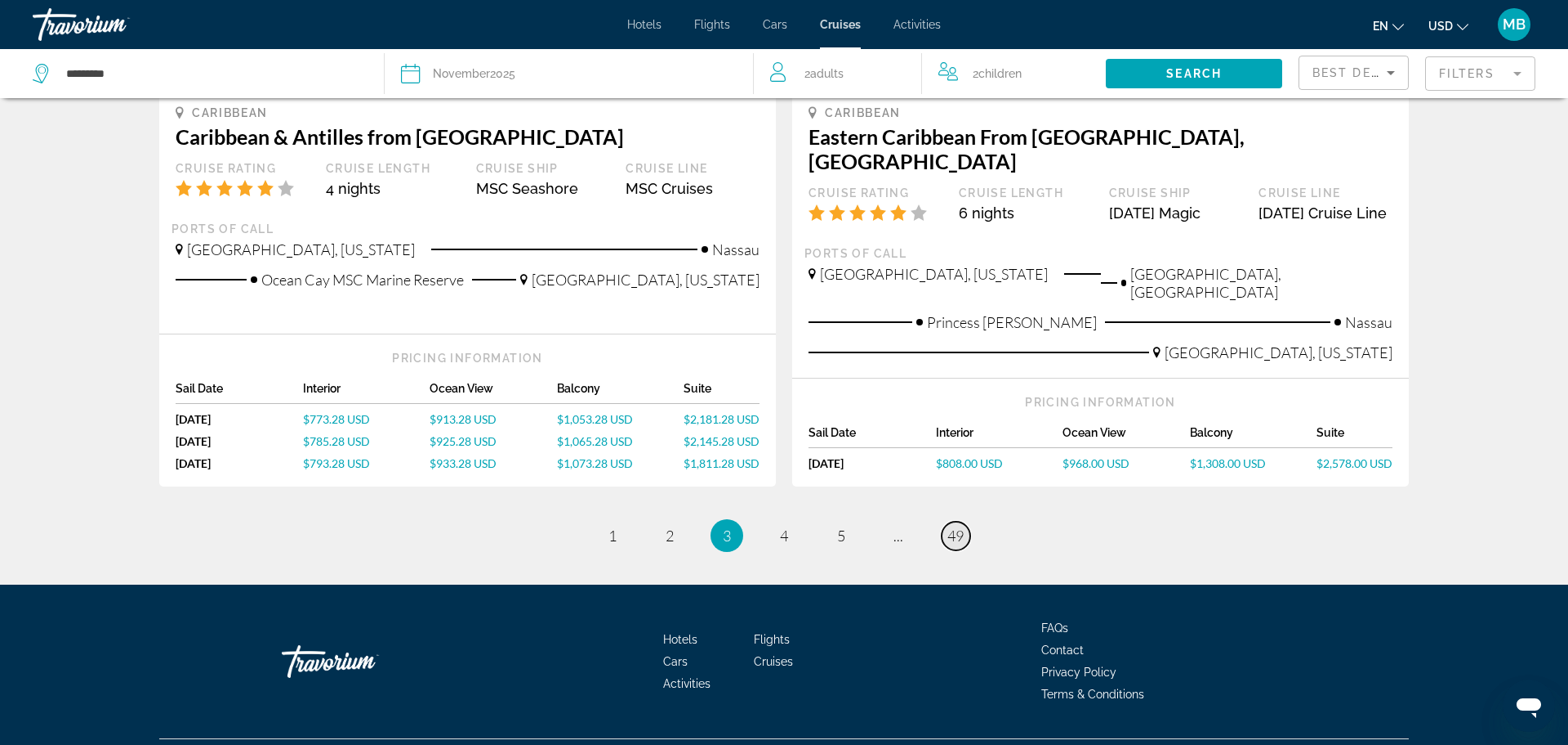
click at [956, 527] on span "49" at bounding box center [955, 535] width 16 height 18
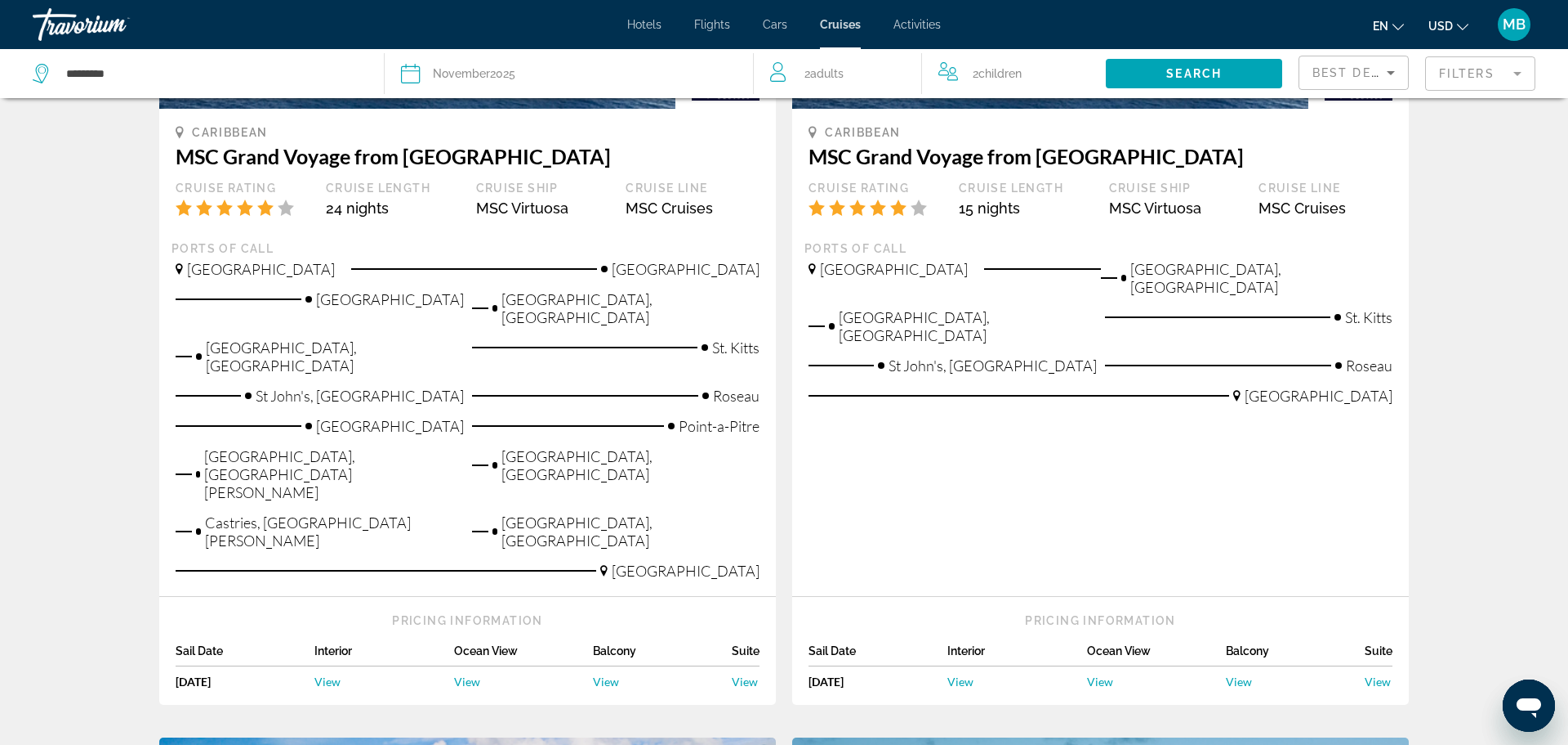
scroll to position [330, 0]
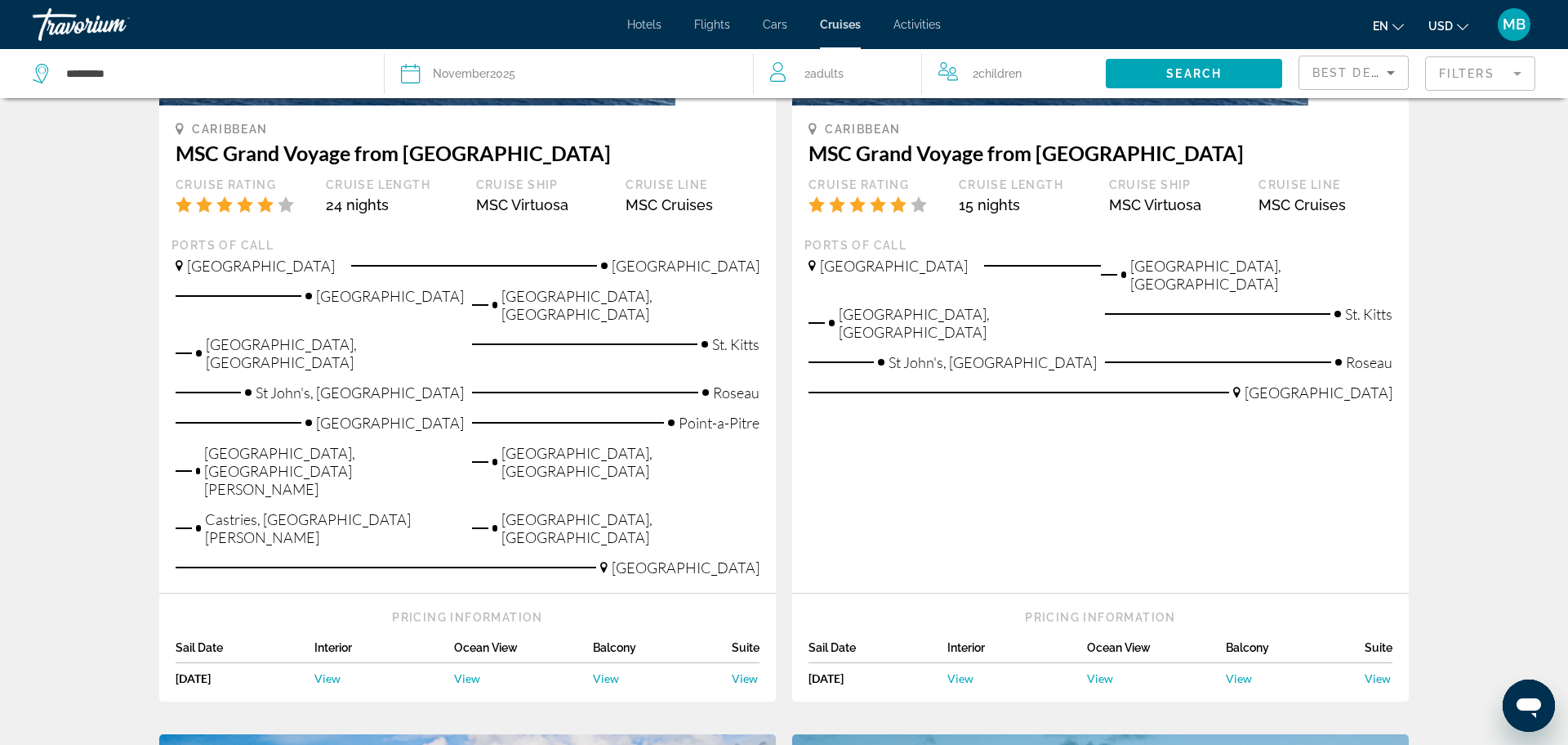
click at [321, 671] on span "View" at bounding box center [328, 677] width 26 height 14
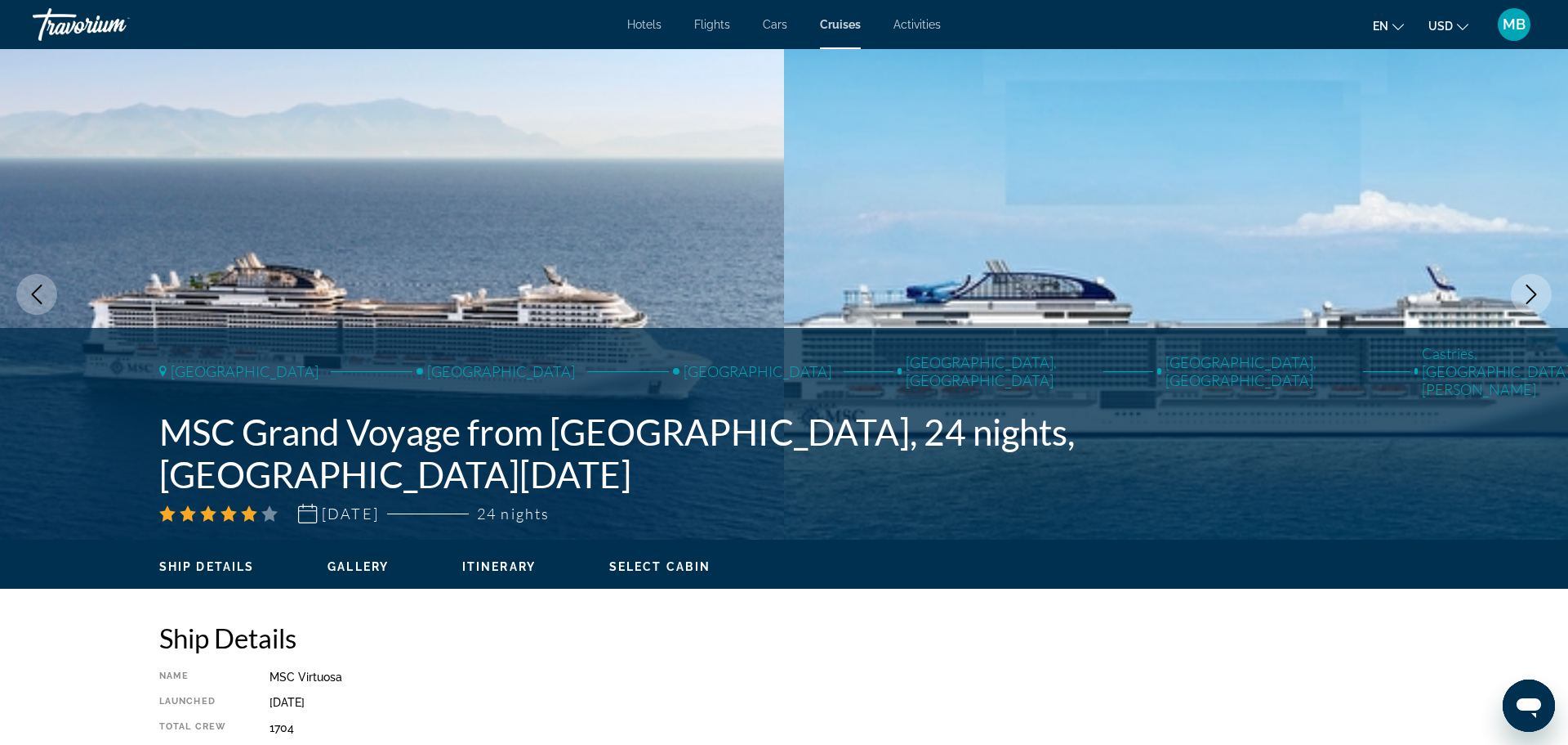
click at [835, 28] on span "Cruises" at bounding box center [839, 24] width 40 height 13
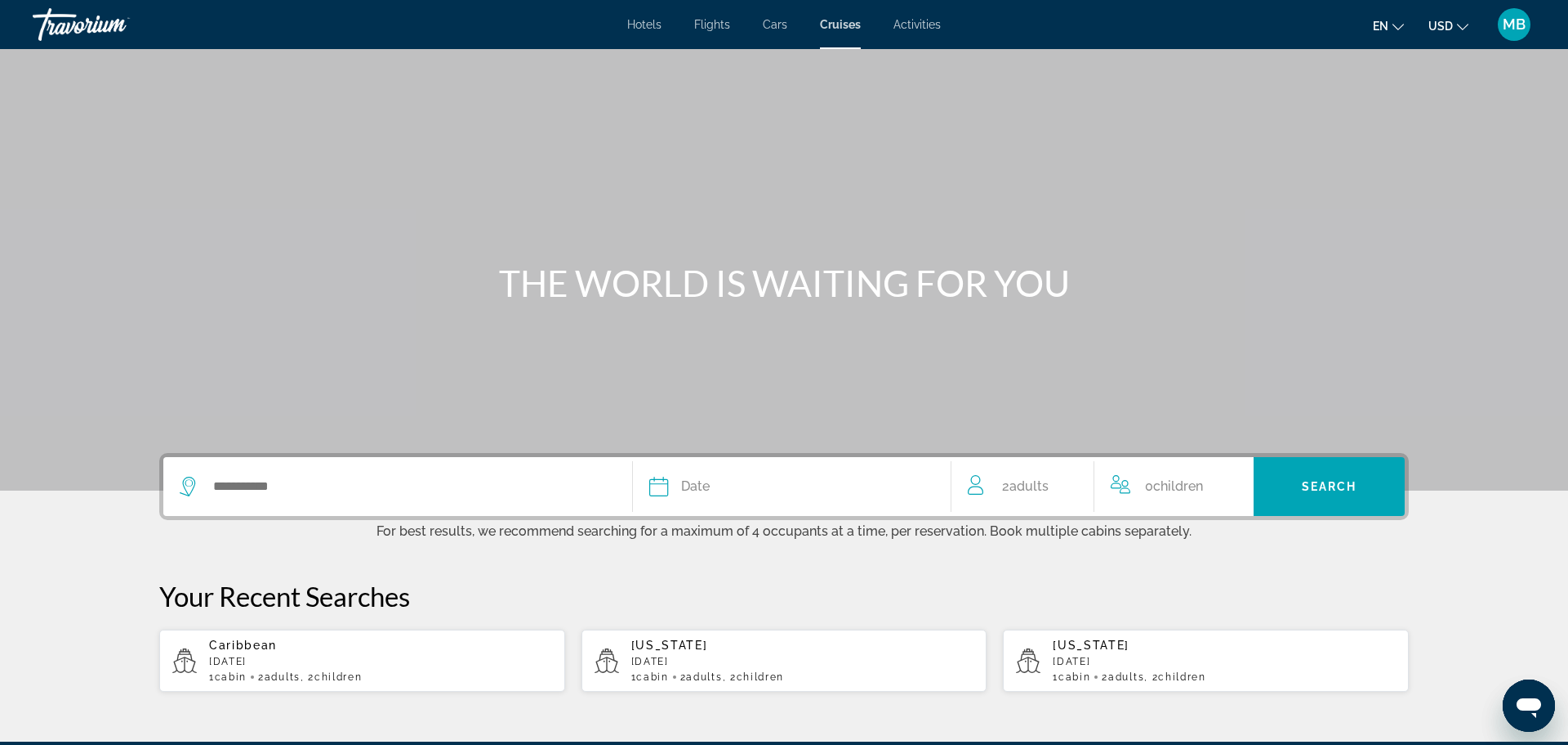
click at [713, 24] on span "Flights" at bounding box center [713, 24] width 36 height 13
